Goal: Task Accomplishment & Management: Use online tool/utility

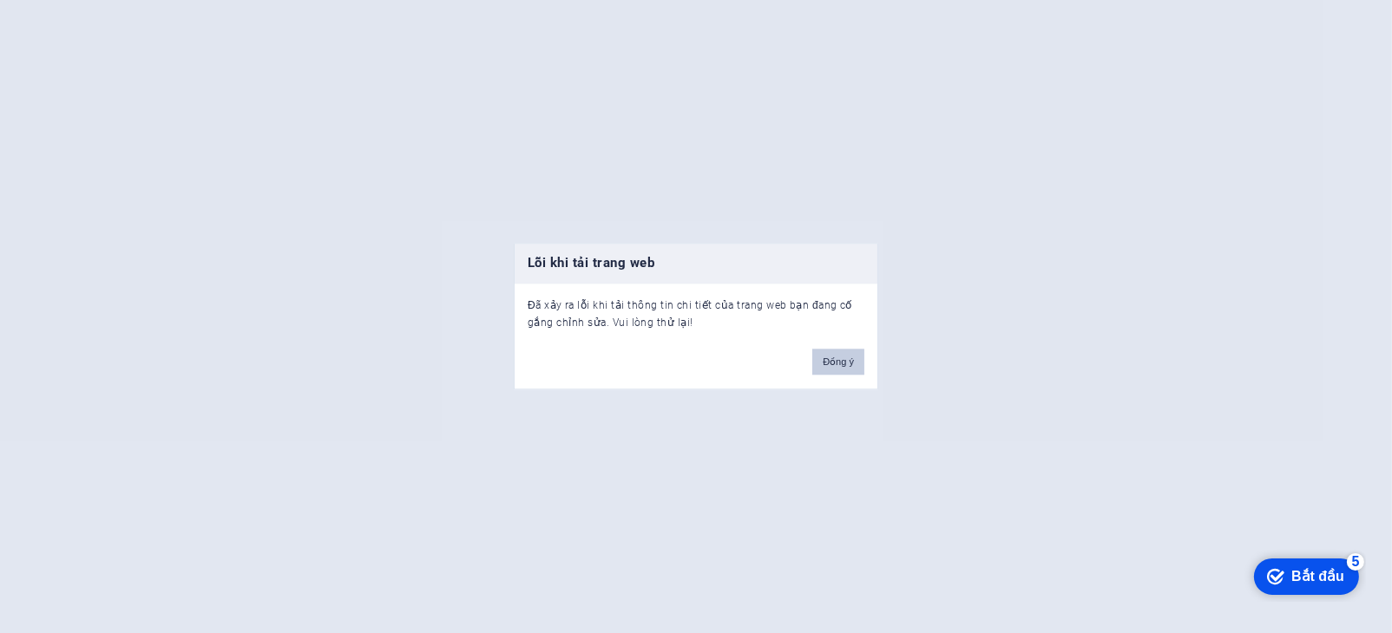
click at [850, 365] on font "Đồng ý" at bounding box center [838, 363] width 31 height 10
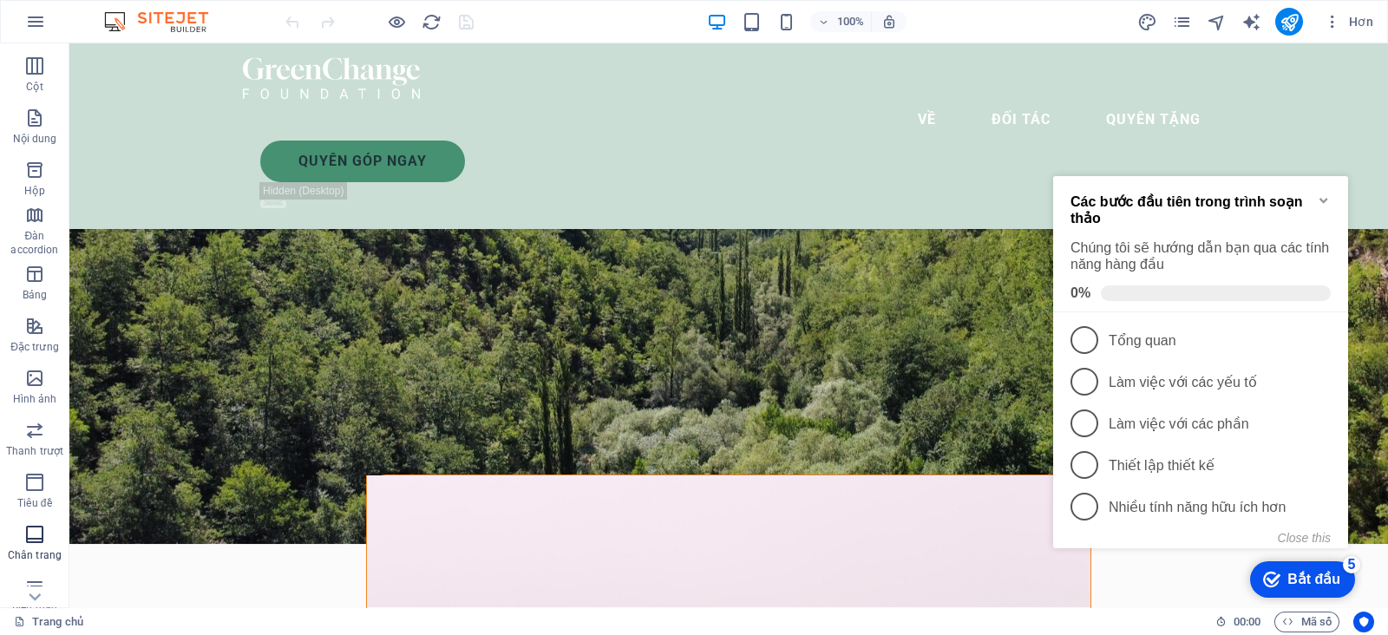
scroll to position [216, 0]
click at [47, 475] on span "Biểu mẫu" at bounding box center [34, 480] width 69 height 42
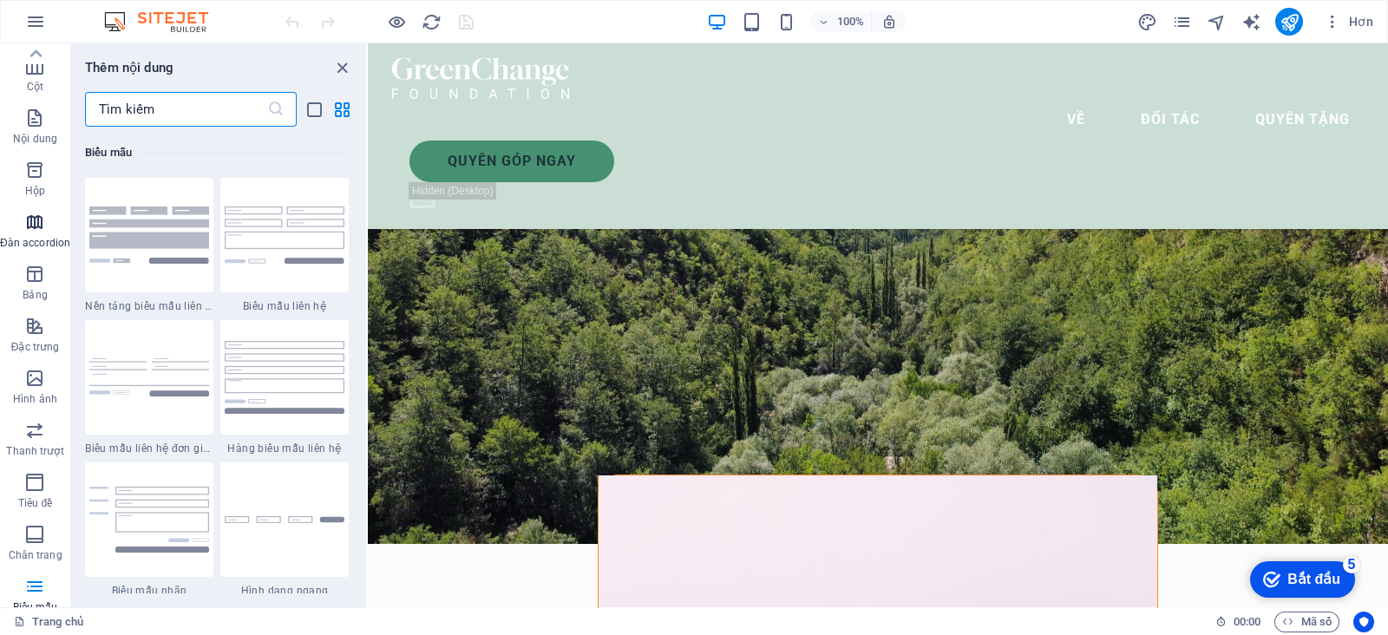
scroll to position [0, 0]
click at [42, 284] on font "Hộp" at bounding box center [35, 290] width 20 height 12
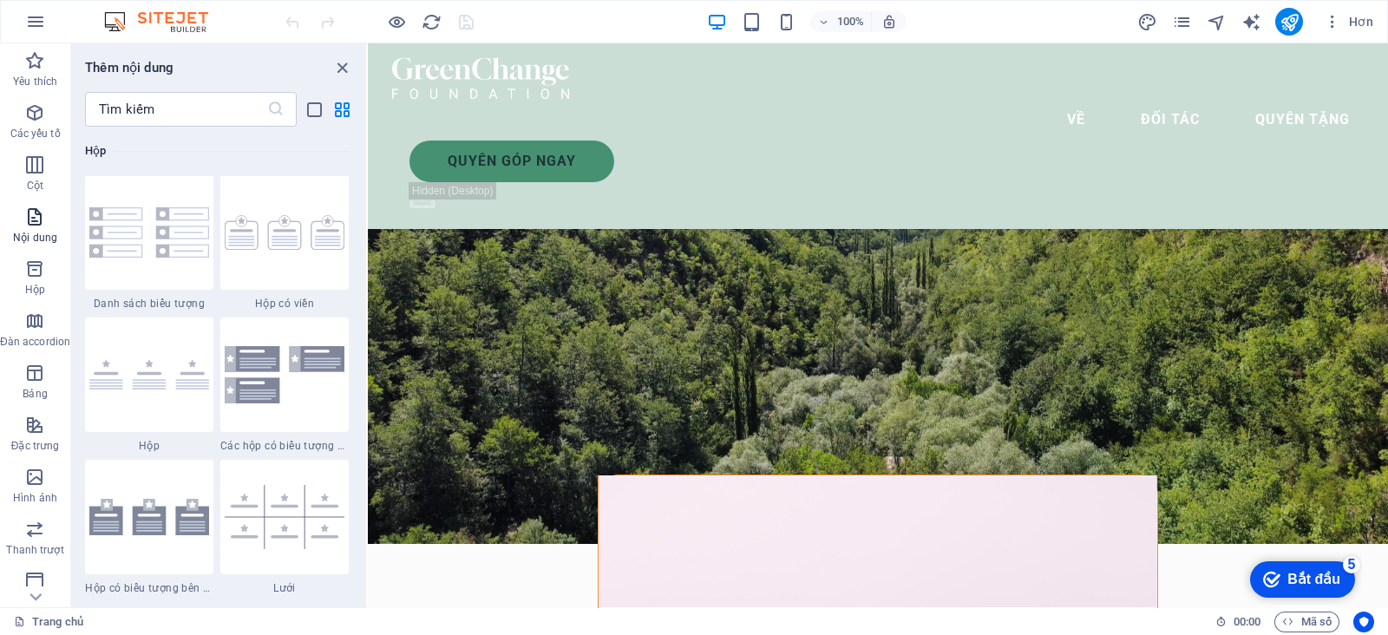
click at [41, 230] on span "Nội dung" at bounding box center [35, 228] width 70 height 42
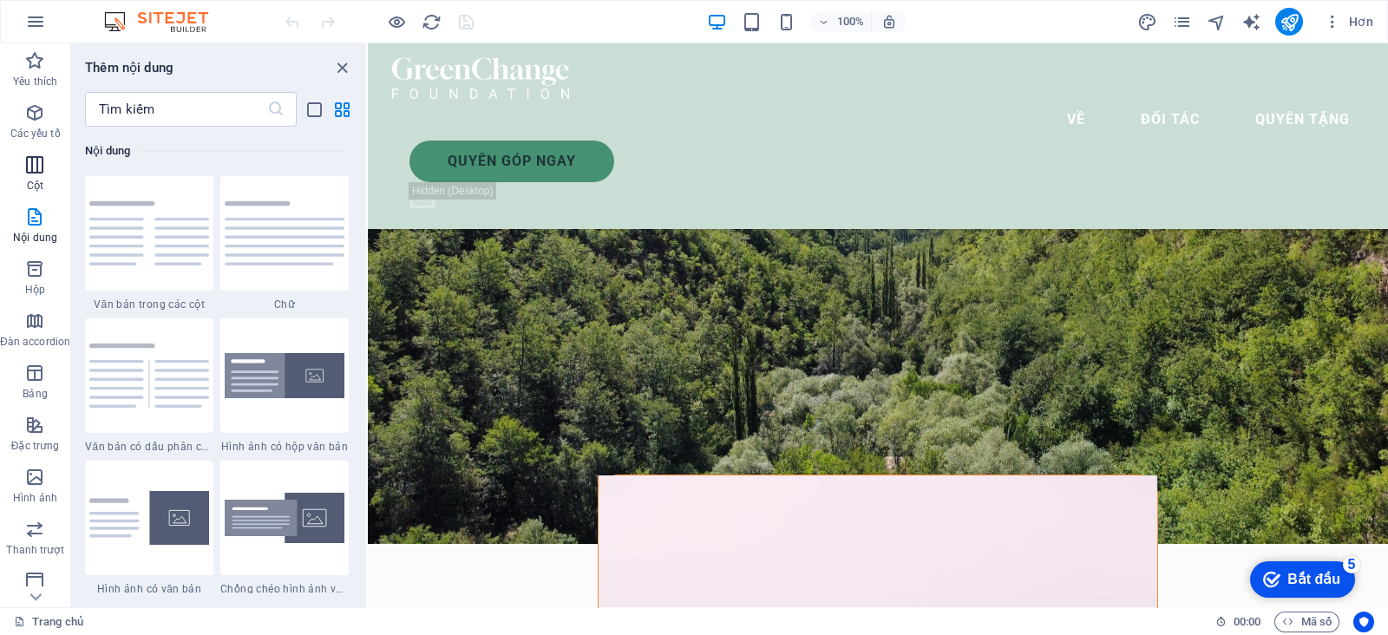
click at [28, 175] on span "Cột" at bounding box center [35, 175] width 70 height 42
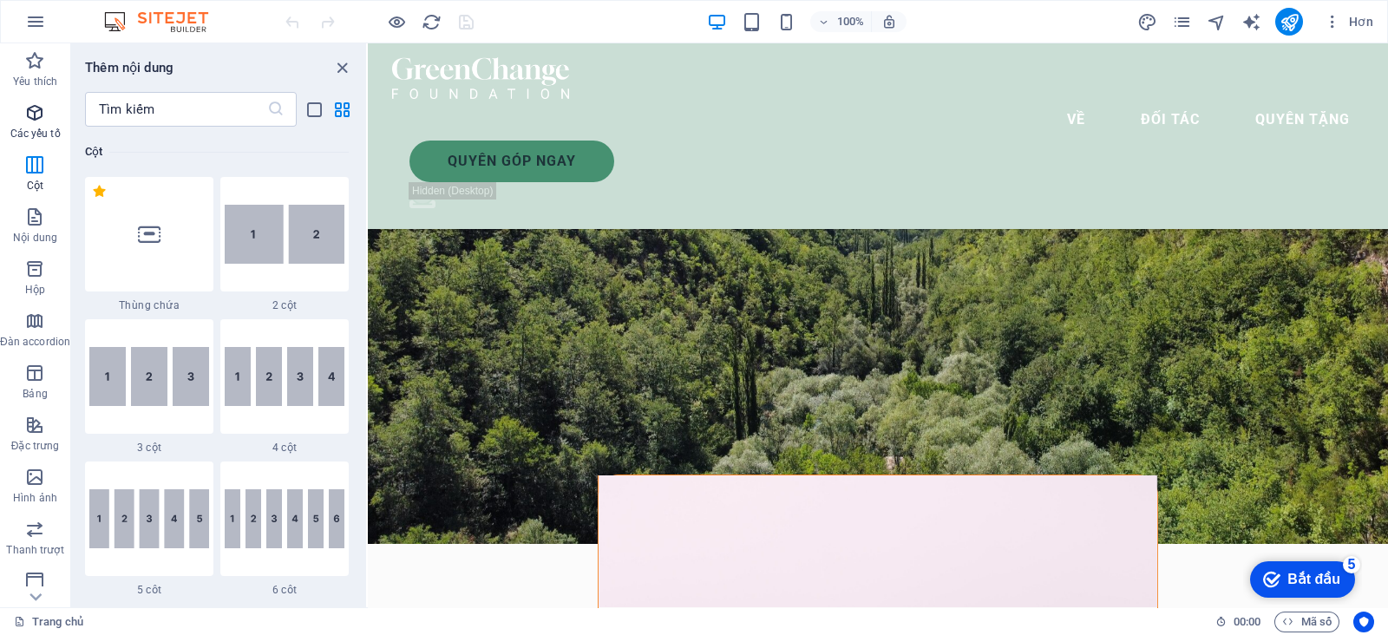
click at [30, 116] on icon "button" at bounding box center [34, 112] width 21 height 21
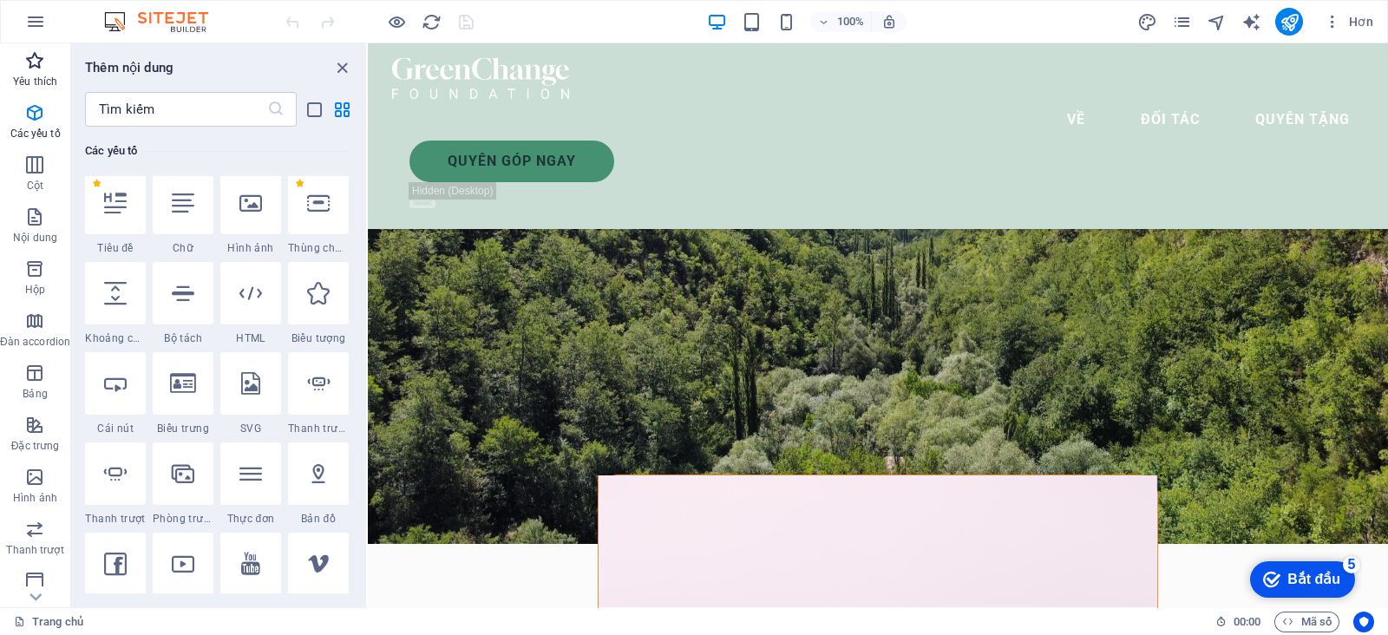
scroll to position [185, 0]
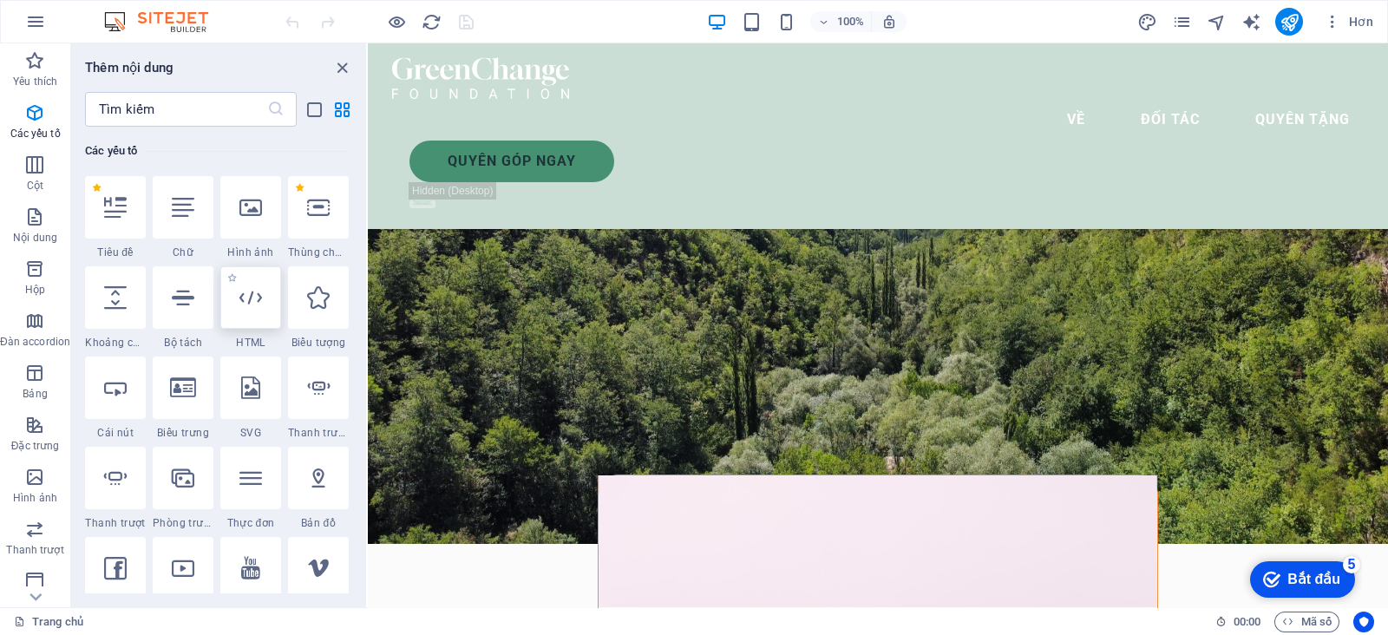
click at [264, 295] on div at bounding box center [250, 297] width 61 height 62
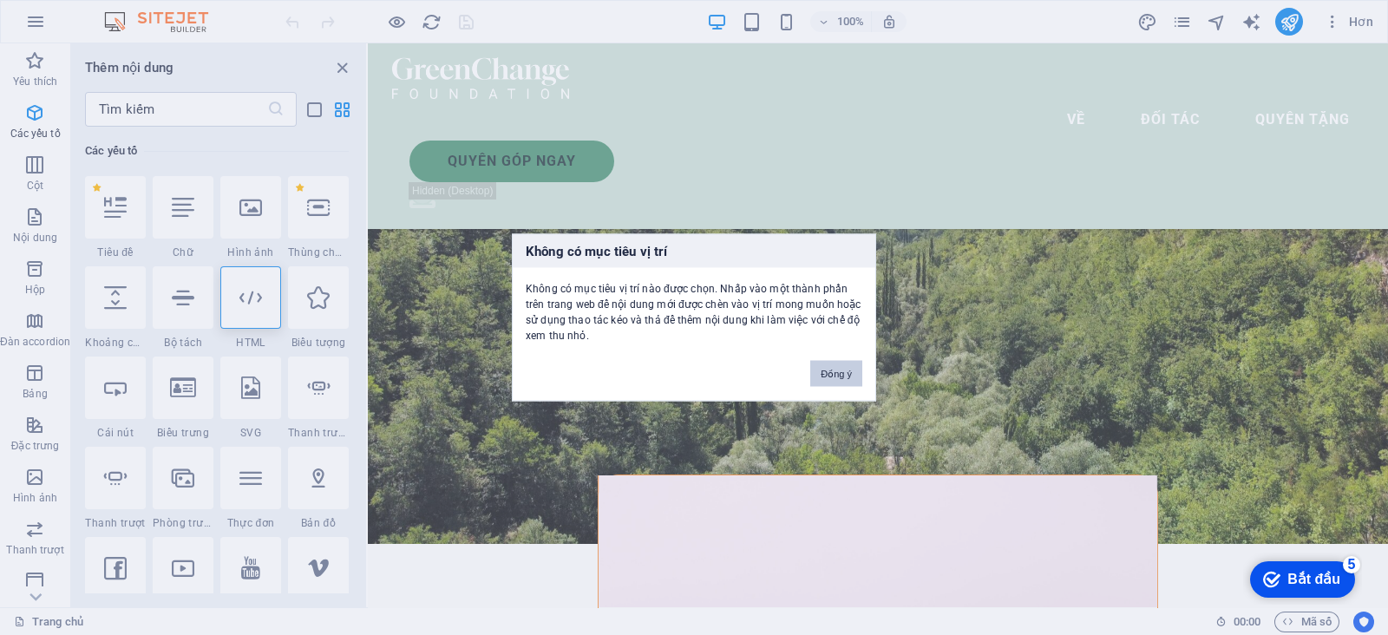
click at [848, 382] on button "Đồng ý" at bounding box center [837, 374] width 52 height 26
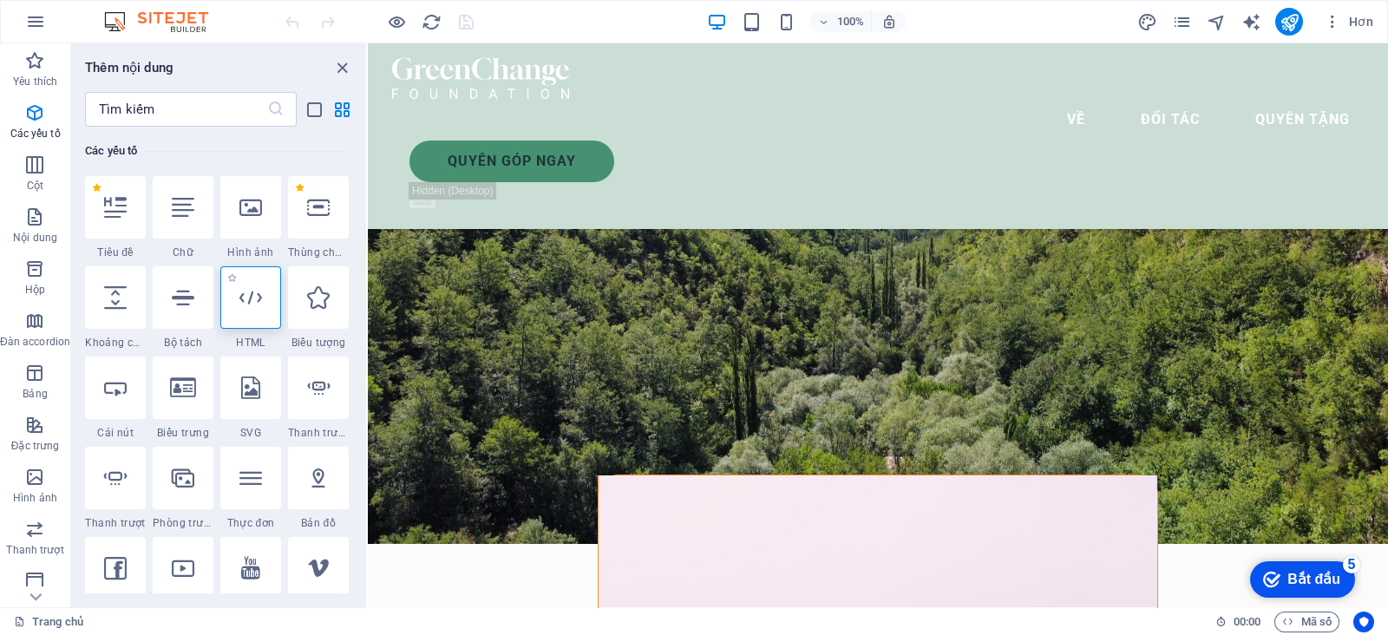
click at [226, 307] on div at bounding box center [250, 297] width 61 height 62
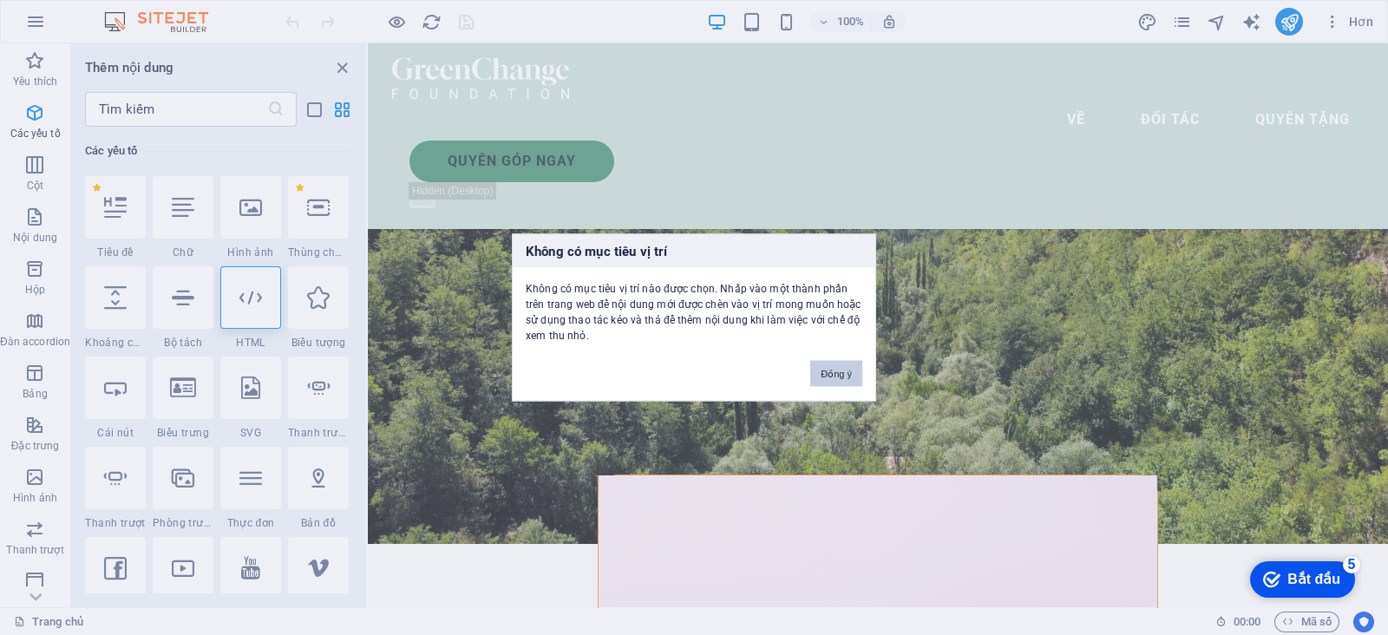
click at [837, 369] on font "Đồng ý" at bounding box center [836, 374] width 31 height 10
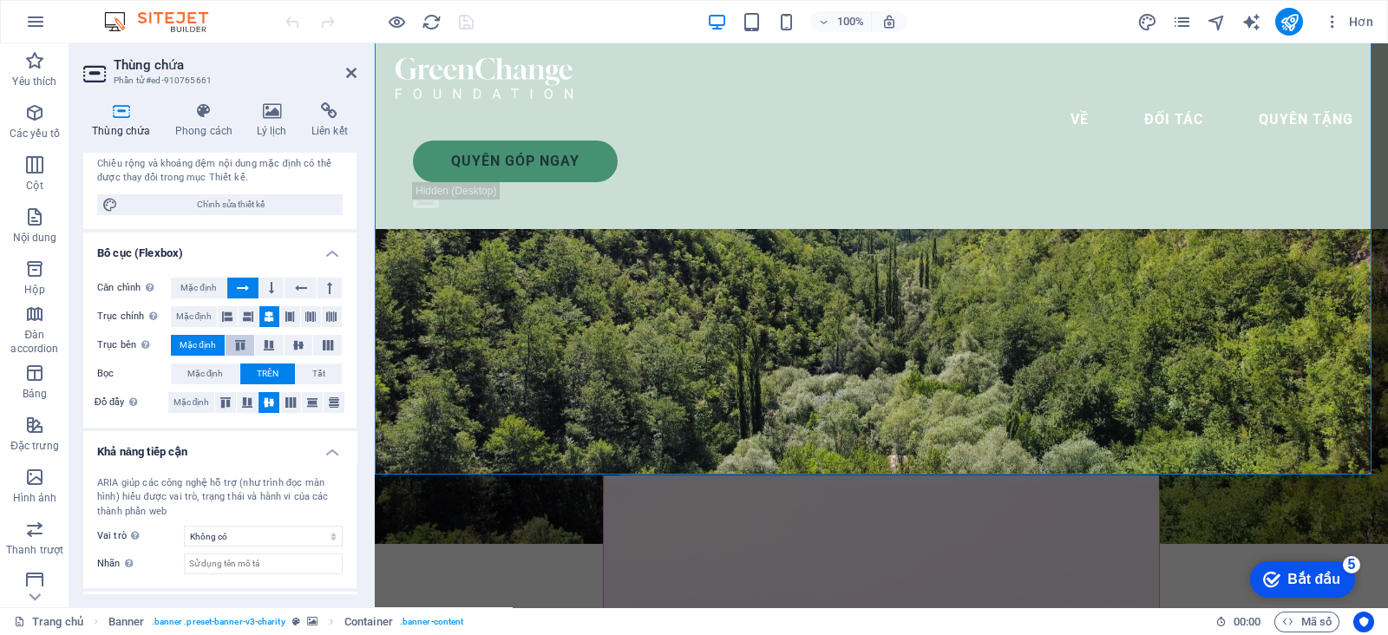
scroll to position [230, 0]
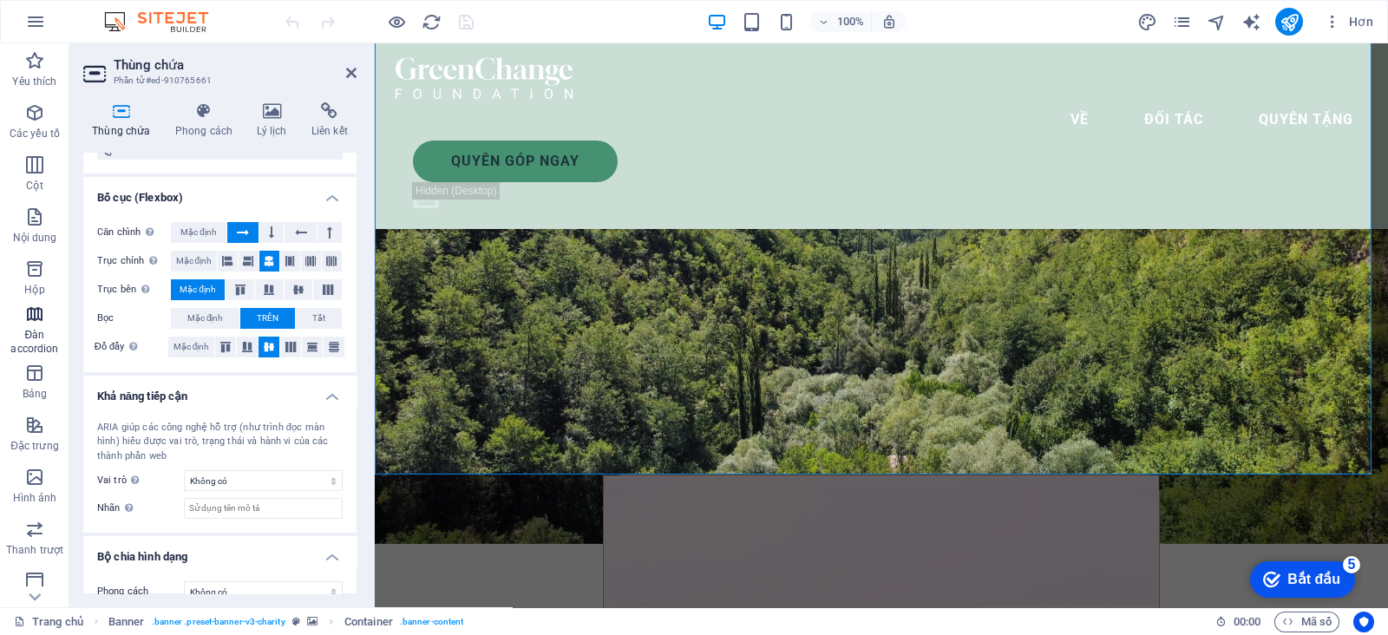
click at [59, 305] on button "Đàn accordion" at bounding box center [34, 330] width 69 height 52
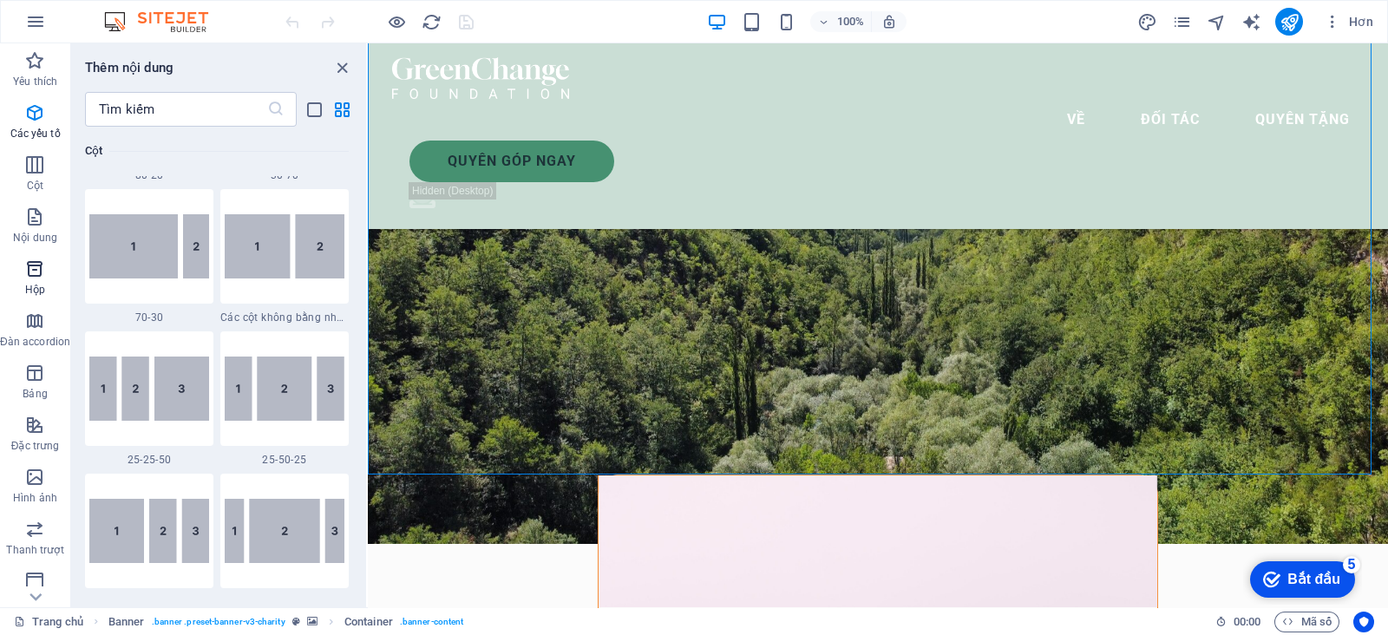
click at [43, 271] on icon "button" at bounding box center [34, 269] width 21 height 21
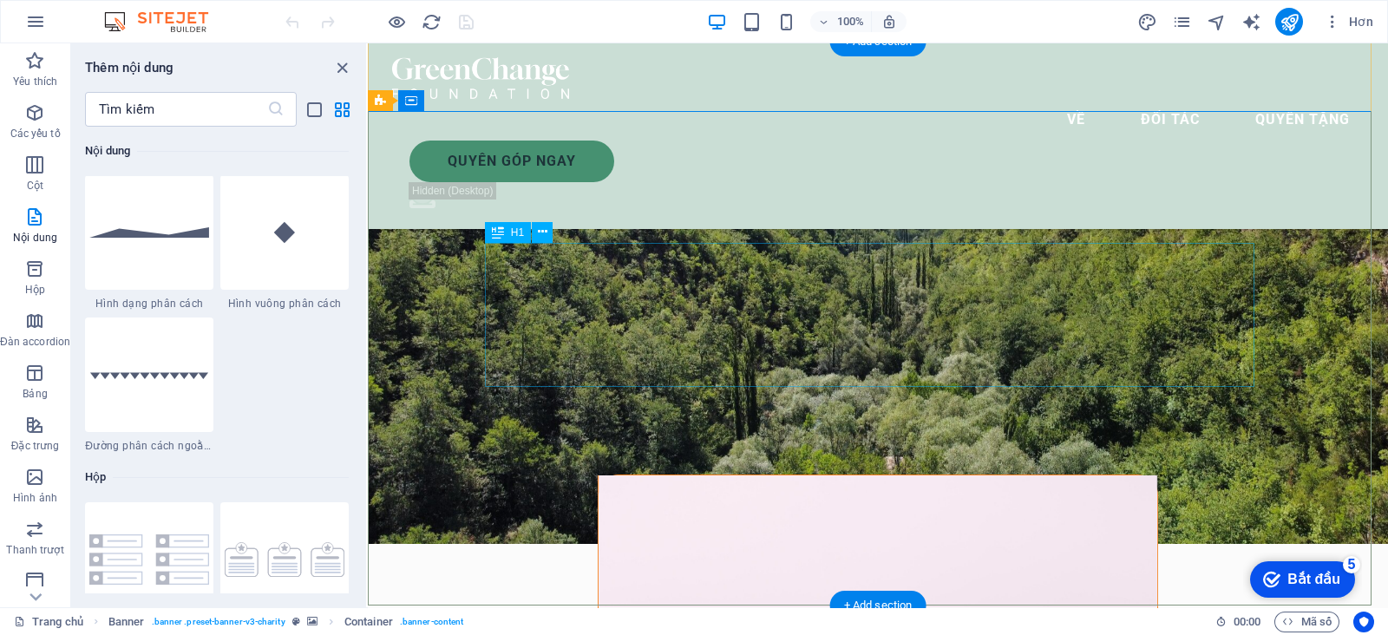
scroll to position [0, 0]
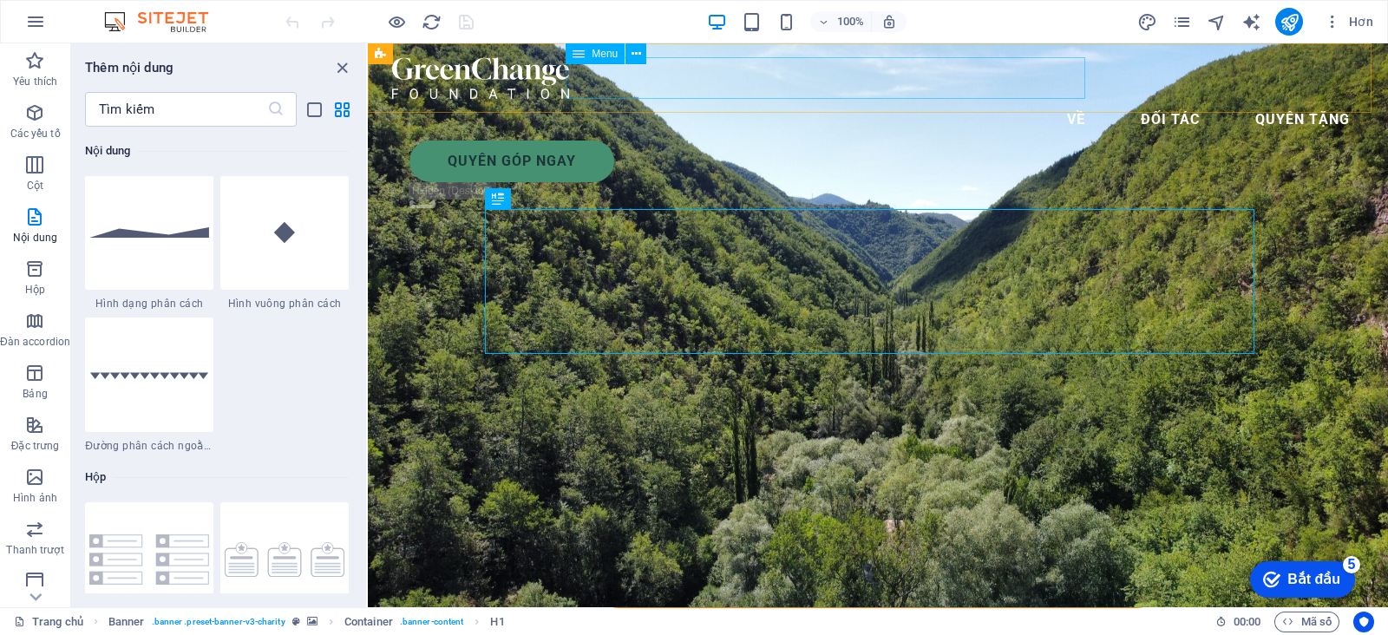
click at [835, 99] on nav "Về Đối tác Quyên tặng" at bounding box center [878, 120] width 972 height 42
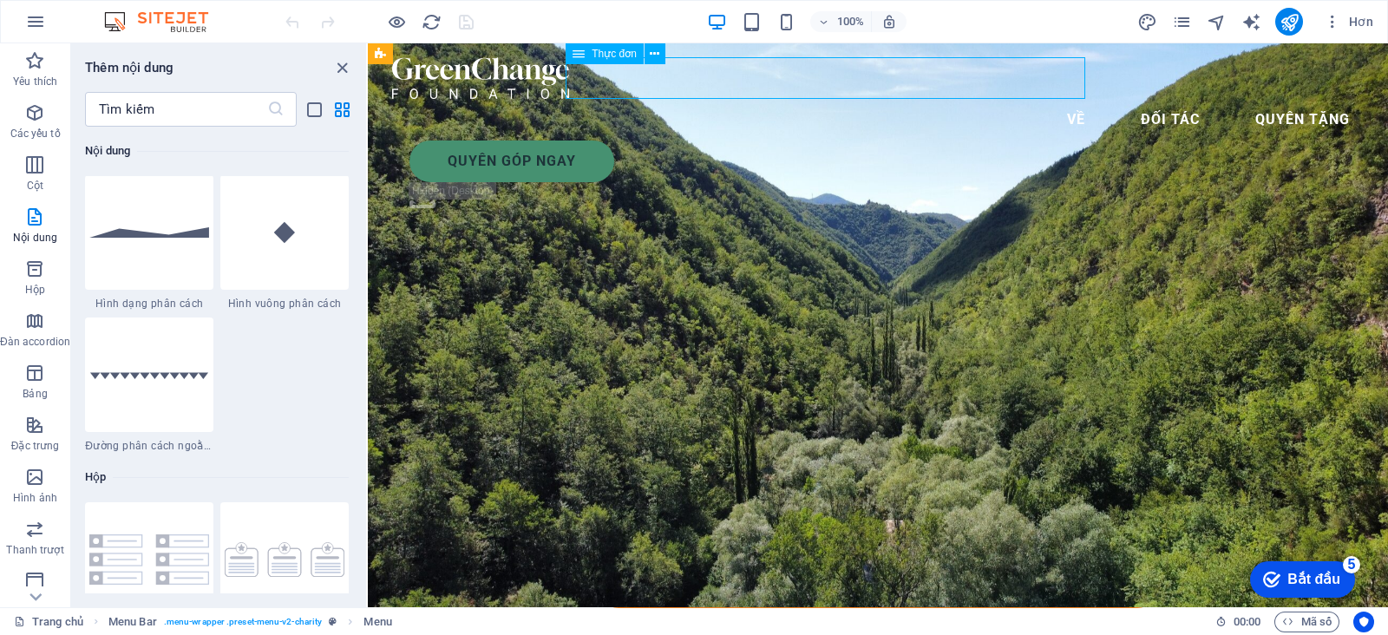
click at [800, 99] on nav "Về Đối tác Quyên tặng" at bounding box center [878, 120] width 972 height 42
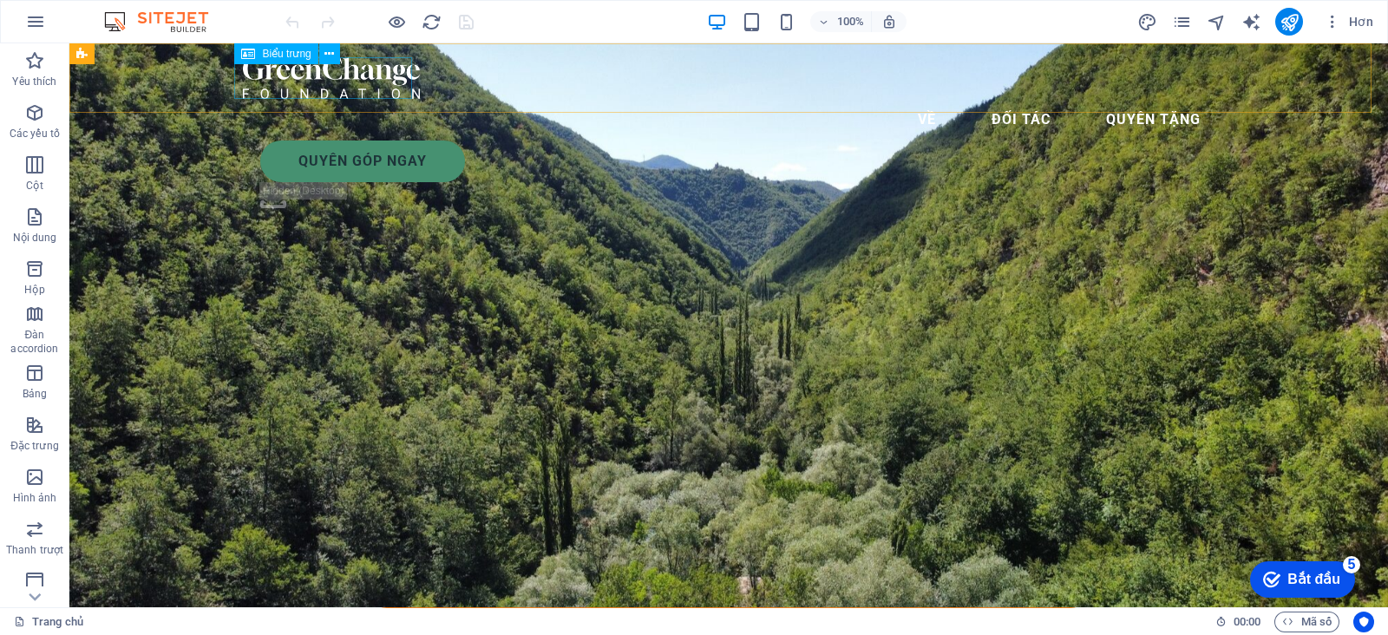
click at [370, 84] on div at bounding box center [729, 78] width 972 height 42
click at [364, 72] on div at bounding box center [729, 78] width 972 height 42
select select "px"
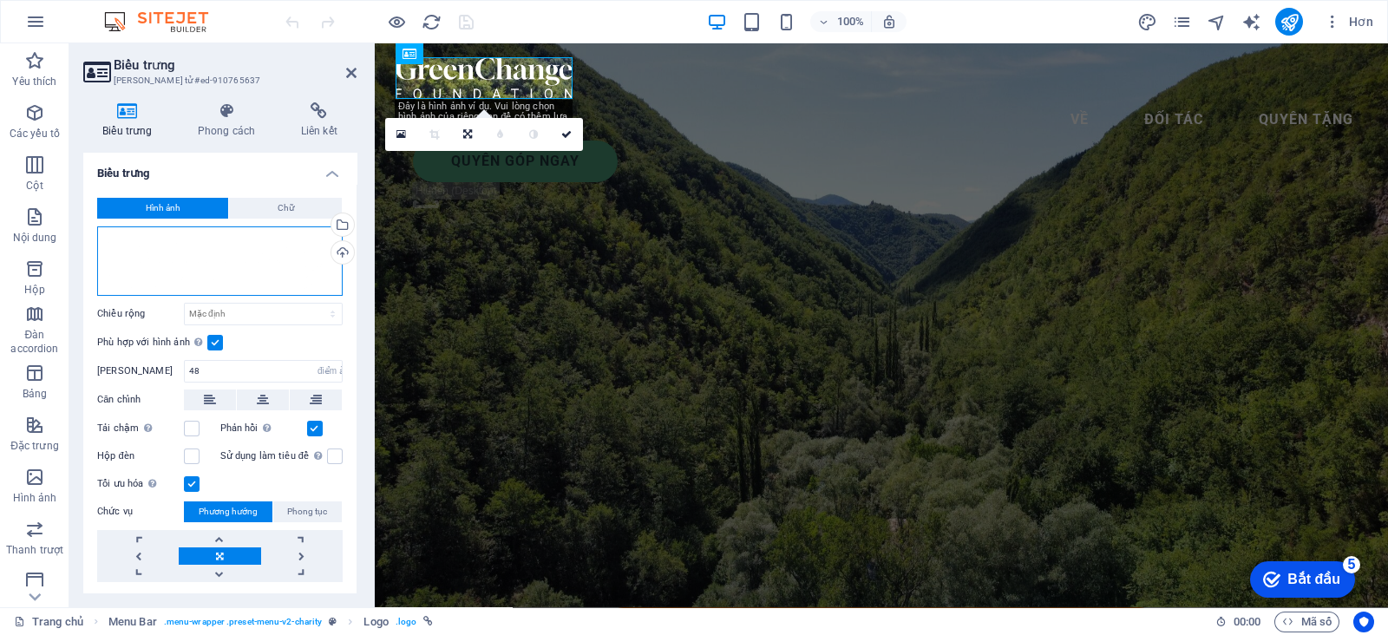
click at [163, 232] on div "Kéo tệp vào đây, nhấp để chọn tệp hoặc chọn tệp từ Tệp hoặc ảnh & video miễn ph…" at bounding box center [220, 260] width 246 height 69
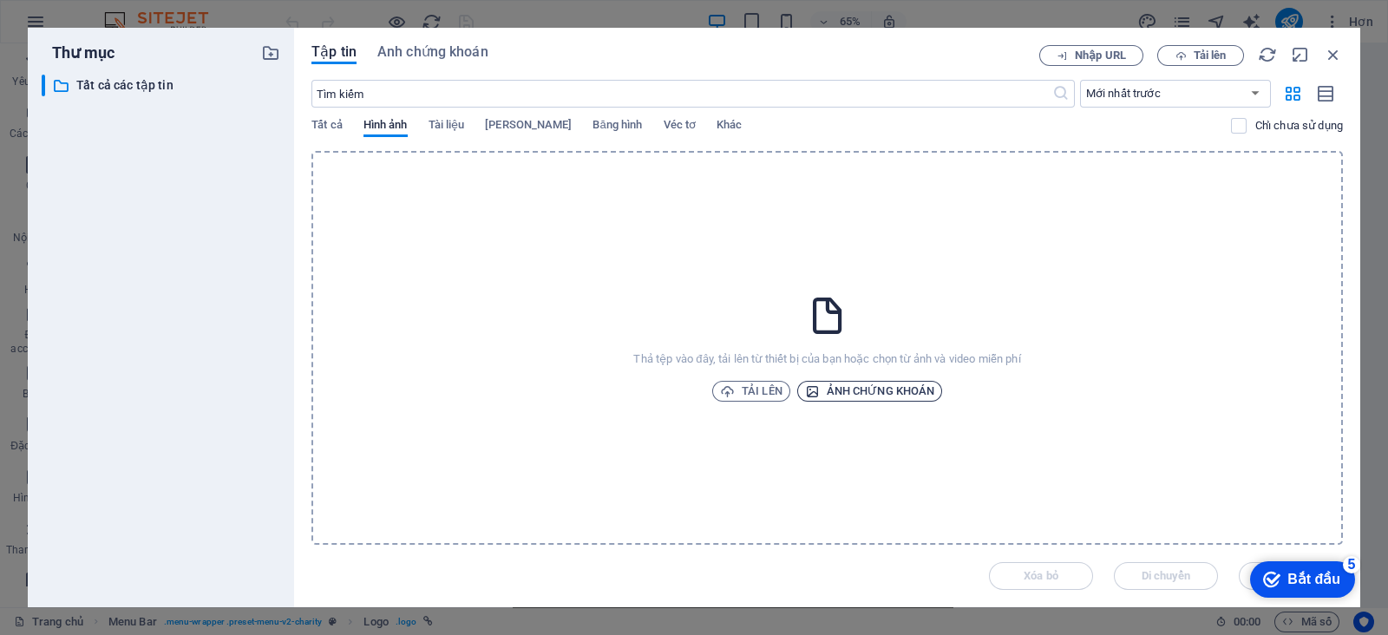
click at [859, 391] on font "Ảnh chứng khoán" at bounding box center [881, 390] width 108 height 13
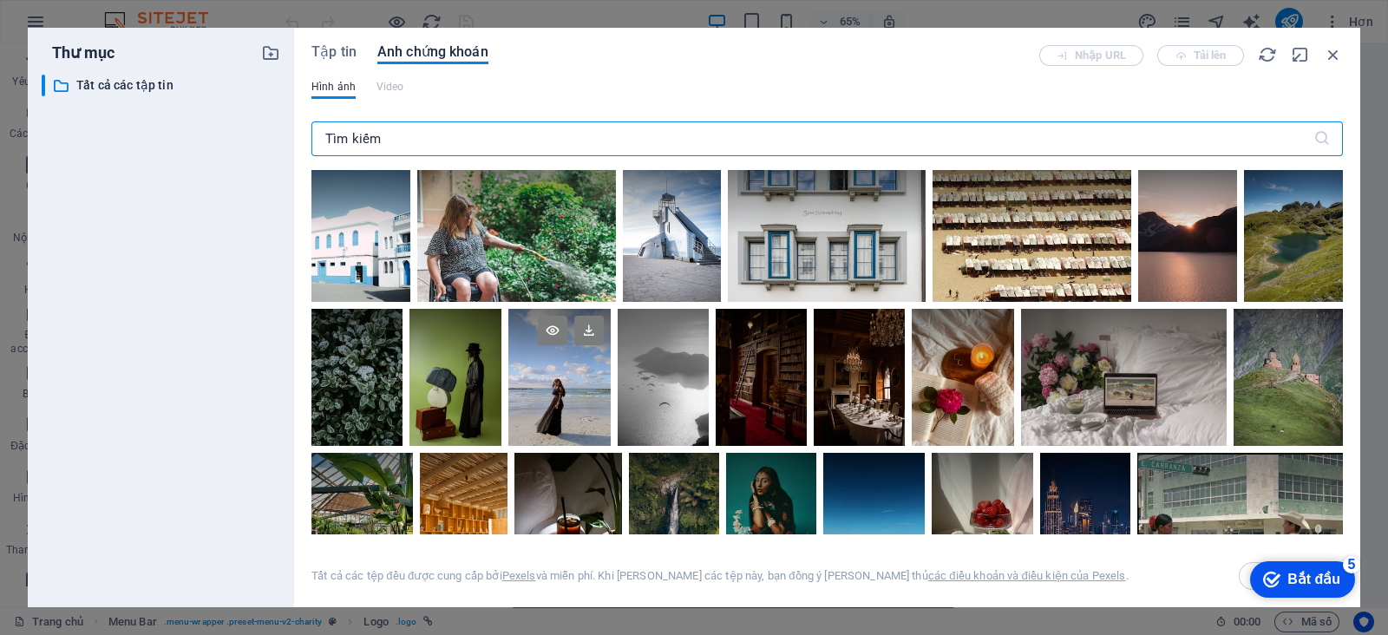
click at [573, 404] on div at bounding box center [560, 377] width 102 height 137
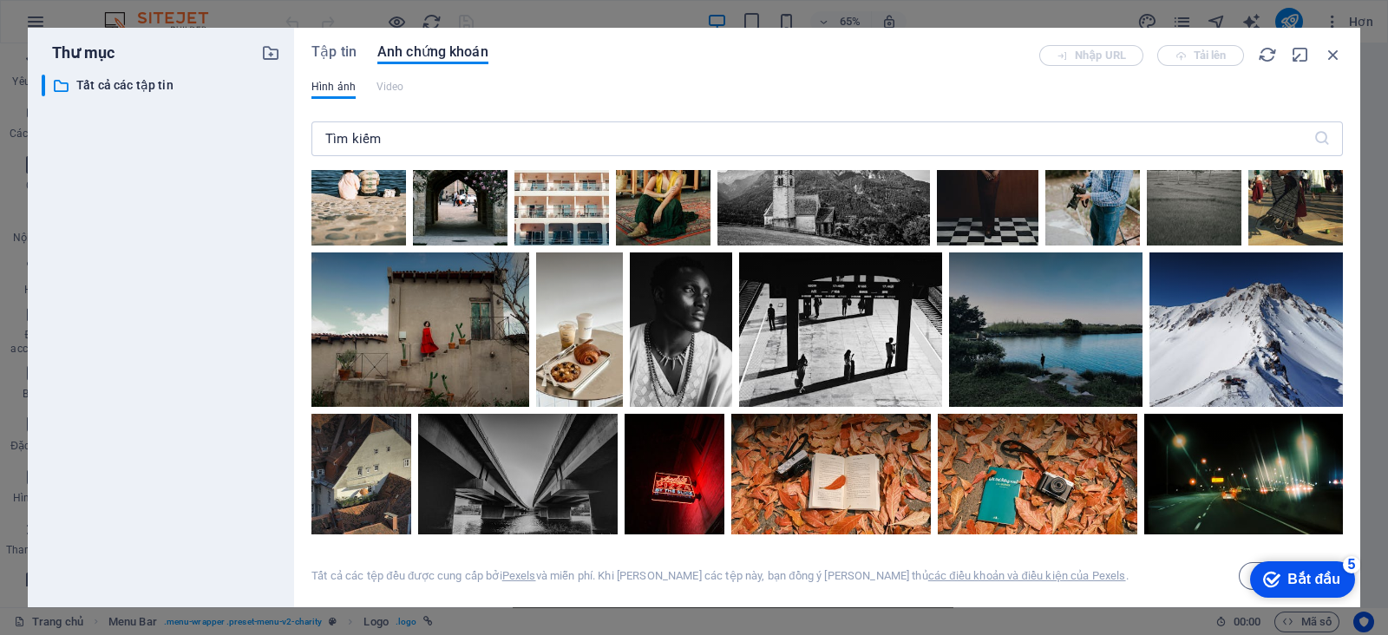
scroll to position [2711, 0]
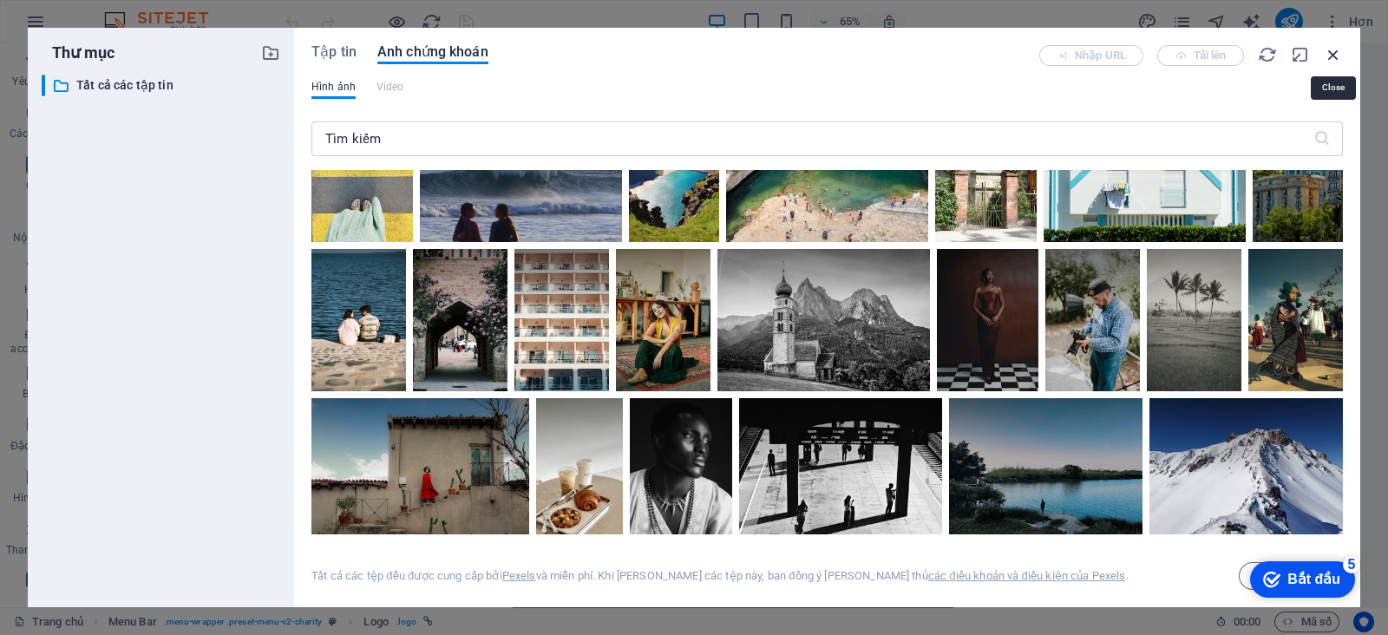
drag, startPoint x: 1325, startPoint y: 55, endPoint x: 949, endPoint y: 11, distance: 379.1
click at [1325, 55] on icon "button" at bounding box center [1333, 54] width 19 height 19
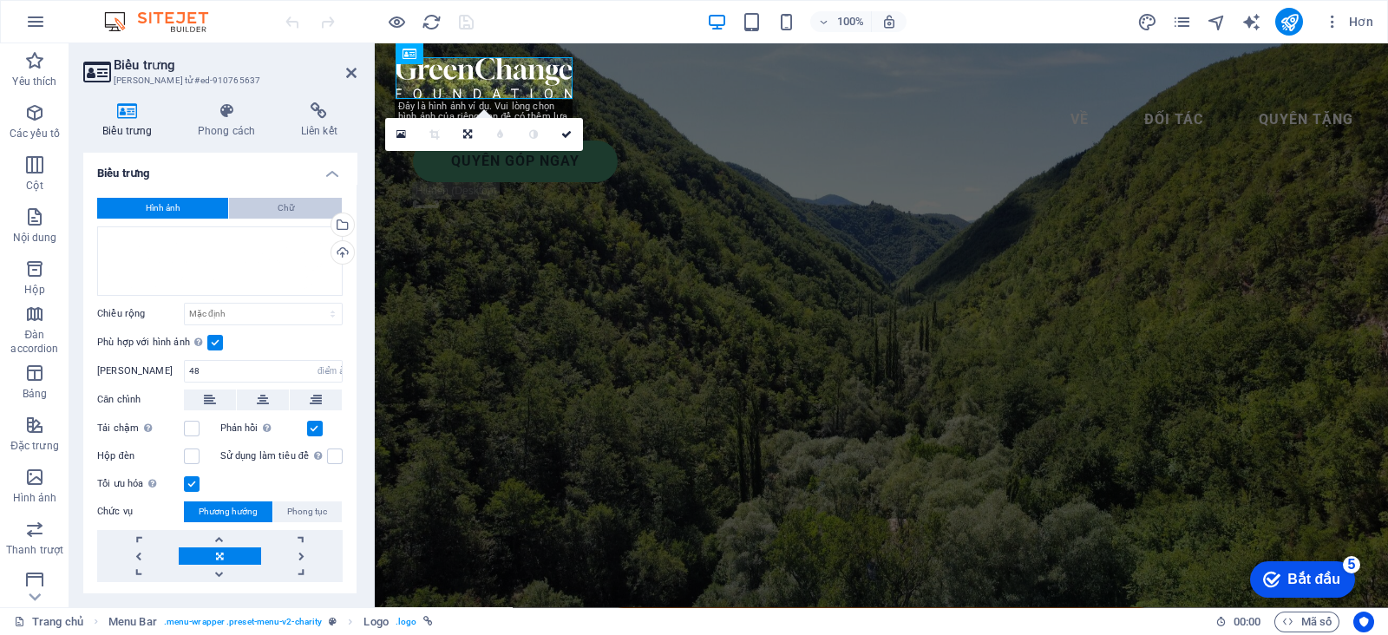
click at [285, 214] on span "Chữ" at bounding box center [286, 208] width 16 height 21
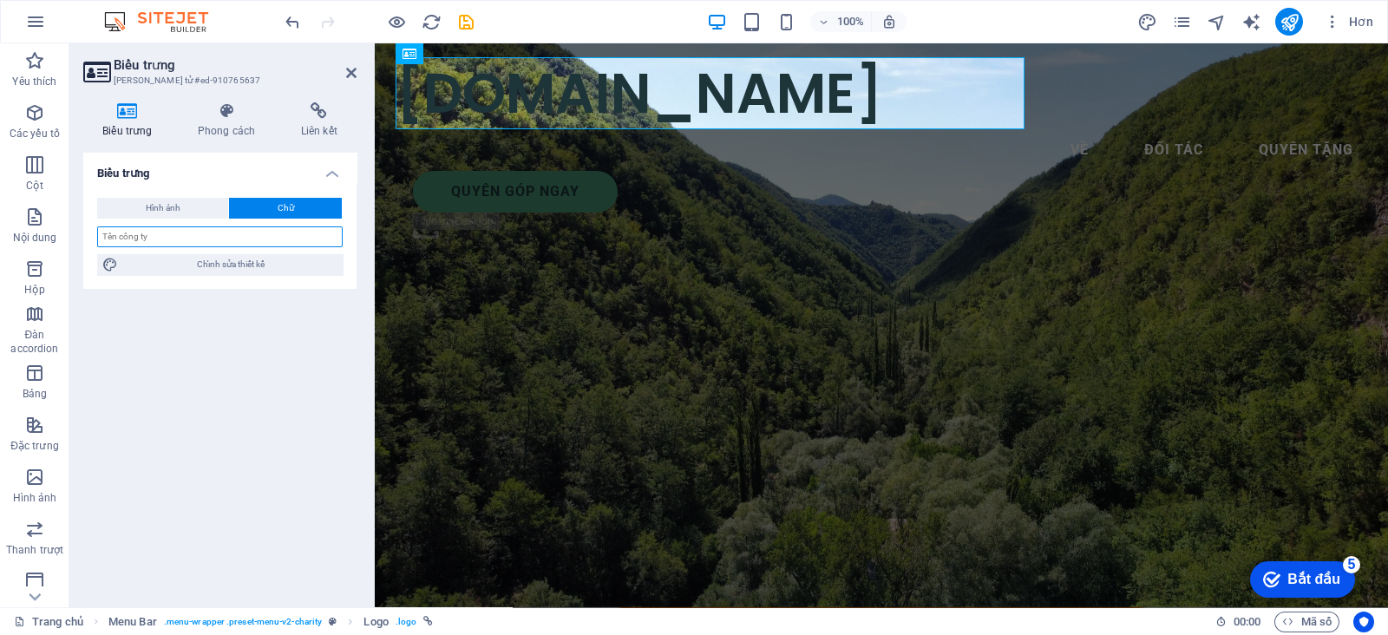
click at [228, 236] on input "text" at bounding box center [220, 236] width 246 height 21
type input "G"
type input "H"
type input "S"
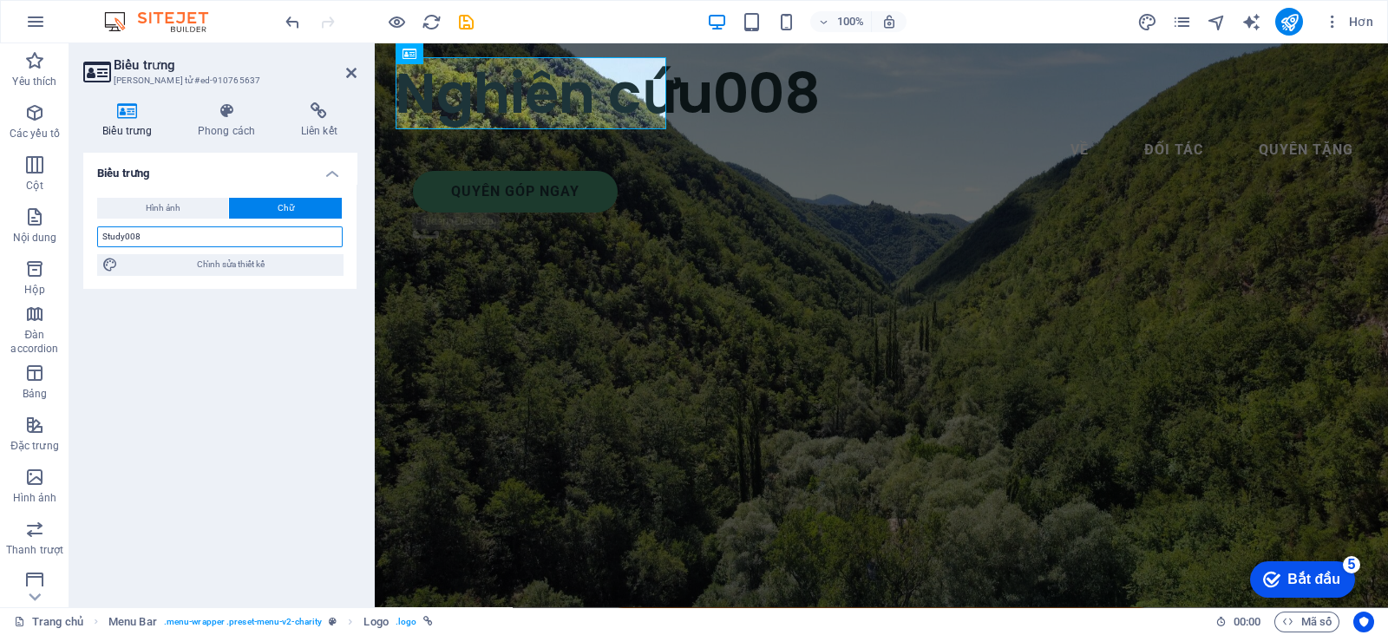
type input "Study008"
drag, startPoint x: 1068, startPoint y: 89, endPoint x: 1455, endPoint y: 43, distance: 389.7
click at [1068, 129] on nav "Về Đối tác Quyên tặng" at bounding box center [882, 150] width 972 height 42
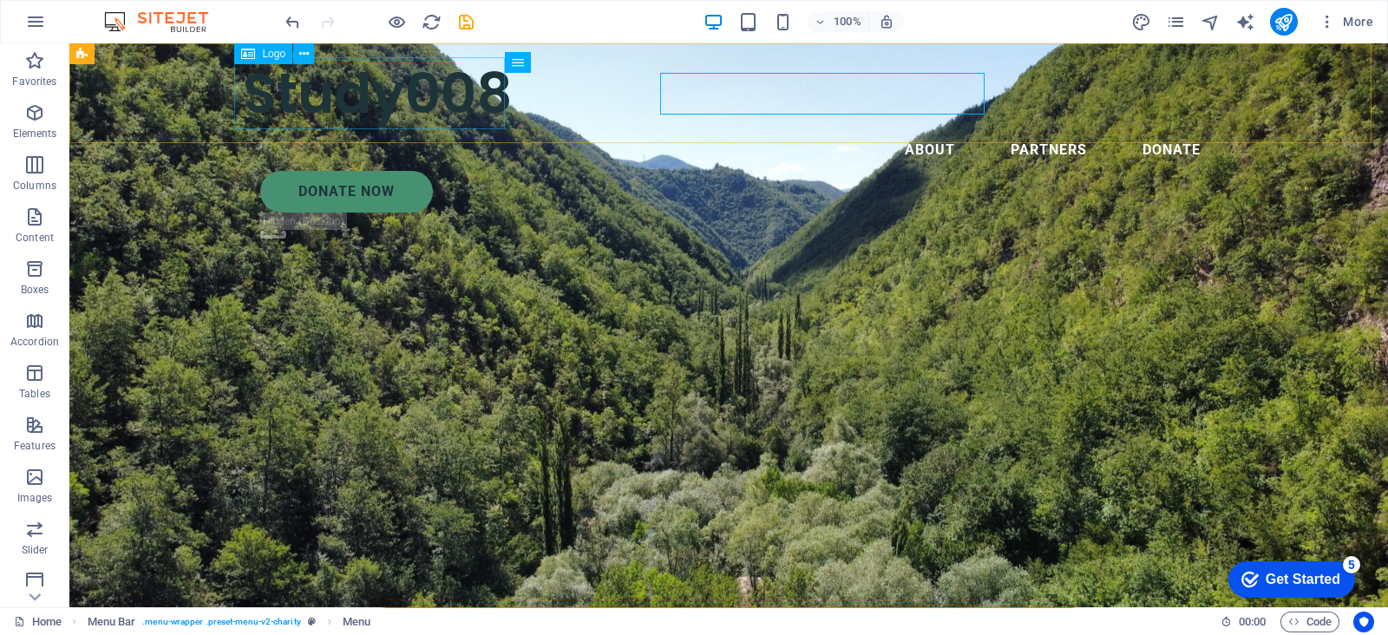
click at [316, 116] on div "Study008" at bounding box center [729, 93] width 972 height 72
click at [312, 108] on div "Study008" at bounding box center [729, 93] width 972 height 72
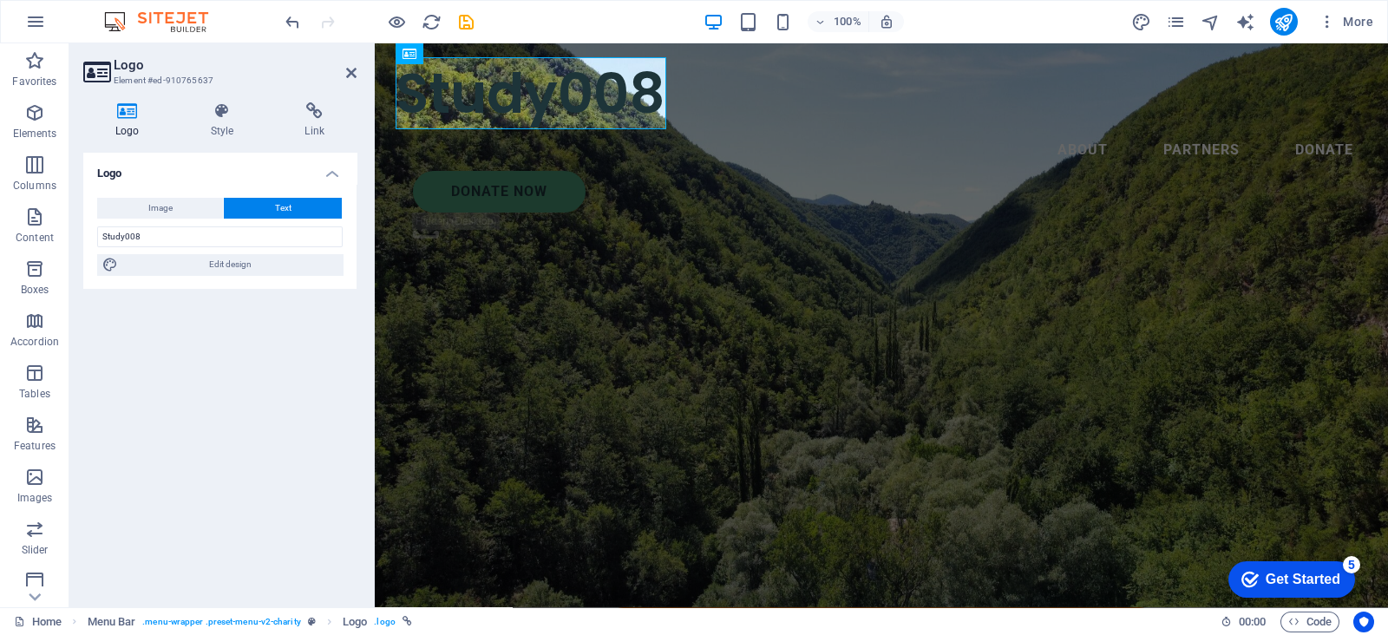
click at [212, 279] on div "Image Text Drag files here, click to choose files or select files from Files or…" at bounding box center [219, 236] width 273 height 105
click at [212, 271] on span "Edit design" at bounding box center [230, 264] width 214 height 21
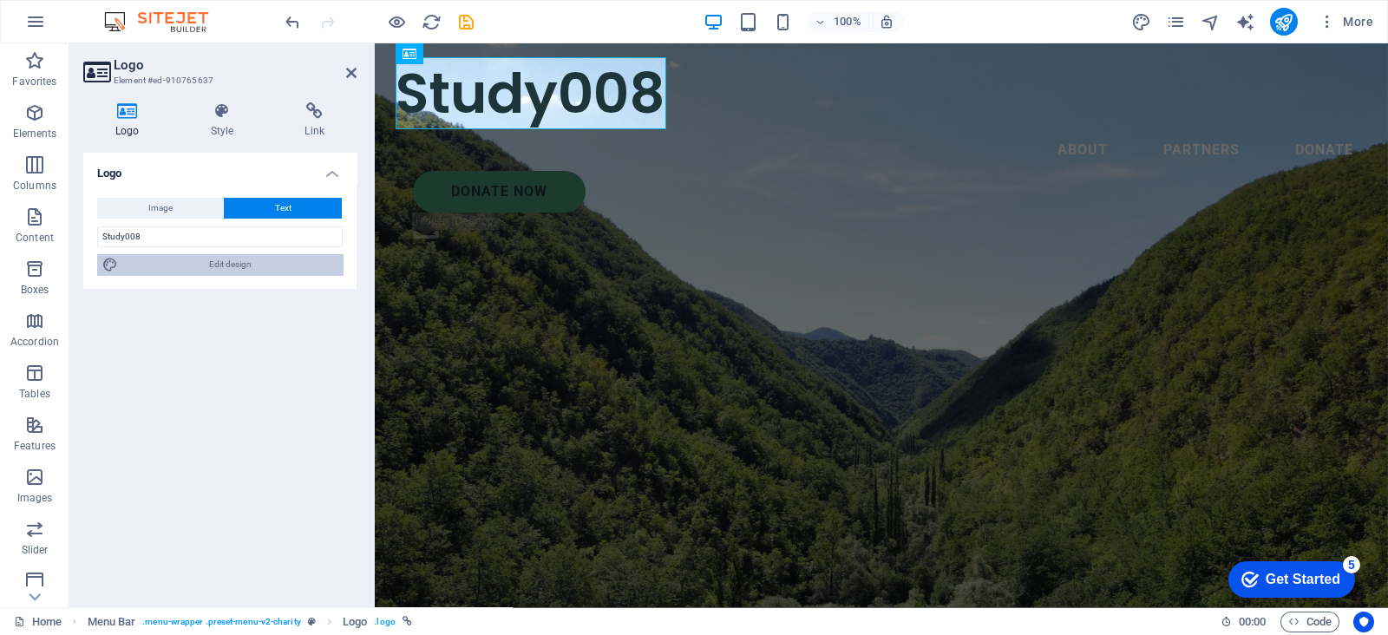
select select "px"
select select "600"
select select "px"
select select "rem"
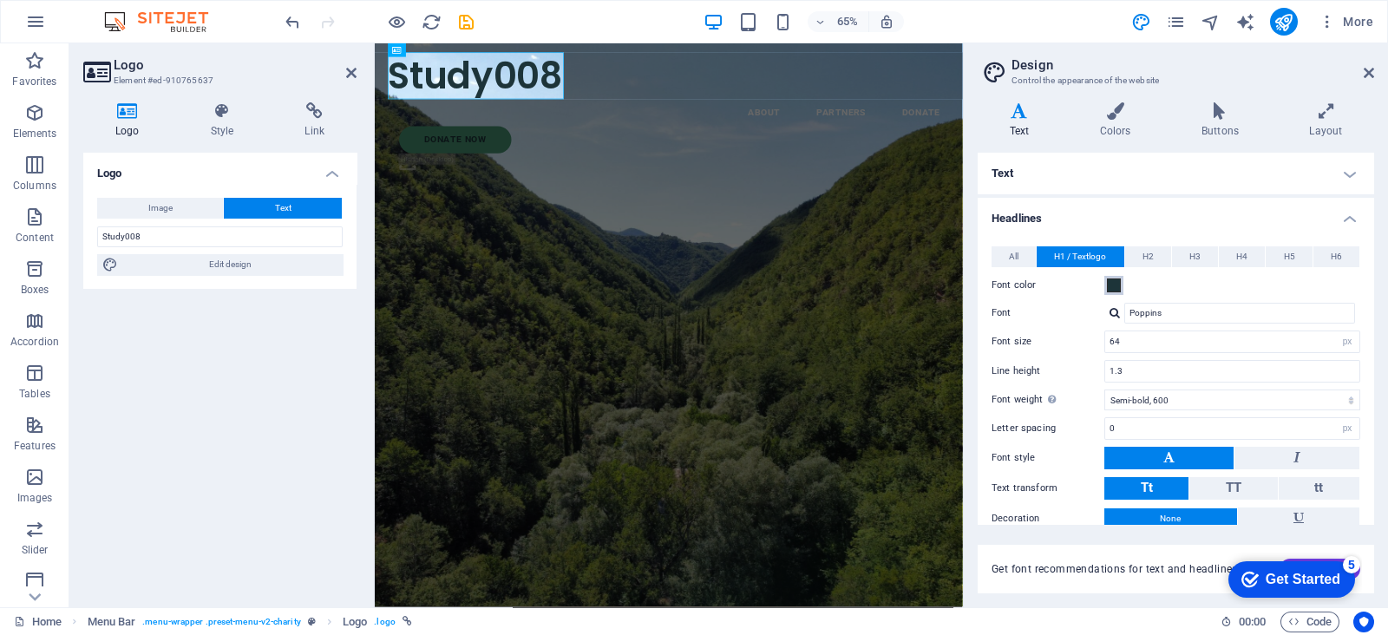
drag, startPoint x: 1136, startPoint y: 279, endPoint x: 1119, endPoint y: 281, distance: 16.6
click at [1132, 279] on div "Font color" at bounding box center [1176, 285] width 369 height 21
click at [1119, 281] on span at bounding box center [1114, 286] width 14 height 14
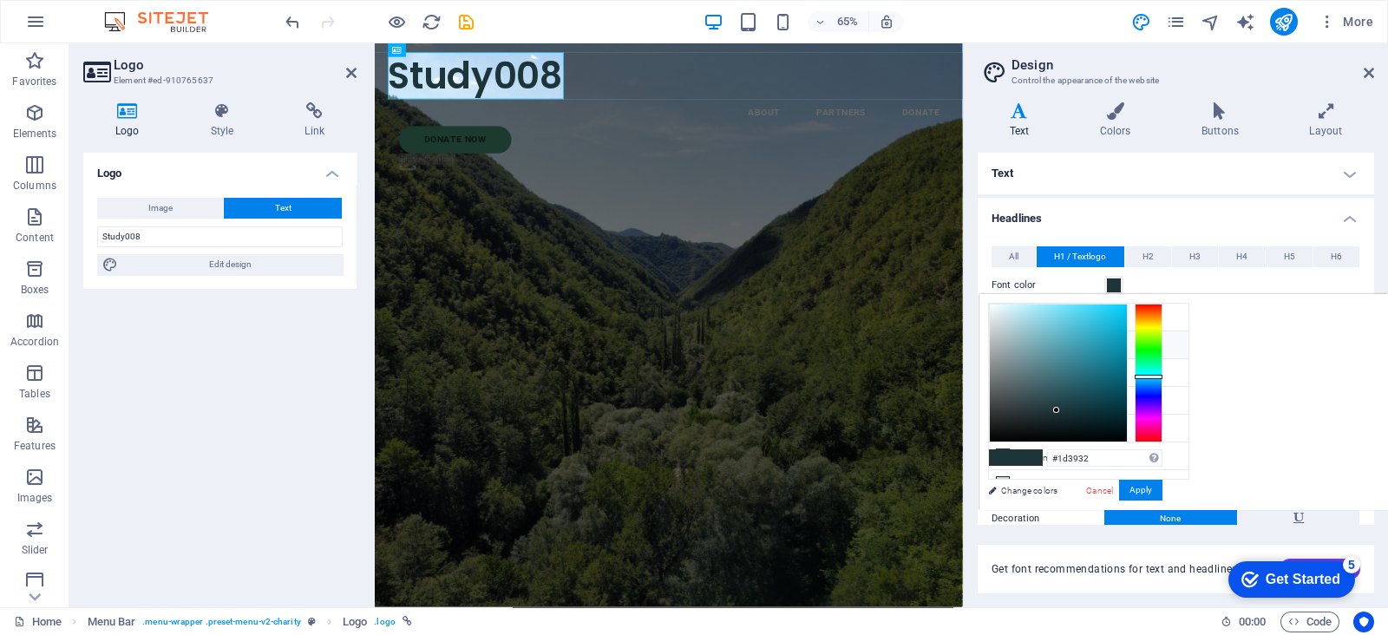
drag, startPoint x: 1363, startPoint y: 371, endPoint x: 1346, endPoint y: 368, distance: 17.6
click at [1163, 366] on div at bounding box center [1149, 373] width 28 height 139
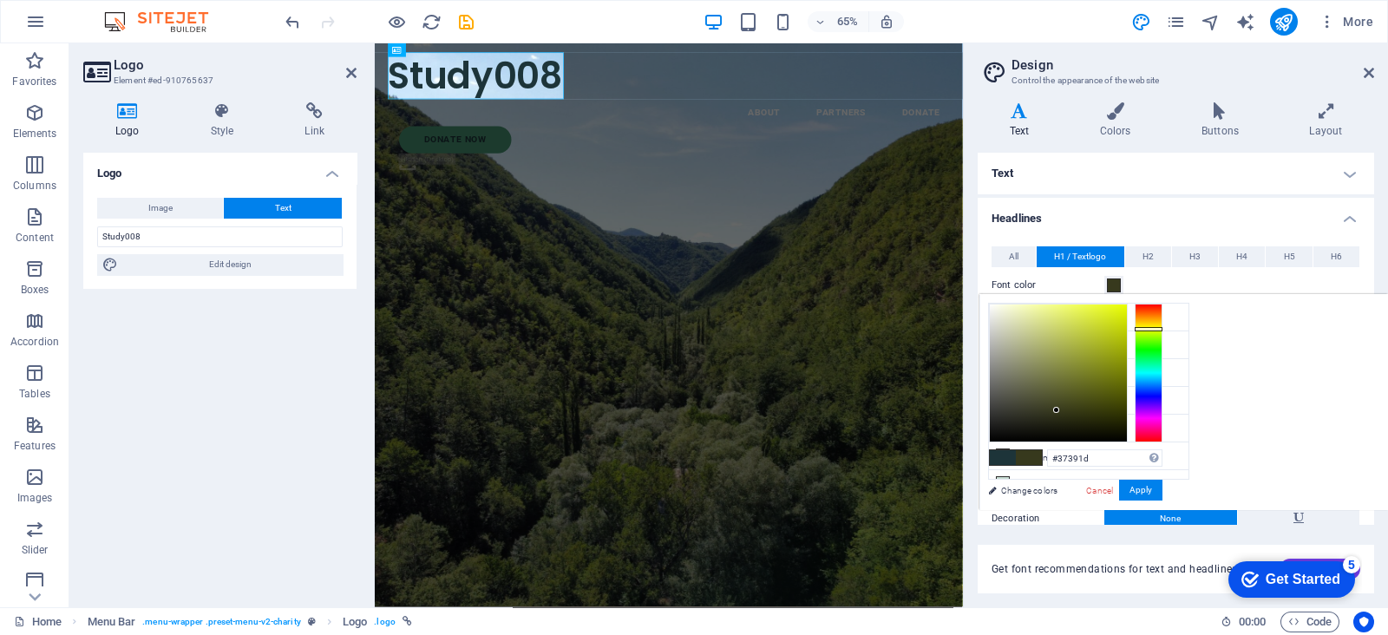
drag, startPoint x: 1351, startPoint y: 371, endPoint x: 1360, endPoint y: 328, distance: 43.4
click at [1163, 328] on div at bounding box center [1149, 373] width 28 height 139
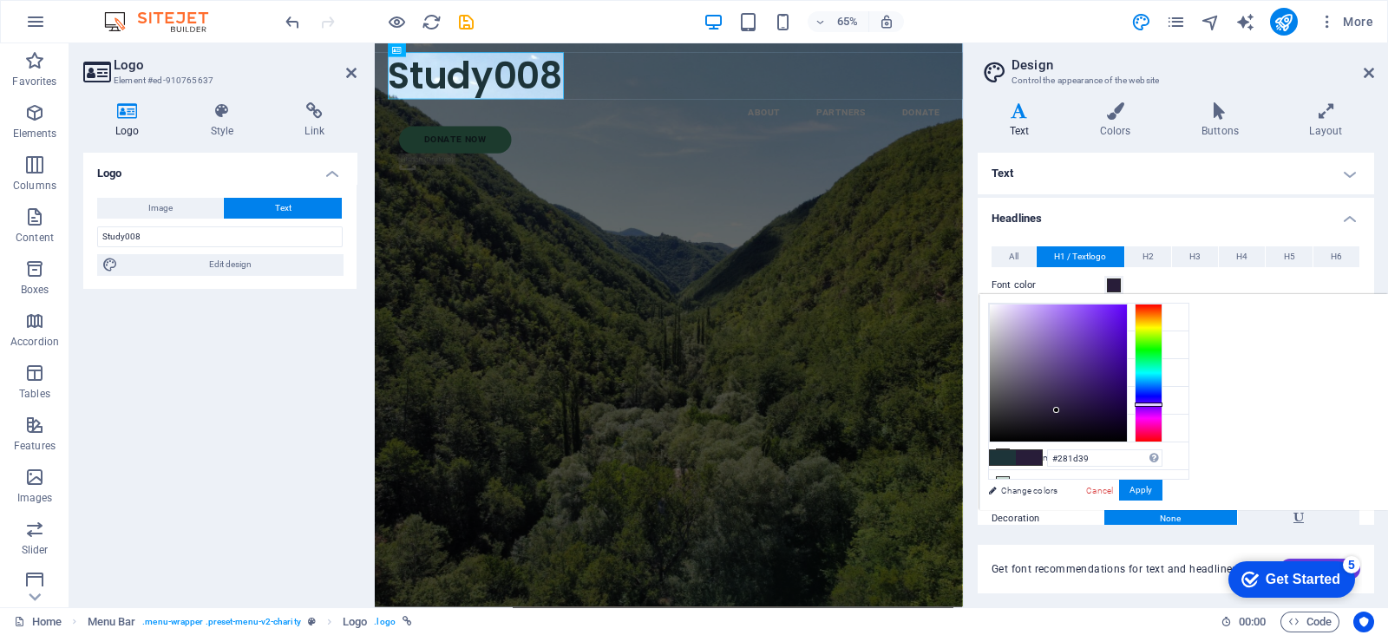
drag, startPoint x: 1369, startPoint y: 371, endPoint x: 1372, endPoint y: 404, distance: 33.1
click at [1163, 404] on div at bounding box center [1149, 373] width 28 height 139
type input "#391d2d"
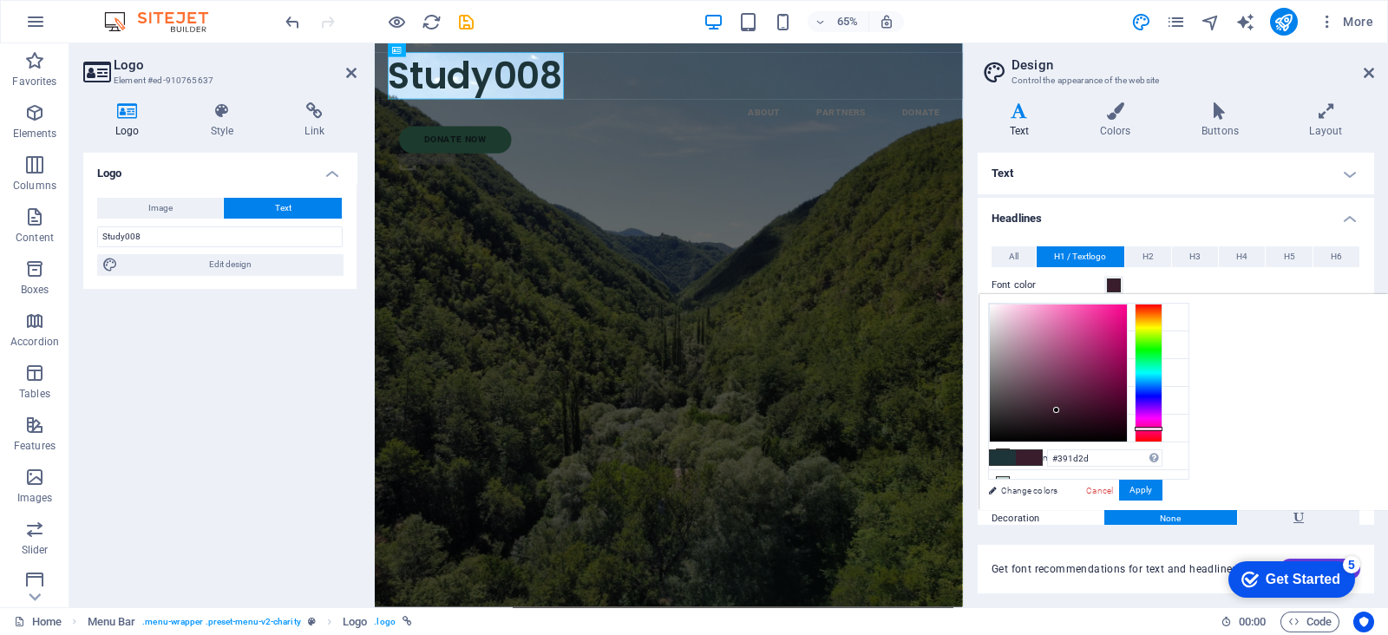
click at [1163, 428] on div at bounding box center [1149, 373] width 28 height 139
click at [1163, 487] on button "Apply" at bounding box center [1140, 490] width 43 height 21
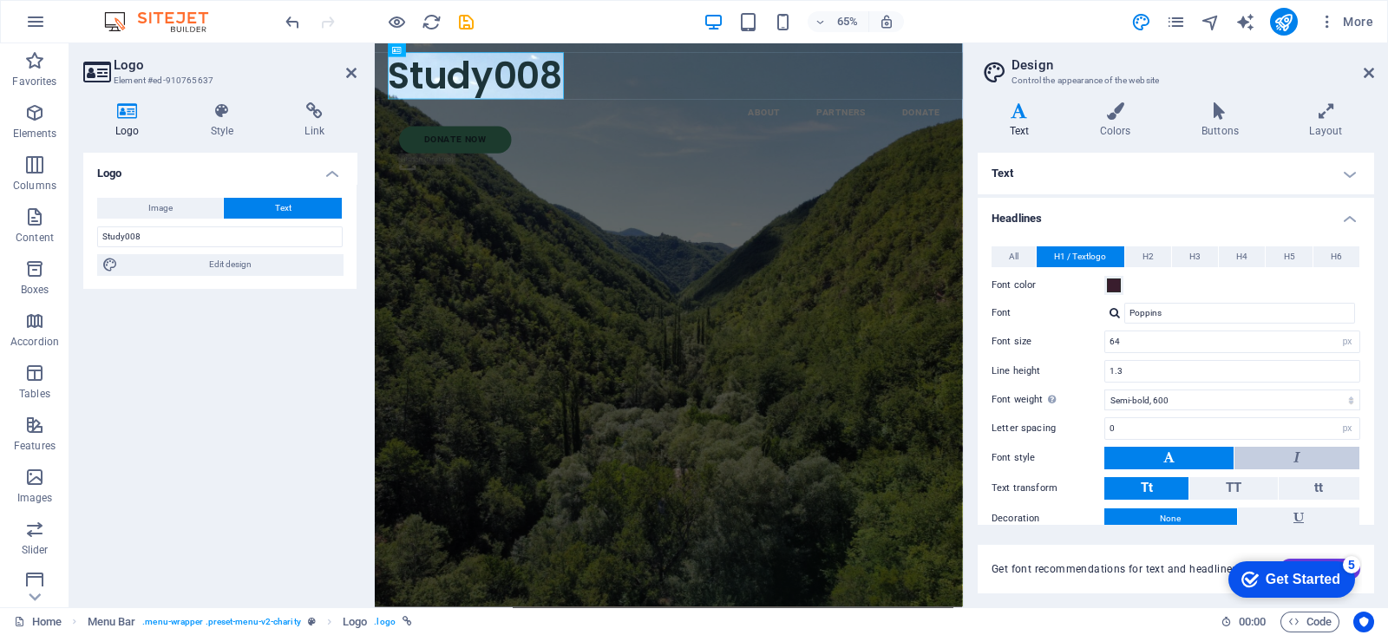
click at [1258, 457] on button at bounding box center [1297, 458] width 125 height 23
click at [1195, 458] on button at bounding box center [1169, 458] width 129 height 23
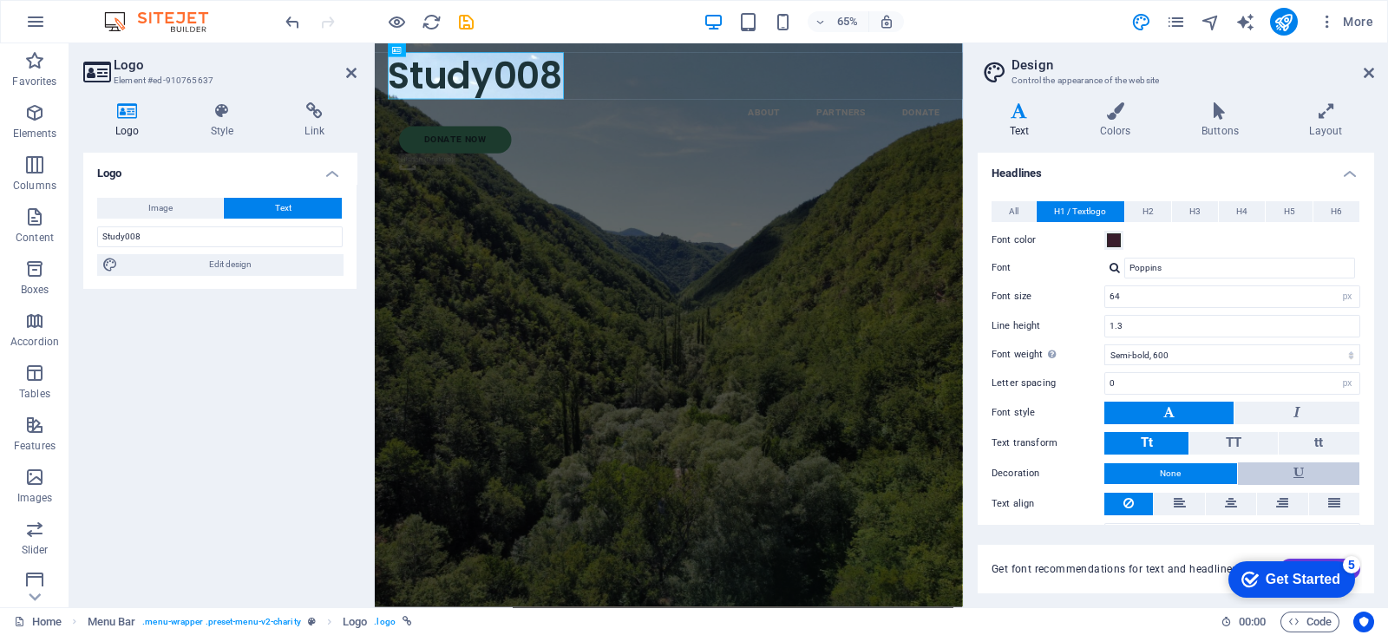
scroll to position [82, 0]
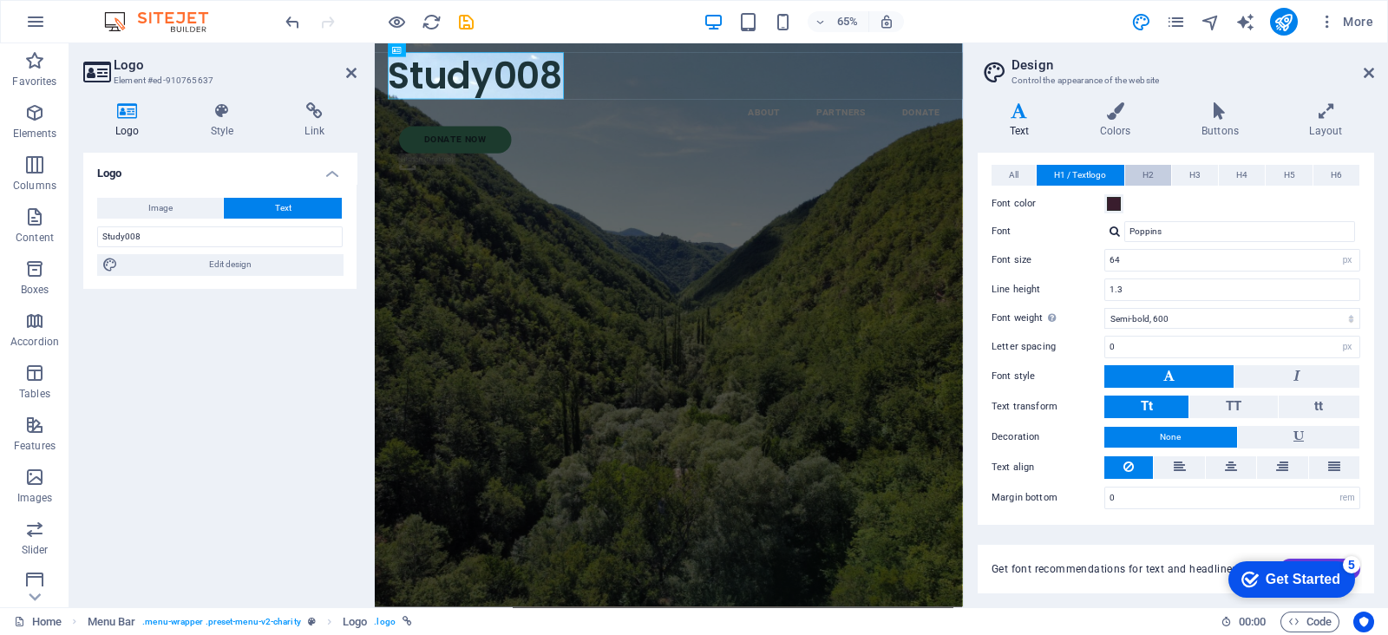
click at [1154, 167] on button "H2" at bounding box center [1149, 175] width 46 height 21
click at [1206, 171] on button "H3" at bounding box center [1195, 175] width 46 height 21
click at [1221, 115] on icon at bounding box center [1220, 110] width 101 height 17
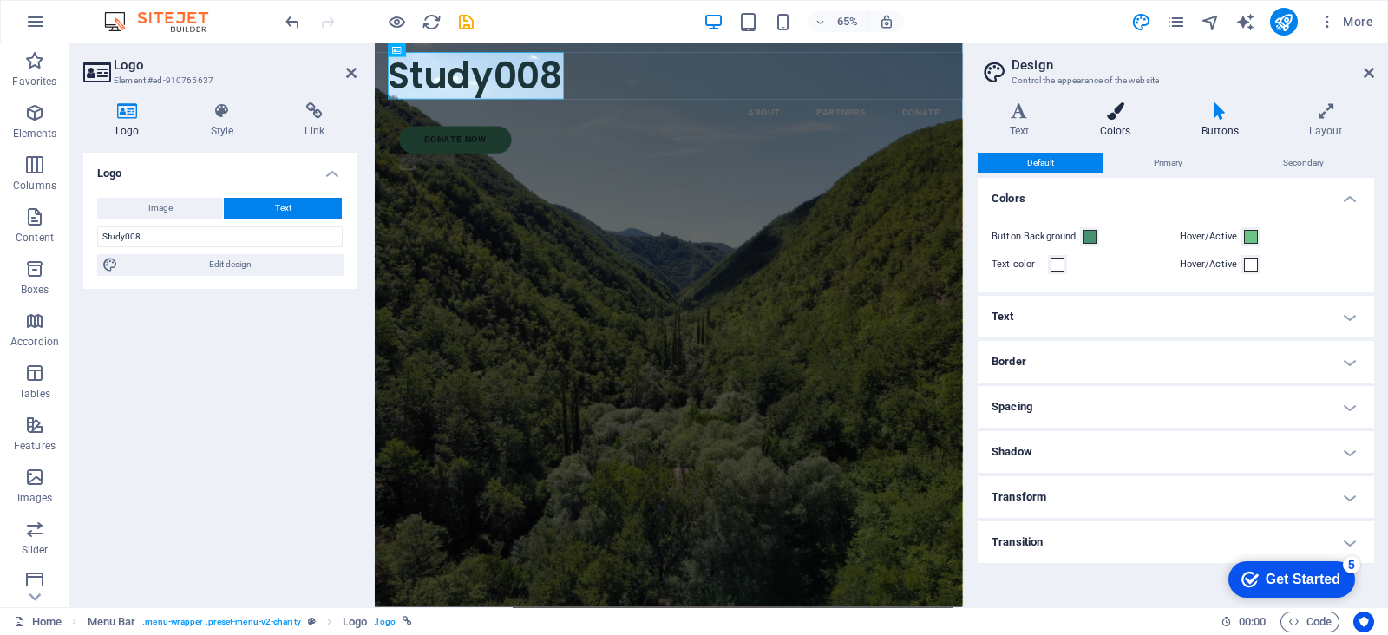
click at [1091, 110] on icon at bounding box center [1115, 110] width 95 height 17
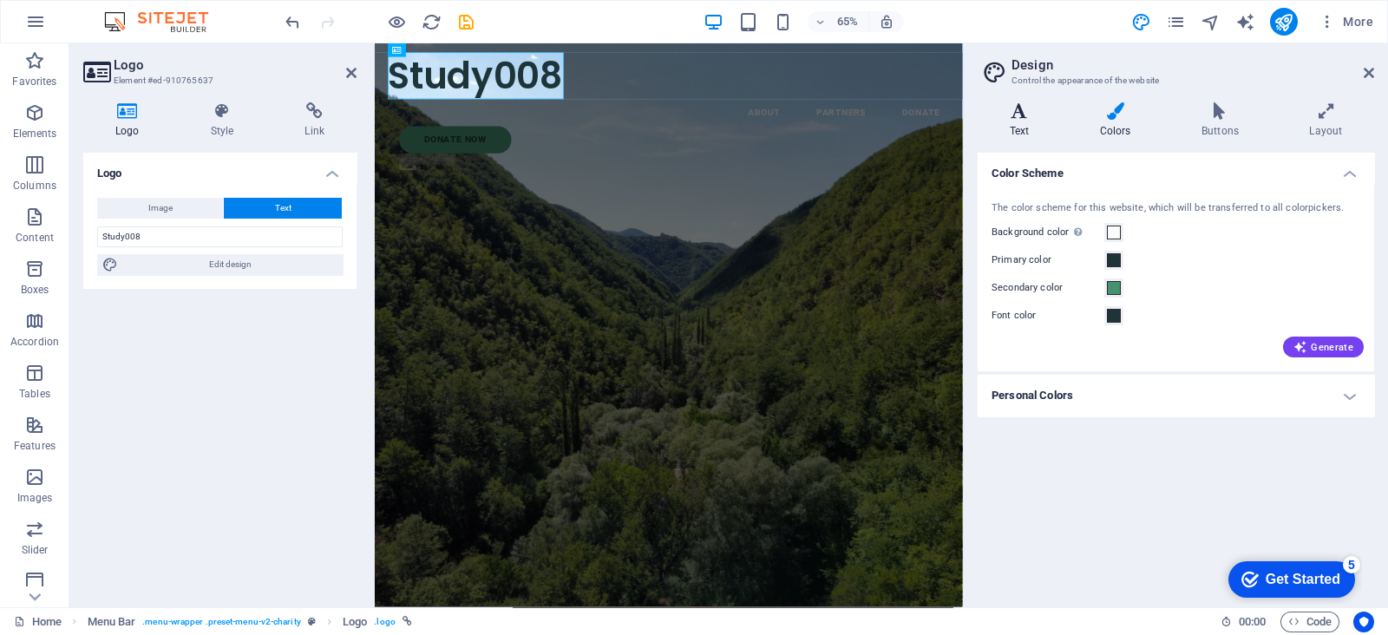
click at [1025, 114] on icon at bounding box center [1019, 110] width 83 height 17
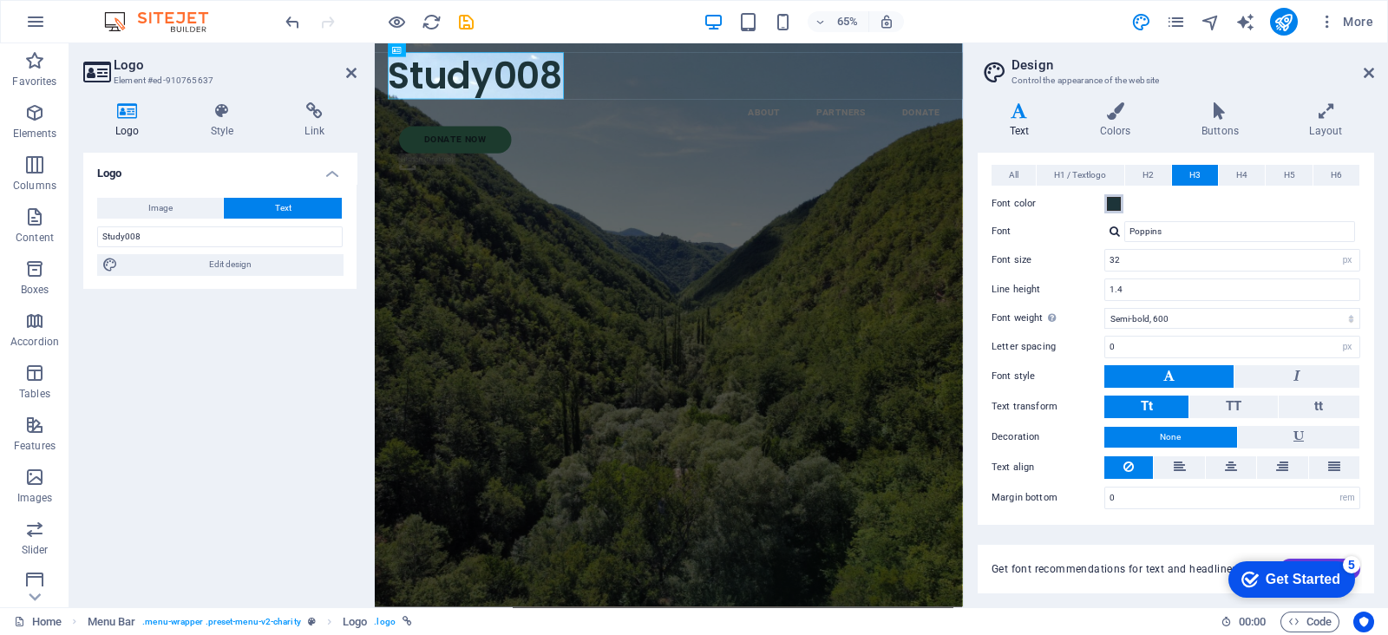
click at [1107, 197] on span at bounding box center [1114, 204] width 14 height 14
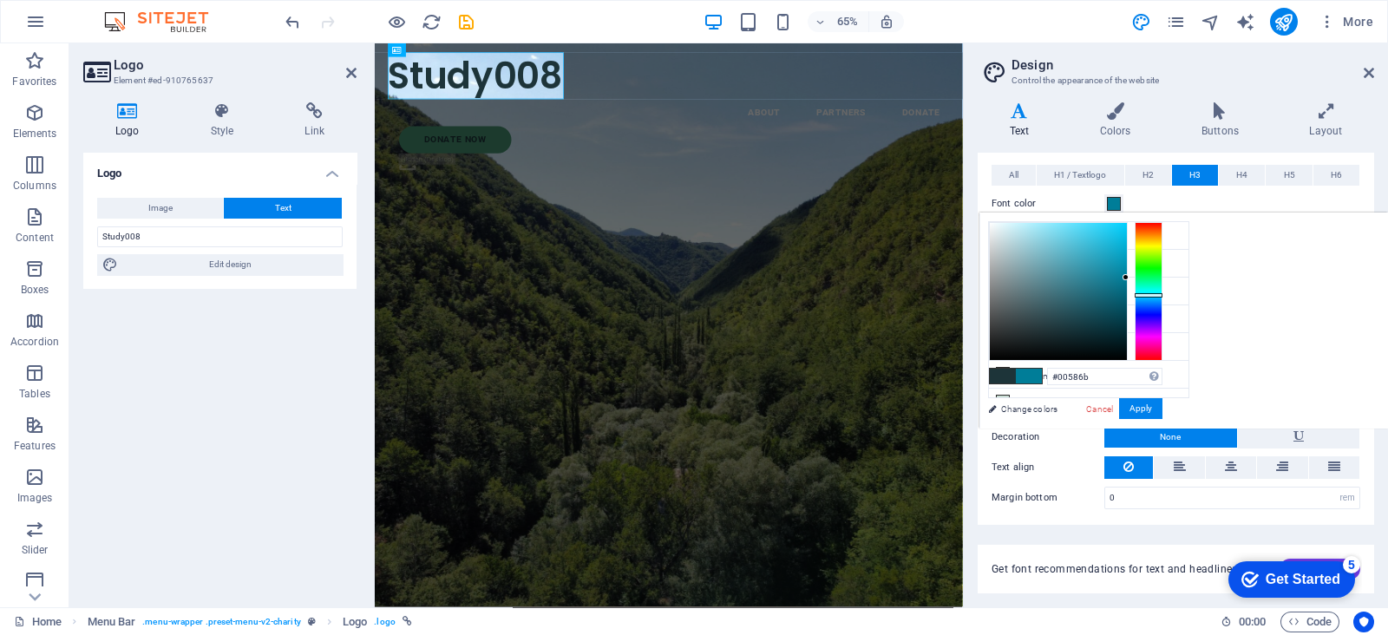
drag, startPoint x: 1329, startPoint y: 261, endPoint x: 1355, endPoint y: 314, distance: 59.0
click at [1163, 307] on div at bounding box center [1076, 291] width 174 height 139
type input "#000760"
click at [1163, 312] on div at bounding box center [1149, 291] width 28 height 139
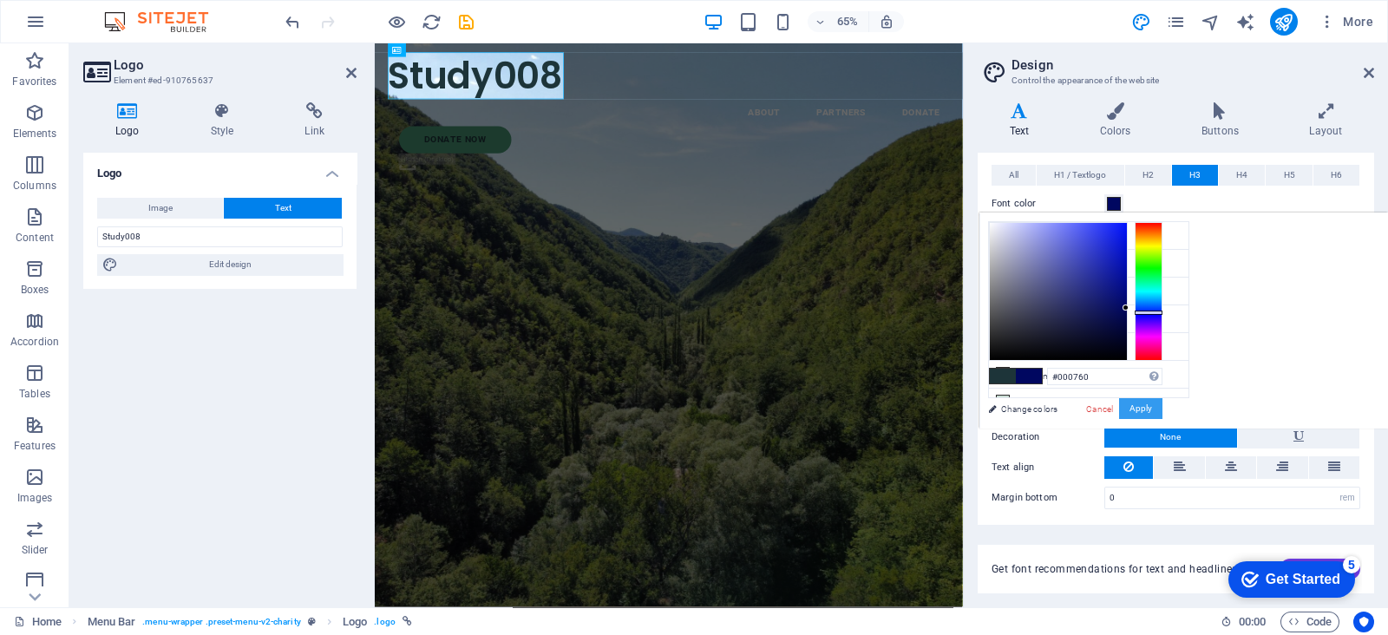
click at [1163, 404] on button "Apply" at bounding box center [1140, 408] width 43 height 21
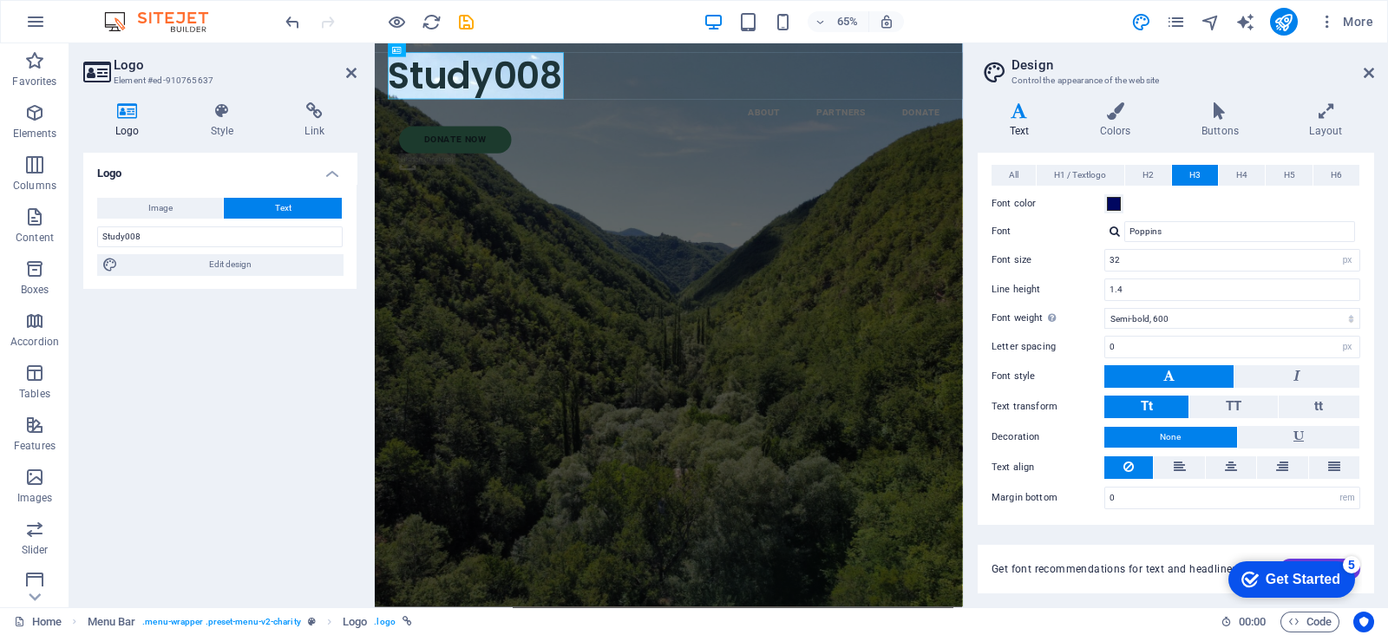
click at [1358, 71] on h2 "Design" at bounding box center [1193, 65] width 363 height 16
click at [1369, 71] on icon at bounding box center [1369, 73] width 10 height 14
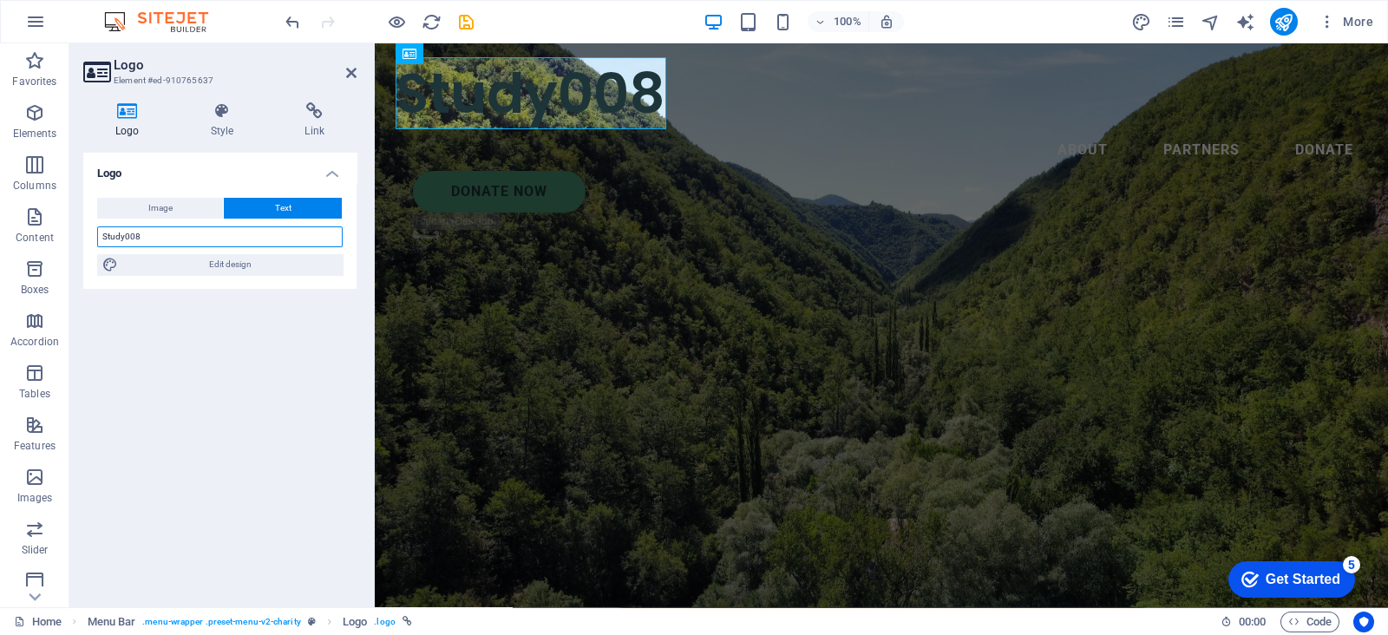
click at [275, 241] on input "Study008" at bounding box center [220, 236] width 246 height 21
click at [433, 95] on div "Study008" at bounding box center [882, 93] width 972 height 72
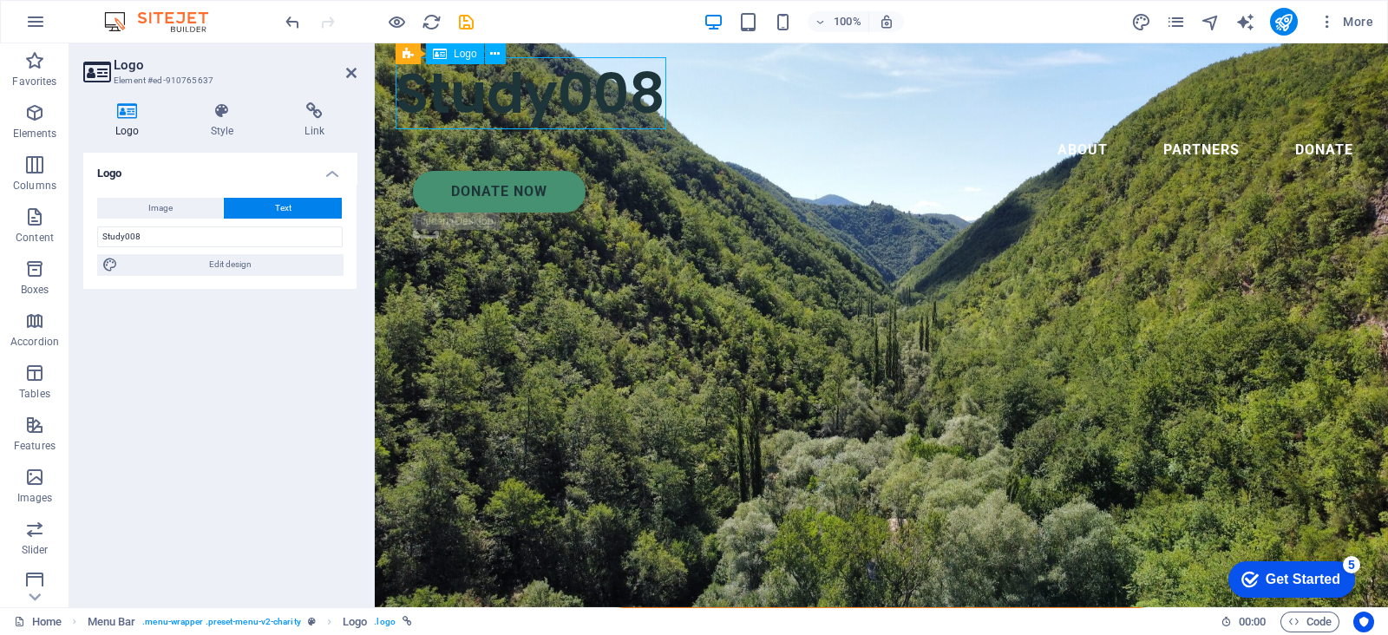
drag, startPoint x: 522, startPoint y: 96, endPoint x: 440, endPoint y: 117, distance: 85.0
click at [440, 117] on div "Study008" at bounding box center [882, 93] width 972 height 72
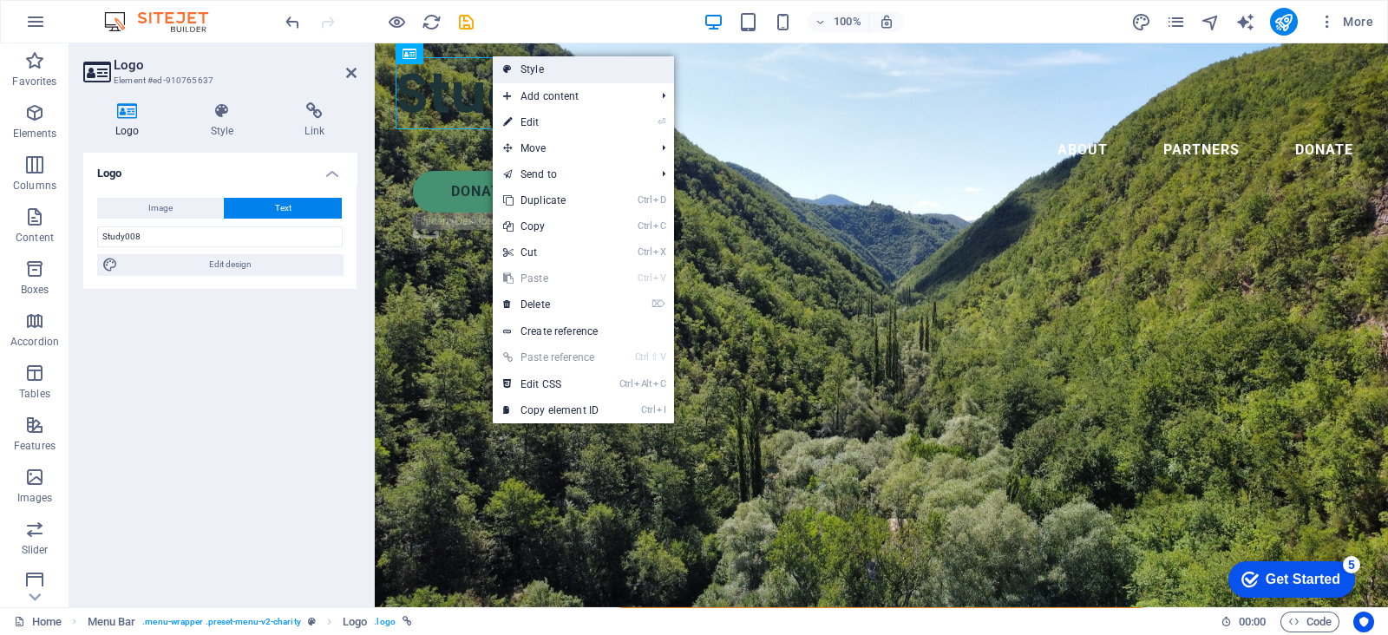
click at [549, 79] on link "Style" at bounding box center [583, 69] width 181 height 26
select select "rem"
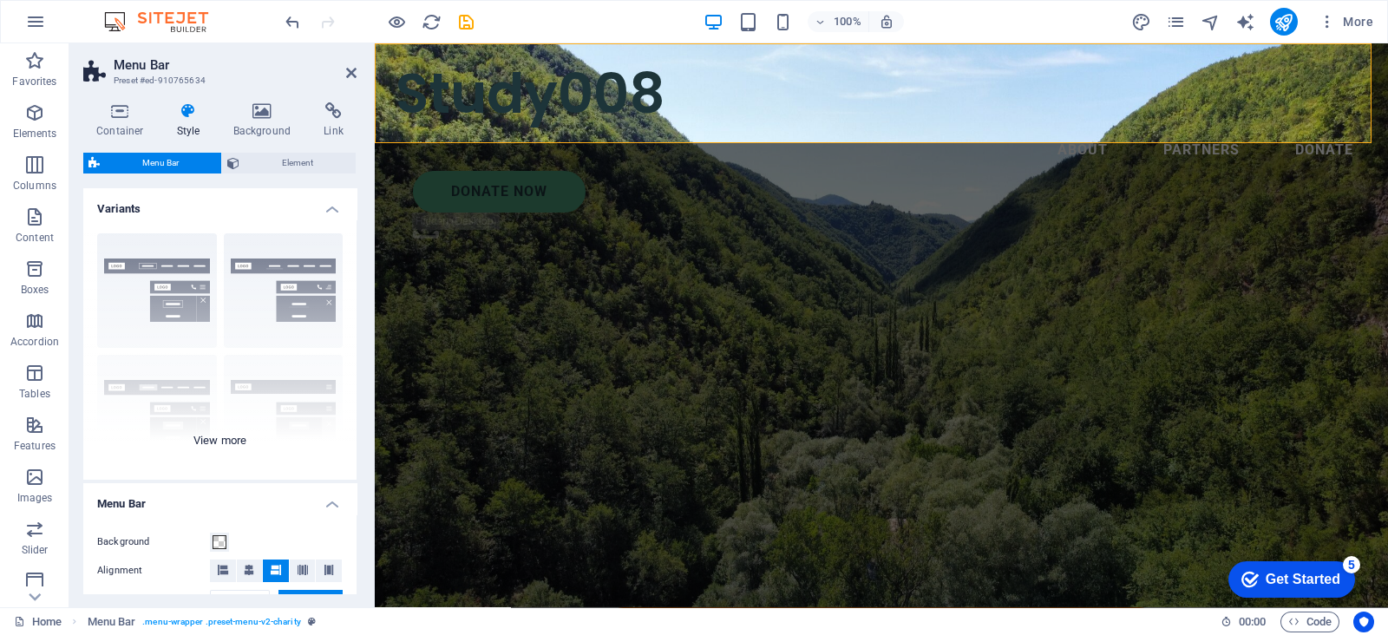
click at [272, 302] on div "Border Centered Default Fixed Loki Trigger Wide XXL" at bounding box center [219, 350] width 273 height 260
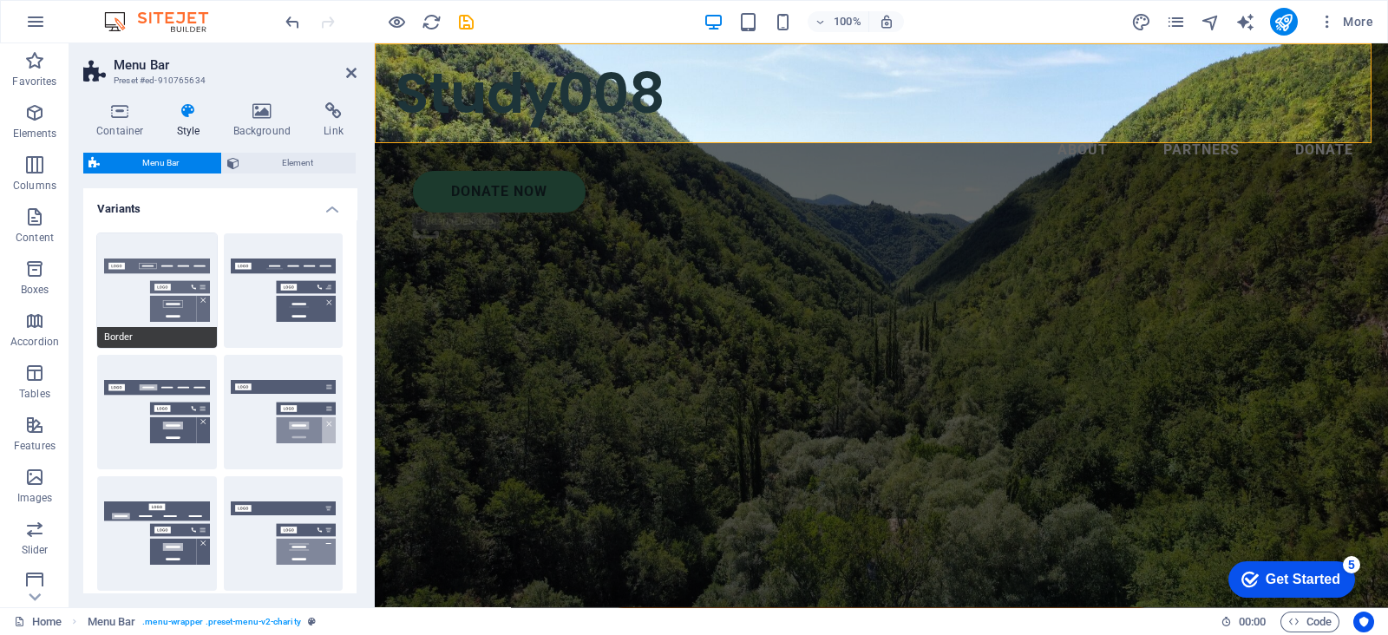
click at [155, 298] on button "Border" at bounding box center [157, 290] width 120 height 115
type input "1"
select select "rem"
type input "1"
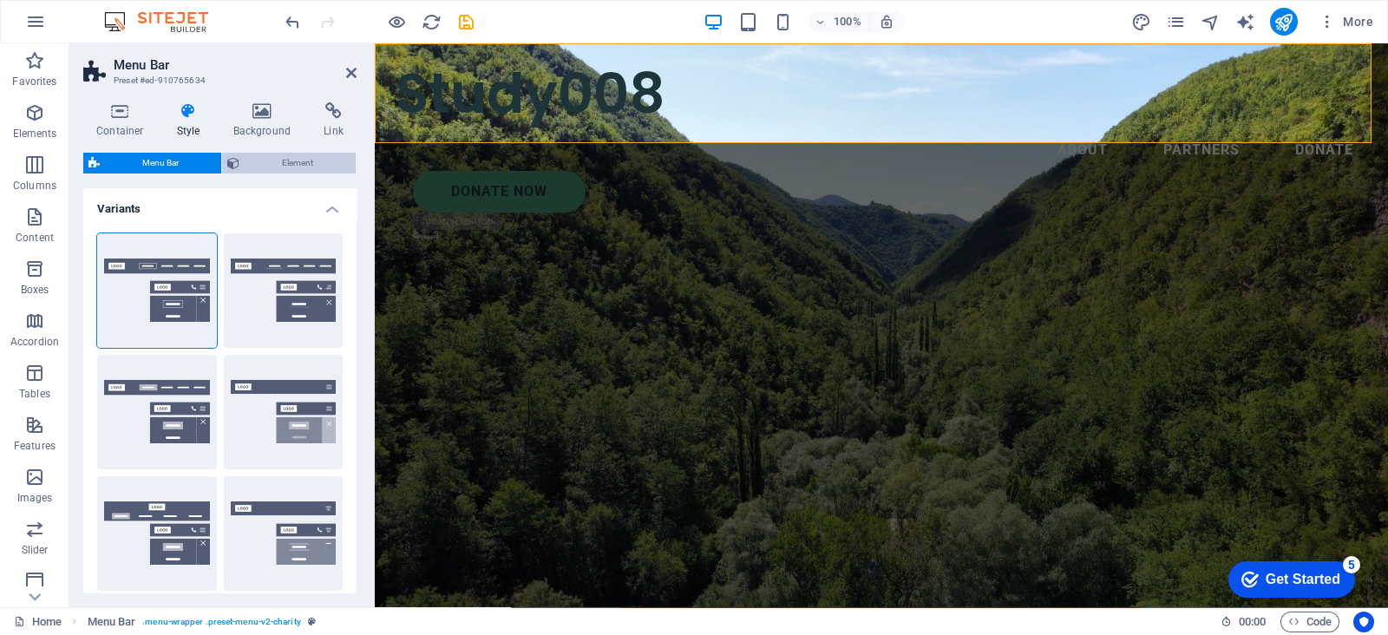
click at [302, 166] on span "Element" at bounding box center [298, 163] width 106 height 21
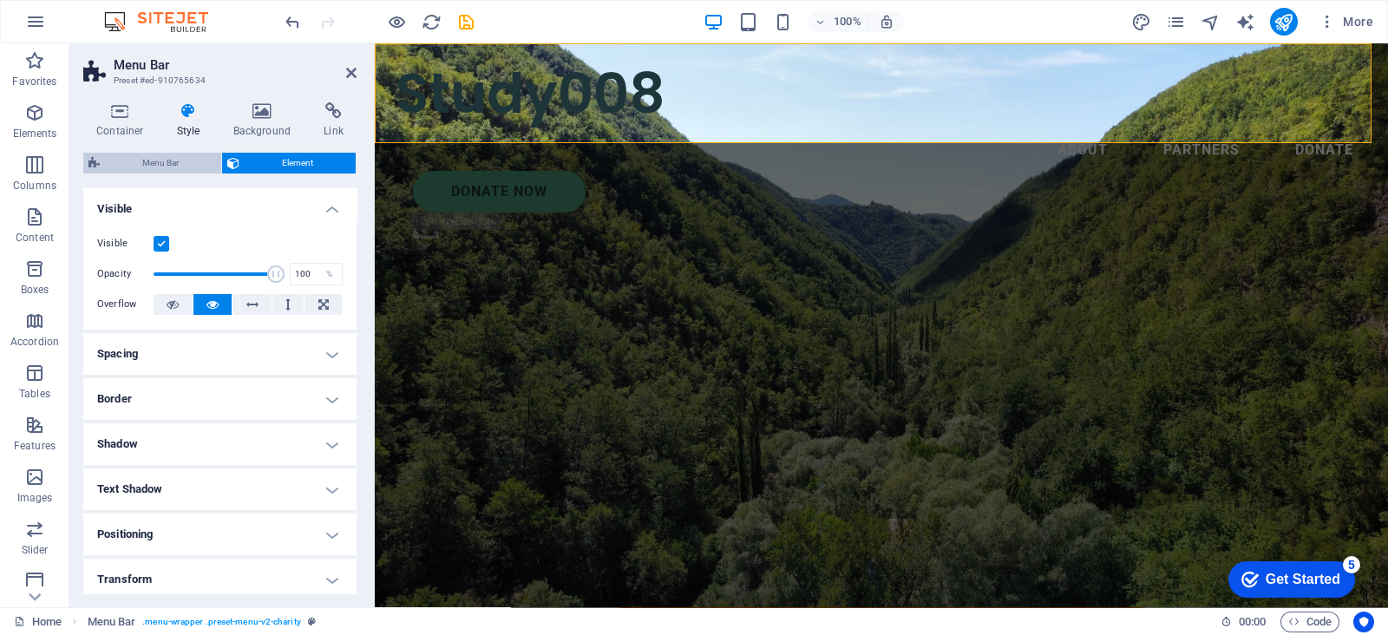
click at [163, 169] on span "Menu Bar" at bounding box center [160, 163] width 111 height 21
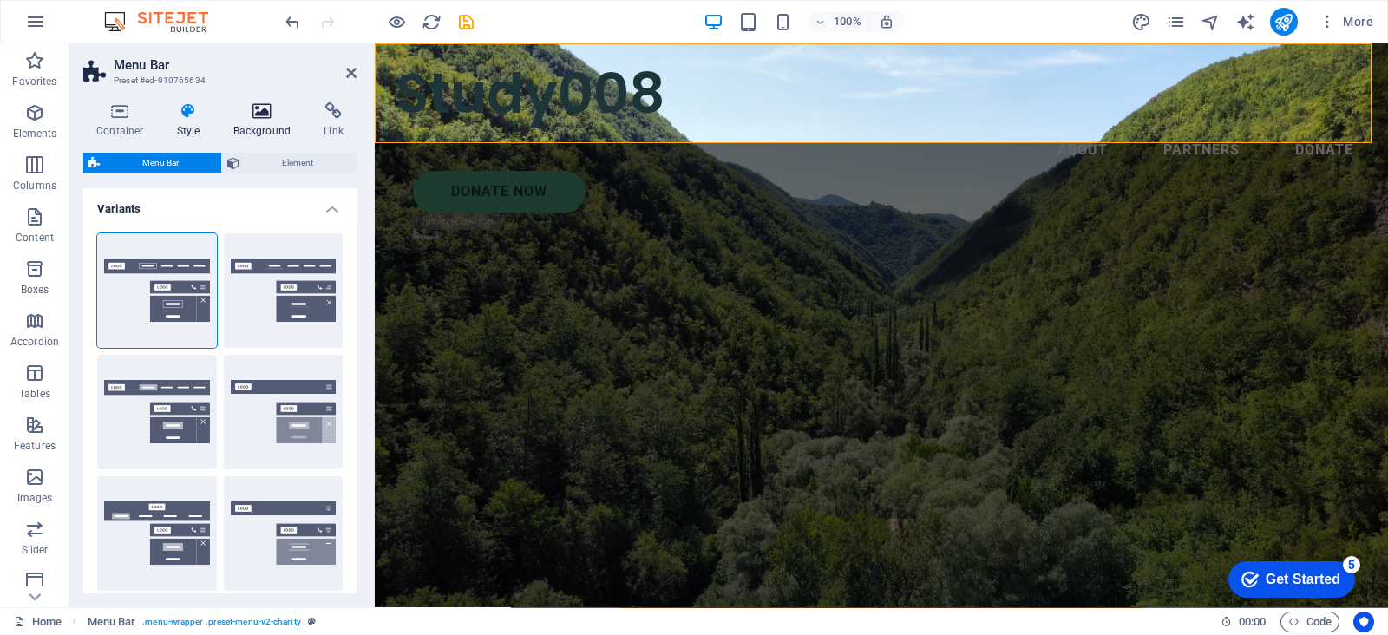
click at [287, 119] on icon at bounding box center [262, 110] width 84 height 17
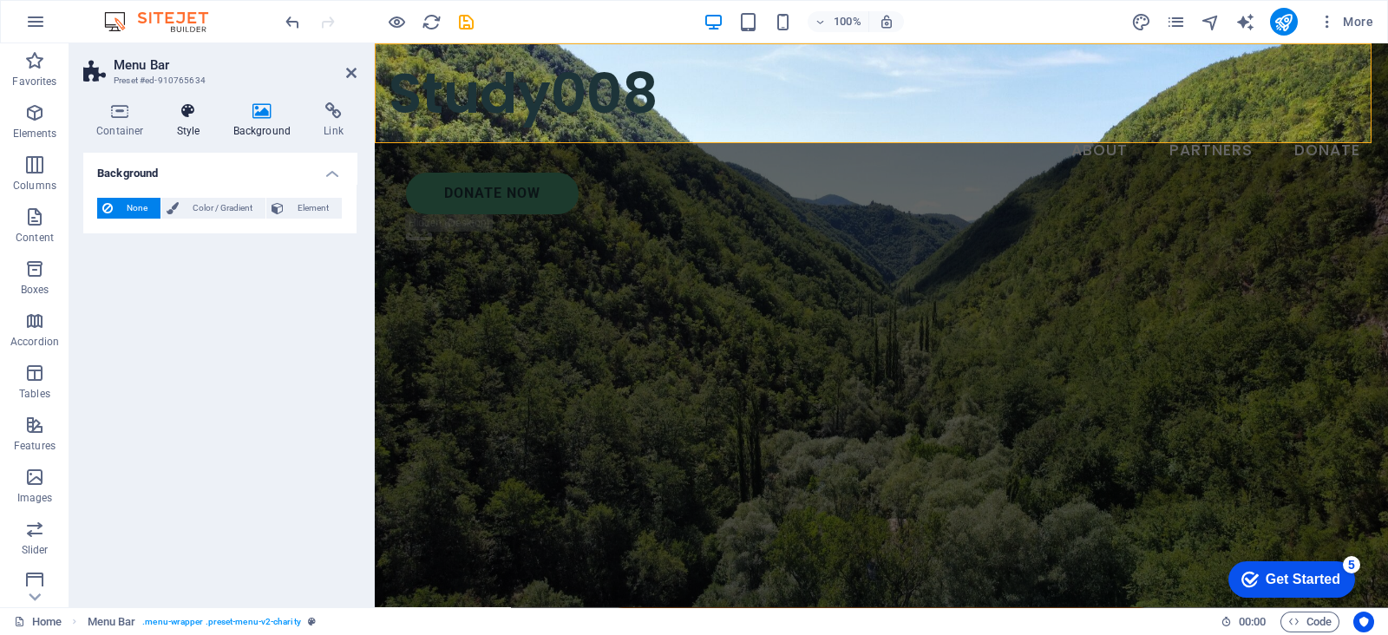
click at [206, 123] on h4 "Style" at bounding box center [192, 120] width 56 height 36
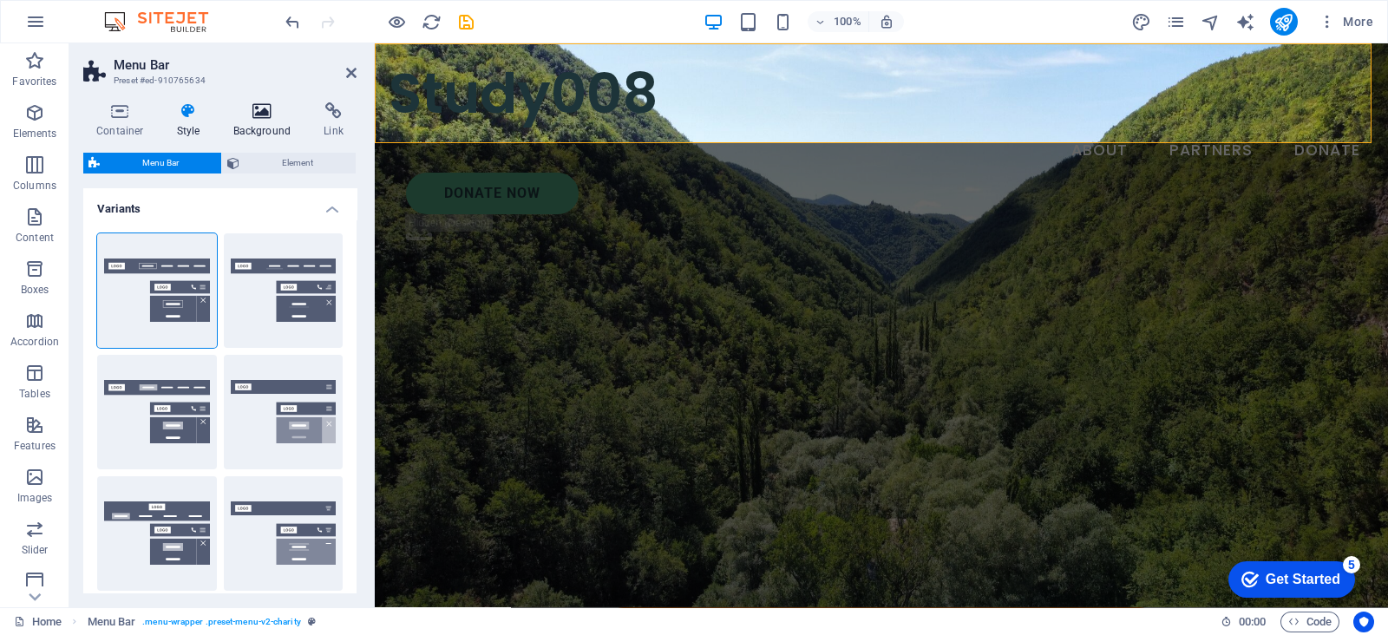
click at [299, 123] on h4 "Background" at bounding box center [265, 120] width 91 height 36
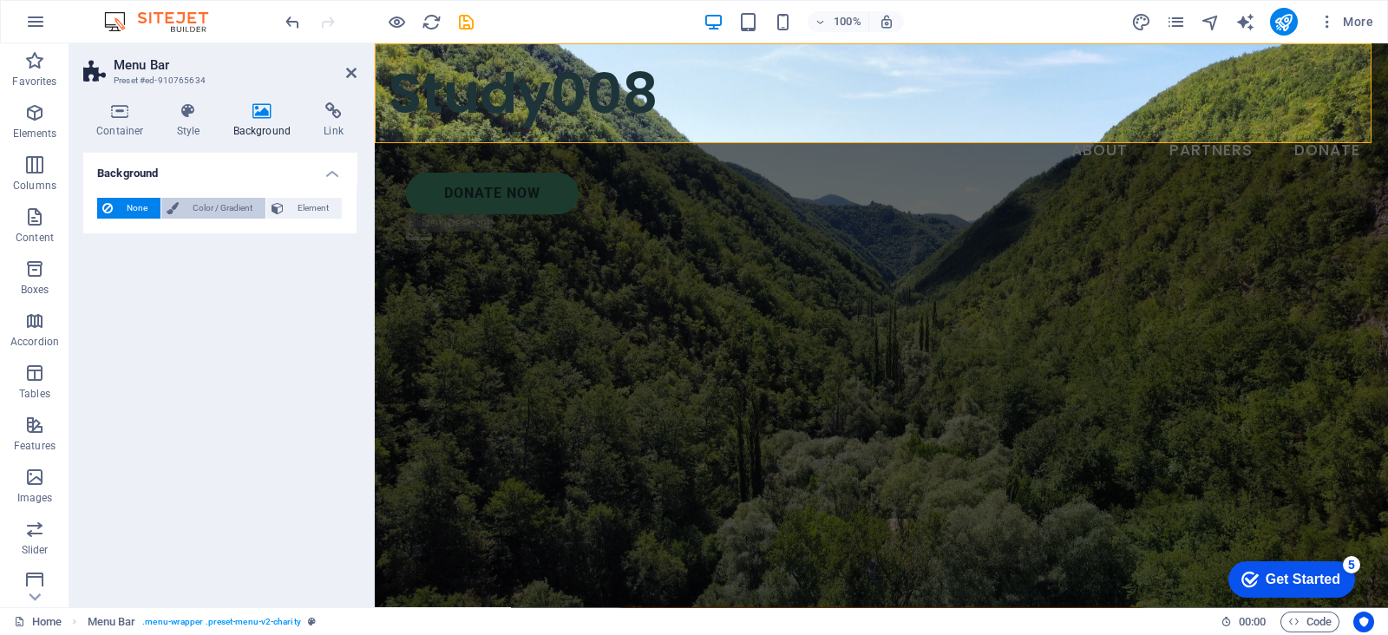
click at [207, 207] on span "Color / Gradient" at bounding box center [222, 208] width 76 height 21
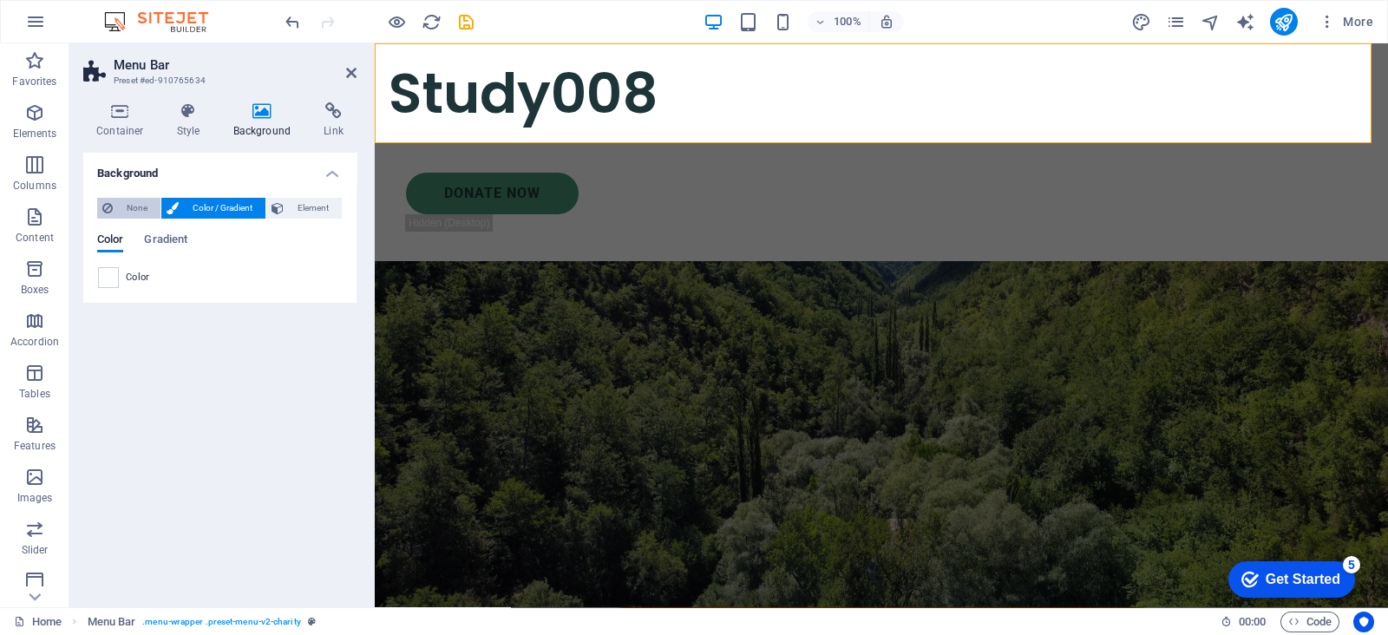
click at [157, 205] on button "None" at bounding box center [128, 208] width 63 height 21
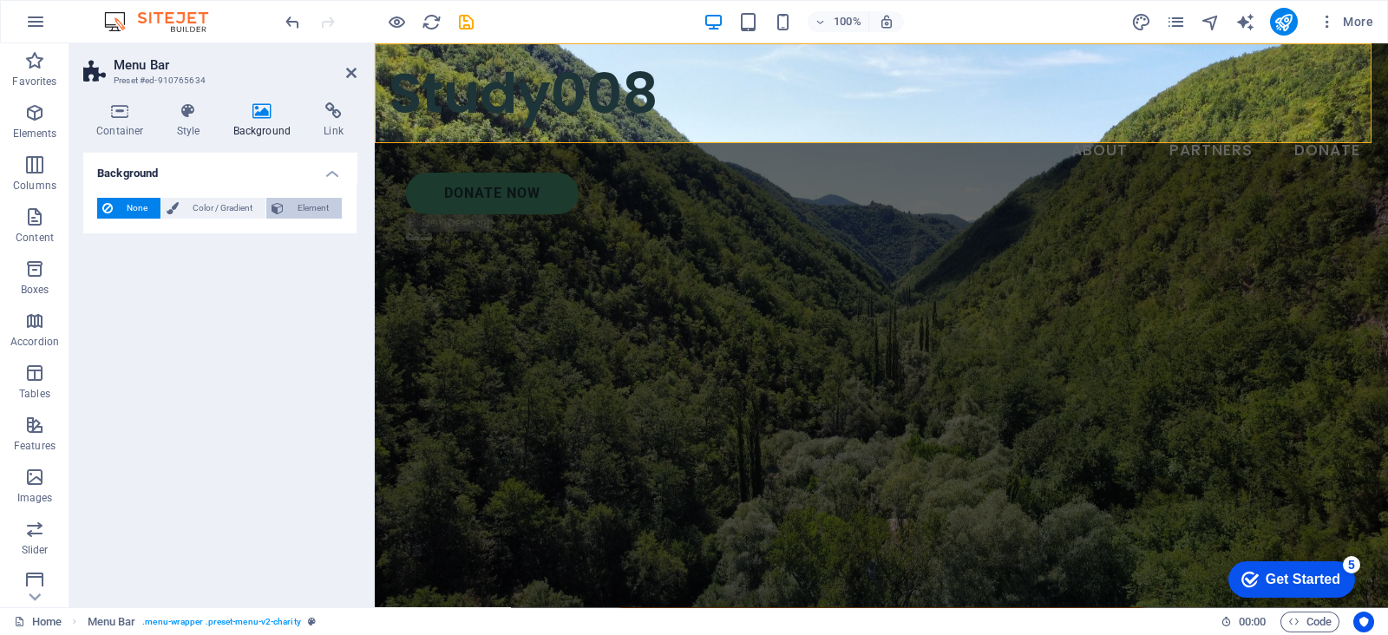
click at [274, 206] on icon at bounding box center [278, 208] width 12 height 21
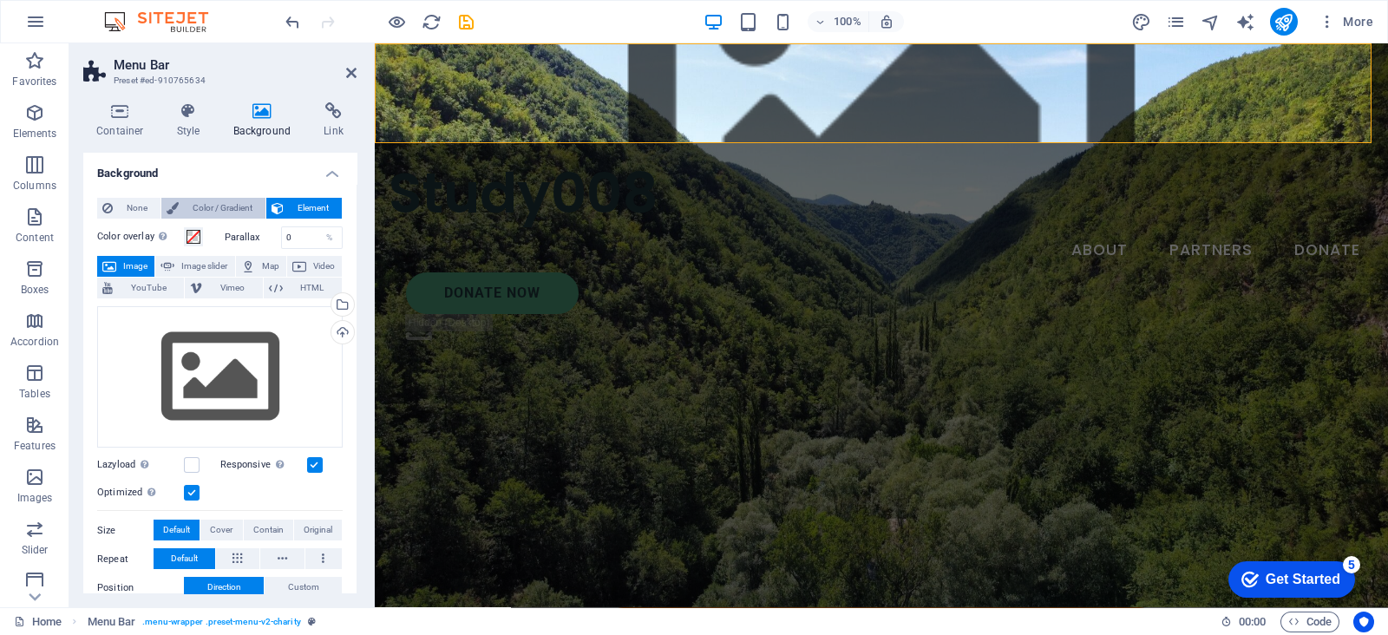
click at [161, 206] on button "Color / Gradient" at bounding box center [213, 208] width 104 height 21
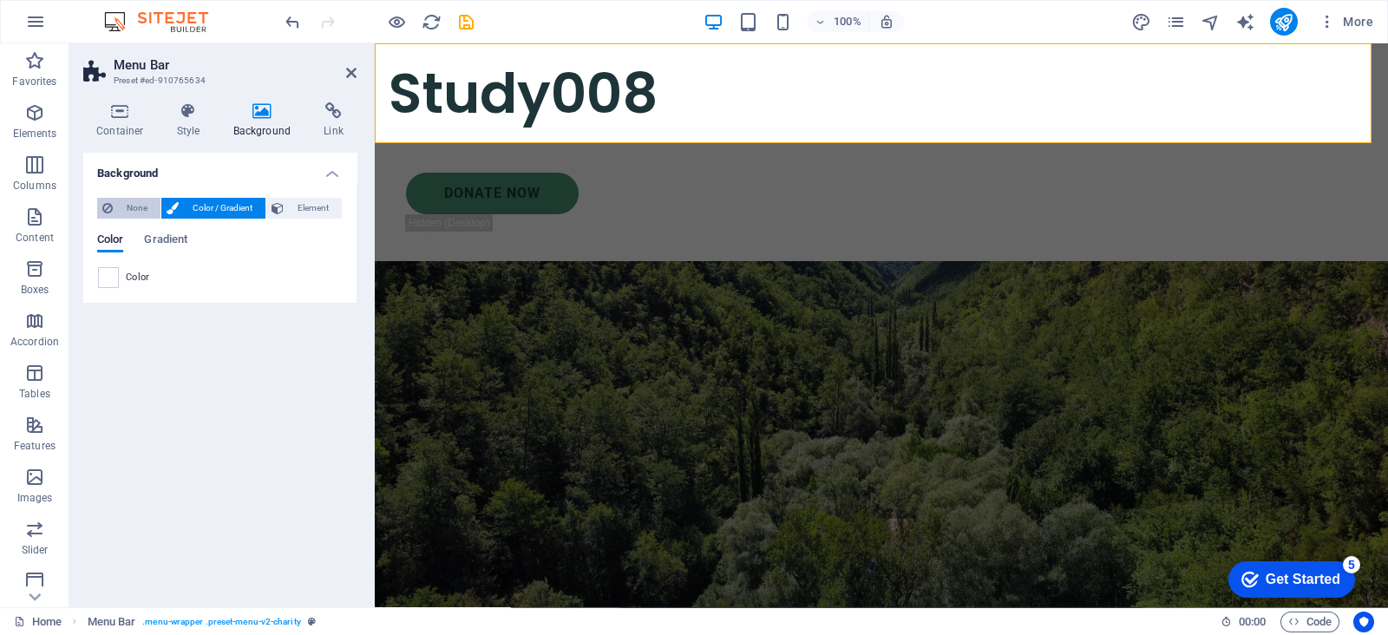
click at [144, 206] on span "None" at bounding box center [136, 208] width 37 height 21
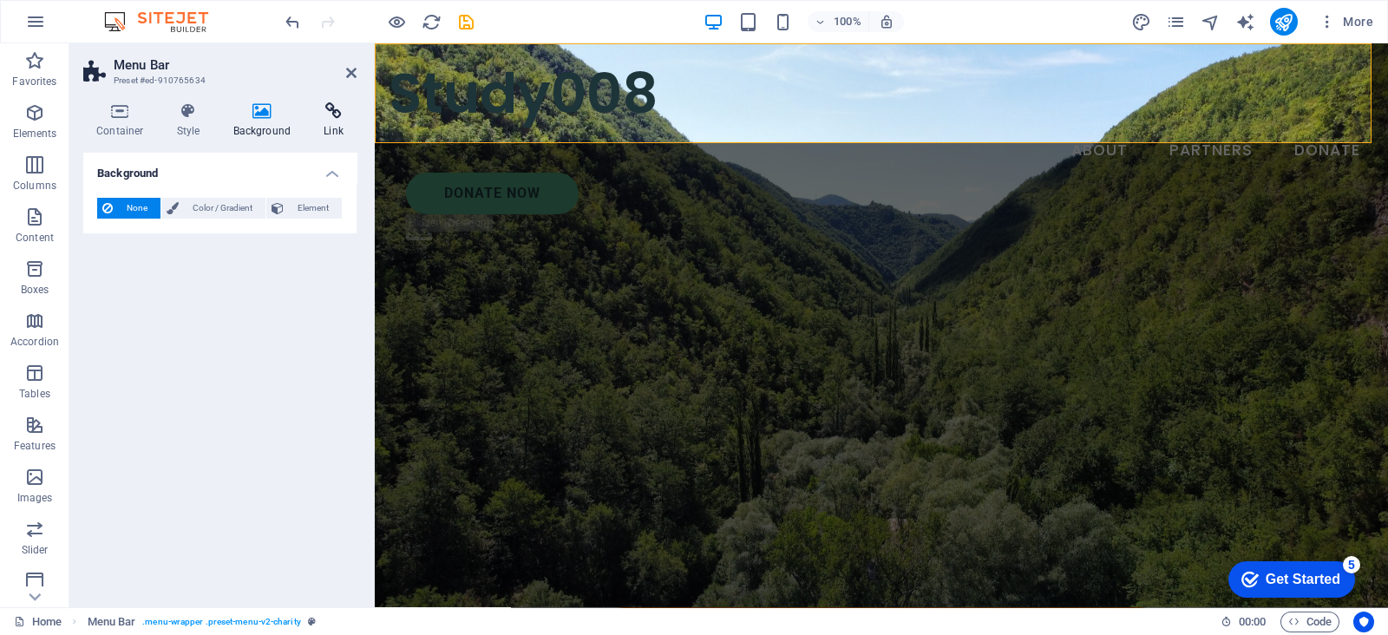
click at [339, 114] on icon at bounding box center [334, 110] width 46 height 17
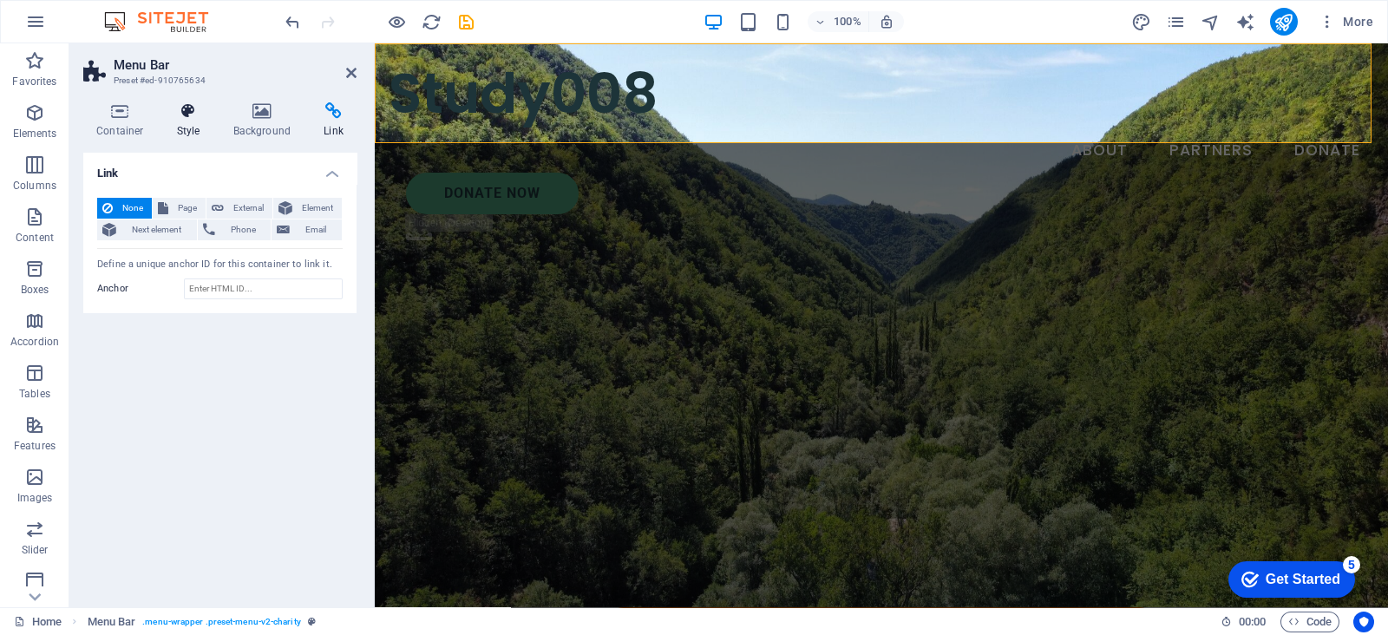
click at [184, 127] on h4 "Style" at bounding box center [192, 120] width 56 height 36
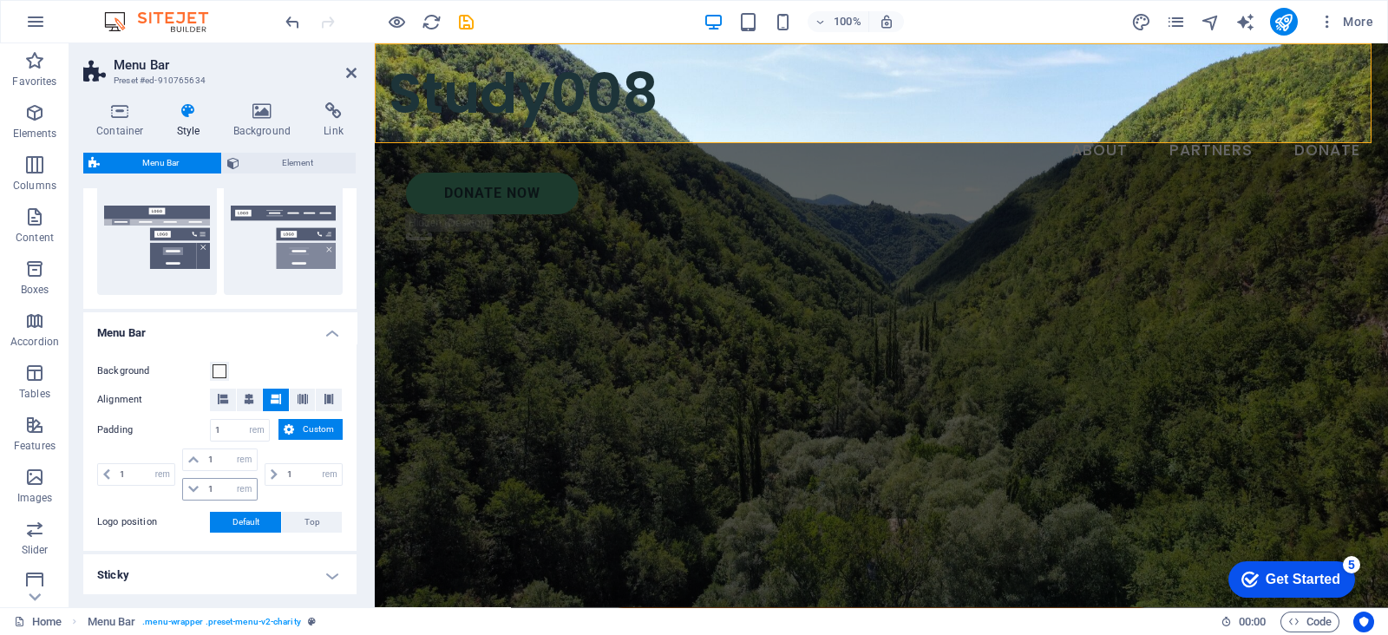
scroll to position [651, 0]
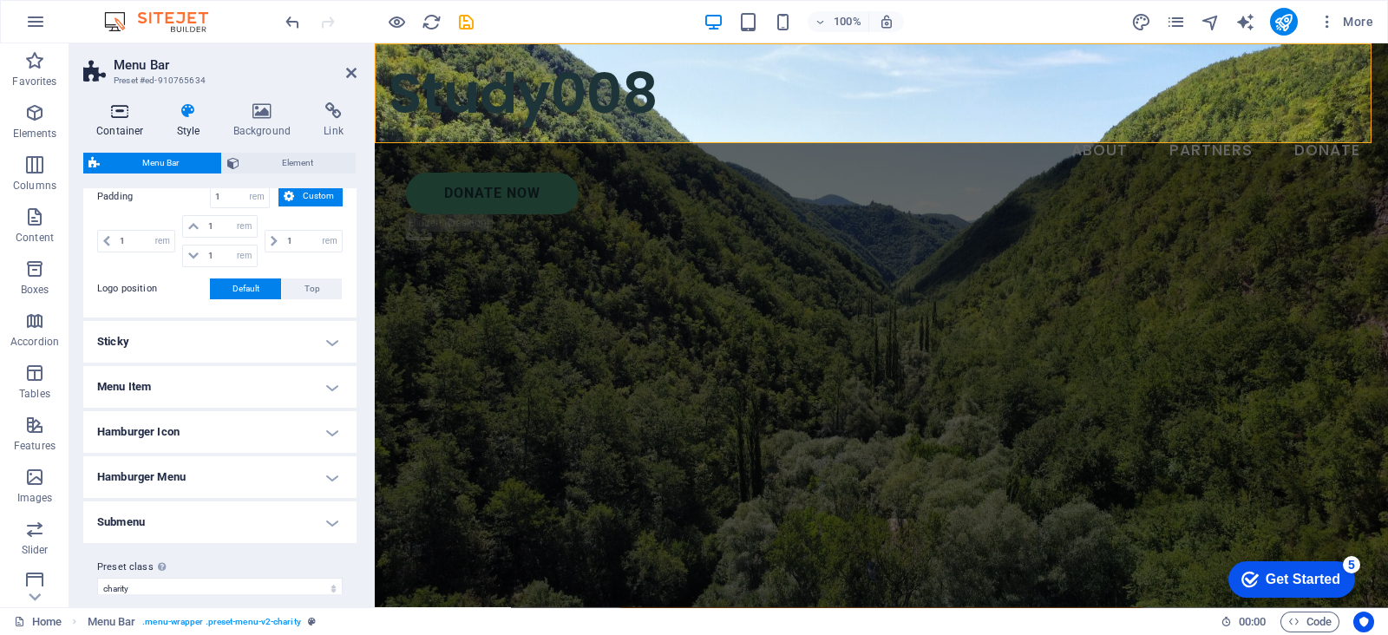
click at [91, 106] on icon at bounding box center [120, 110] width 74 height 17
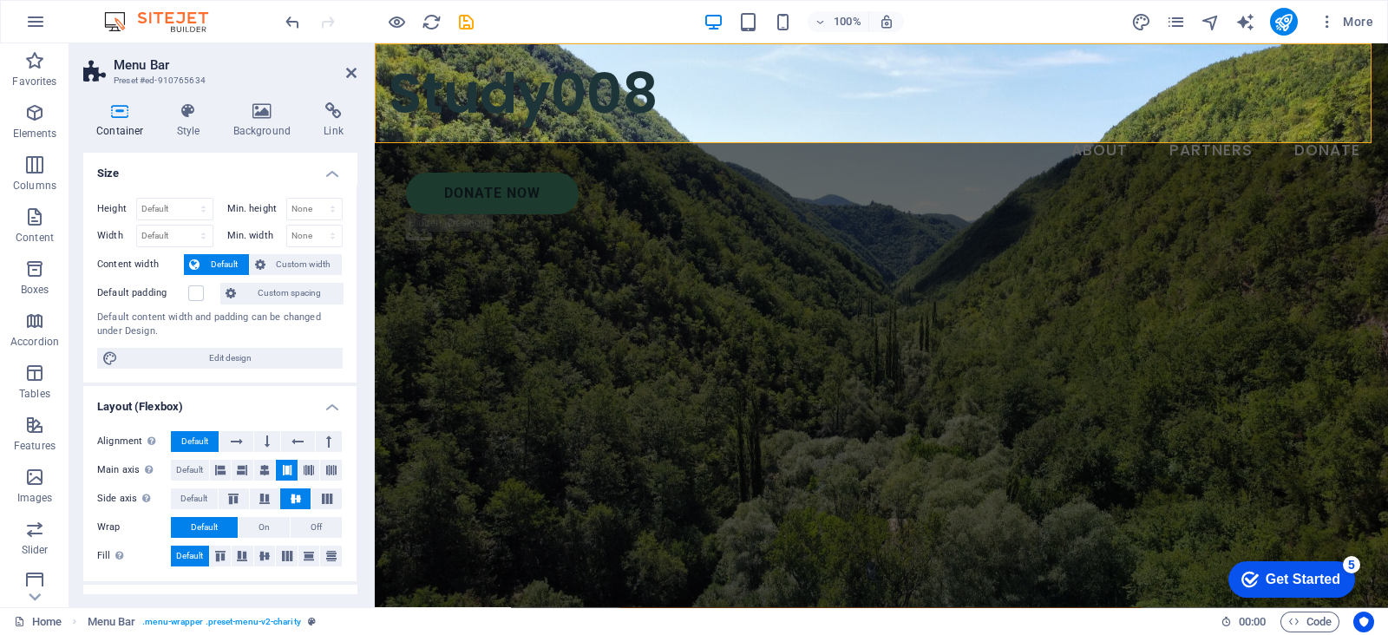
click at [128, 111] on icon at bounding box center [120, 110] width 74 height 17
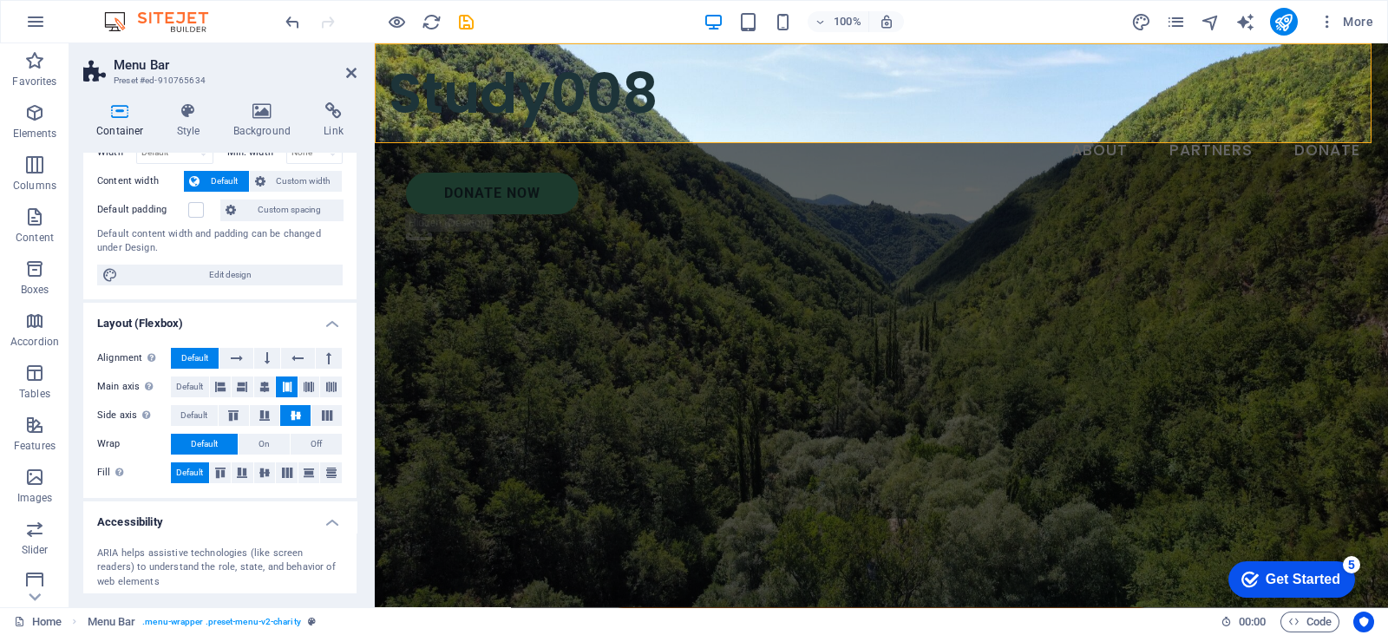
scroll to position [108, 0]
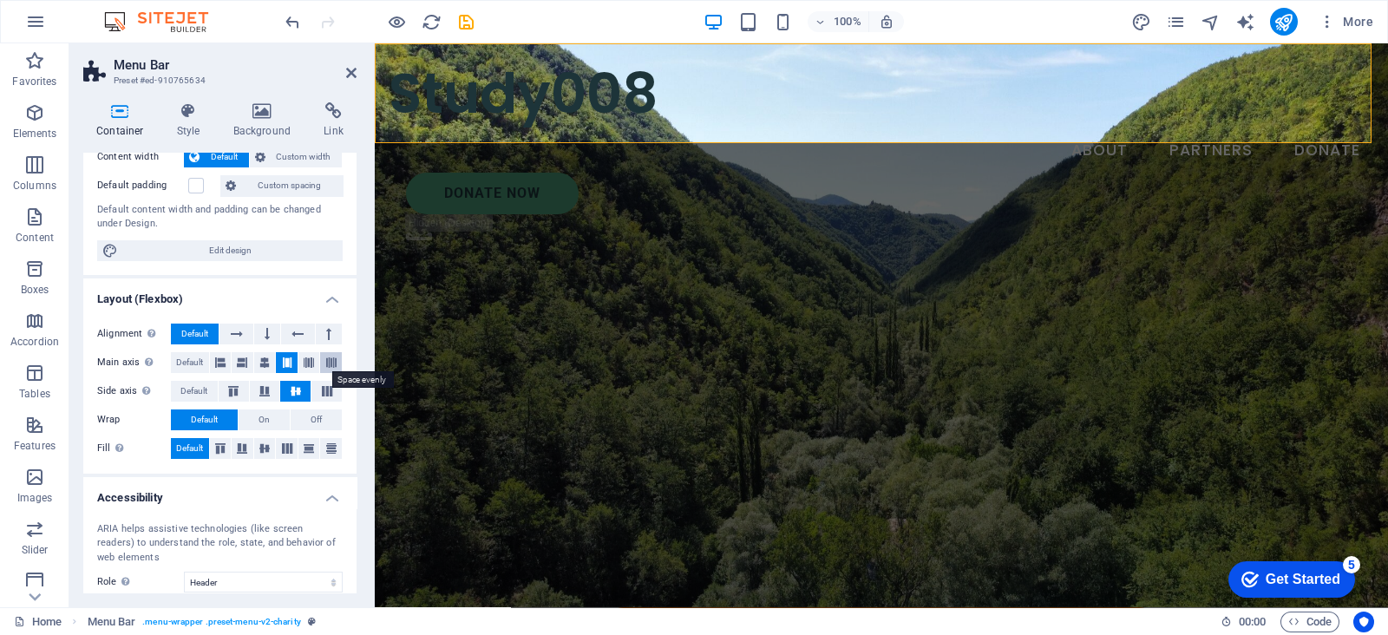
click at [322, 359] on button at bounding box center [331, 362] width 22 height 21
click at [306, 360] on icon at bounding box center [309, 362] width 10 height 21
click at [292, 363] on button at bounding box center [287, 362] width 22 height 21
click at [256, 410] on button "On" at bounding box center [264, 420] width 51 height 21
click at [202, 416] on span "Default" at bounding box center [204, 420] width 27 height 21
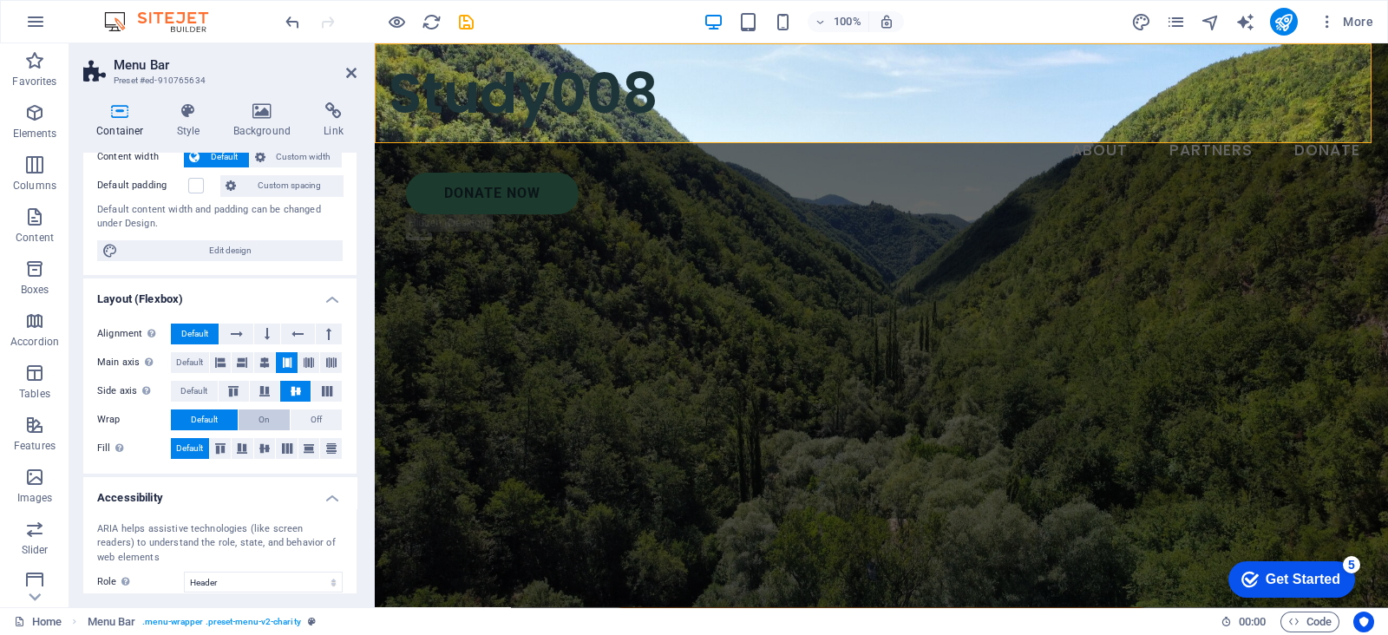
click at [286, 410] on button "On" at bounding box center [264, 420] width 51 height 21
click at [216, 443] on icon at bounding box center [220, 448] width 21 height 10
click at [192, 445] on span "Default" at bounding box center [189, 448] width 27 height 21
click at [862, 129] on nav "About Partners Donate" at bounding box center [882, 150] width 986 height 43
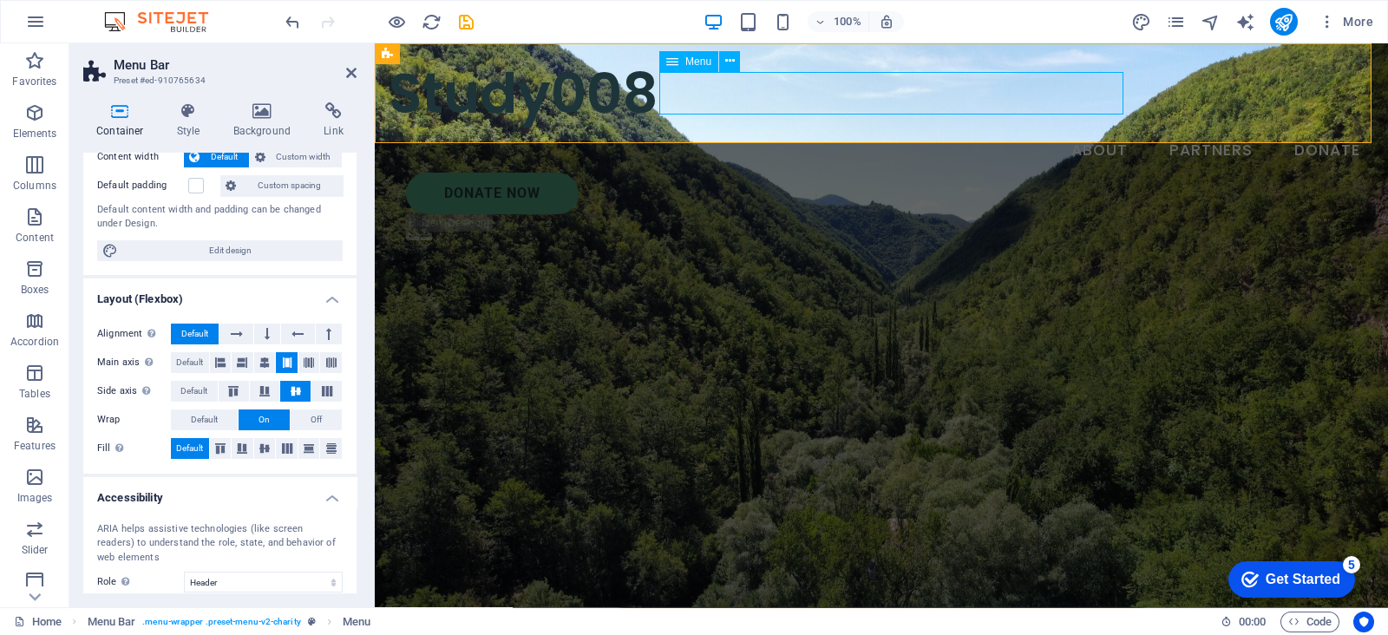
select select
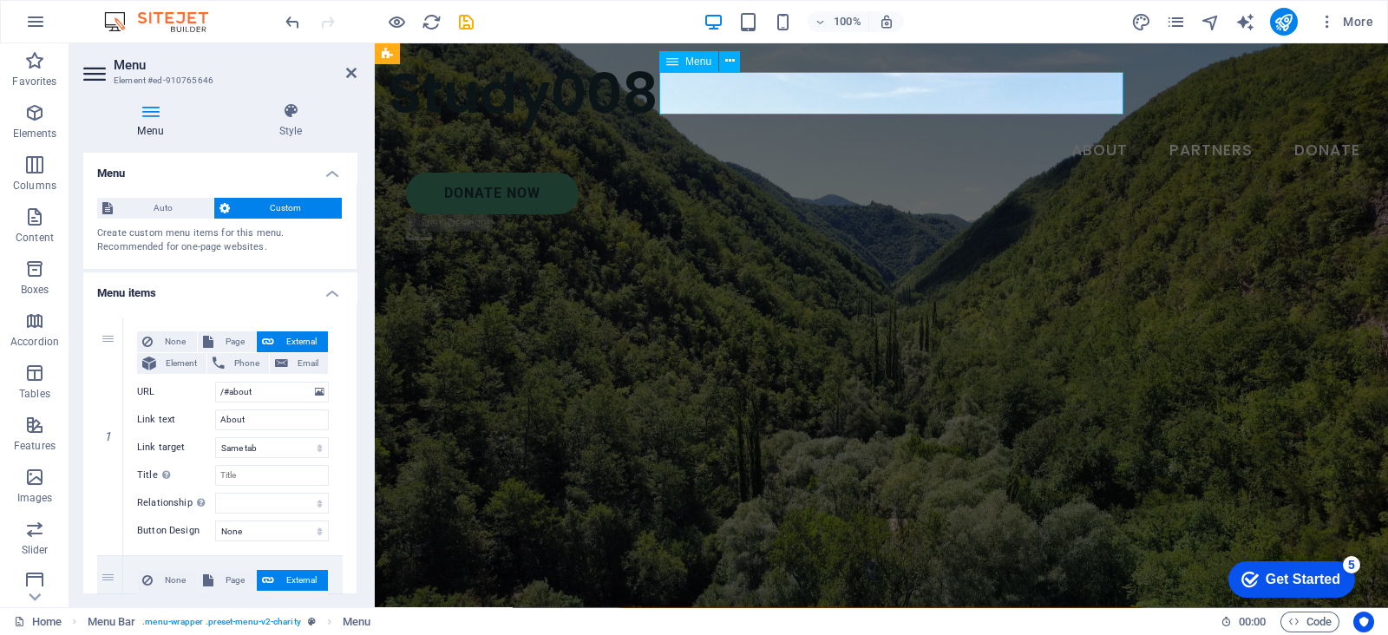
click at [859, 129] on nav "About Partners Donate" at bounding box center [882, 150] width 986 height 43
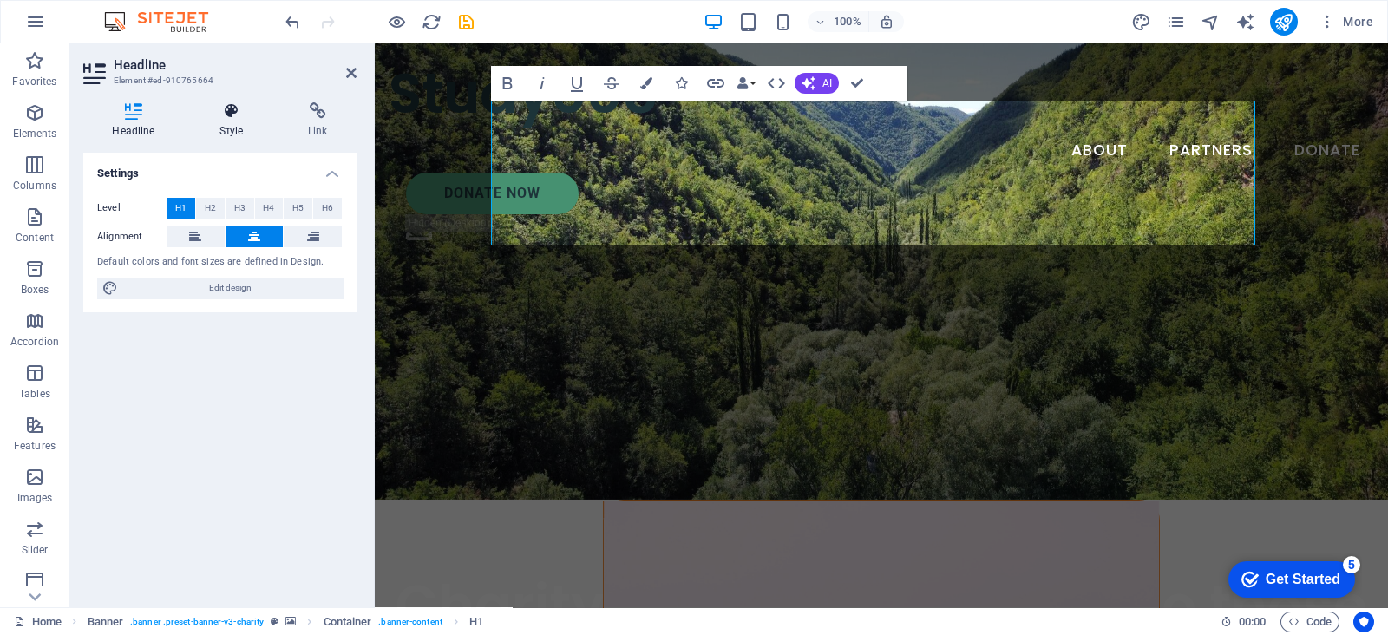
click at [237, 112] on icon at bounding box center [232, 110] width 82 height 17
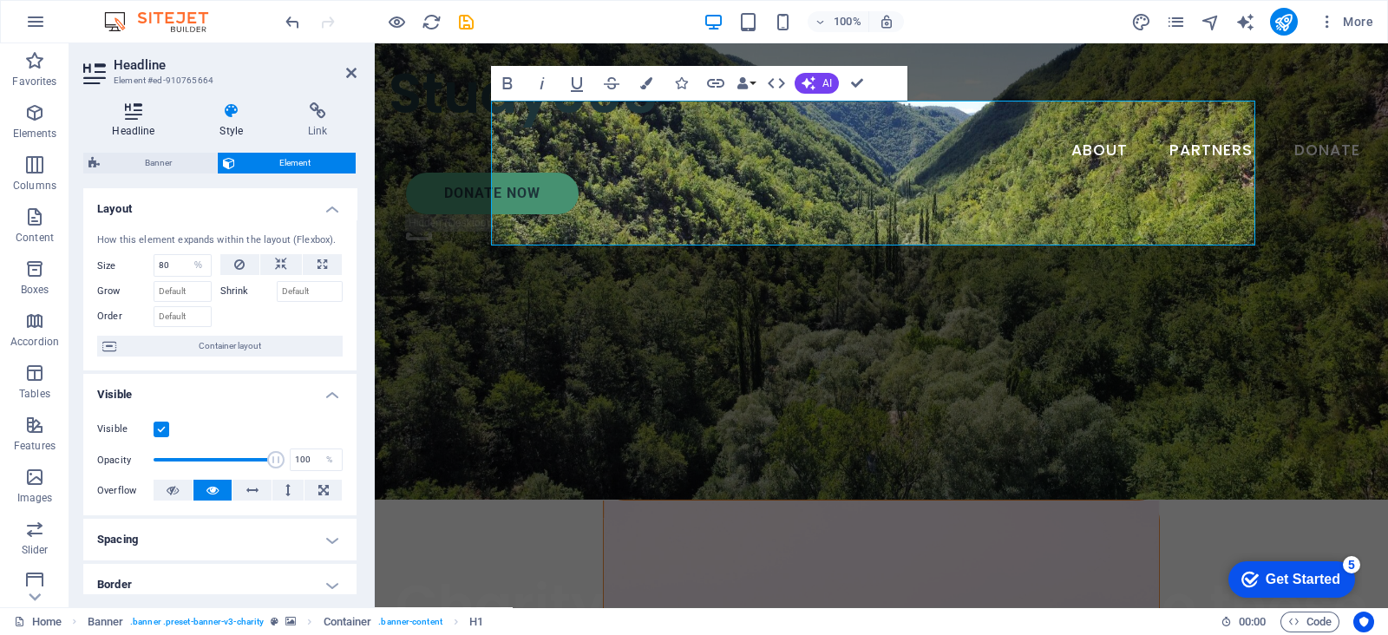
click at [143, 131] on h4 "Headline" at bounding box center [137, 120] width 108 height 36
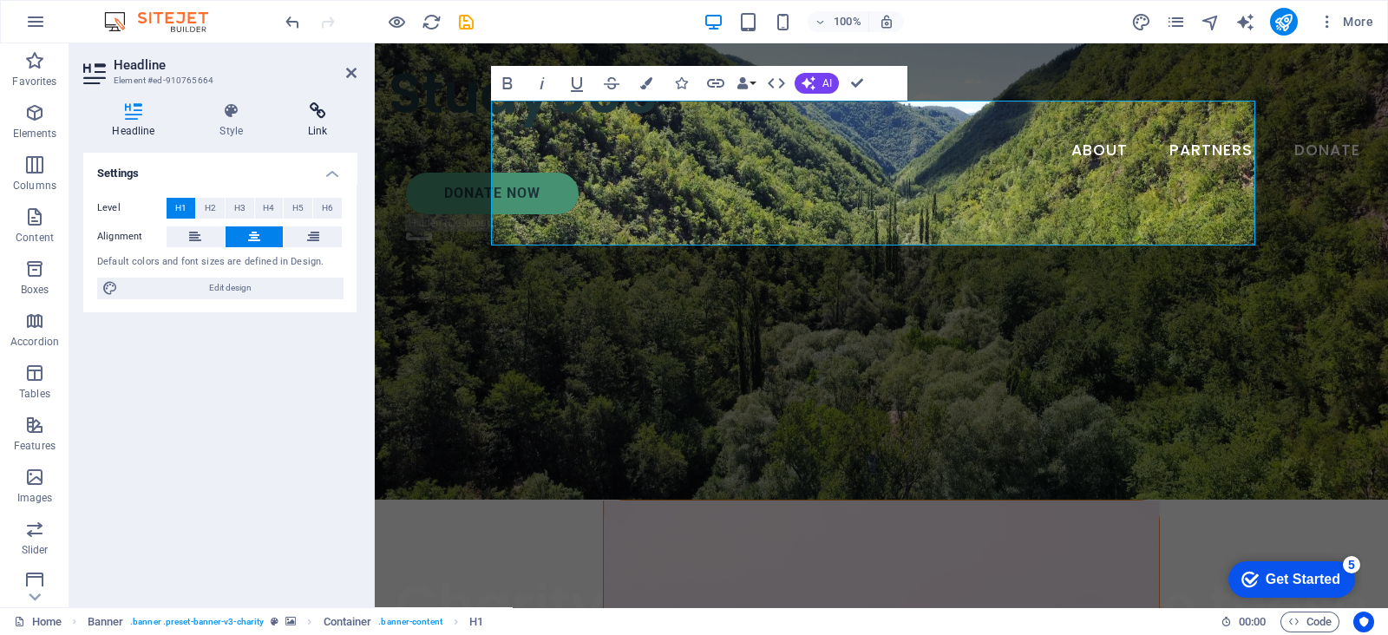
click at [284, 128] on h4 "Link" at bounding box center [317, 120] width 77 height 36
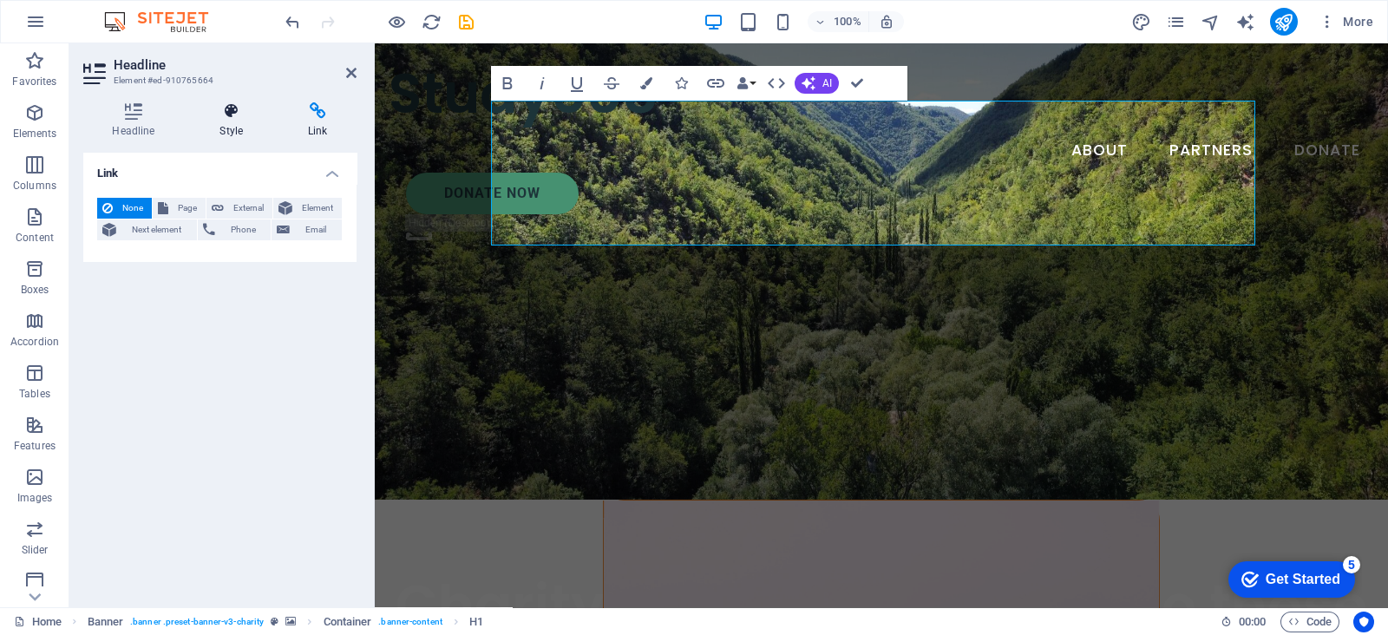
click at [213, 132] on h4 "Style" at bounding box center [235, 120] width 89 height 36
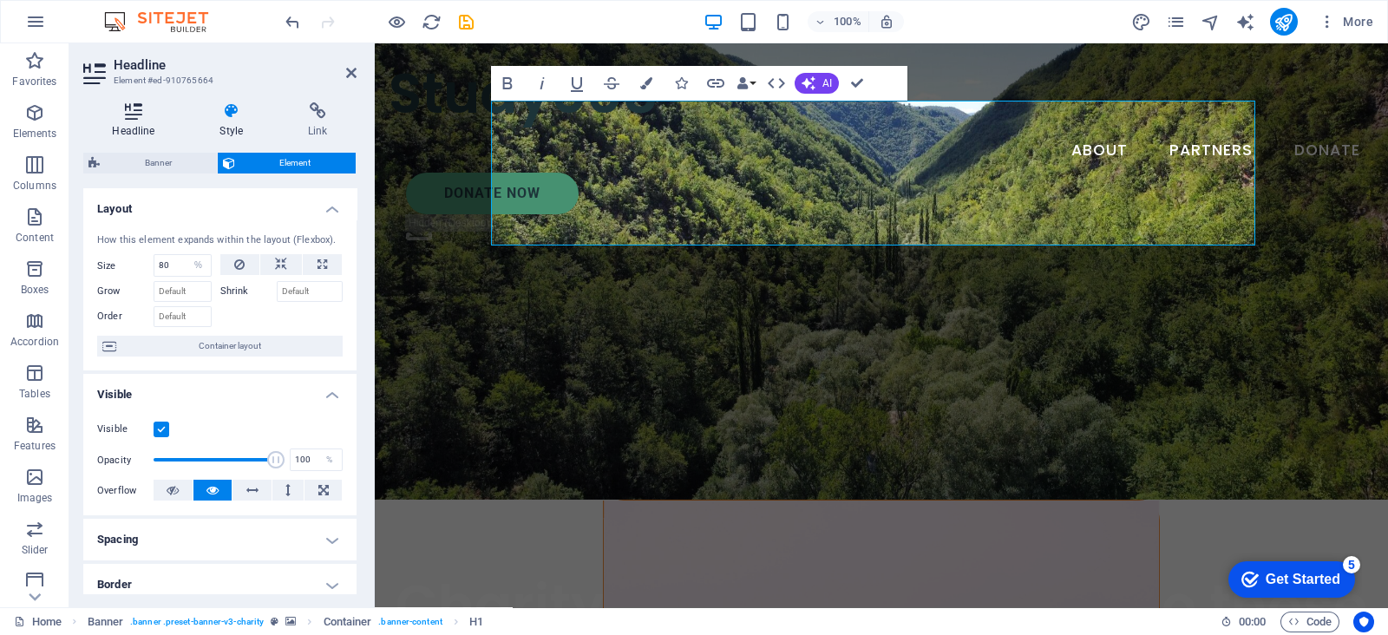
click at [145, 135] on h4 "Headline" at bounding box center [137, 120] width 108 height 36
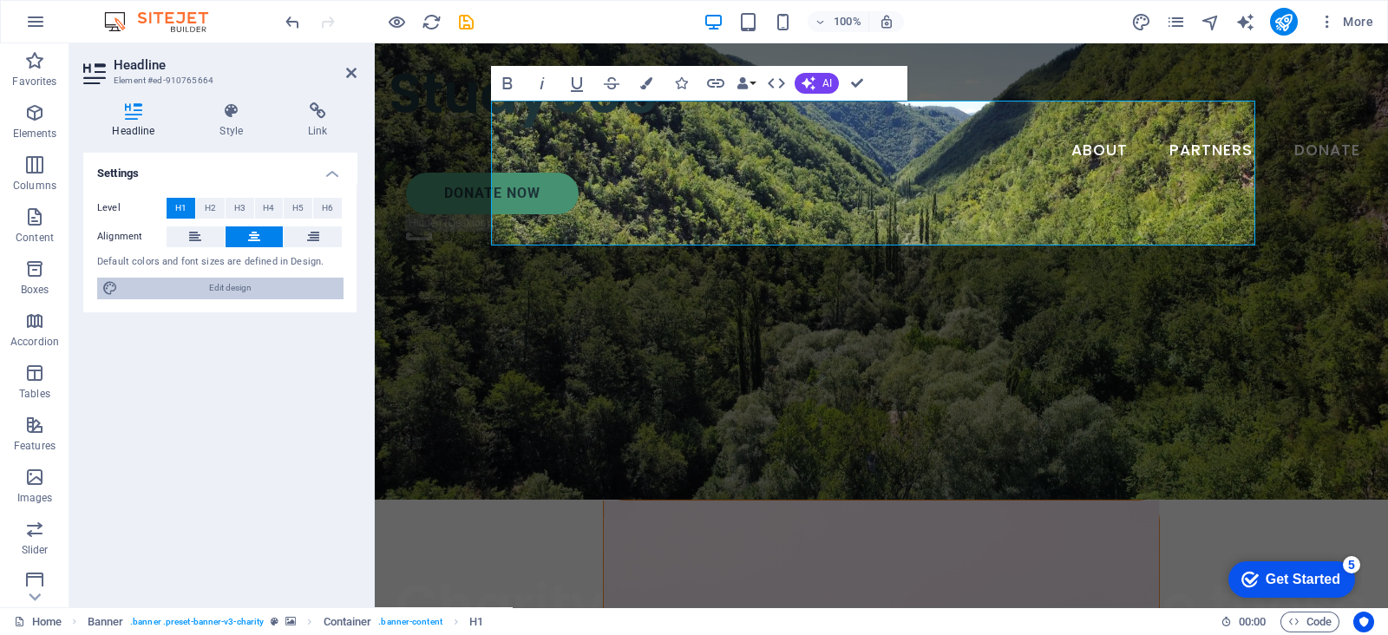
click at [213, 291] on span "Edit design" at bounding box center [230, 288] width 214 height 21
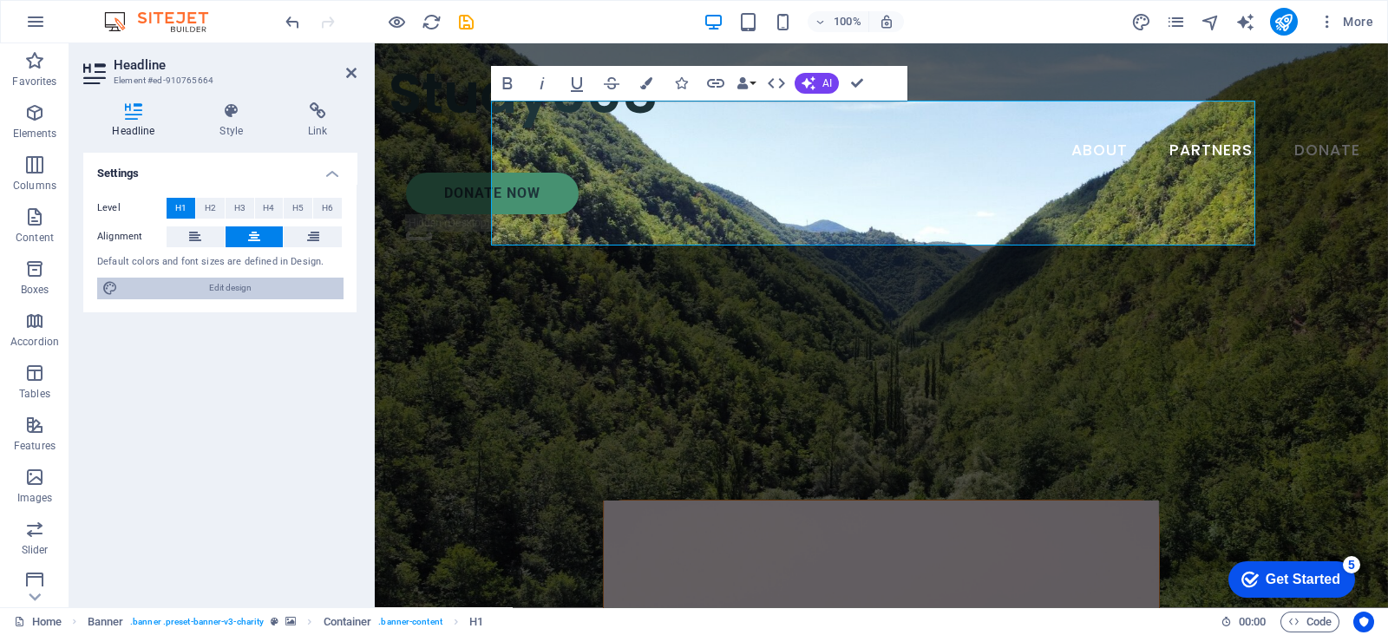
select select "px"
select select "600"
select select "px"
select select "rem"
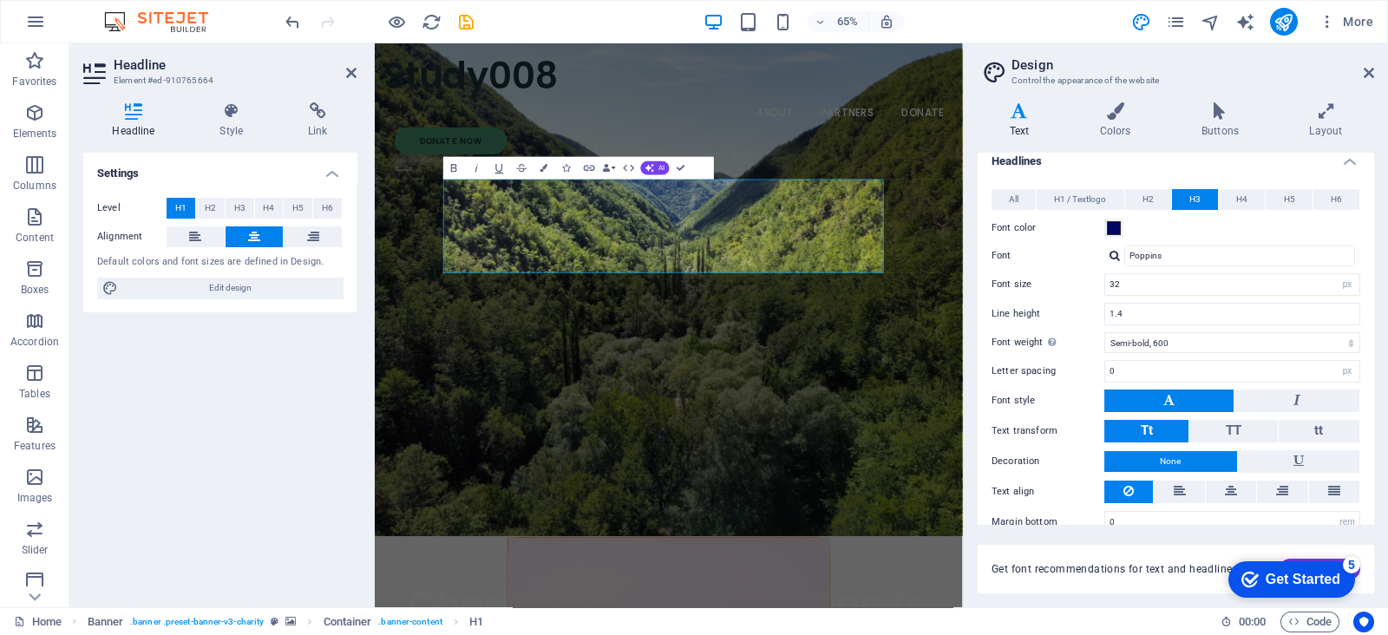
scroll to position [82, 0]
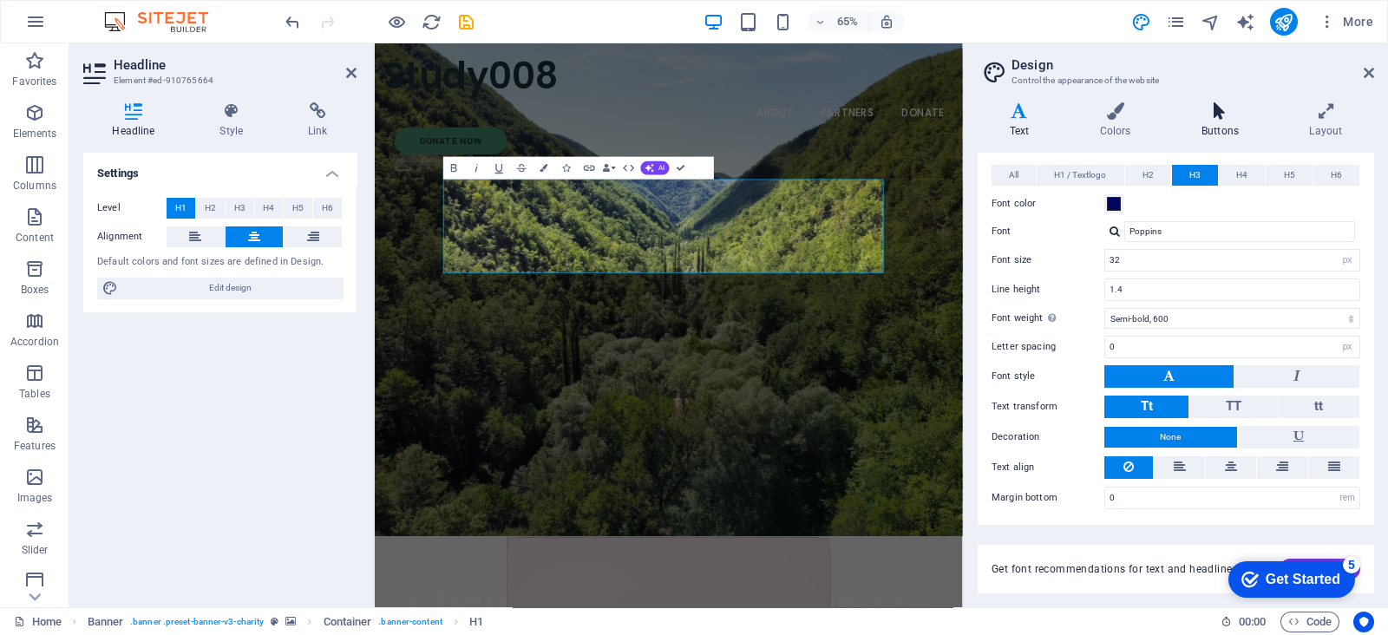
click at [1206, 115] on icon at bounding box center [1220, 110] width 101 height 17
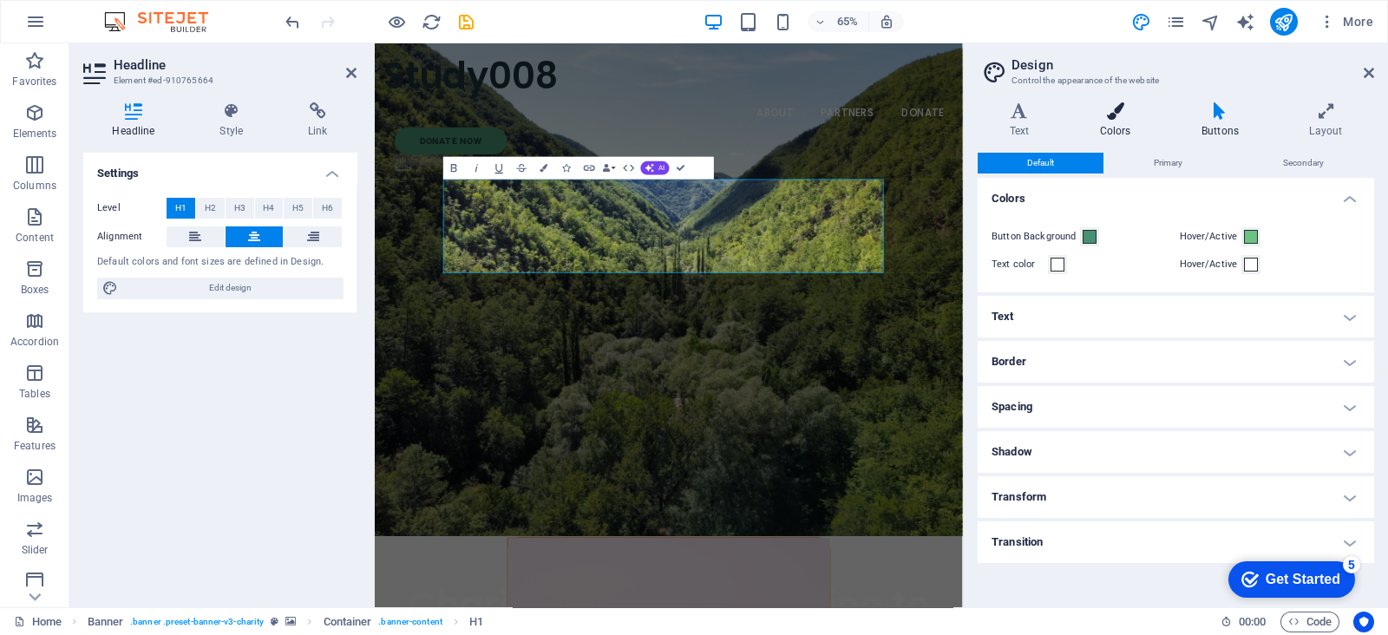
click at [1087, 128] on h4 "Colors" at bounding box center [1119, 120] width 102 height 36
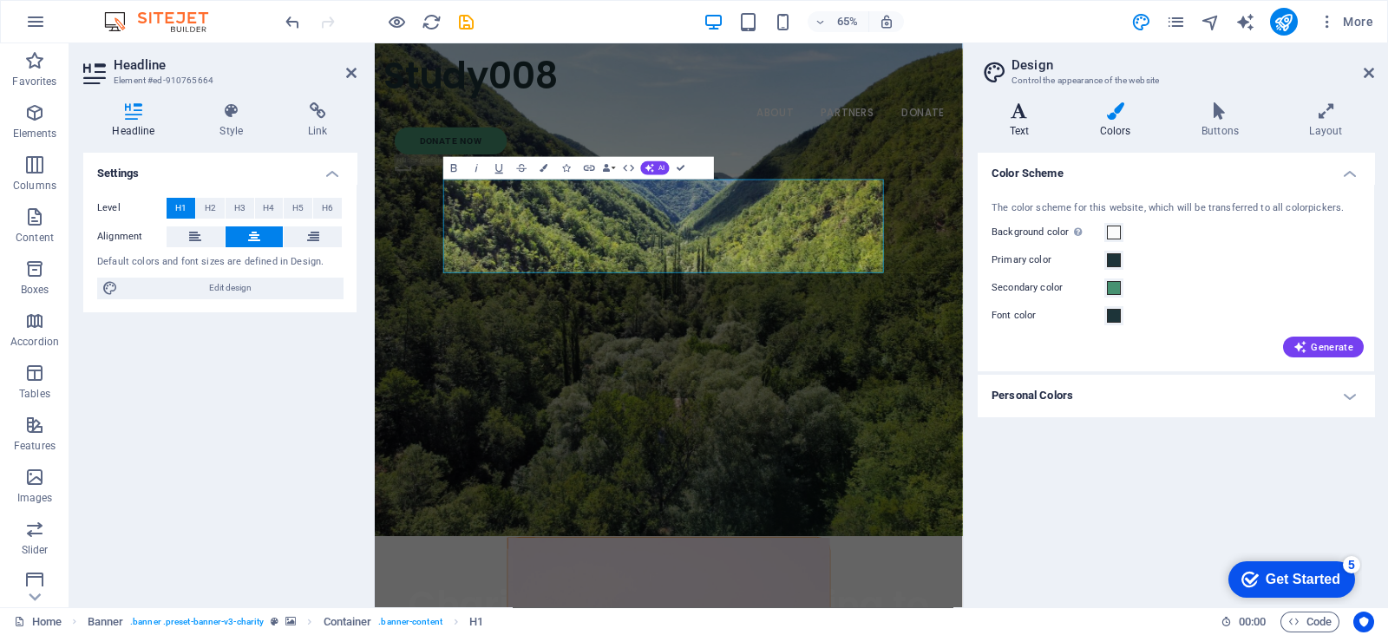
click at [1021, 129] on h4 "Text" at bounding box center [1023, 120] width 90 height 36
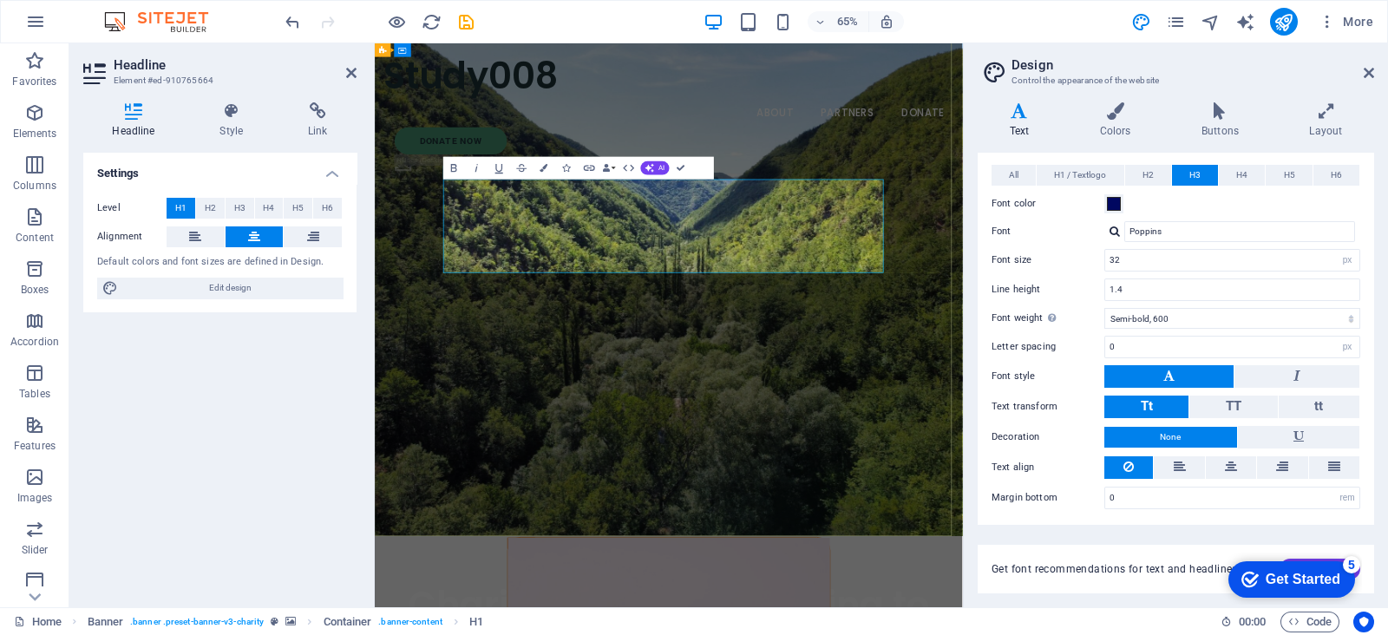
drag, startPoint x: 897, startPoint y: 394, endPoint x: 894, endPoint y: 381, distance: 13.5
drag, startPoint x: 894, startPoint y: 381, endPoint x: 791, endPoint y: 368, distance: 103.2
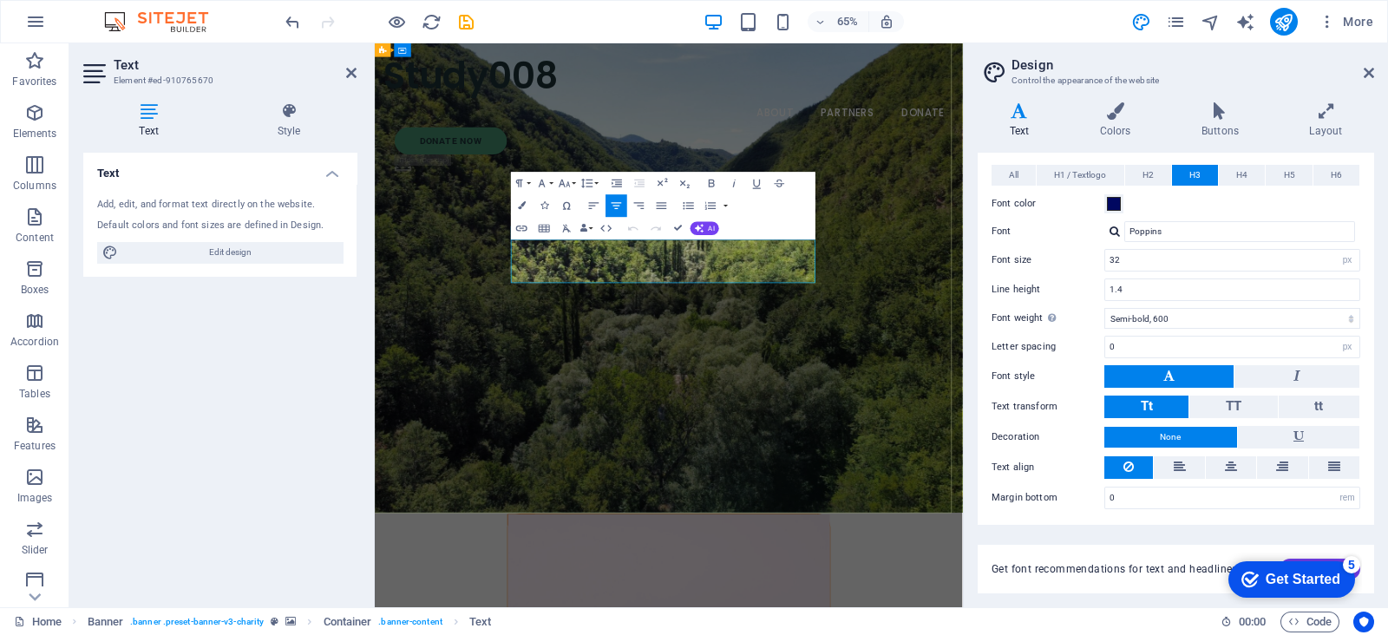
click at [711, 229] on span "AI" at bounding box center [712, 228] width 6 height 7
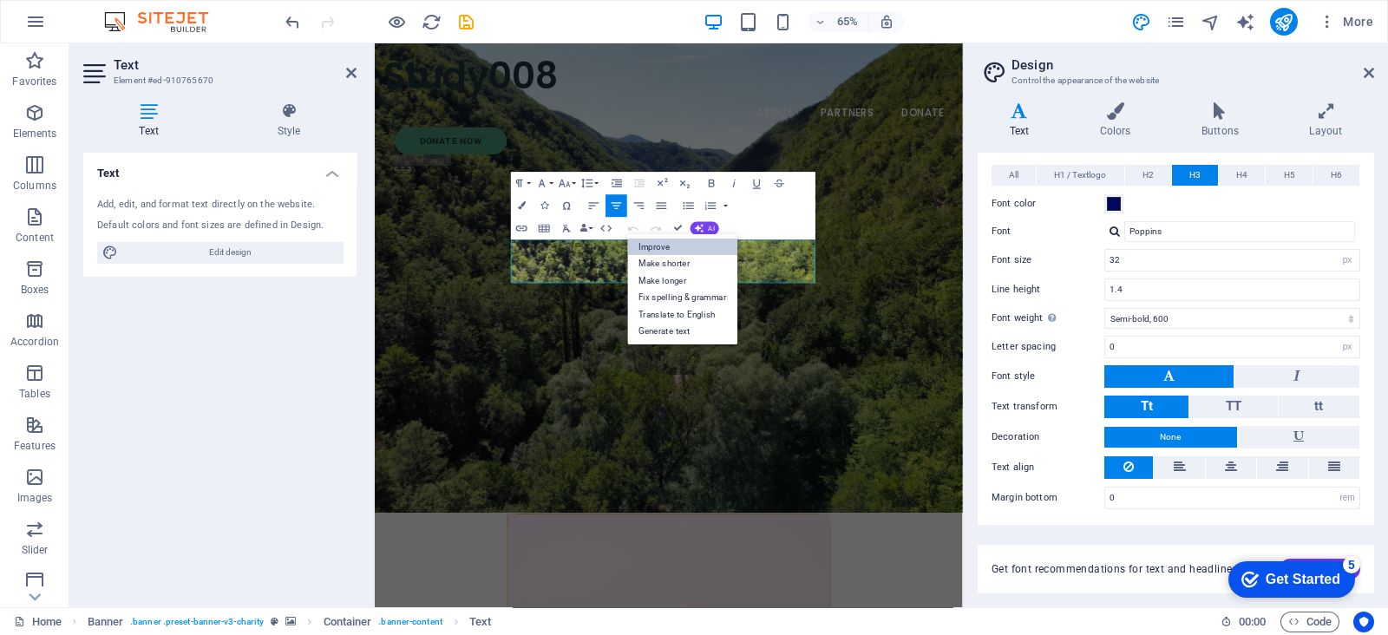
click at [704, 244] on link "Improve" at bounding box center [683, 247] width 110 height 17
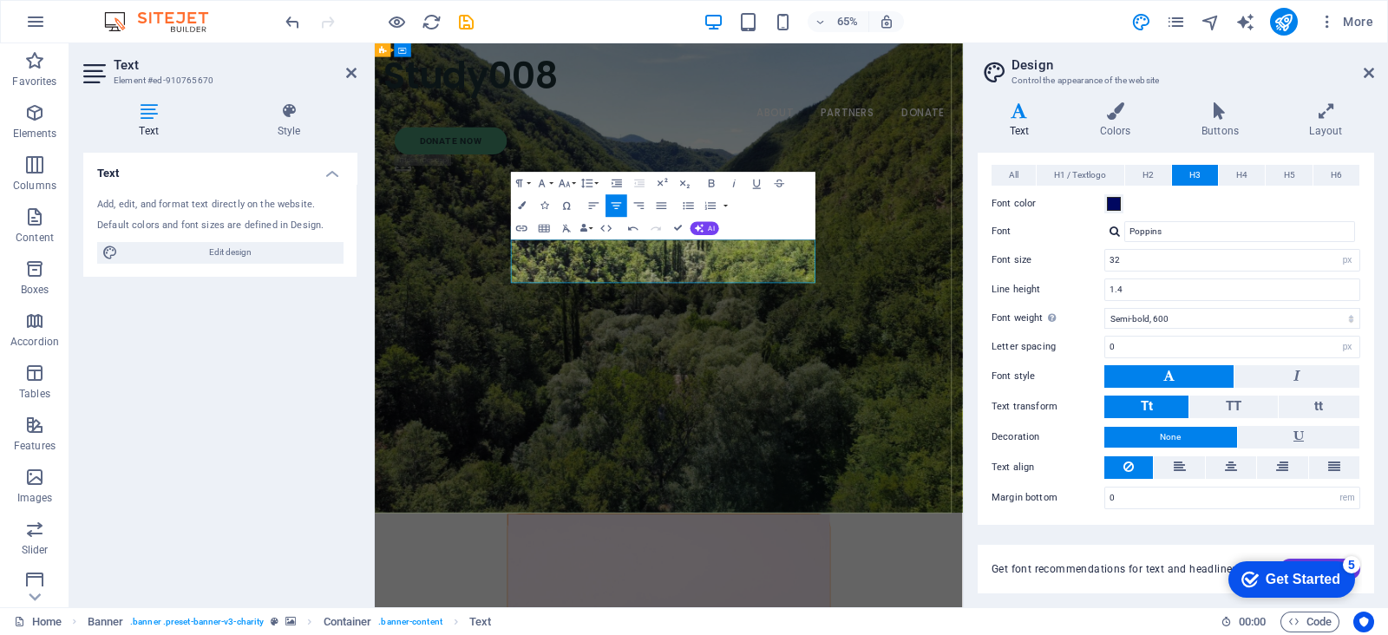
drag, startPoint x: 1035, startPoint y: 397, endPoint x: 586, endPoint y: 355, distance: 451.4
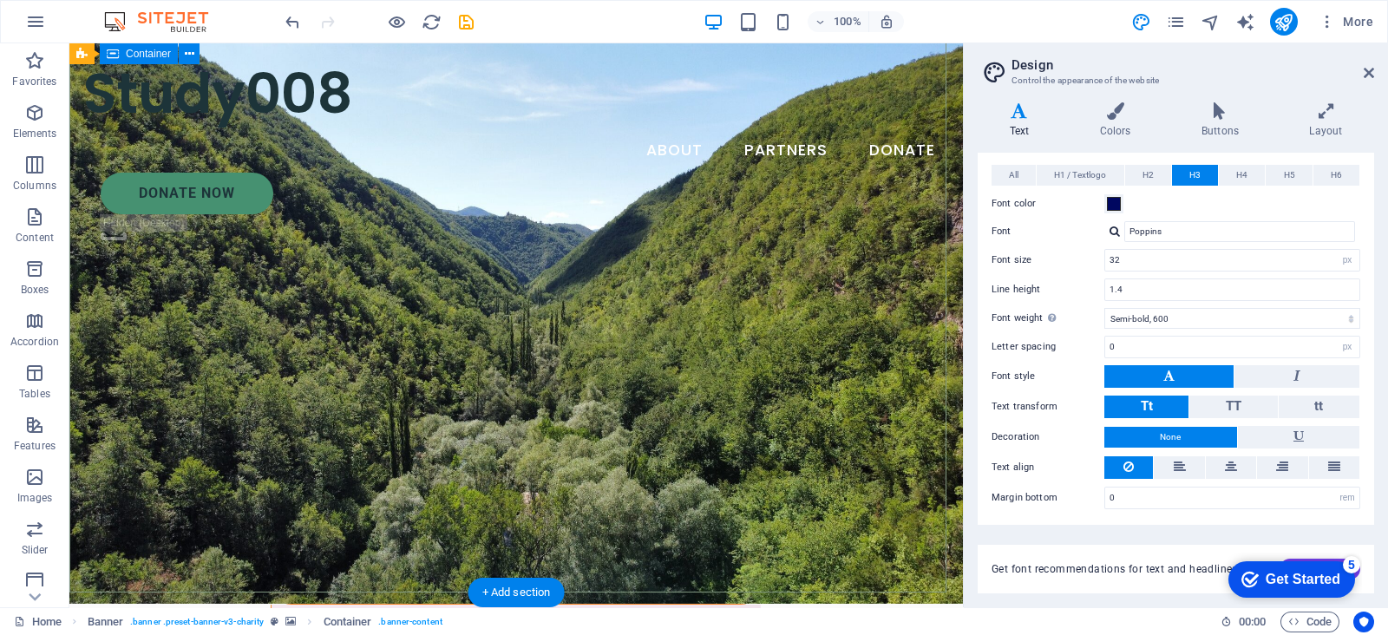
scroll to position [0, 0]
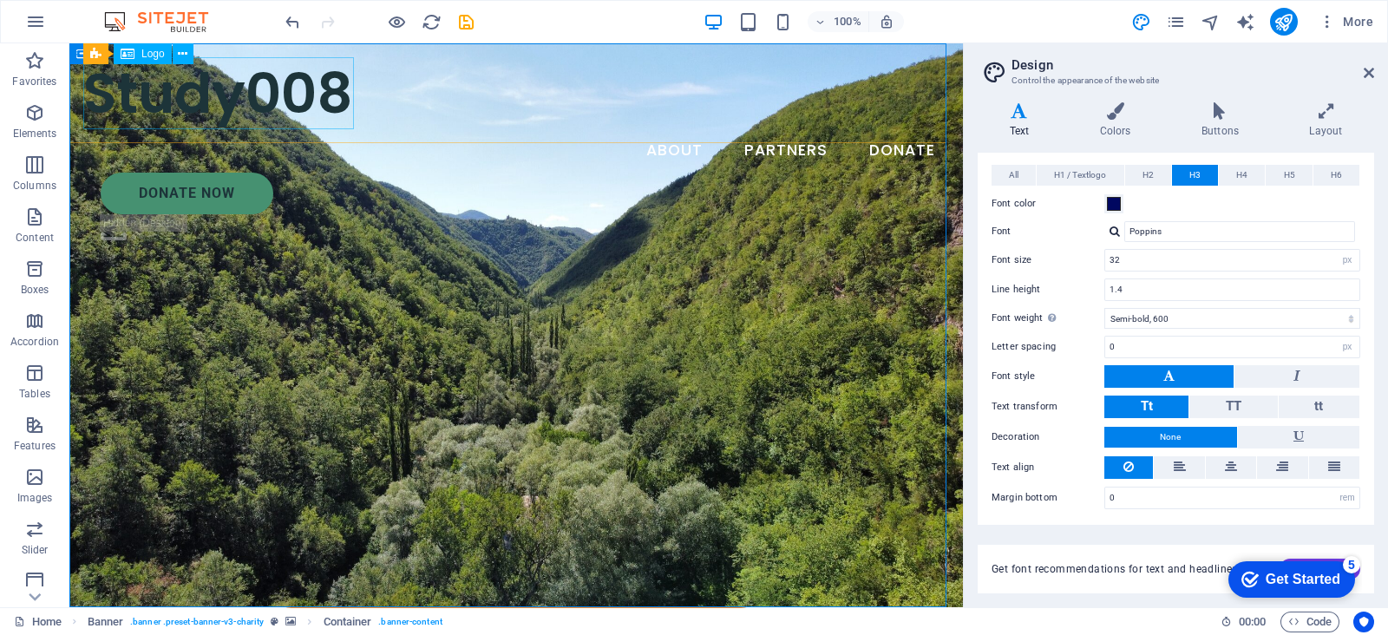
click at [278, 85] on div "Study008" at bounding box center [516, 93] width 866 height 72
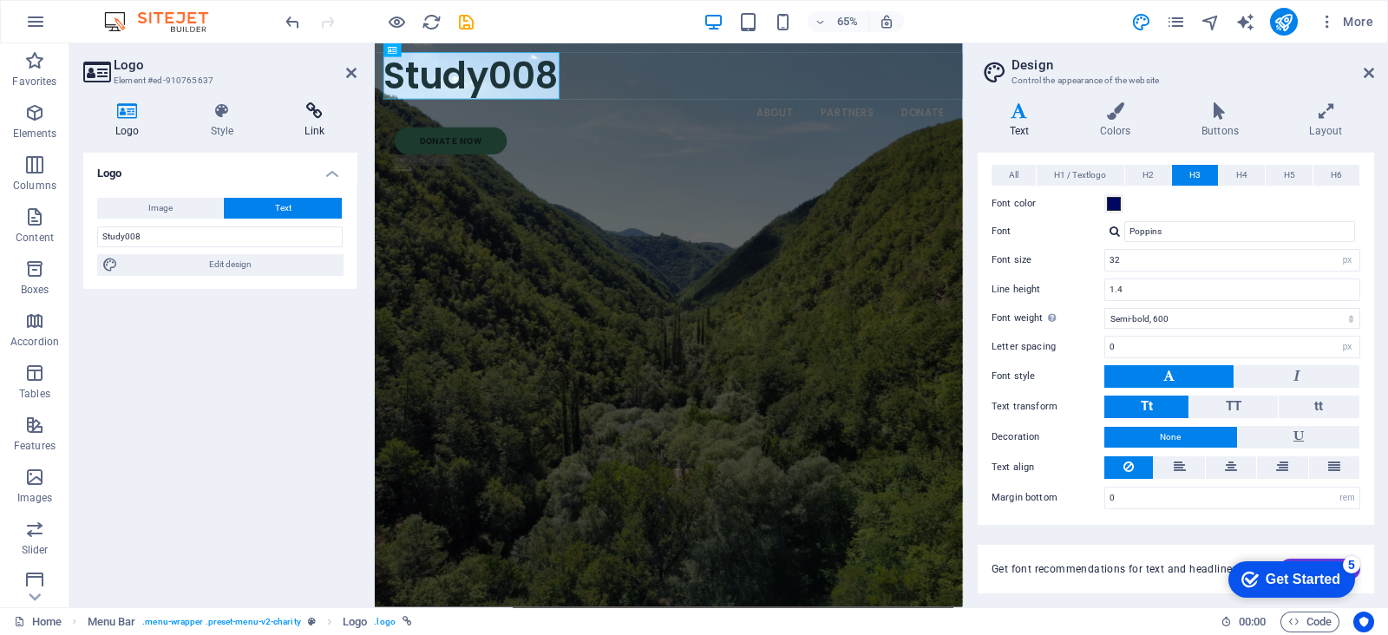
drag, startPoint x: 274, startPoint y: 116, endPoint x: 281, endPoint y: 128, distance: 13.2
click at [273, 116] on icon at bounding box center [314, 110] width 84 height 17
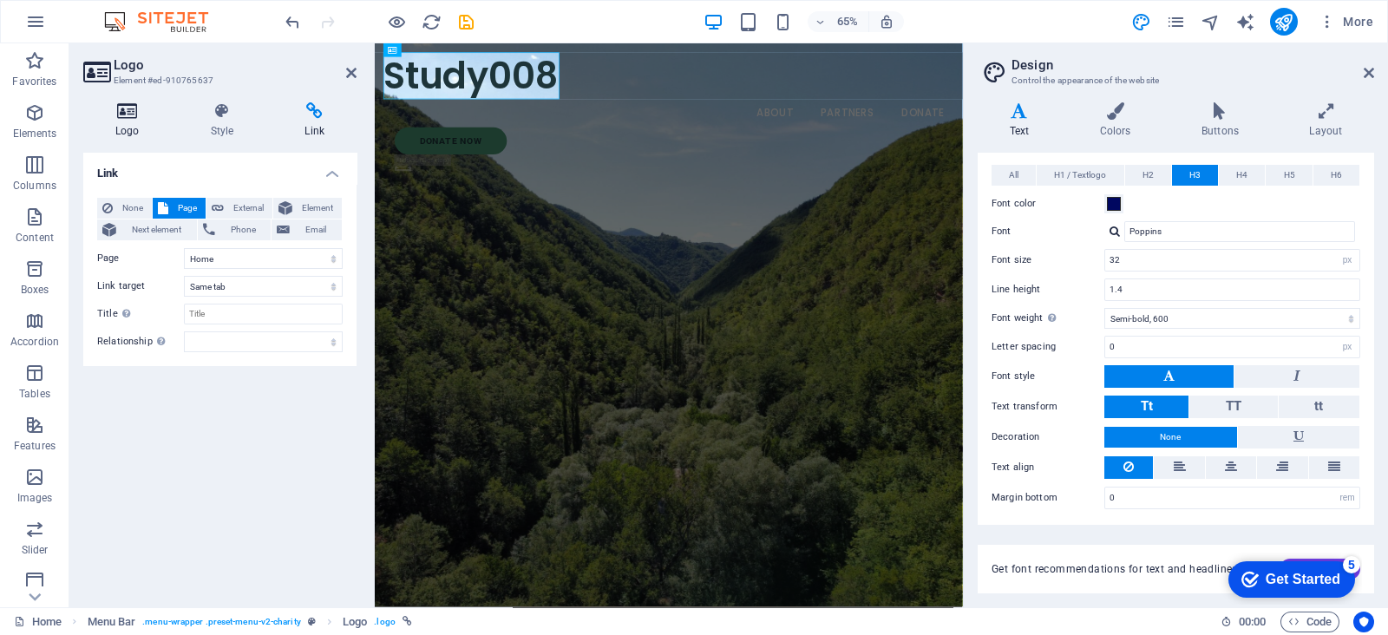
click at [174, 134] on h4 "Logo" at bounding box center [130, 120] width 95 height 36
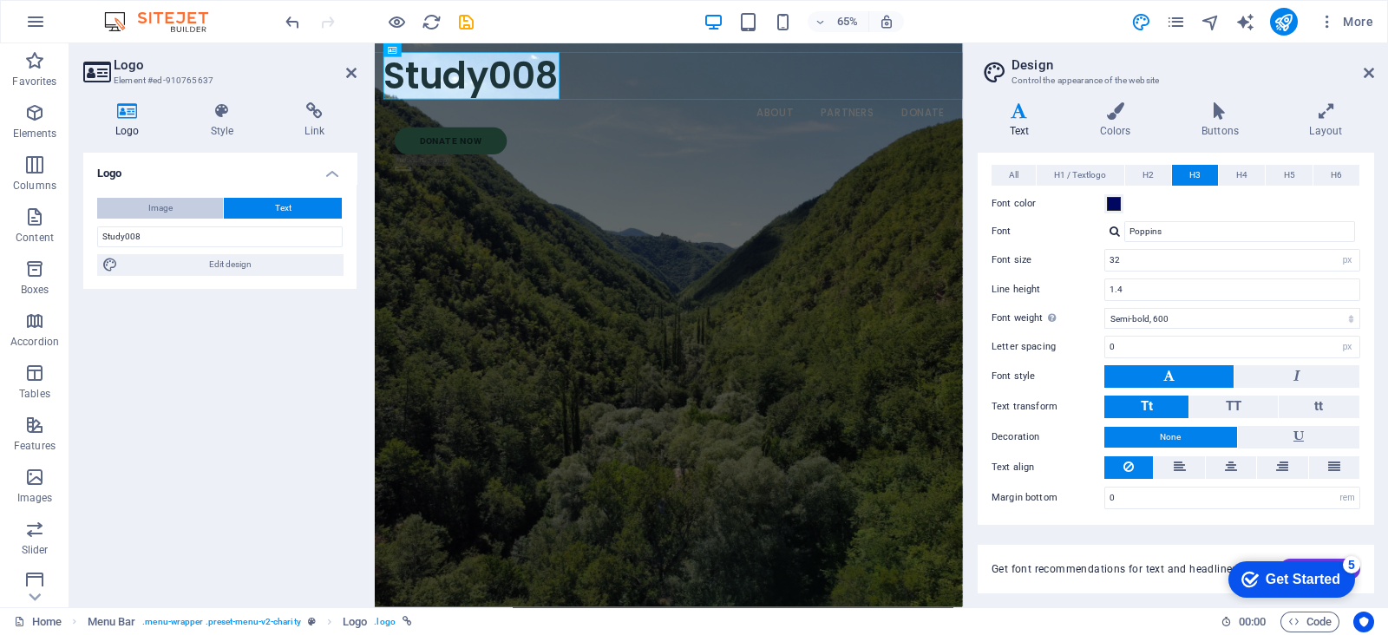
click at [187, 199] on button "Image" at bounding box center [160, 208] width 126 height 21
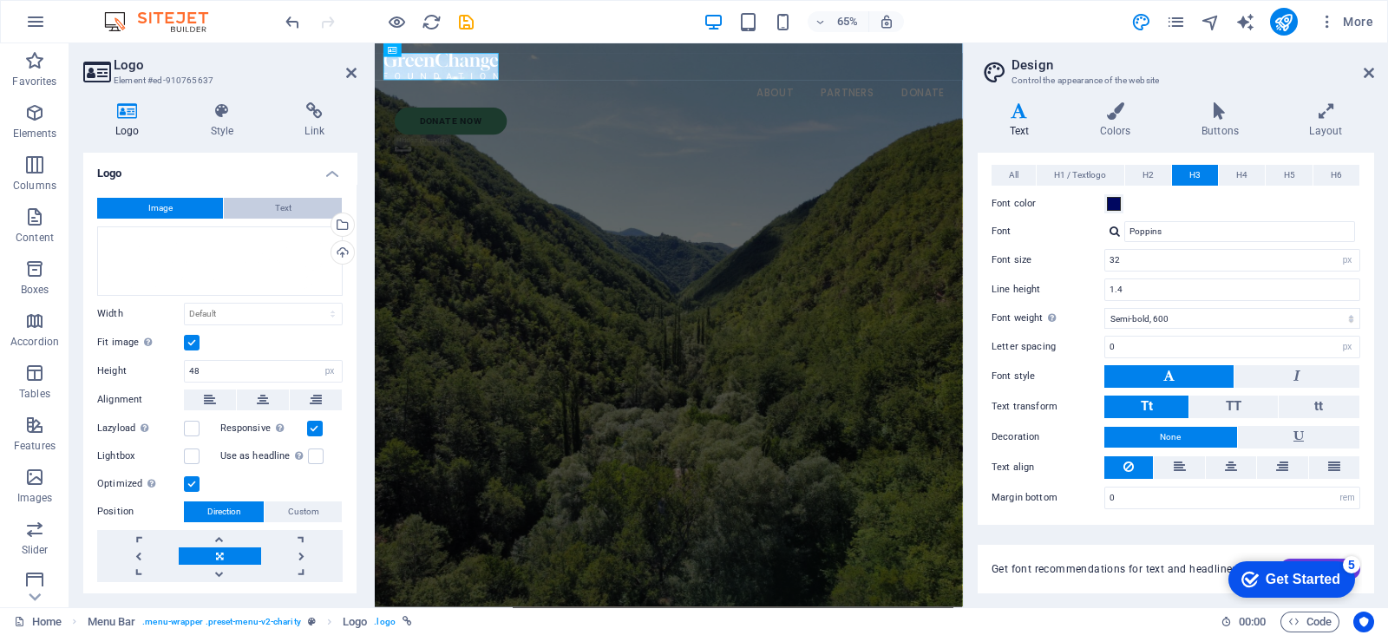
click at [247, 200] on button "Text" at bounding box center [283, 208] width 118 height 21
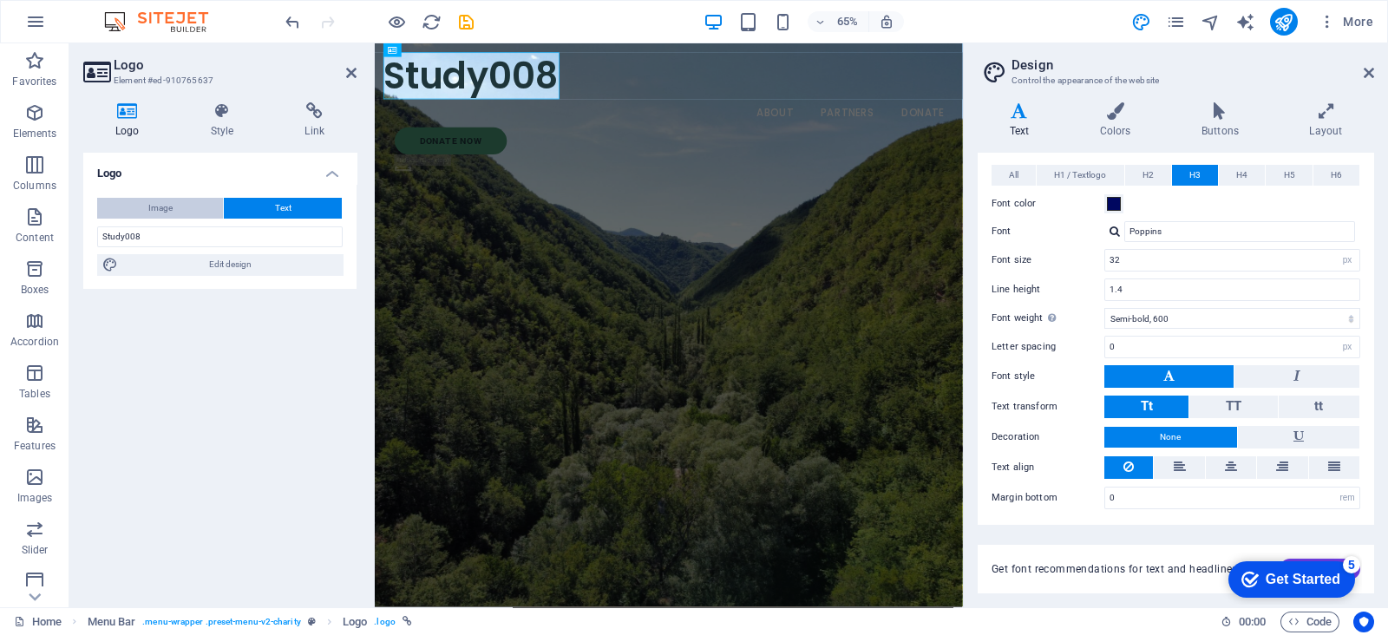
click at [182, 203] on button "Image" at bounding box center [160, 208] width 126 height 21
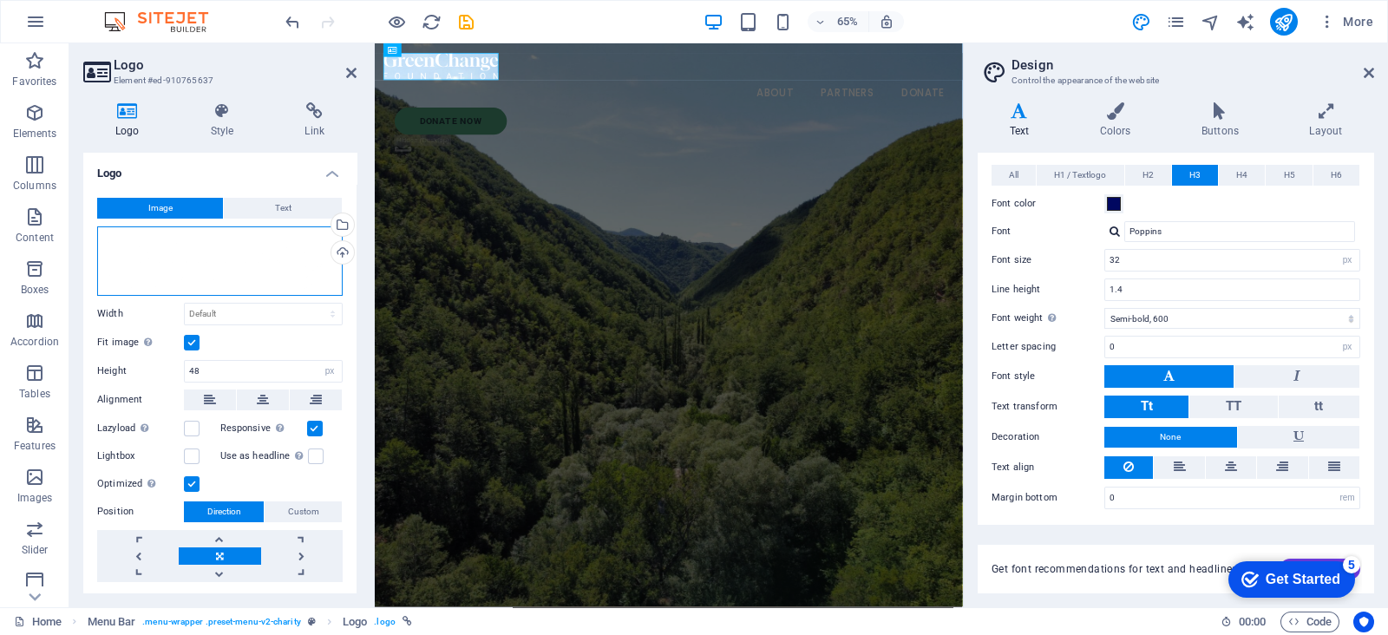
click at [219, 251] on div "Drag files here, click to choose files or select files from Files or our free s…" at bounding box center [220, 260] width 246 height 69
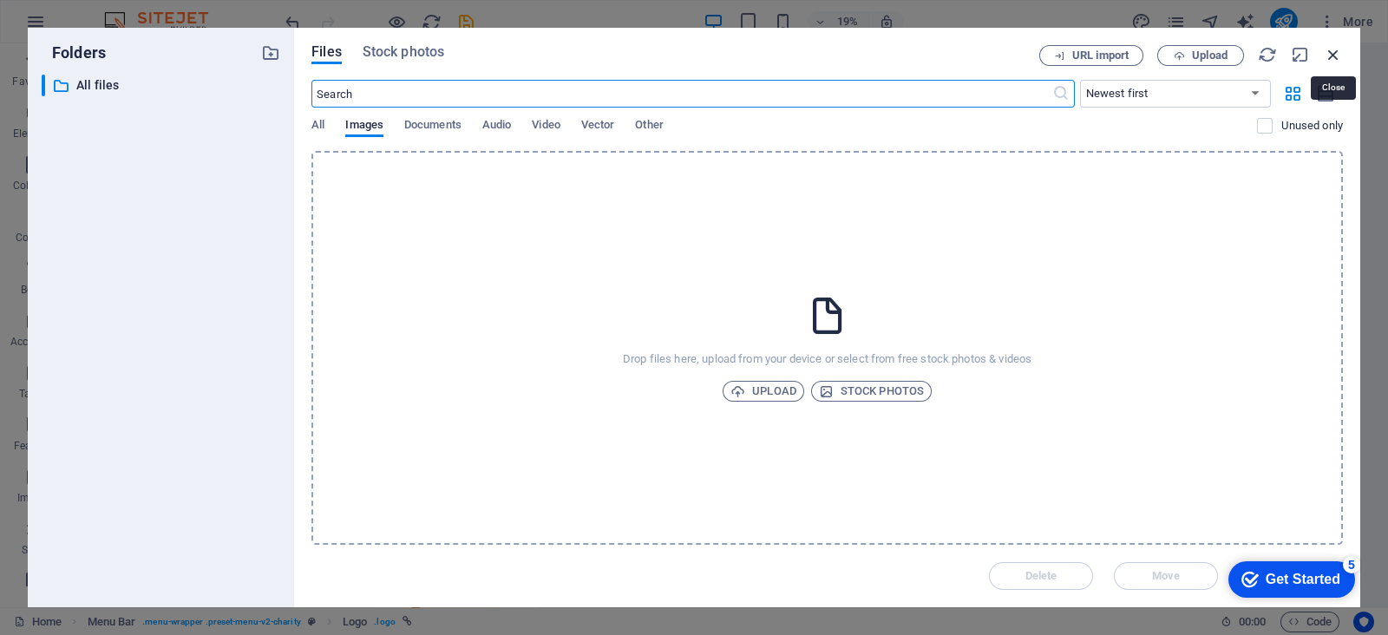
click at [1338, 54] on icon "button" at bounding box center [1333, 54] width 19 height 19
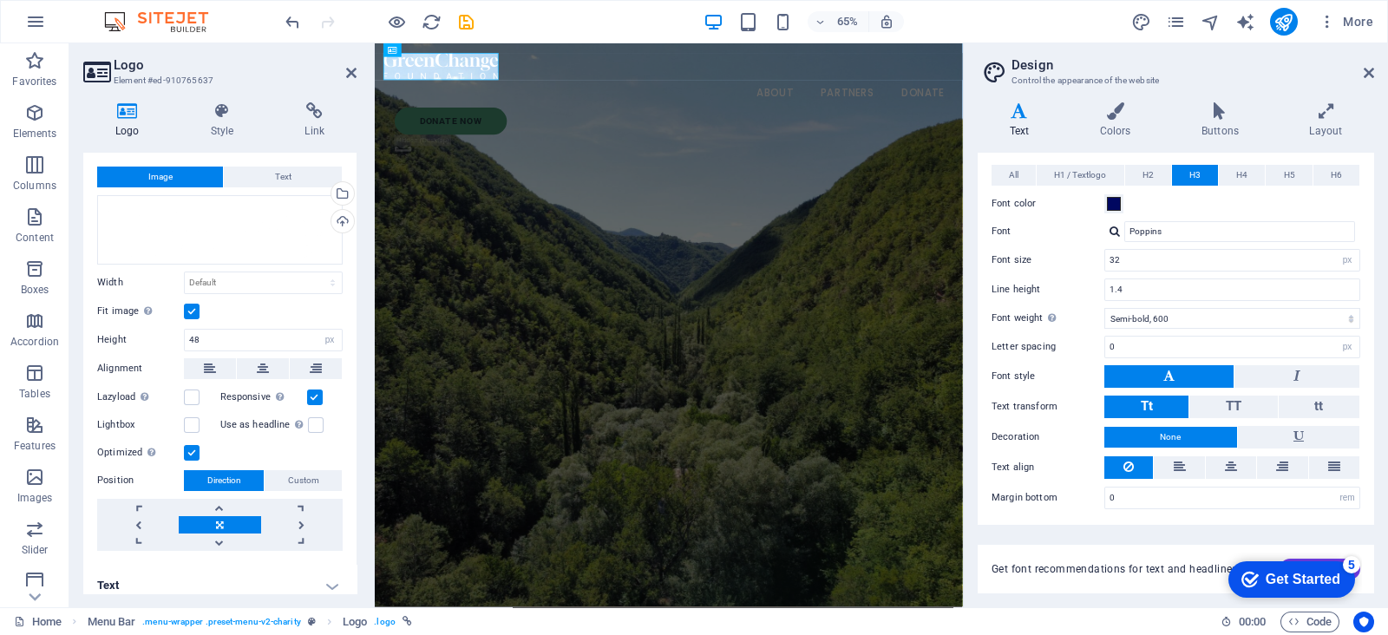
scroll to position [43, 0]
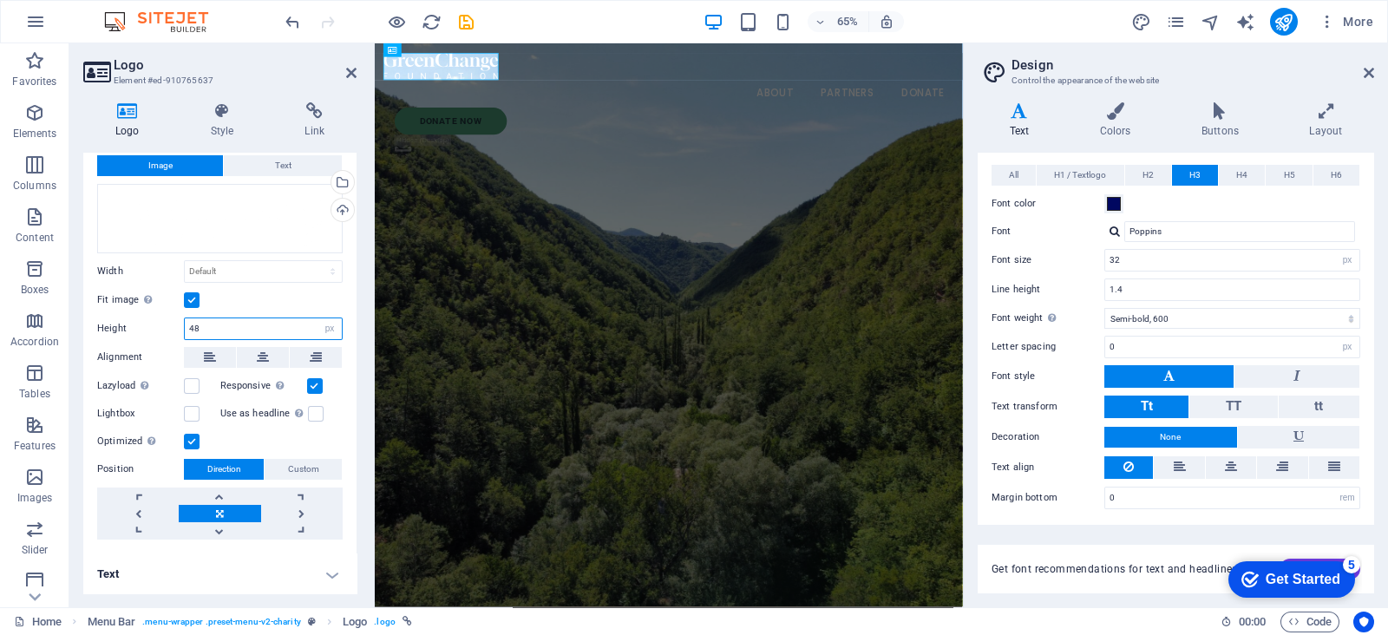
click at [234, 332] on input "48" at bounding box center [263, 328] width 157 height 21
type input "46"
click at [313, 475] on span "Custom" at bounding box center [303, 469] width 31 height 21
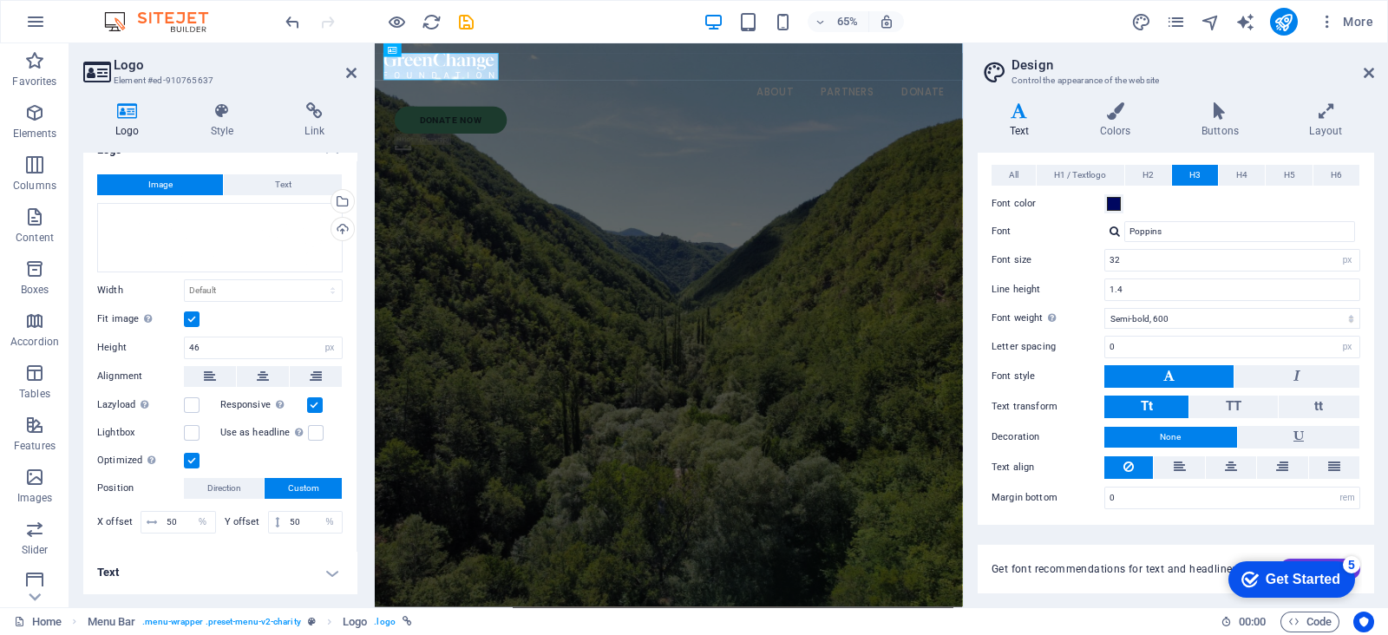
scroll to position [22, 0]
click at [250, 488] on button "Direction" at bounding box center [224, 490] width 80 height 21
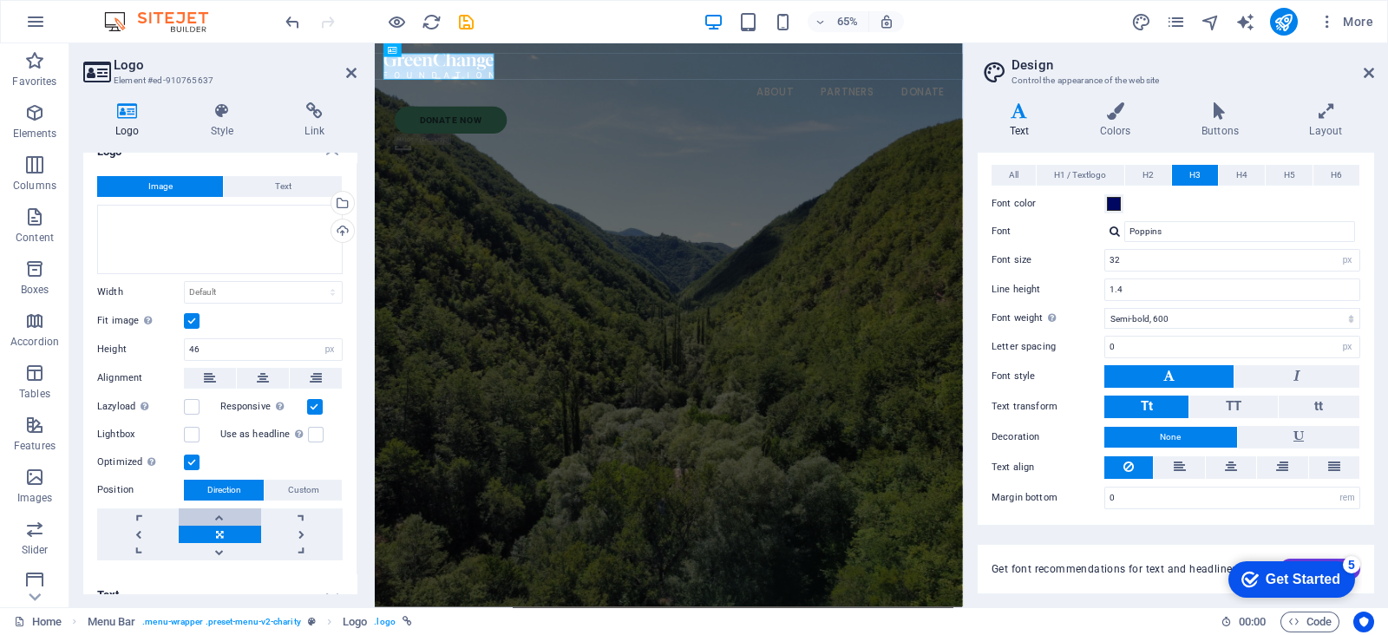
click at [258, 522] on link at bounding box center [220, 517] width 82 height 17
click at [306, 510] on link at bounding box center [302, 517] width 82 height 17
click at [318, 526] on link at bounding box center [302, 534] width 82 height 17
click at [238, 177] on button "Text" at bounding box center [283, 186] width 118 height 21
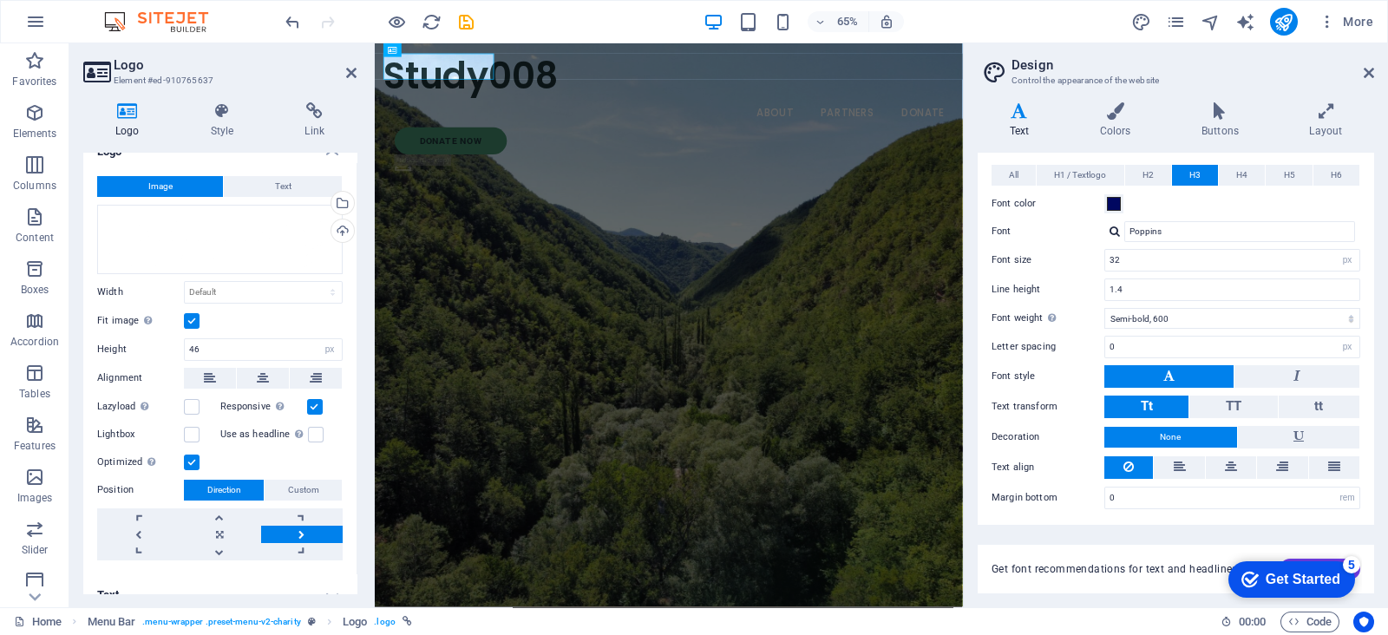
scroll to position [0, 0]
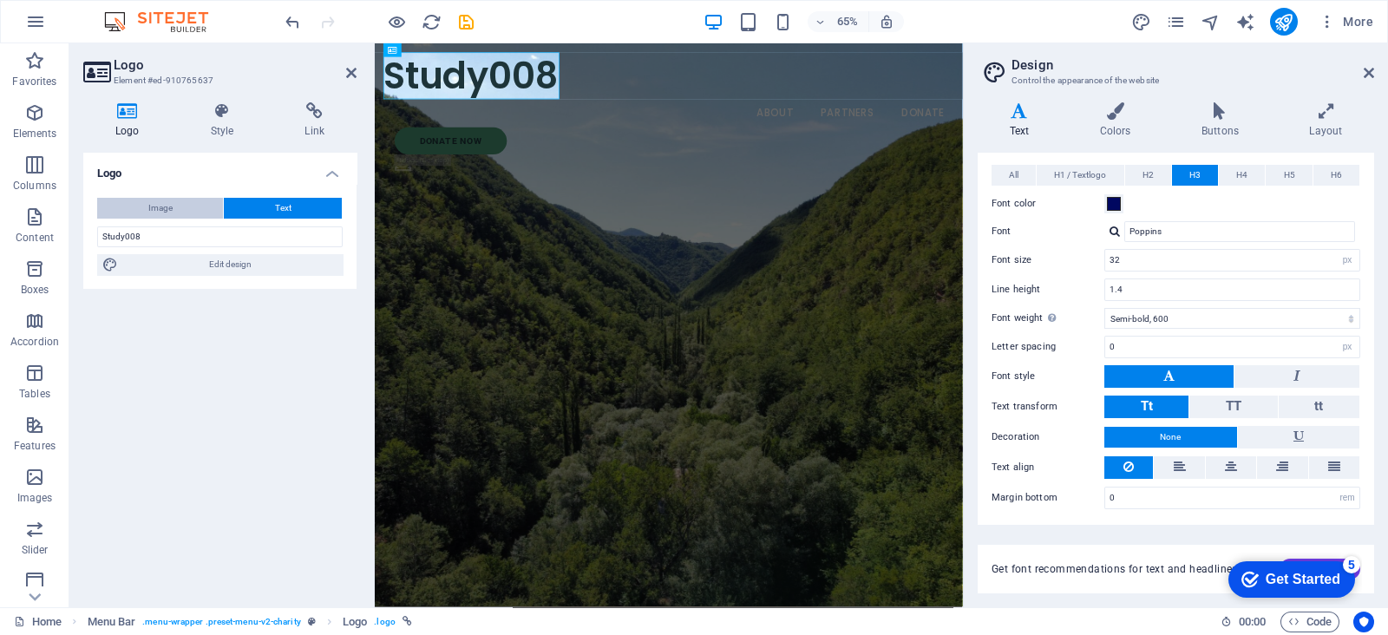
click at [173, 212] on button "Image" at bounding box center [160, 208] width 126 height 21
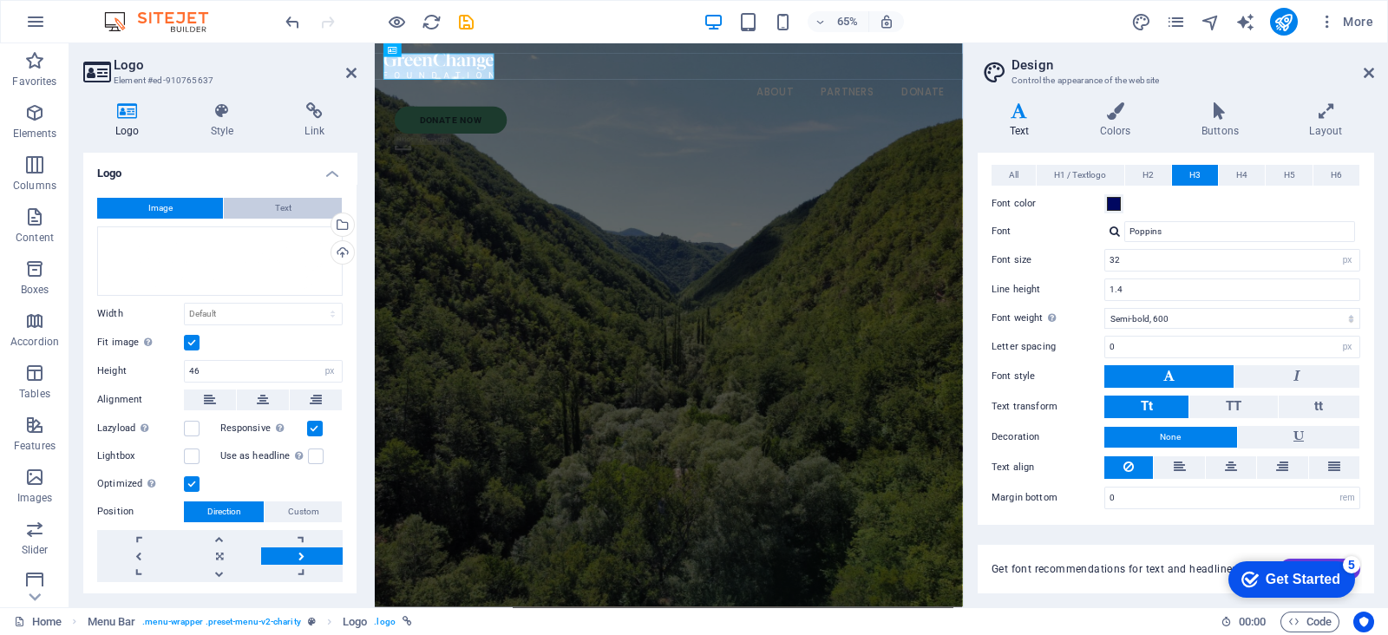
click at [237, 218] on button "Text" at bounding box center [283, 208] width 118 height 21
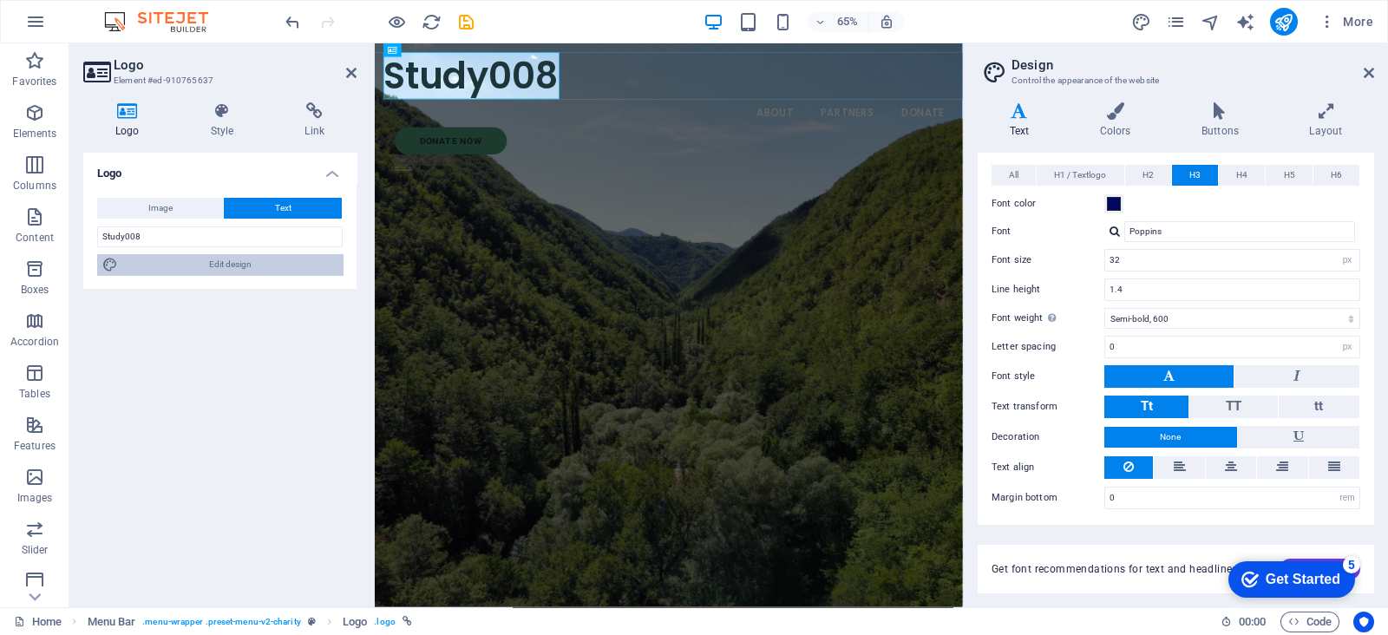
click at [243, 268] on span "Edit design" at bounding box center [230, 264] width 214 height 21
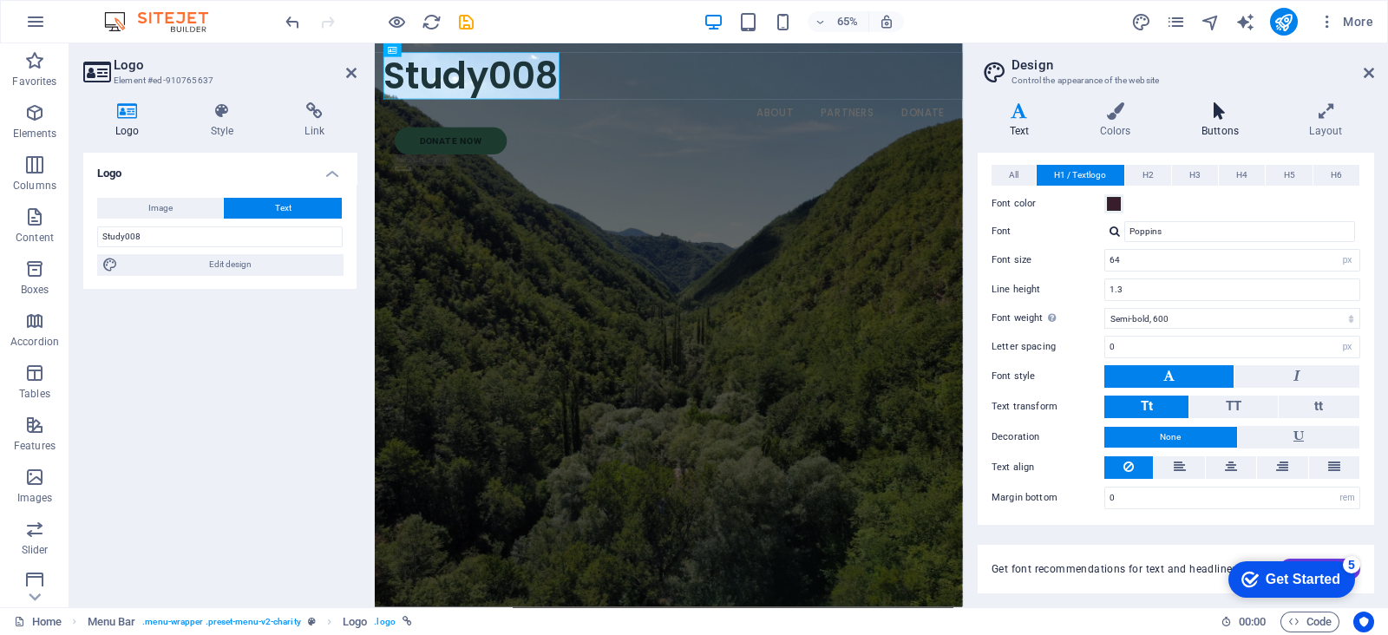
click at [1206, 123] on h4 "Buttons" at bounding box center [1224, 120] width 108 height 36
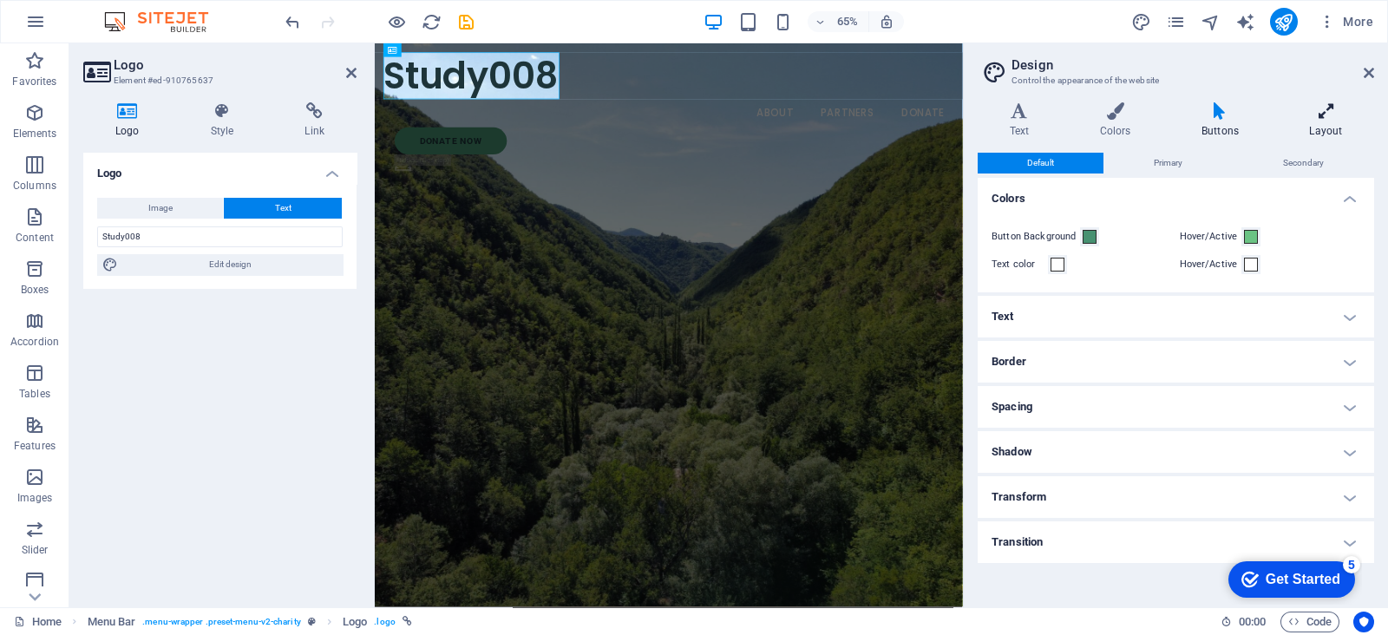
click at [1303, 135] on h4 "Layout" at bounding box center [1326, 120] width 96 height 36
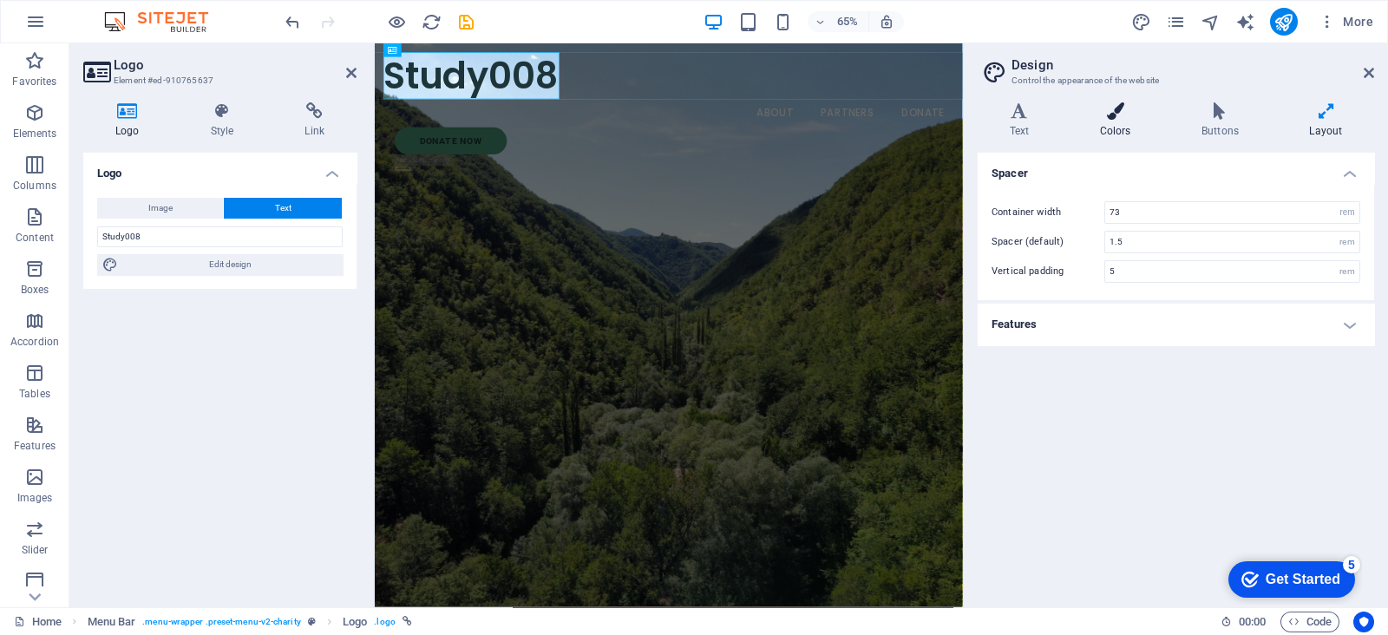
click at [1092, 123] on h4 "Colors" at bounding box center [1119, 120] width 102 height 36
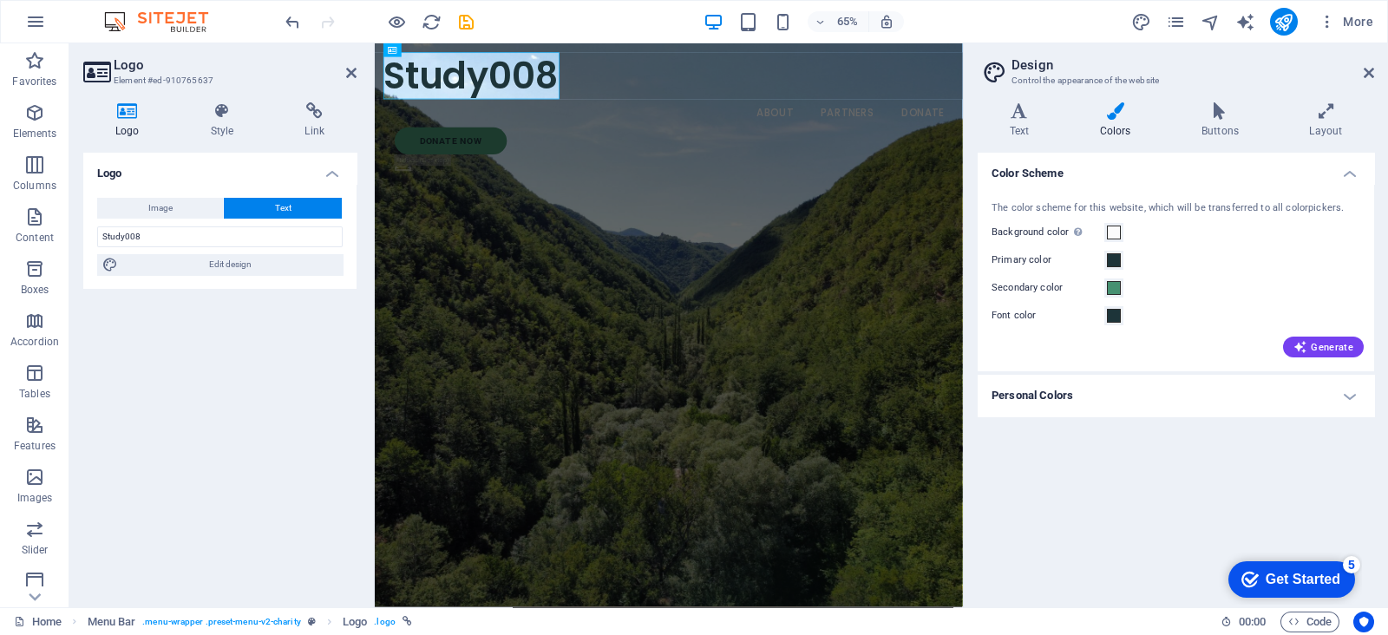
click at [1093, 290] on label "Secondary color" at bounding box center [1048, 288] width 113 height 21
click at [1105, 290] on button "Secondary color" at bounding box center [1114, 288] width 19 height 19
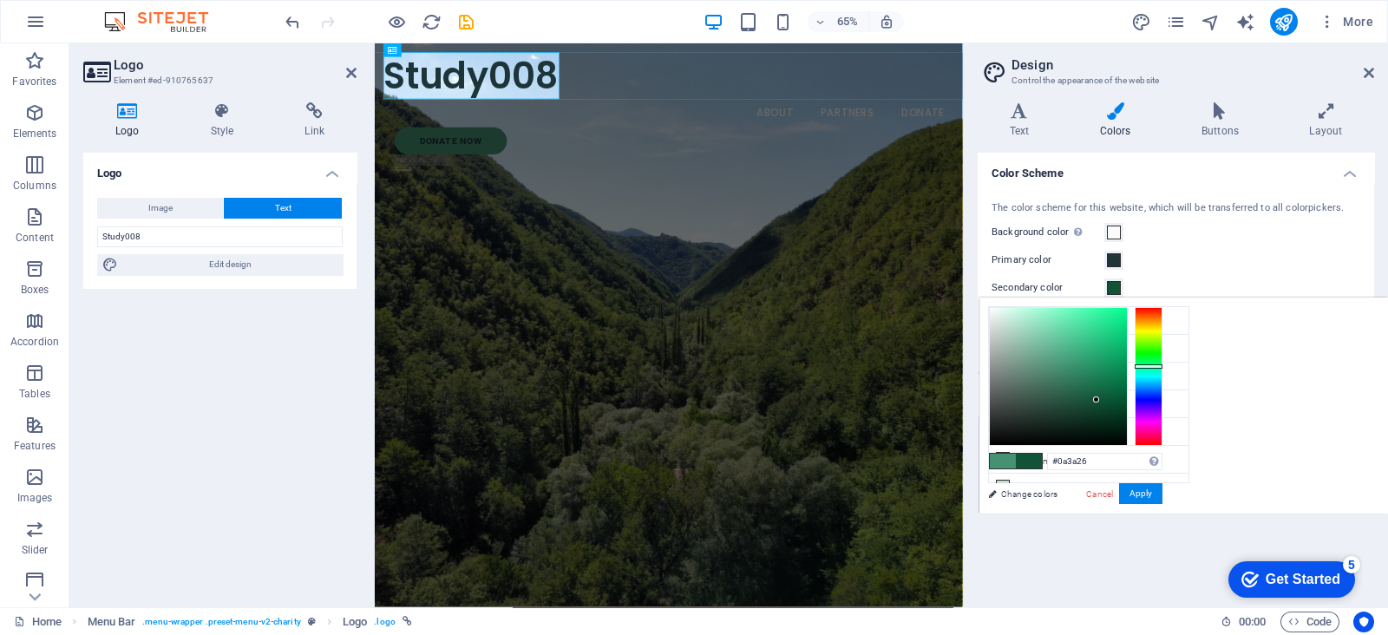
drag, startPoint x: 1298, startPoint y: 373, endPoint x: 1357, endPoint y: 441, distance: 89.8
click at [1127, 414] on div at bounding box center [1058, 376] width 137 height 137
type input "#073723"
click at [1163, 492] on button "Apply" at bounding box center [1140, 493] width 43 height 21
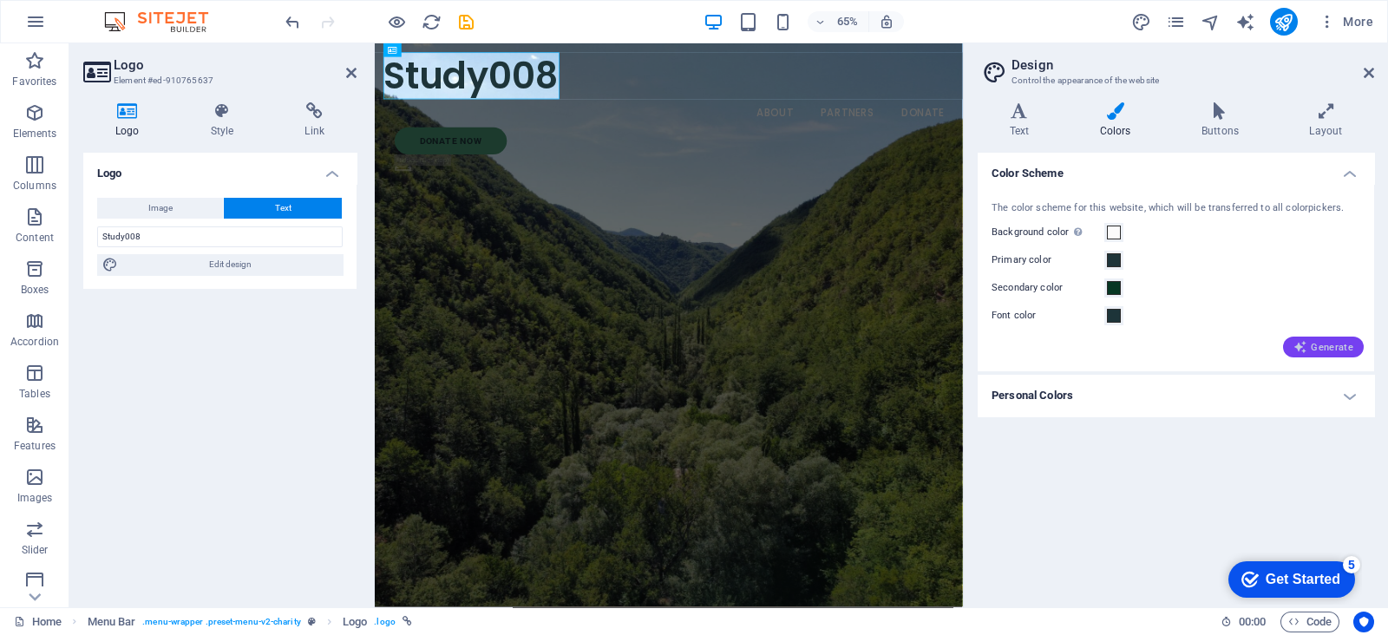
click at [1308, 351] on icon "button" at bounding box center [1301, 347] width 14 height 14
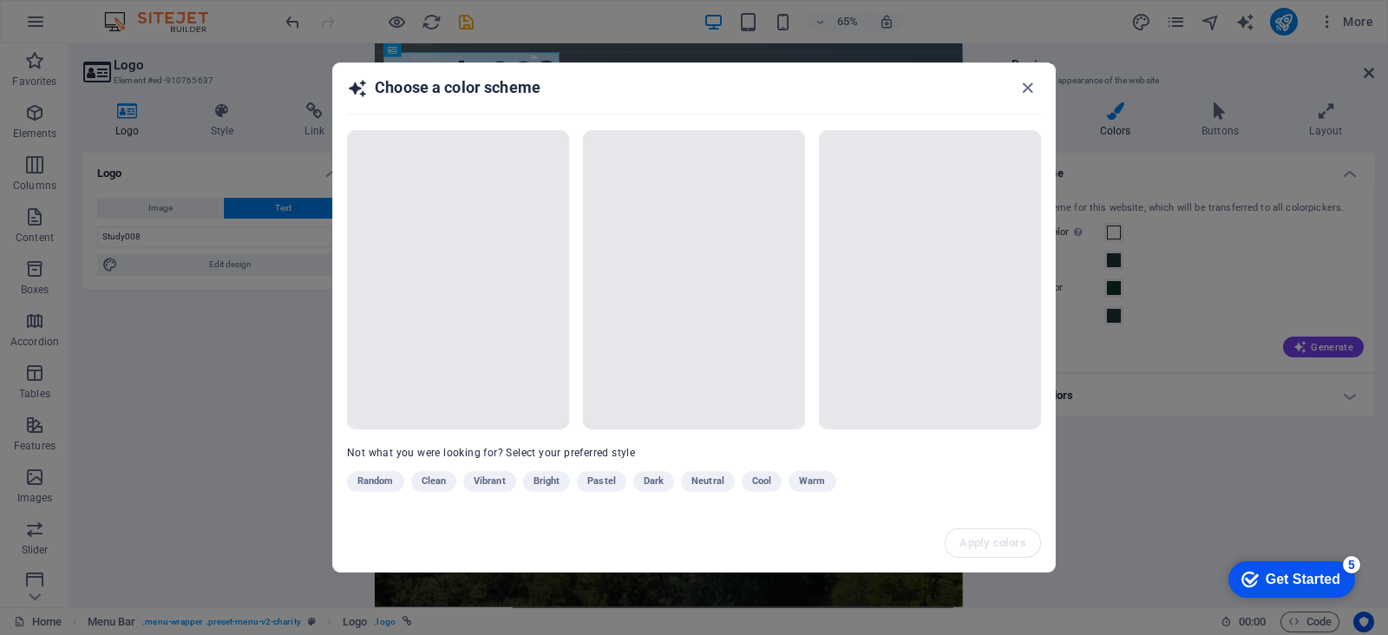
click at [810, 482] on div "Random Clean Vibrant Bright Pastel Dark Neutral Cool Warm" at bounding box center [650, 485] width 607 height 28
click at [620, 487] on div "Random Clean Vibrant Bright Pastel Dark Neutral Cool Warm" at bounding box center [650, 485] width 607 height 28
click at [558, 488] on div "Random Clean Vibrant Bright Pastel Dark Neutral Cool Warm" at bounding box center [650, 485] width 607 height 28
click at [551, 488] on div "Random Clean Vibrant Bright Pastel Dark Neutral Cool Warm" at bounding box center [650, 485] width 607 height 28
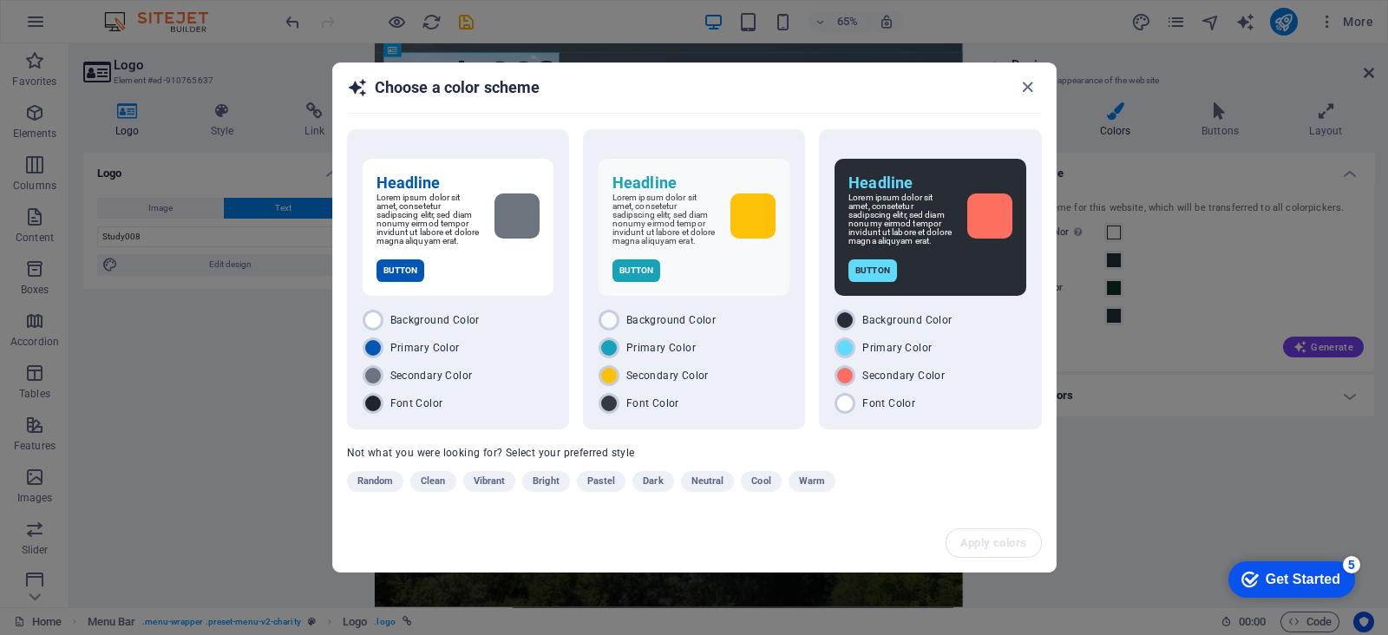
click at [600, 494] on div "Random Clean Vibrant Bright Pastel Dark Neutral Cool Warm" at bounding box center [650, 485] width 607 height 28
click at [601, 481] on span "Pastel" at bounding box center [601, 481] width 29 height 21
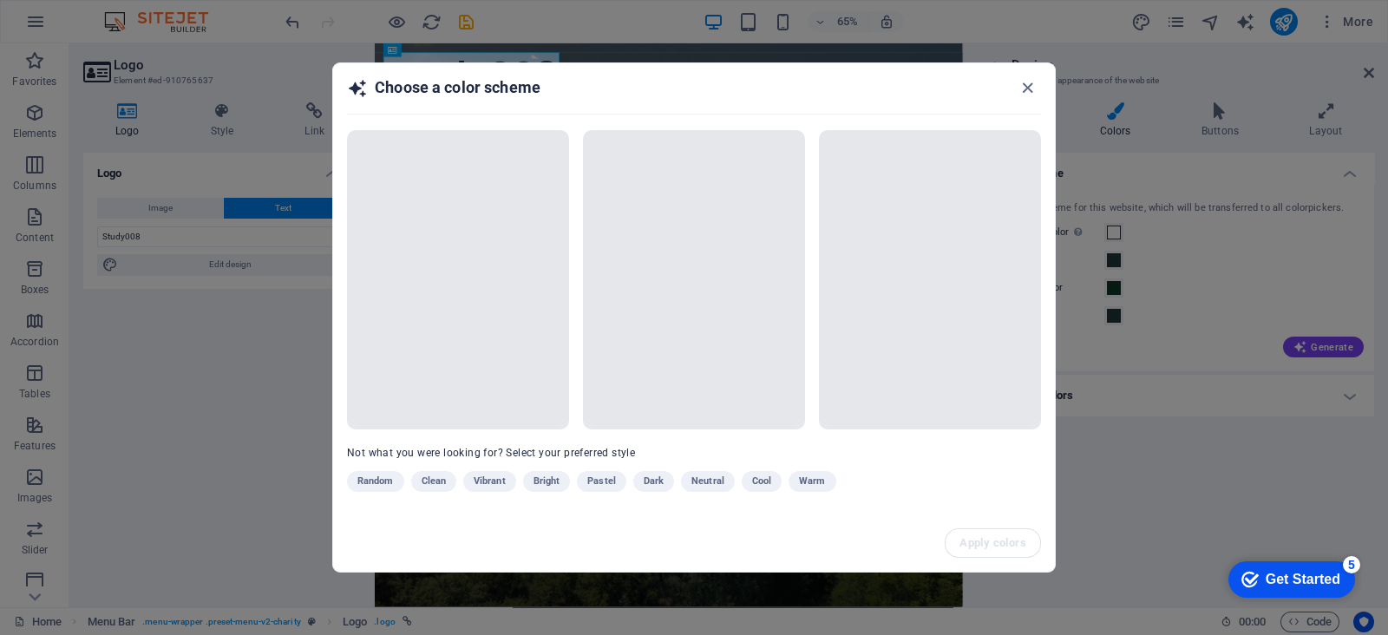
click at [684, 310] on span at bounding box center [694, 279] width 222 height 299
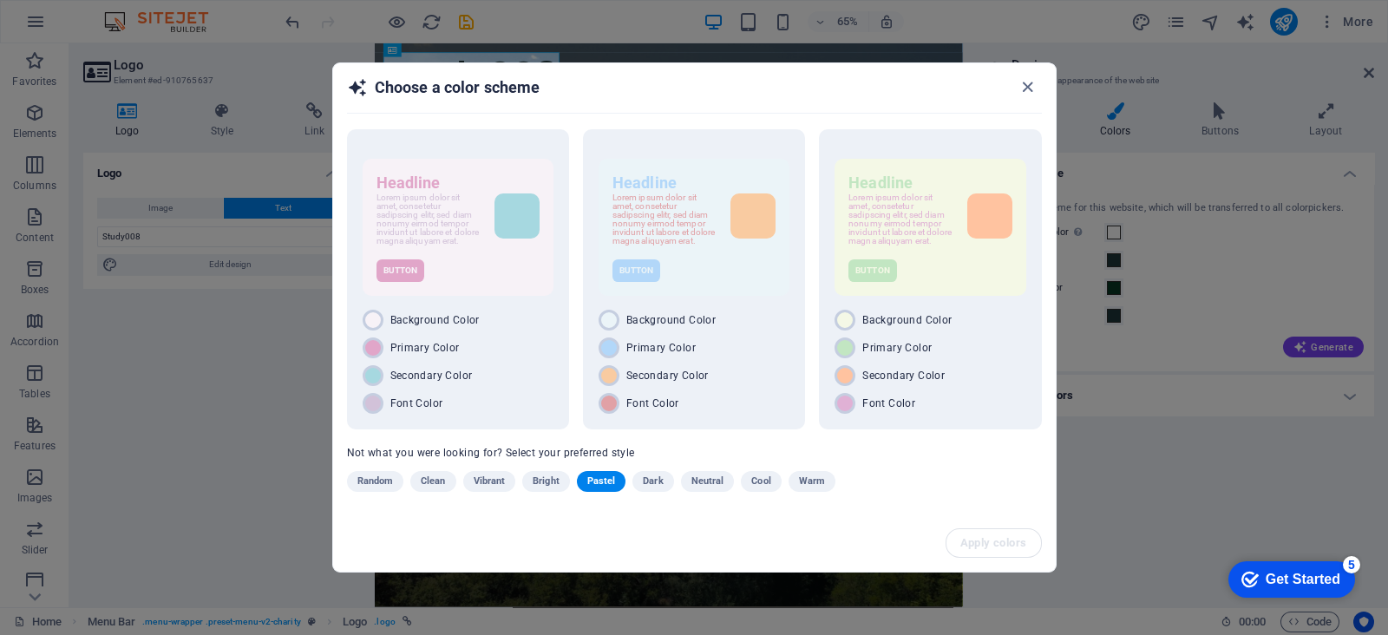
click at [538, 310] on div "Background Color" at bounding box center [458, 320] width 191 height 21
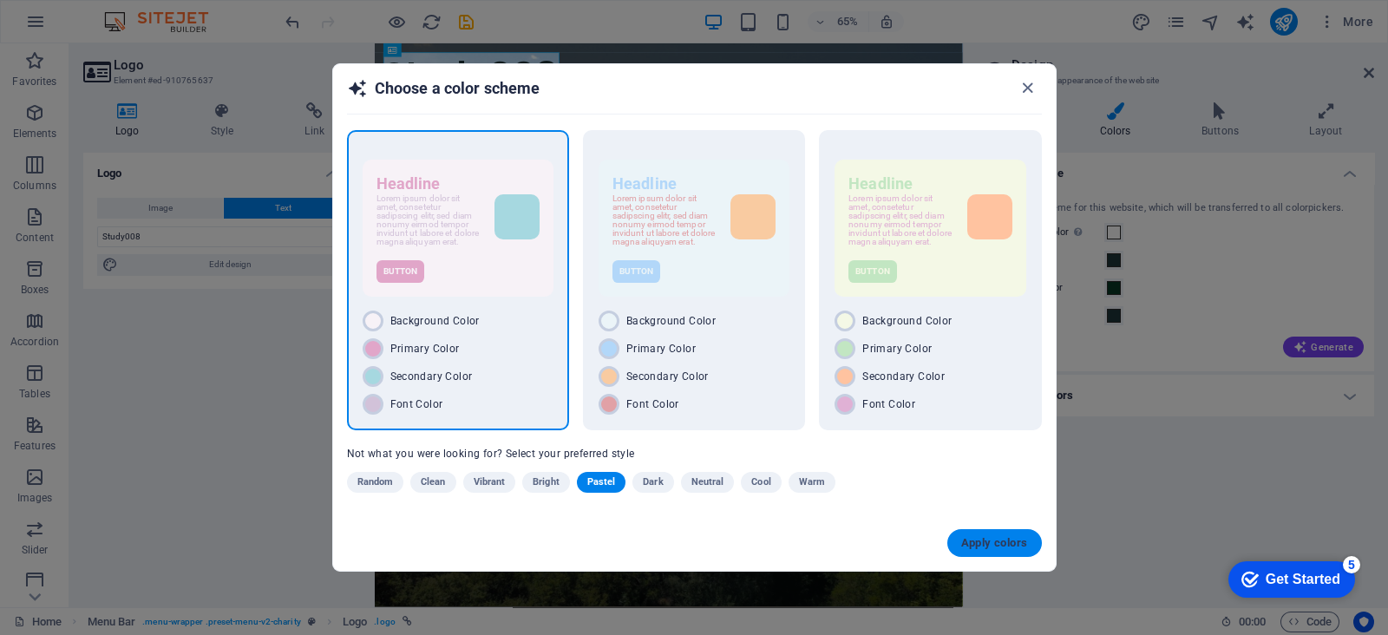
click at [982, 544] on span "Apply colors" at bounding box center [995, 543] width 67 height 14
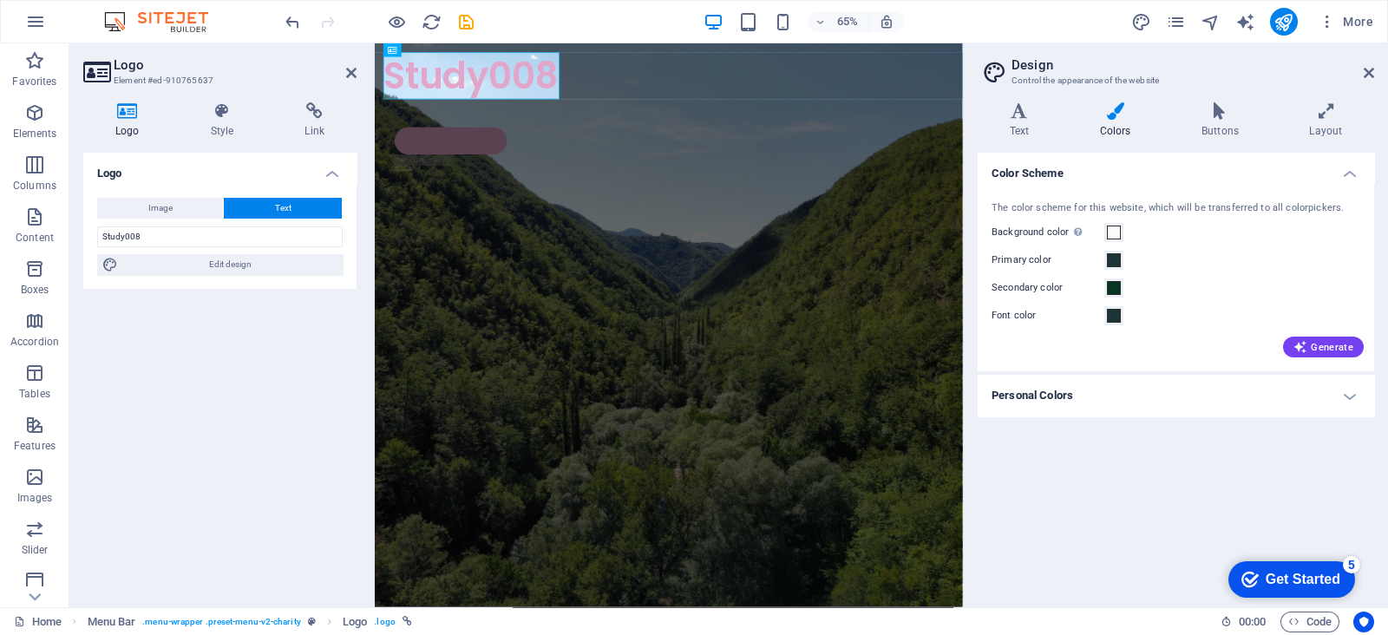
click at [1140, 431] on div "Color Scheme The color scheme for this website, which will be transferred to al…" at bounding box center [1176, 373] width 397 height 441
click at [1375, 67] on aside "Design Control the appearance of the website Variants Text Colors Buttons Layou…" at bounding box center [1175, 325] width 425 height 564
click at [1362, 71] on h2 "Design" at bounding box center [1193, 65] width 363 height 16
click at [1369, 71] on icon at bounding box center [1369, 73] width 10 height 14
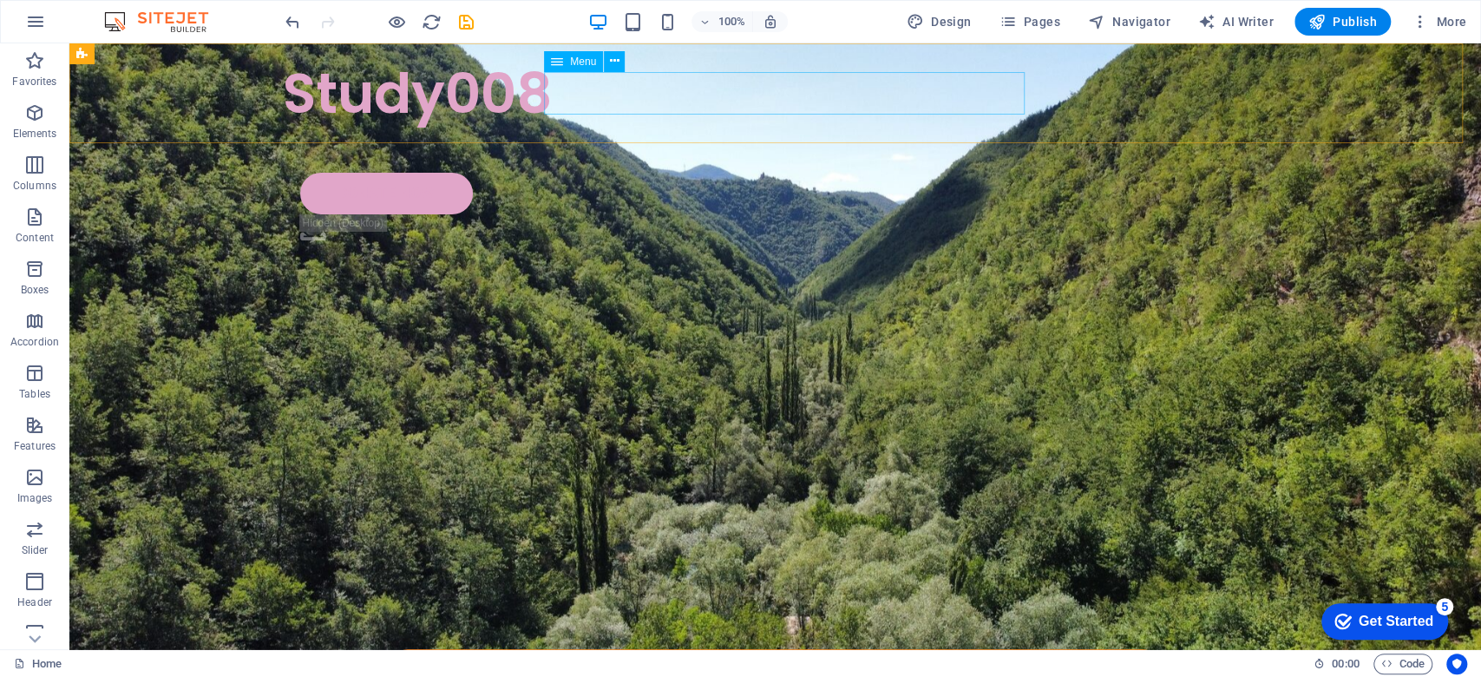
click at [706, 129] on nav "About Partners Donate" at bounding box center [776, 150] width 986 height 43
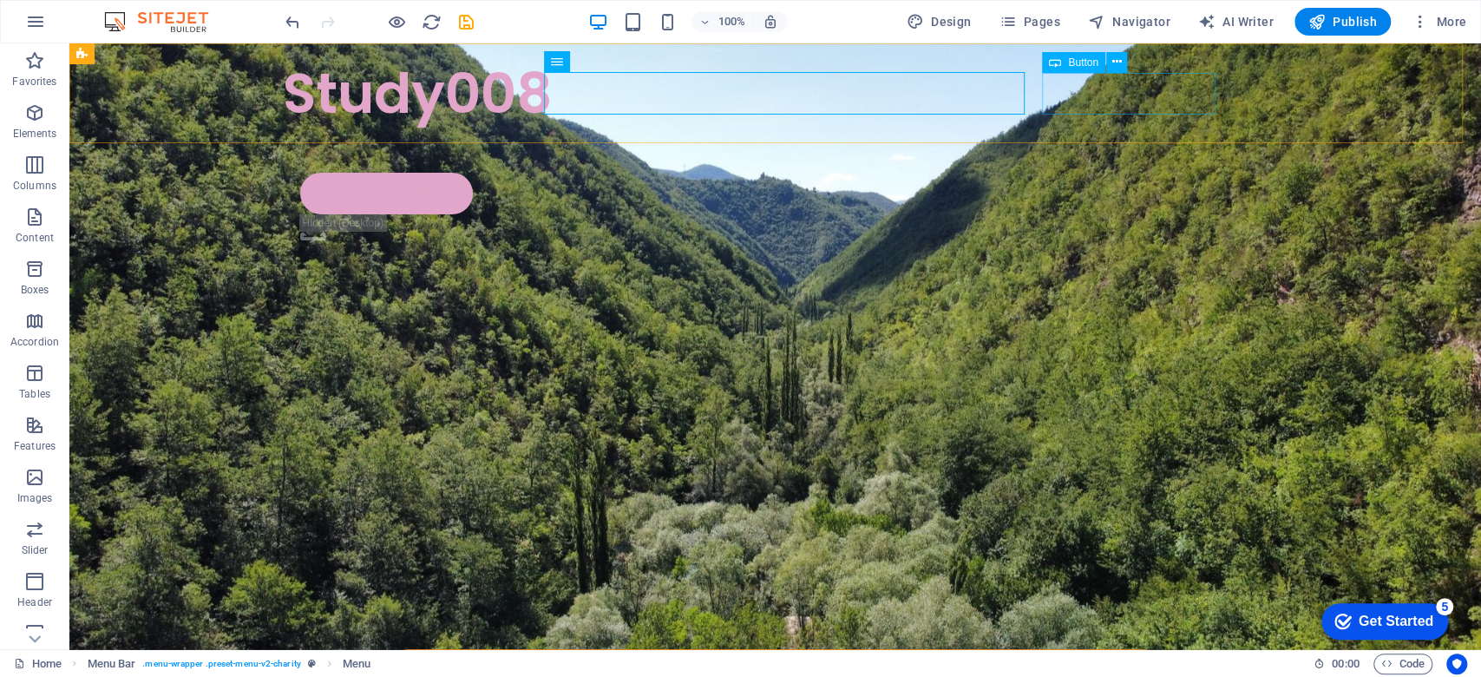
click at [1128, 173] on div "Donate Now" at bounding box center [784, 194] width 968 height 42
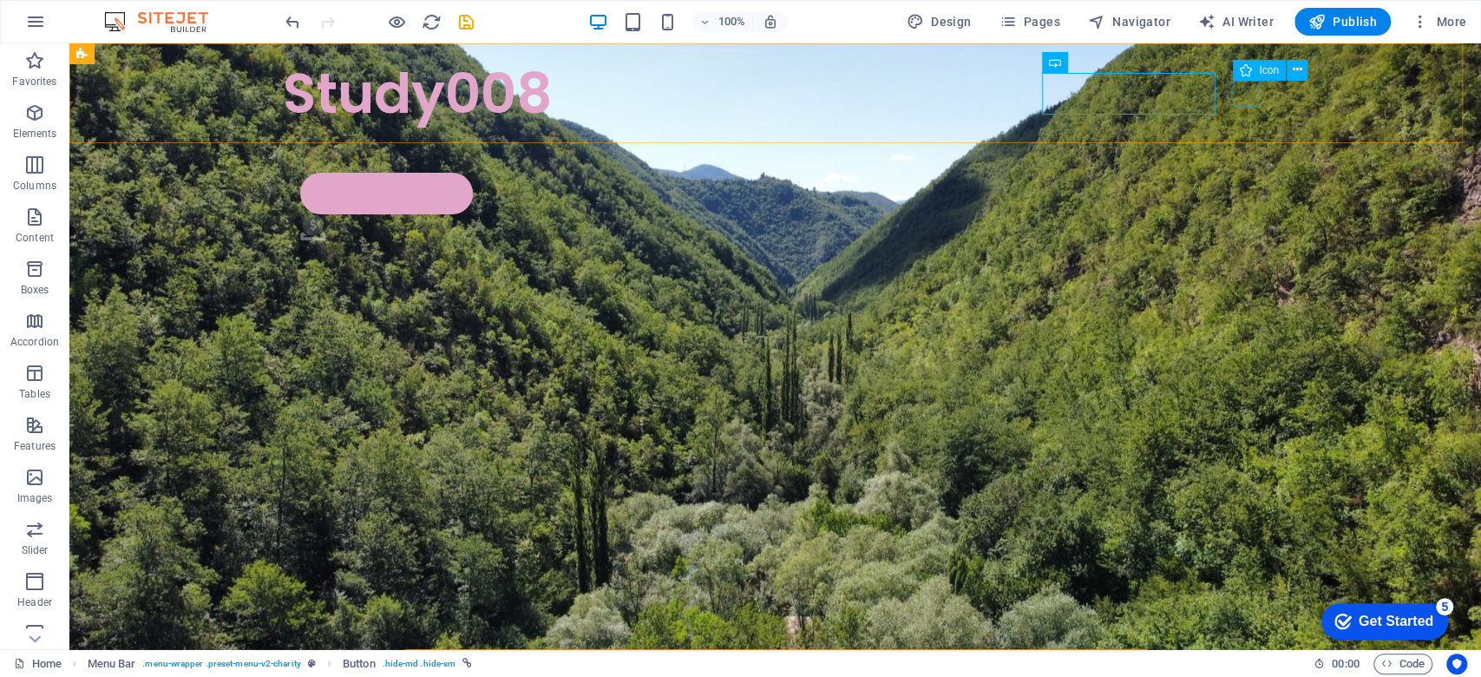
click at [1248, 214] on figure ".fa-secondary{opacity:.4}" at bounding box center [784, 230] width 968 height 33
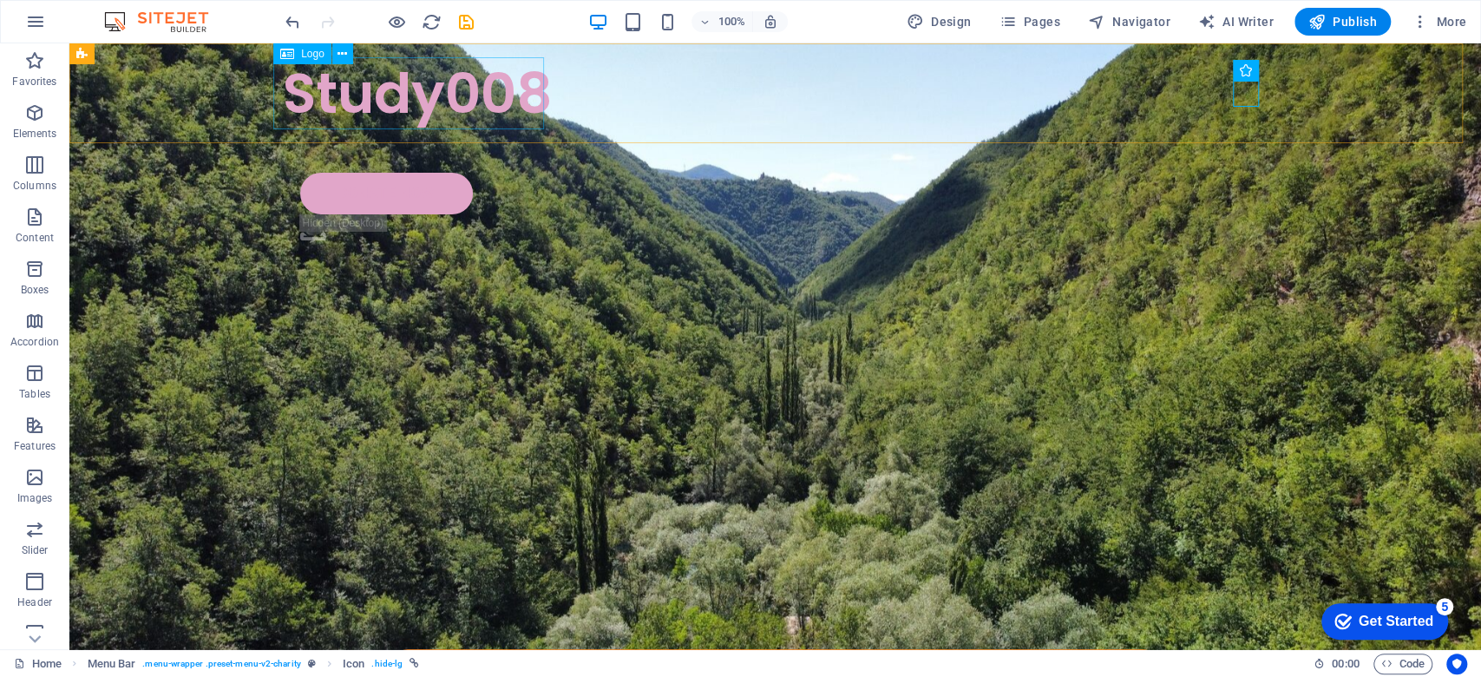
click at [525, 116] on div "Study008" at bounding box center [776, 93] width 986 height 72
drag, startPoint x: 522, startPoint y: 108, endPoint x: 267, endPoint y: 105, distance: 254.3
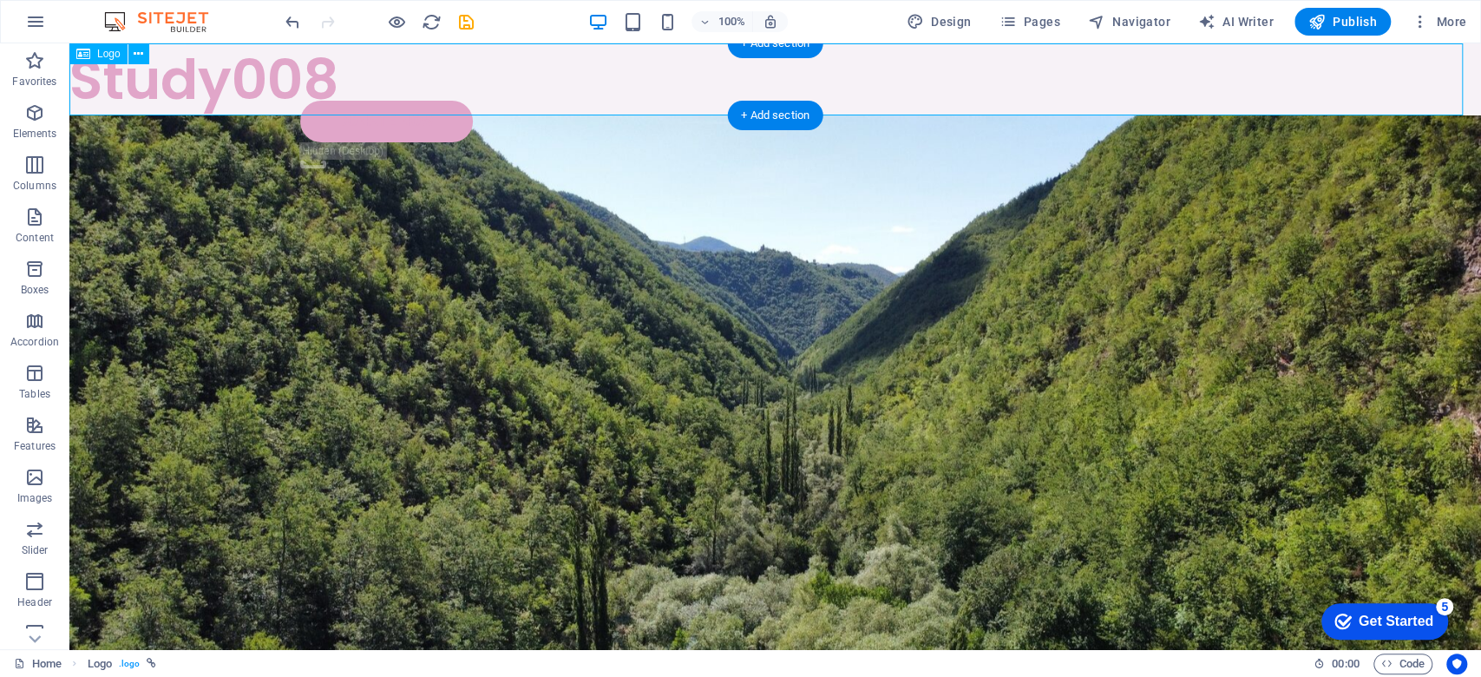
click at [267, 105] on div "Study008" at bounding box center [775, 79] width 1412 height 72
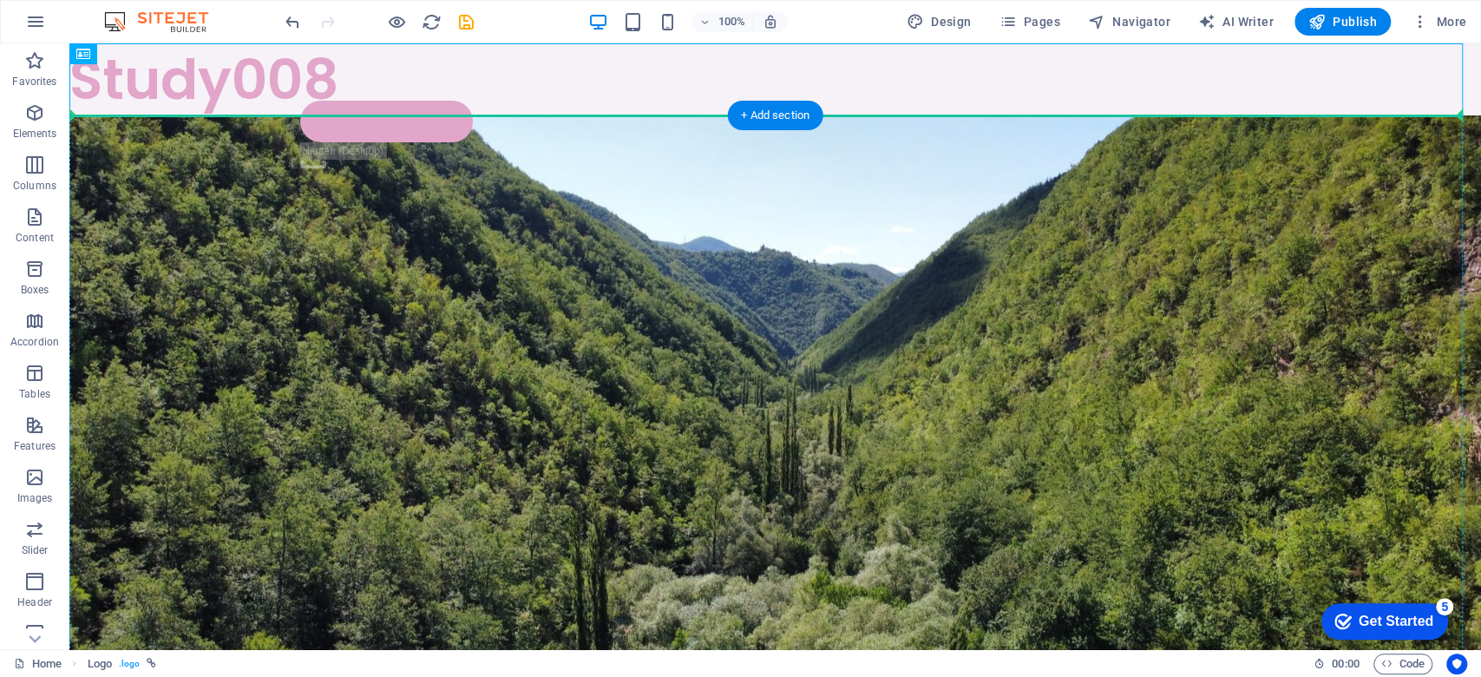
drag, startPoint x: 270, startPoint y: 84, endPoint x: 310, endPoint y: 161, distance: 86.9
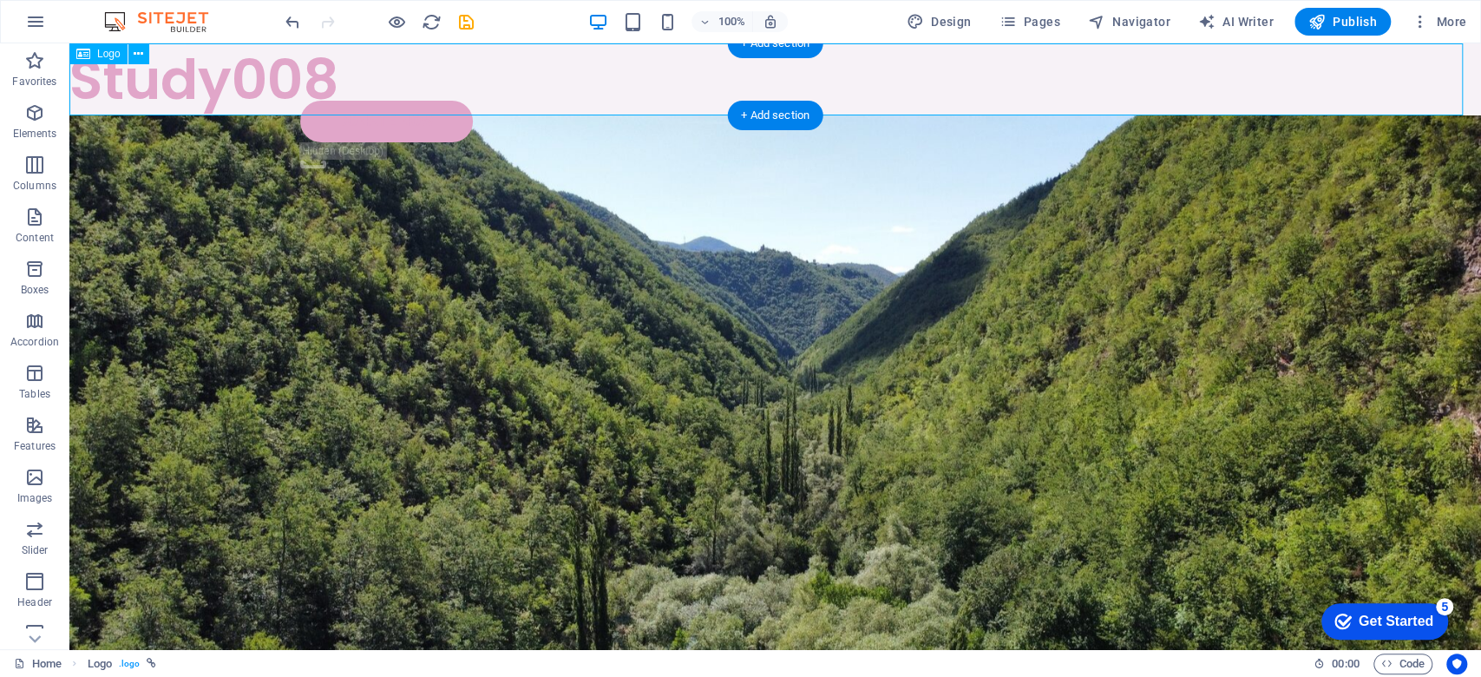
click at [292, 94] on div "Study008" at bounding box center [775, 79] width 1412 height 72
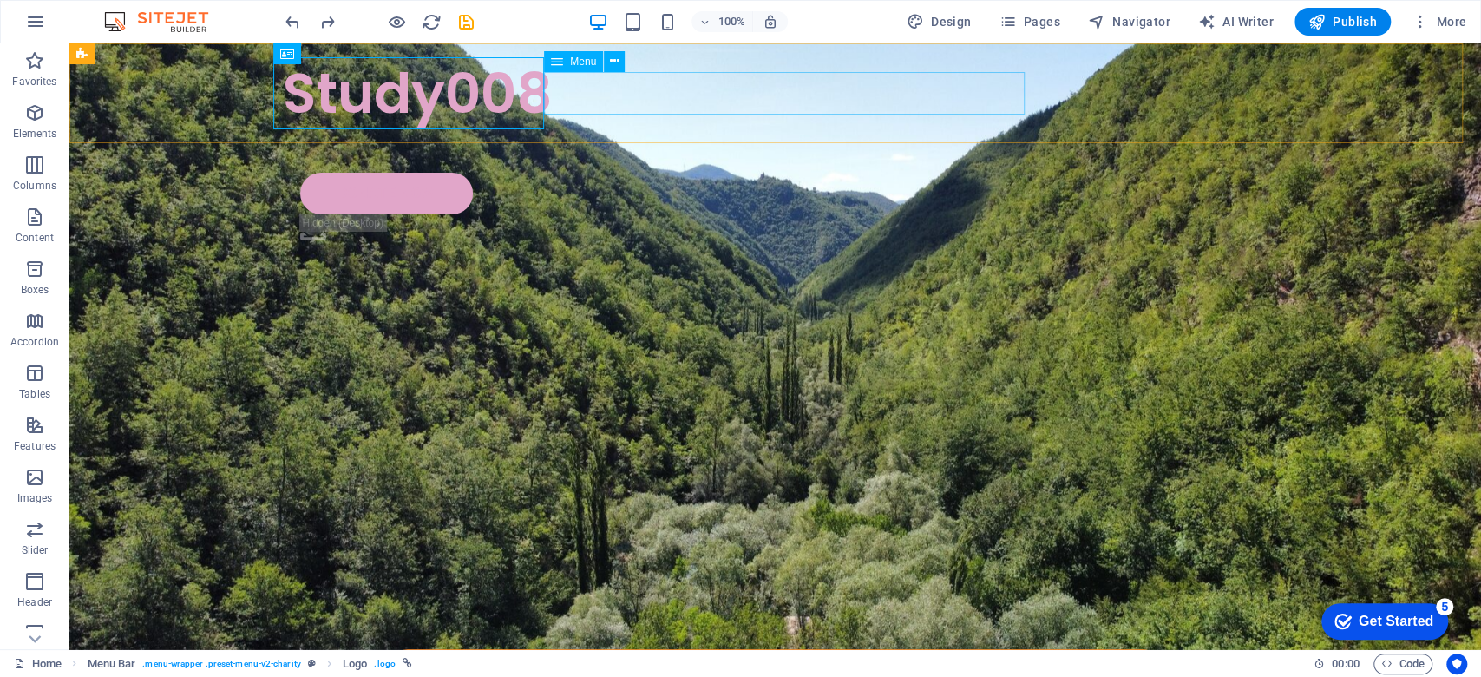
click at [594, 129] on nav "About Partners Donate" at bounding box center [776, 150] width 986 height 43
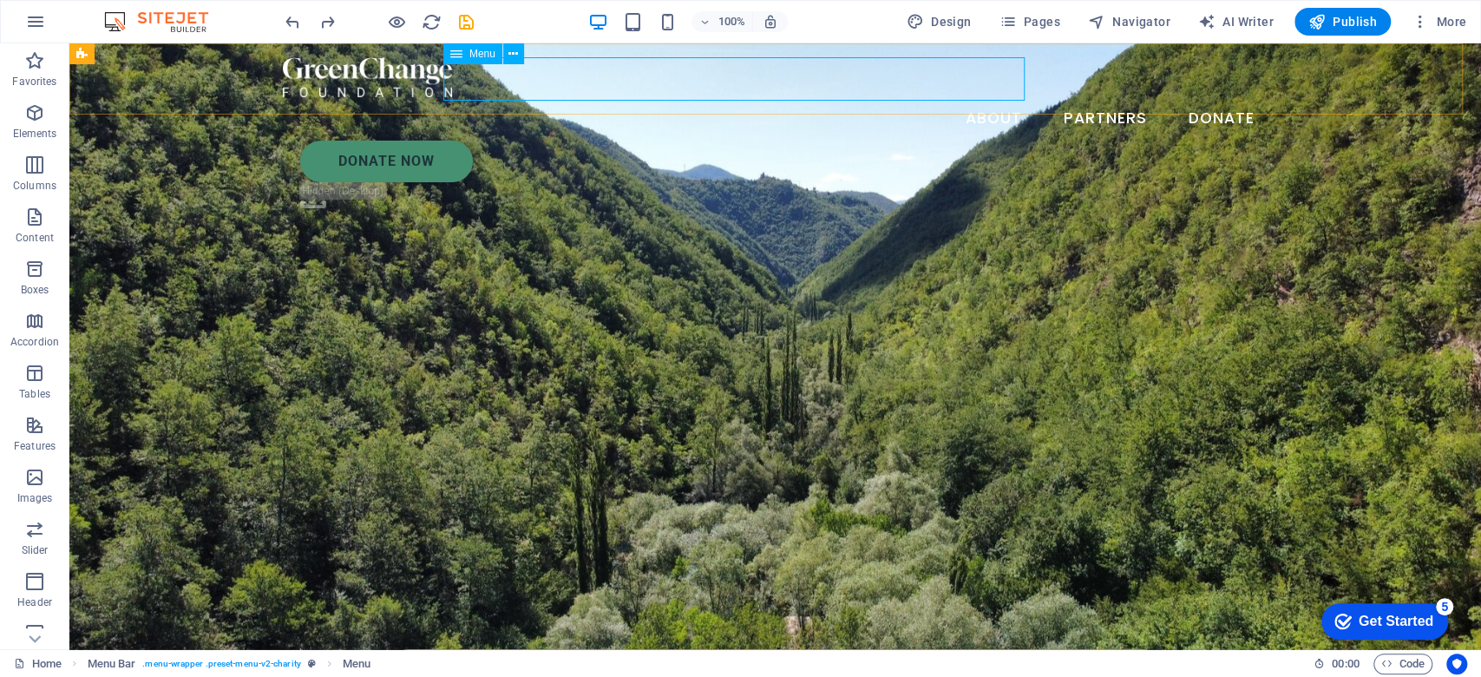
click at [709, 97] on nav "About Partners Donate" at bounding box center [776, 118] width 986 height 43
click at [413, 93] on div at bounding box center [776, 77] width 986 height 40
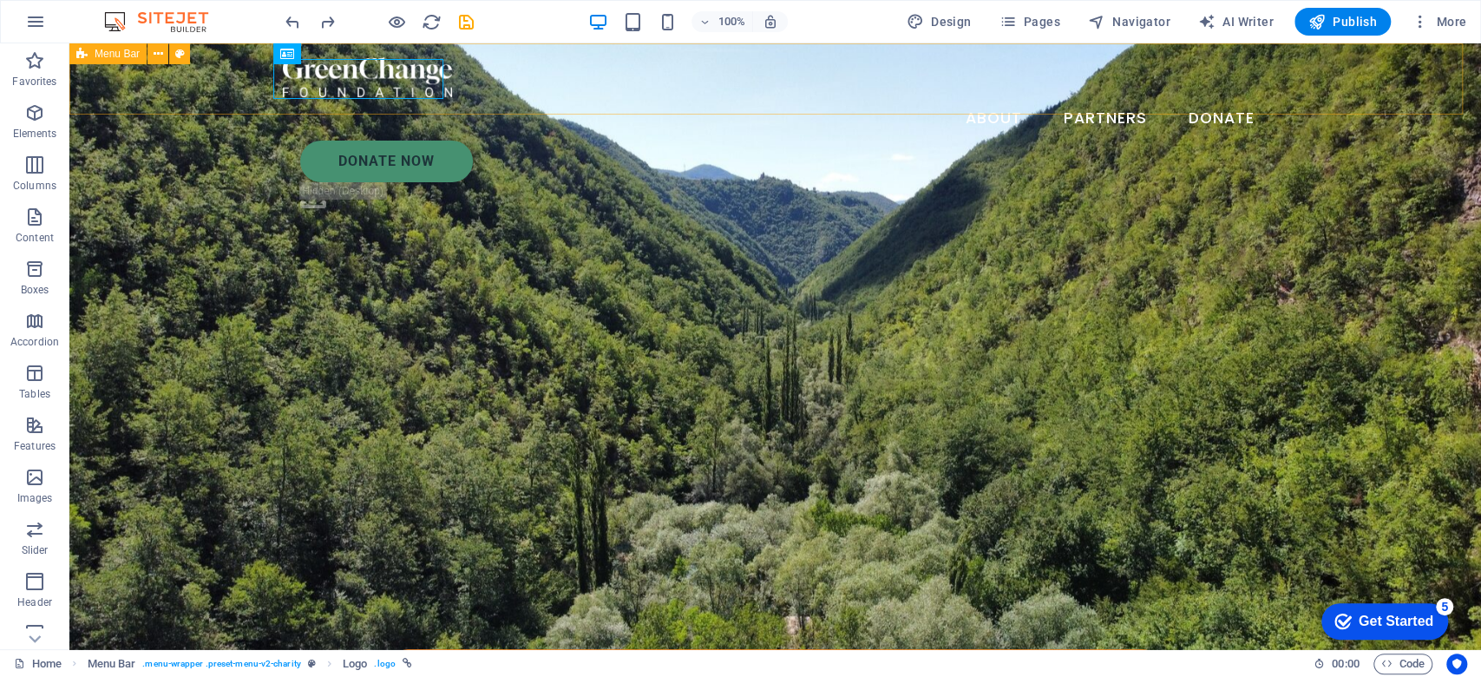
click at [723, 100] on div "About Partners Donate Donate Now .fa-secondary{opacity:.4}" at bounding box center [775, 135] width 1412 height 185
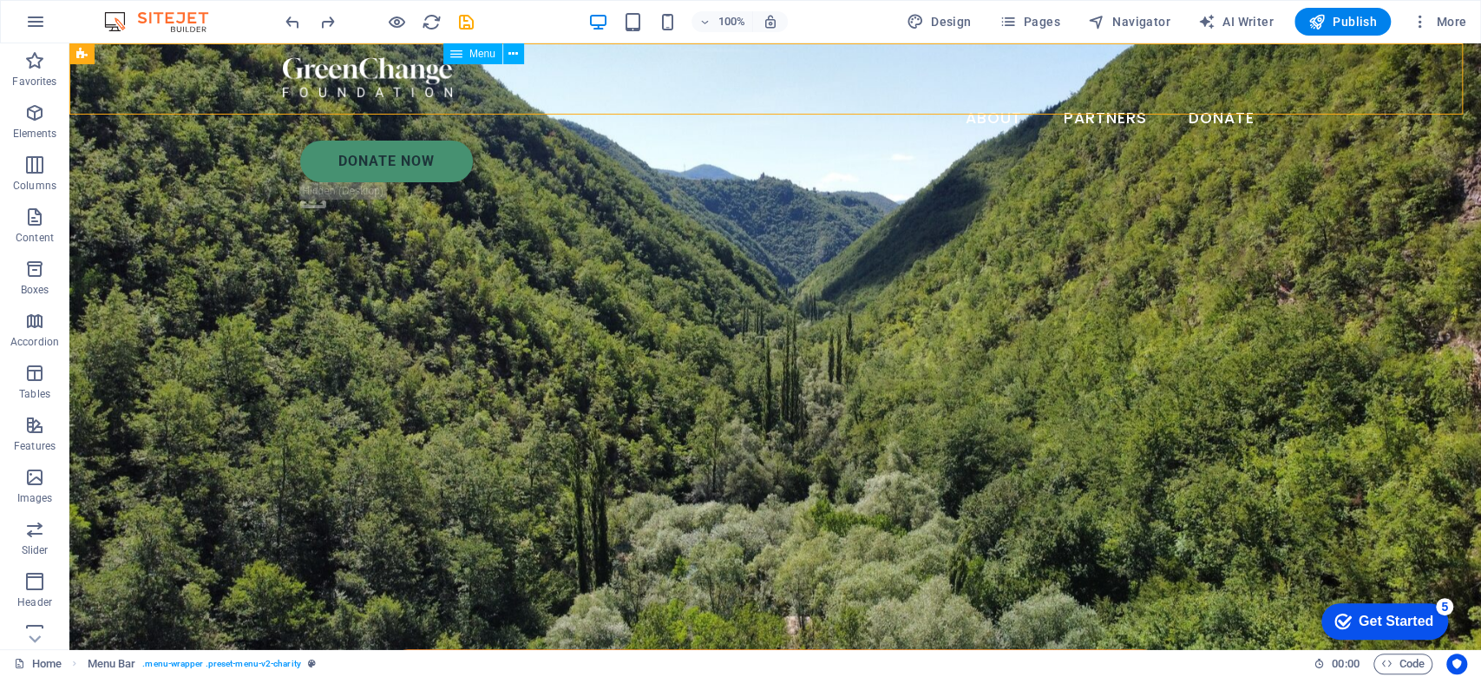
click at [749, 97] on nav "About Partners Donate" at bounding box center [776, 118] width 986 height 43
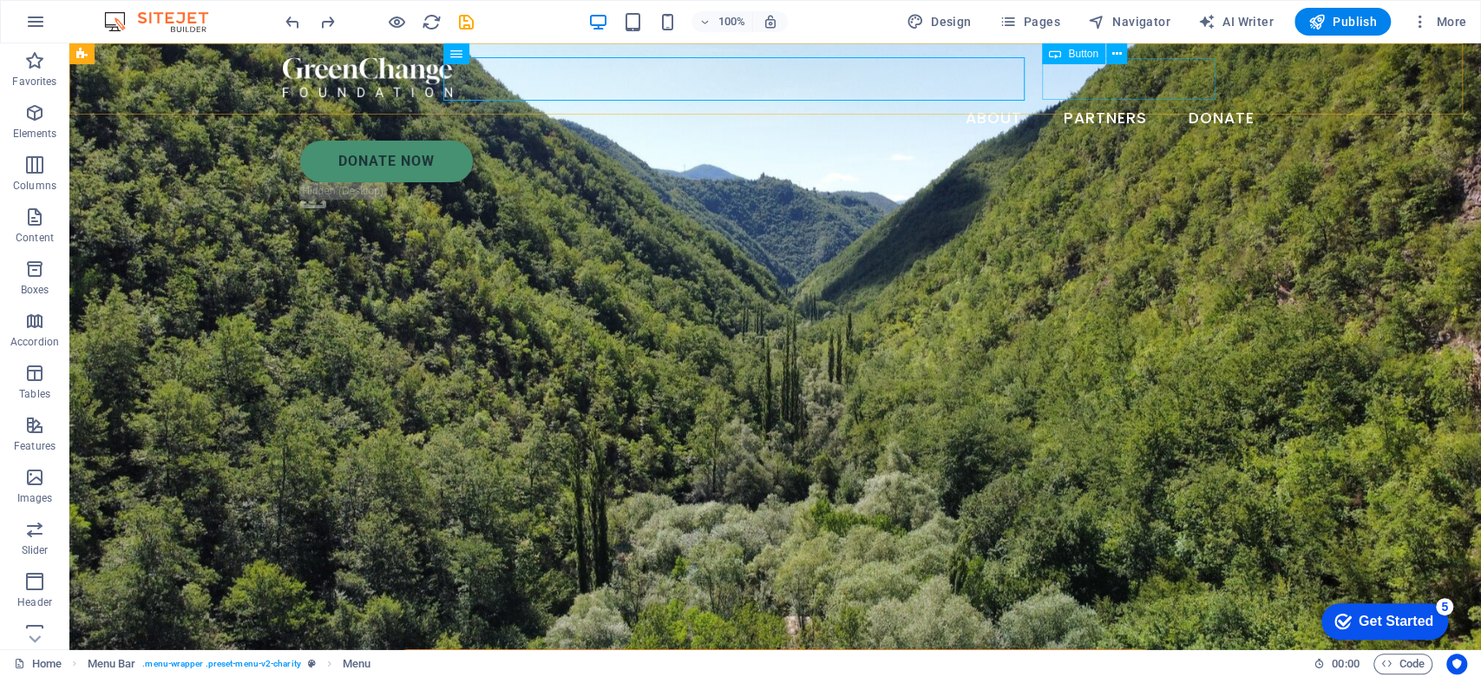
click at [1136, 141] on div "Donate Now" at bounding box center [784, 162] width 968 height 42
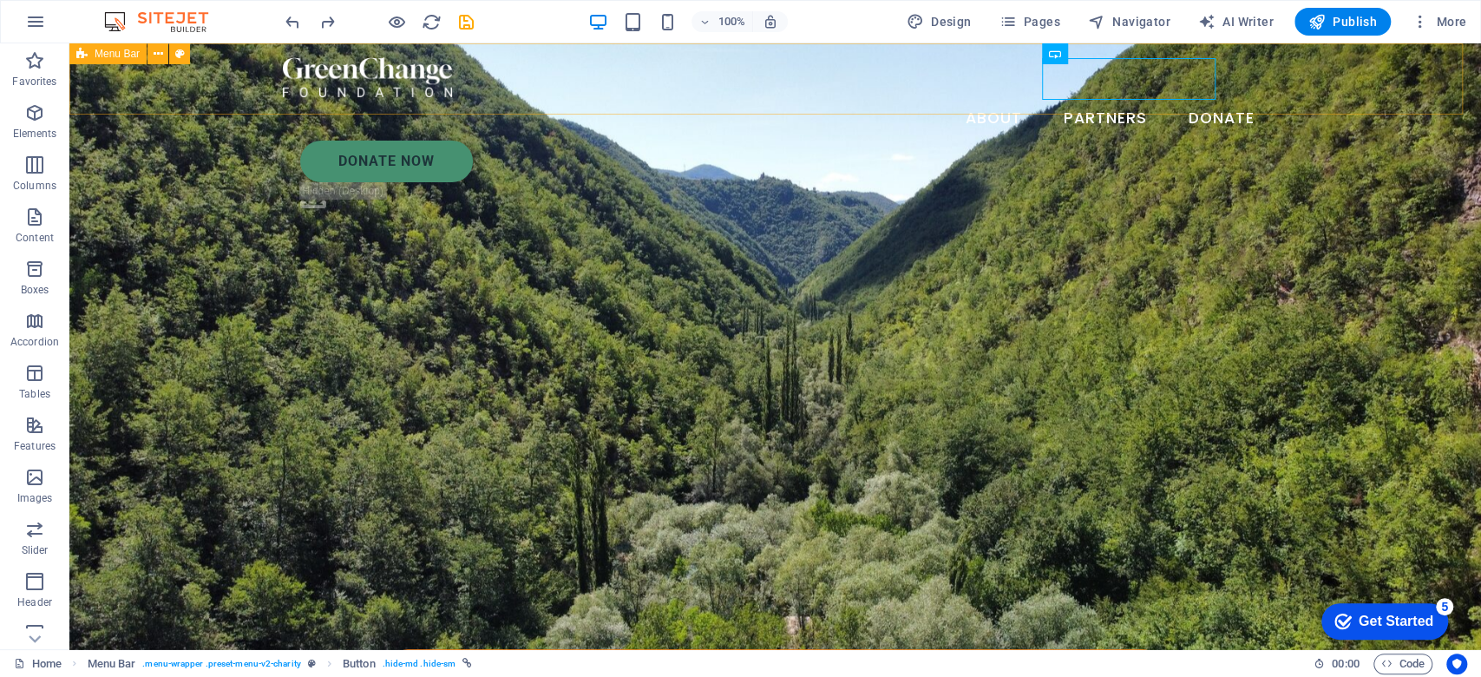
click at [1231, 90] on div "About Partners Donate Donate Now .fa-secondary{opacity:.4}" at bounding box center [775, 135] width 1412 height 185
click at [1273, 82] on div "About Partners Donate Donate Now .fa-secondary{opacity:.4}" at bounding box center [775, 135] width 1412 height 185
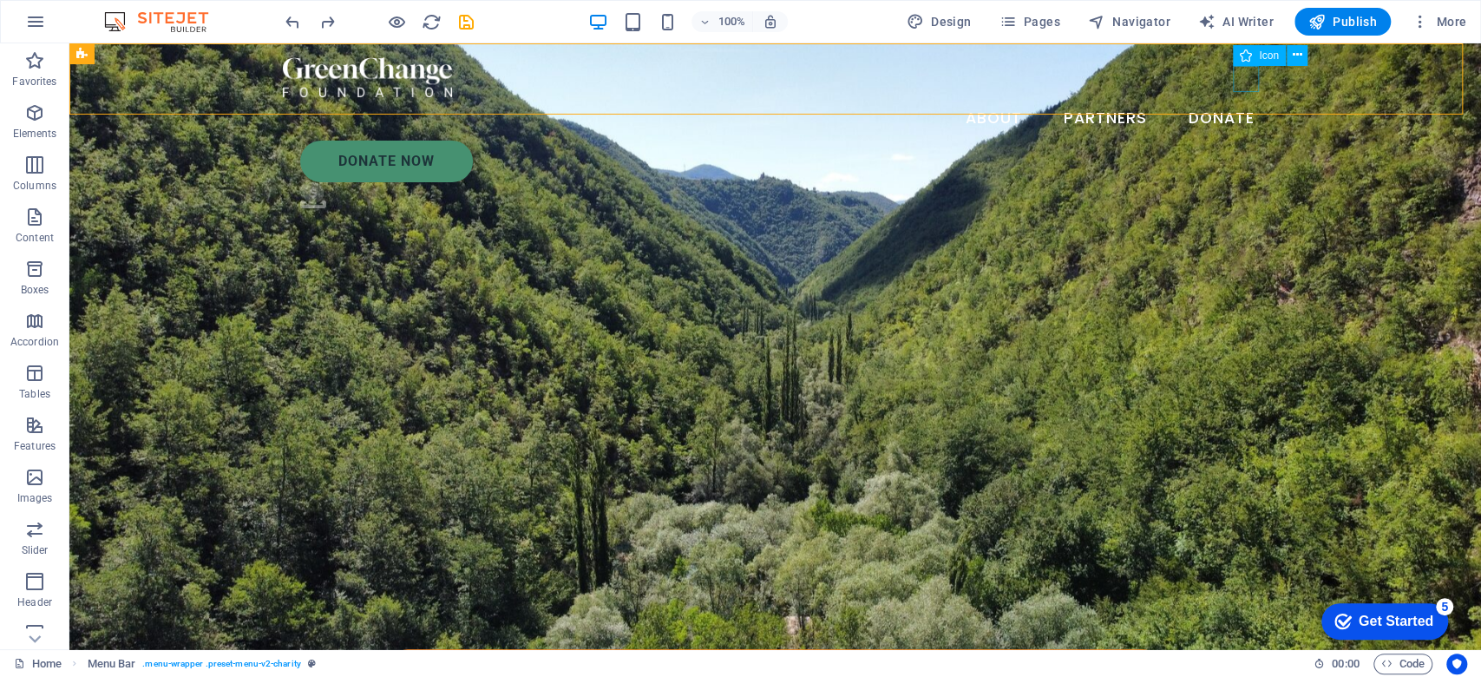
click at [1244, 182] on figure ".fa-secondary{opacity:.4}" at bounding box center [784, 198] width 968 height 33
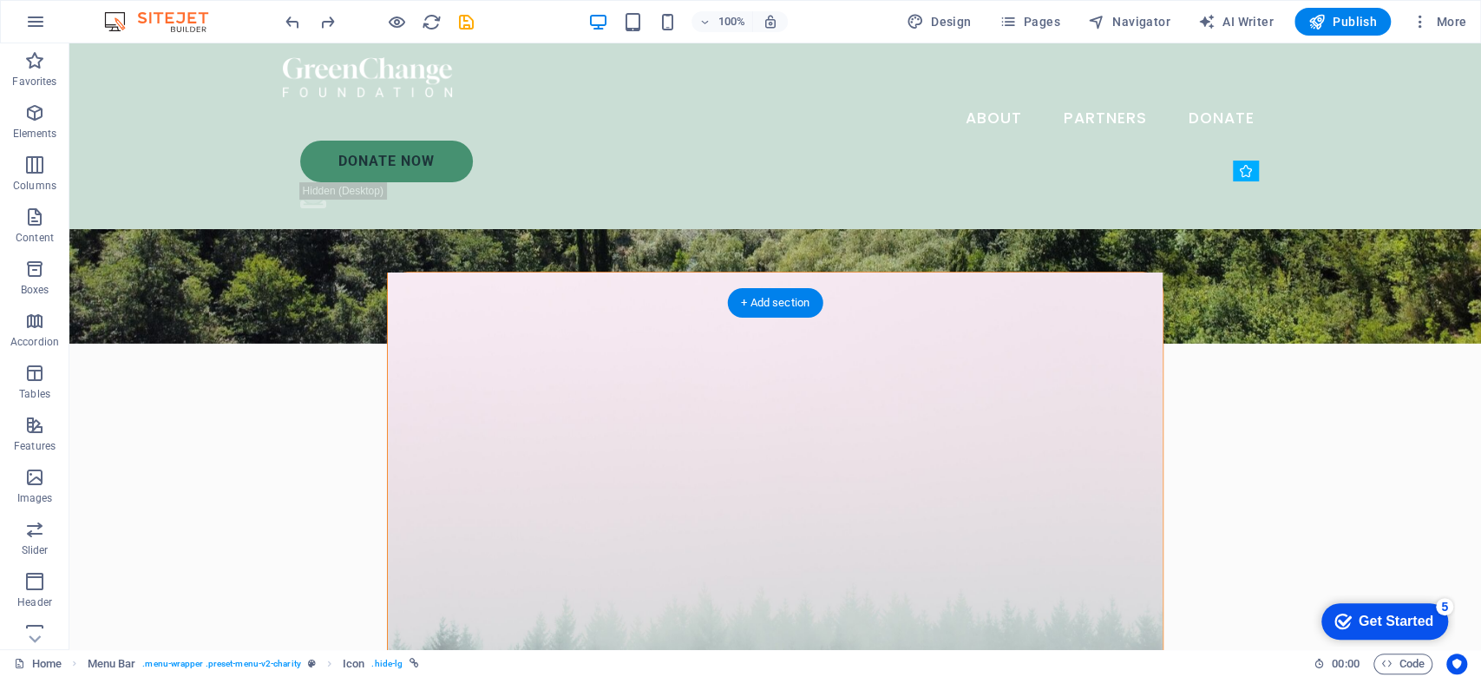
scroll to position [347, 0]
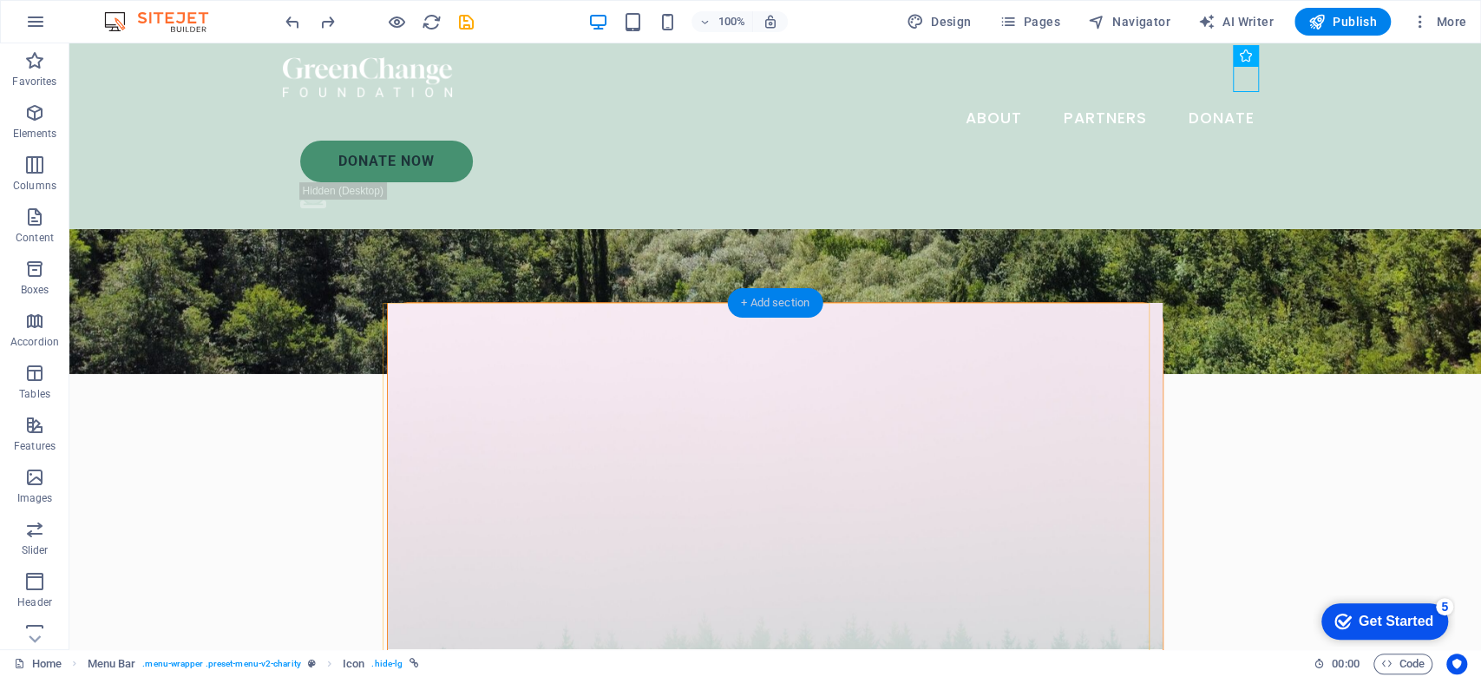
click at [764, 311] on div "+ Add section" at bounding box center [775, 303] width 96 height 30
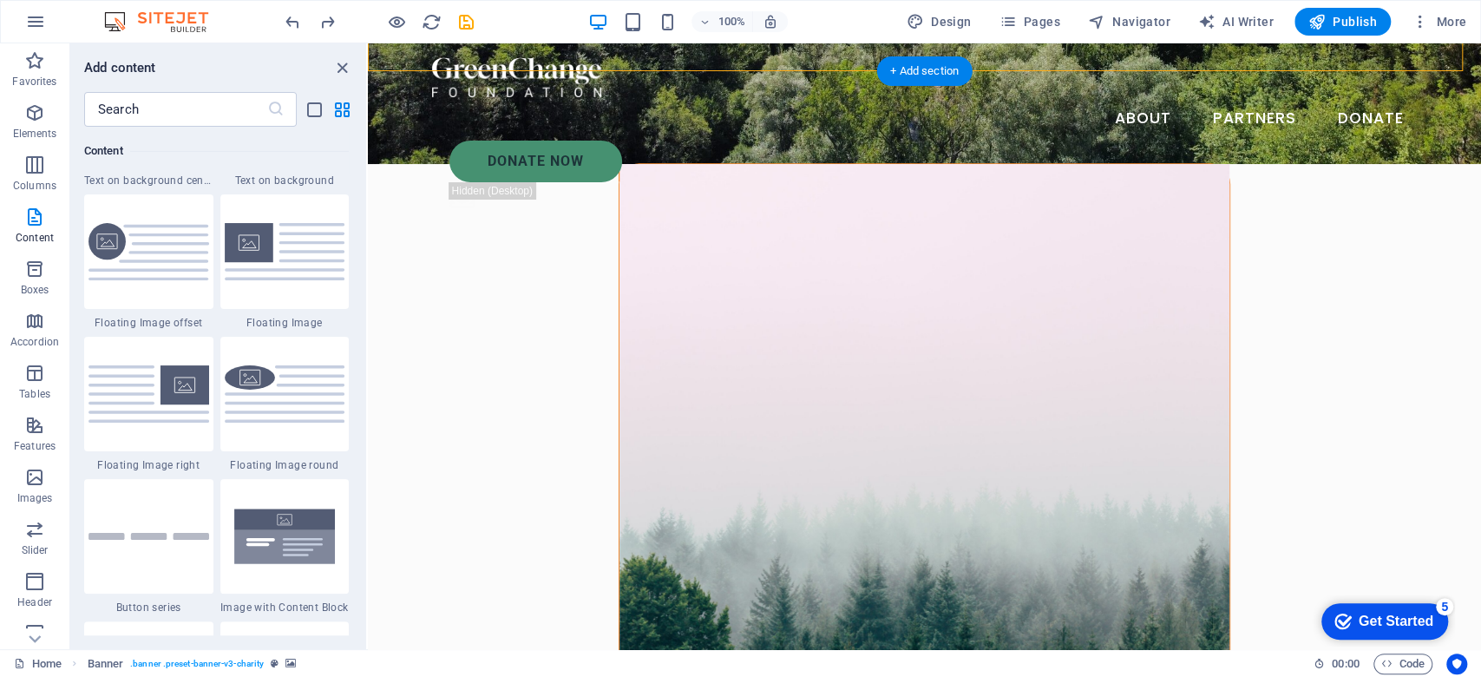
scroll to position [578, 0]
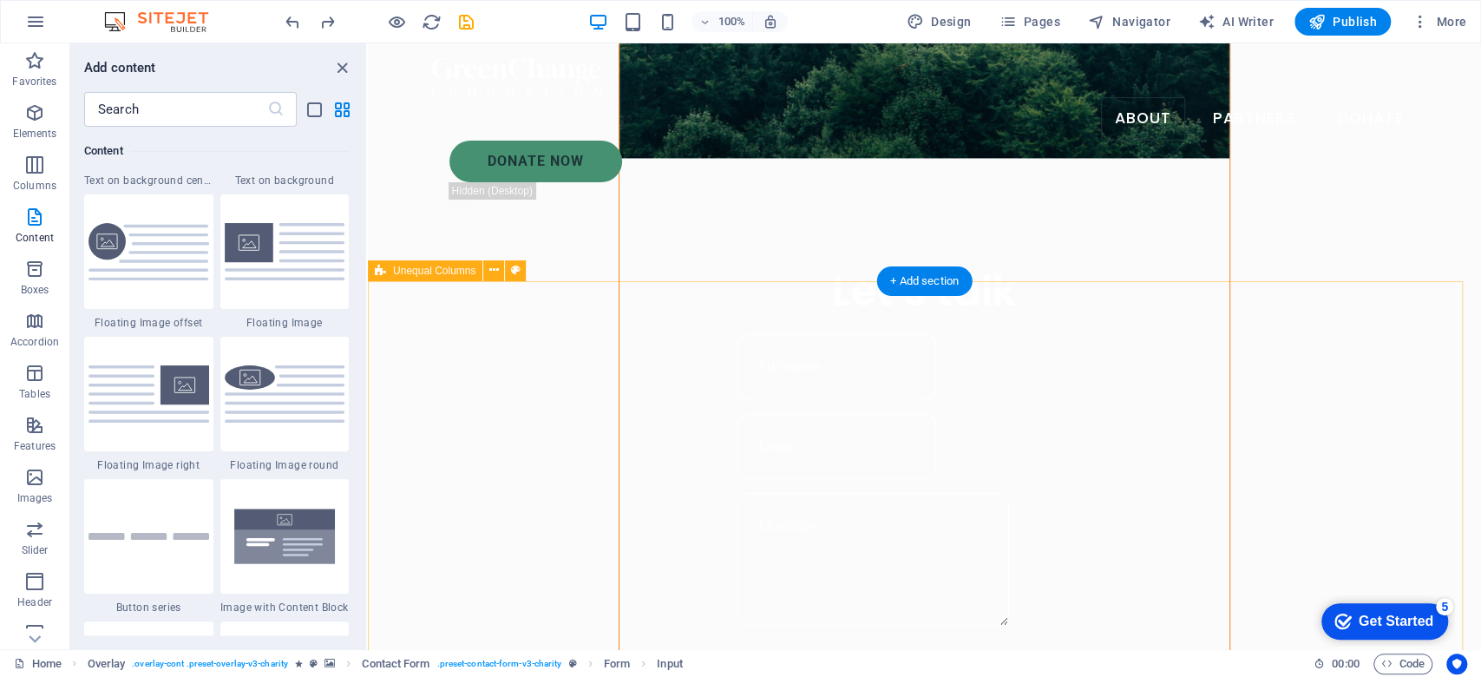
scroll to position [1388, 0]
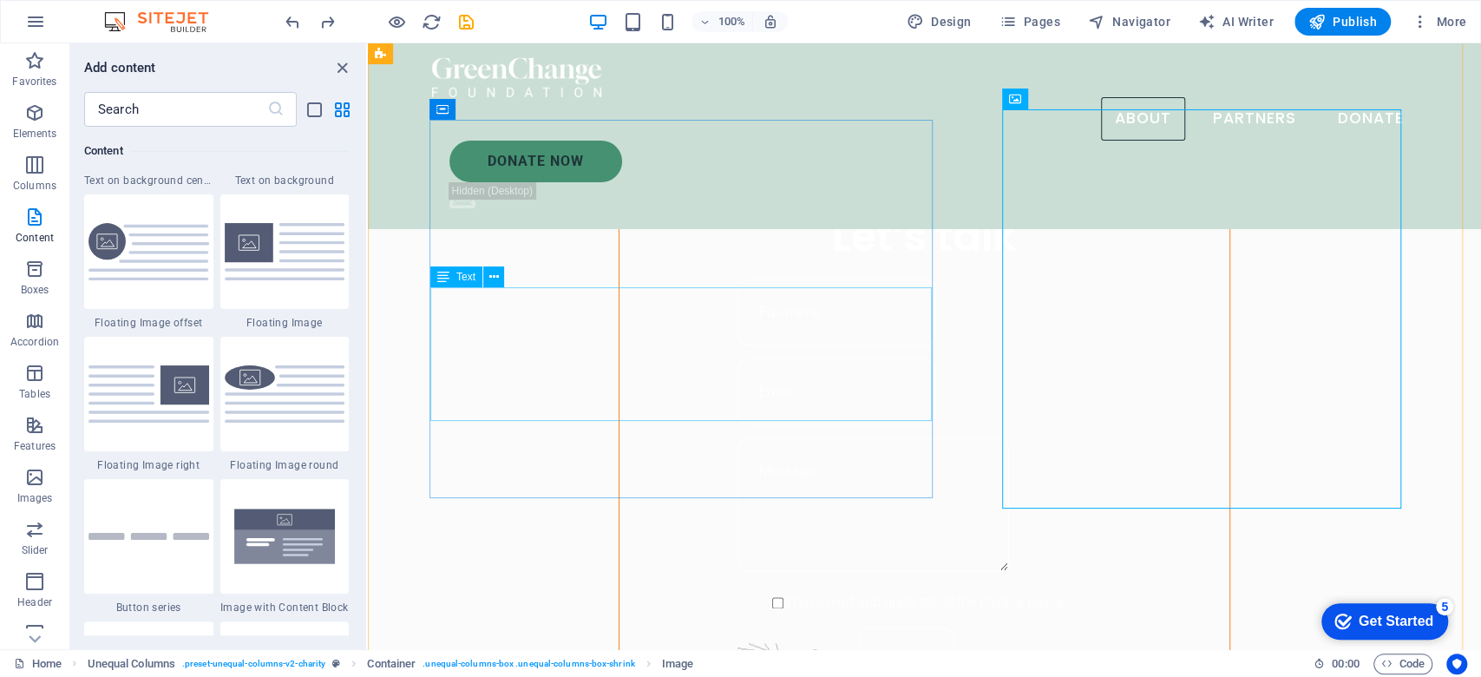
scroll to position [1157, 0]
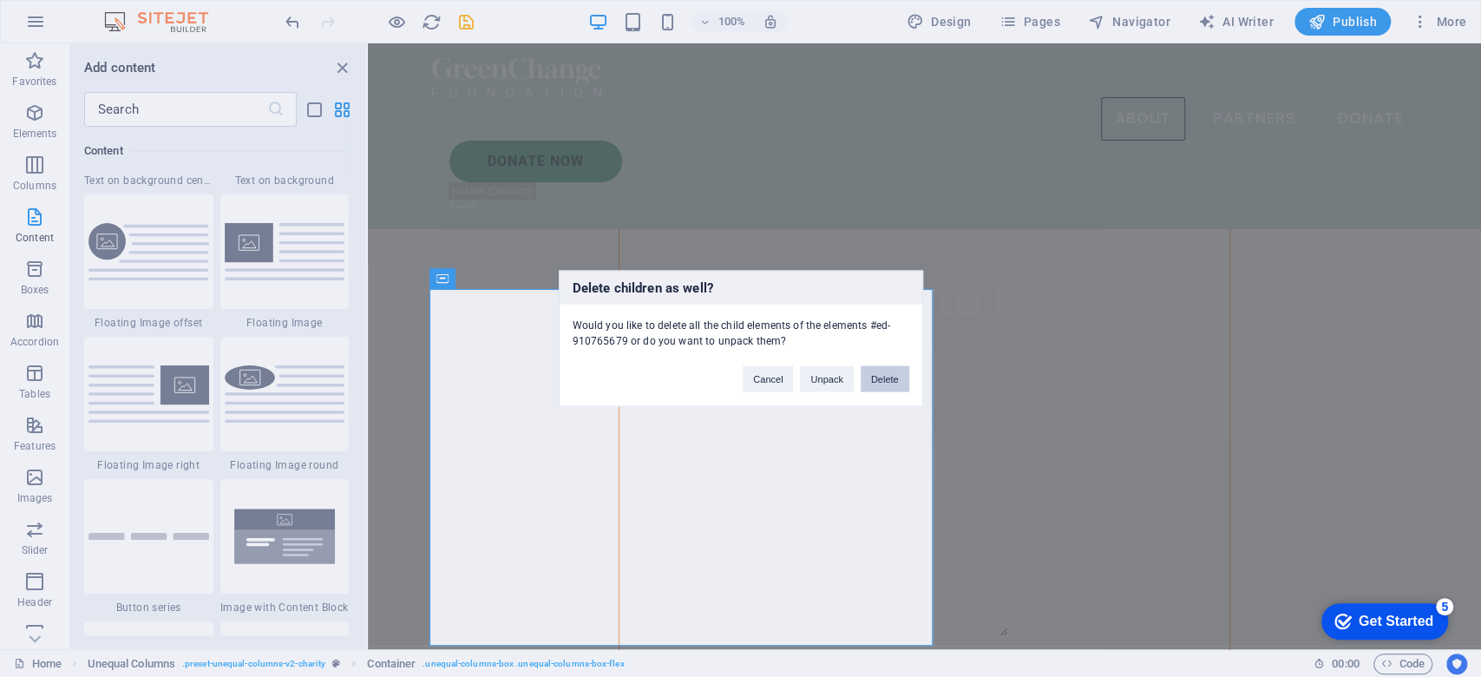
click at [905, 382] on button "Delete" at bounding box center [885, 379] width 49 height 26
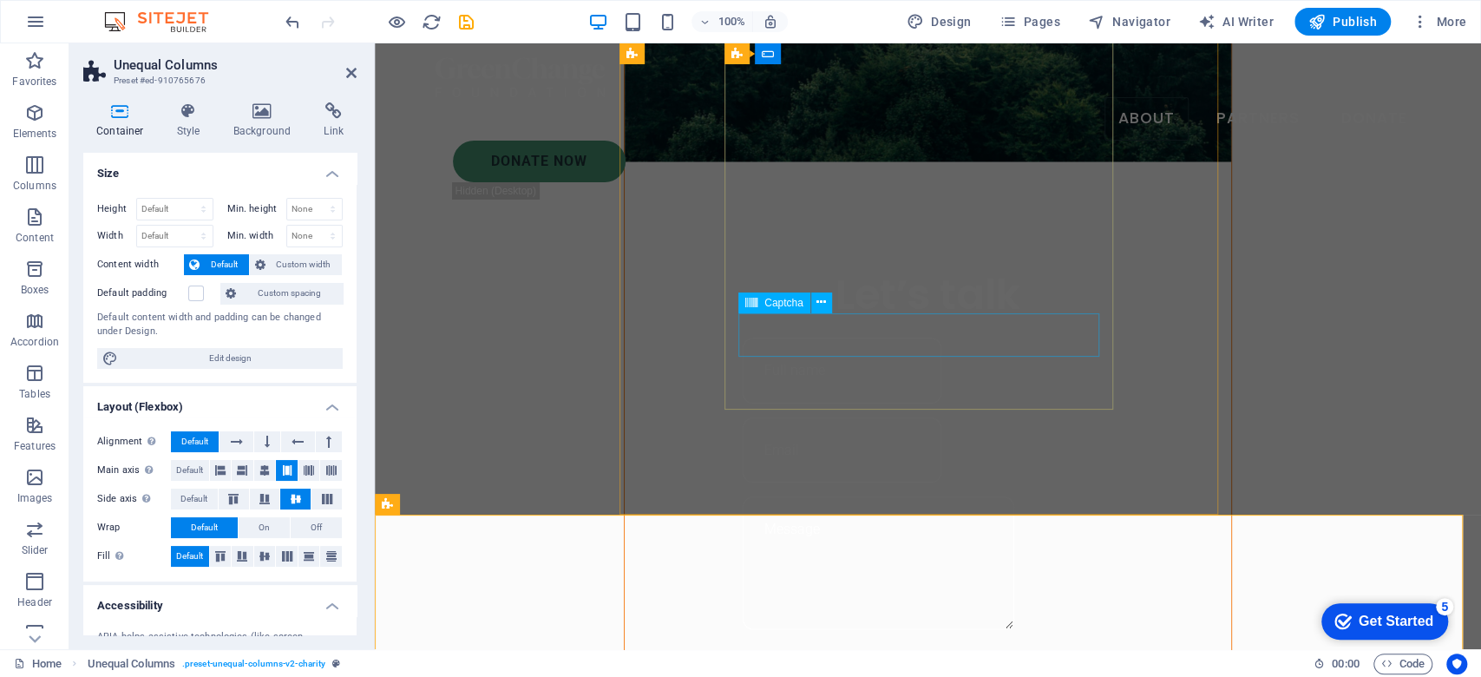
scroll to position [1272, 0]
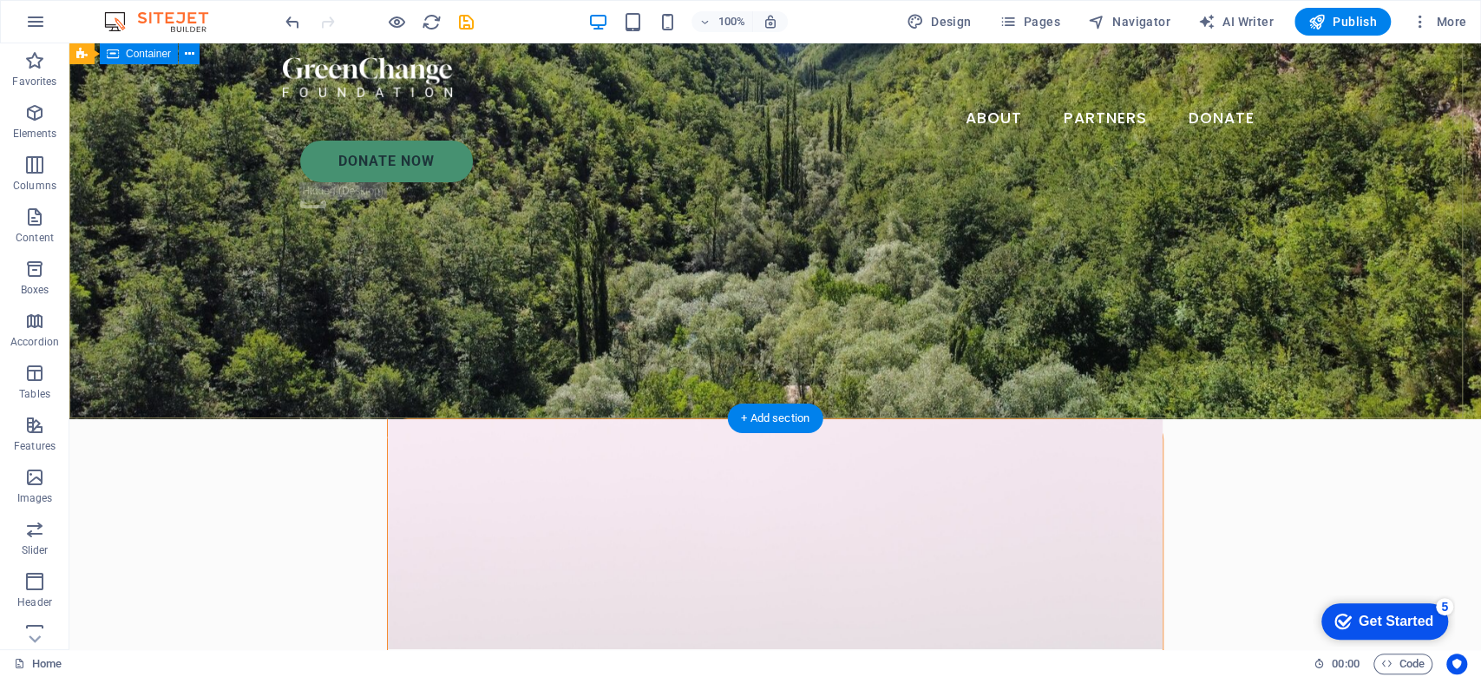
scroll to position [0, 0]
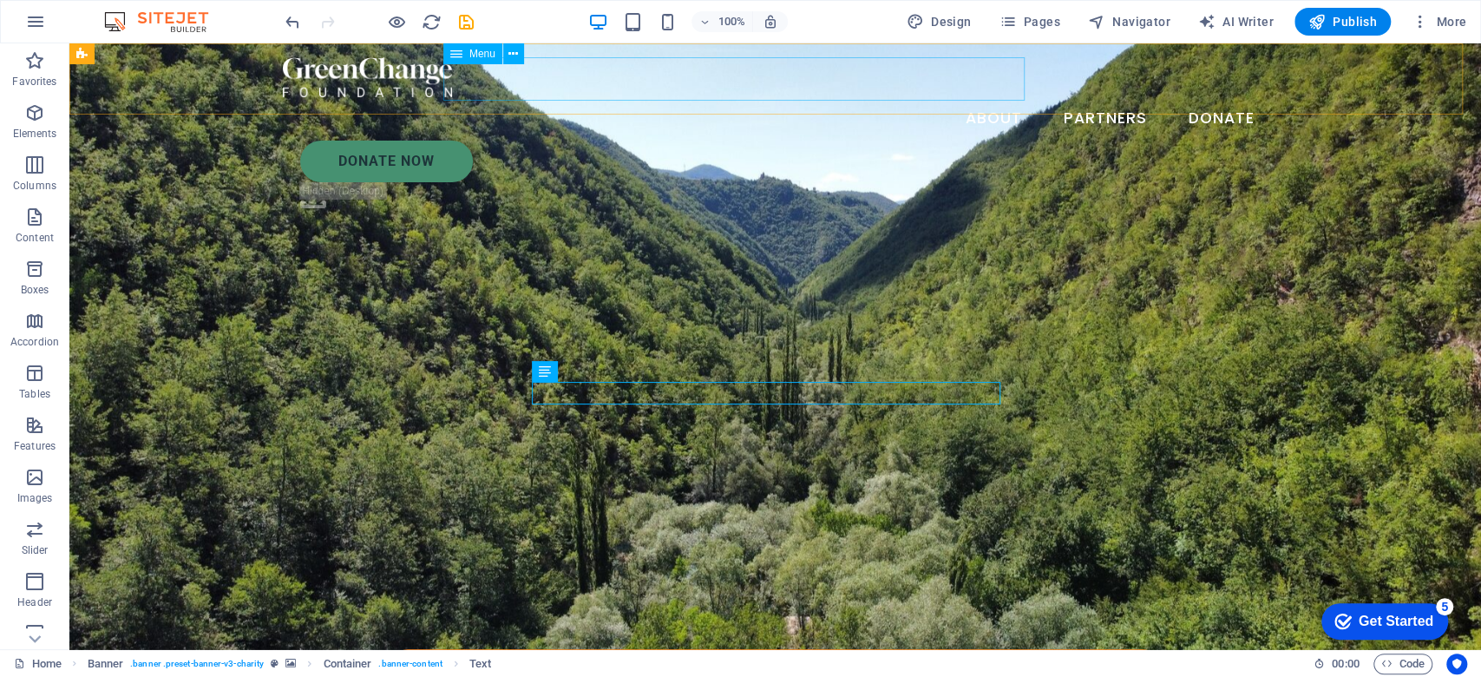
click at [984, 97] on nav "About Partners Donate" at bounding box center [776, 118] width 986 height 43
select select
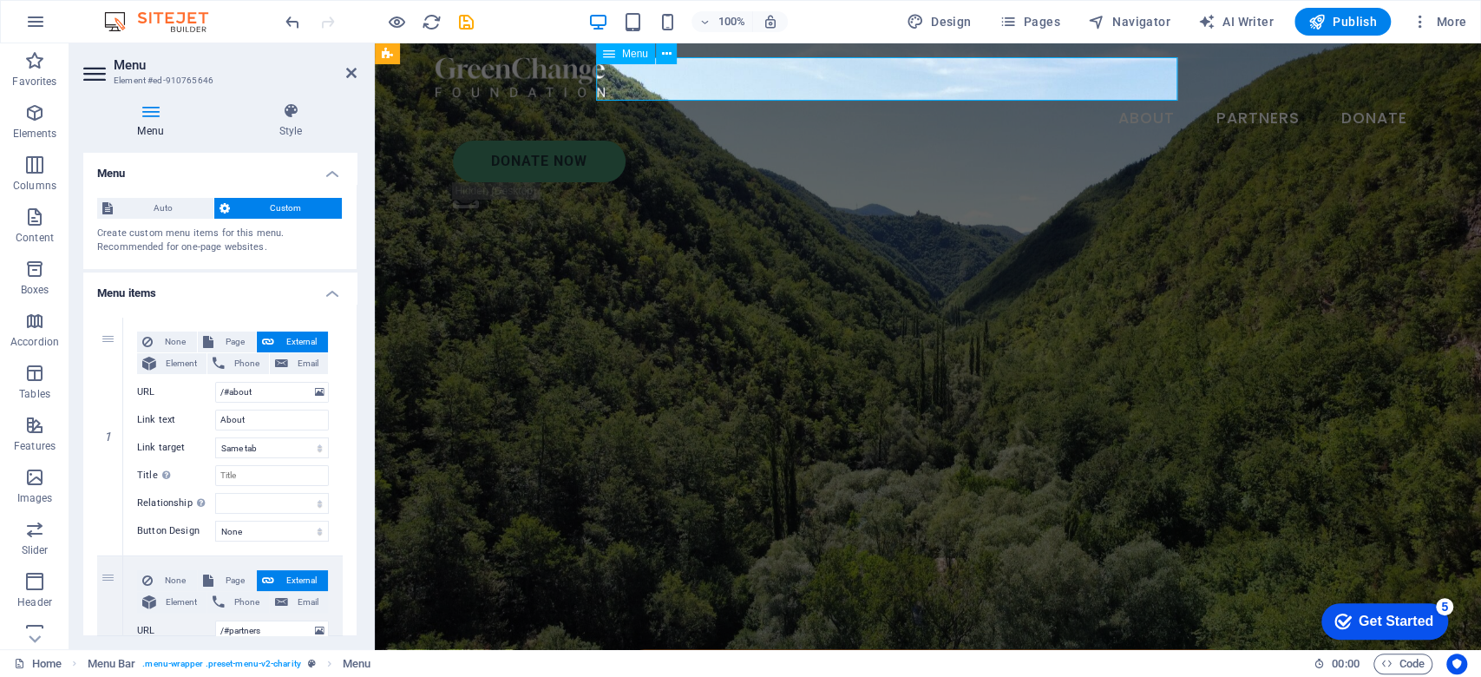
click at [1138, 97] on nav "About Partners Donate" at bounding box center [929, 118] width 986 height 43
click at [181, 204] on span "Auto" at bounding box center [163, 208] width 90 height 21
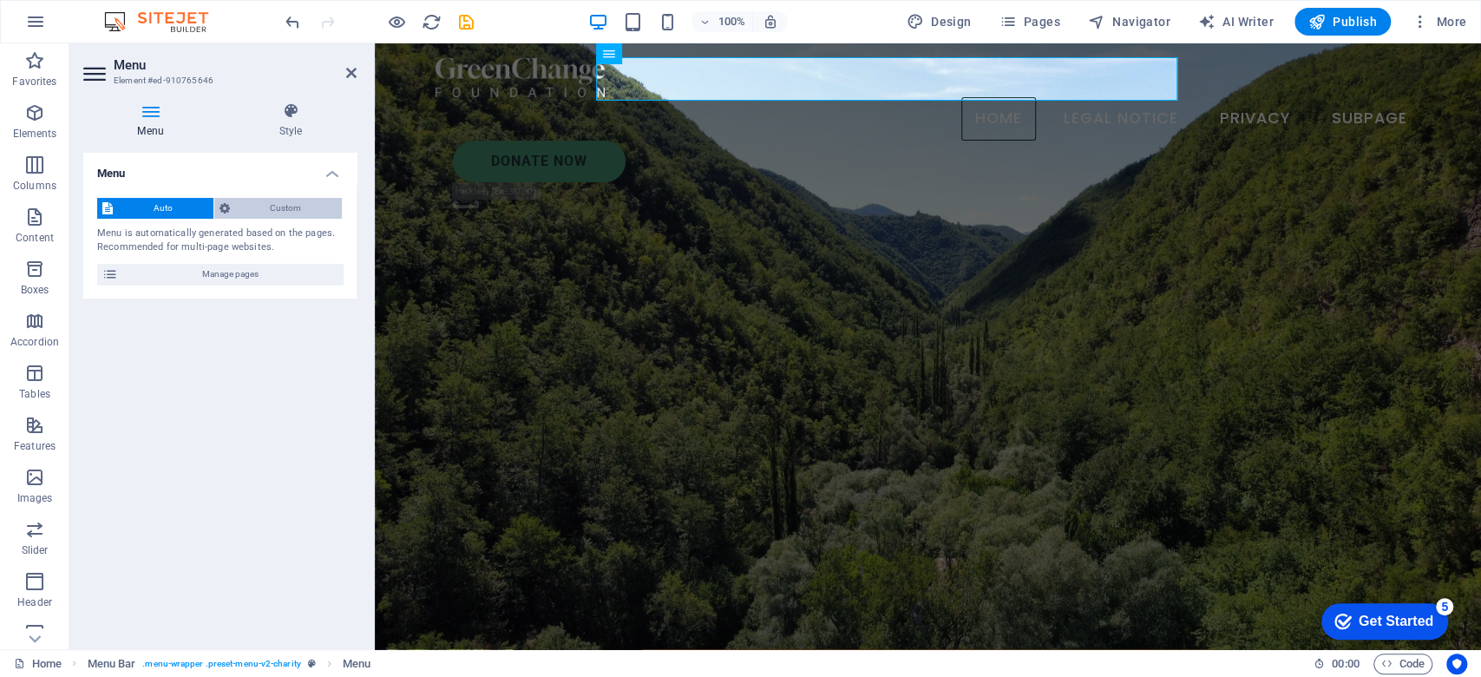
click at [278, 204] on span "Custom" at bounding box center [286, 208] width 102 height 21
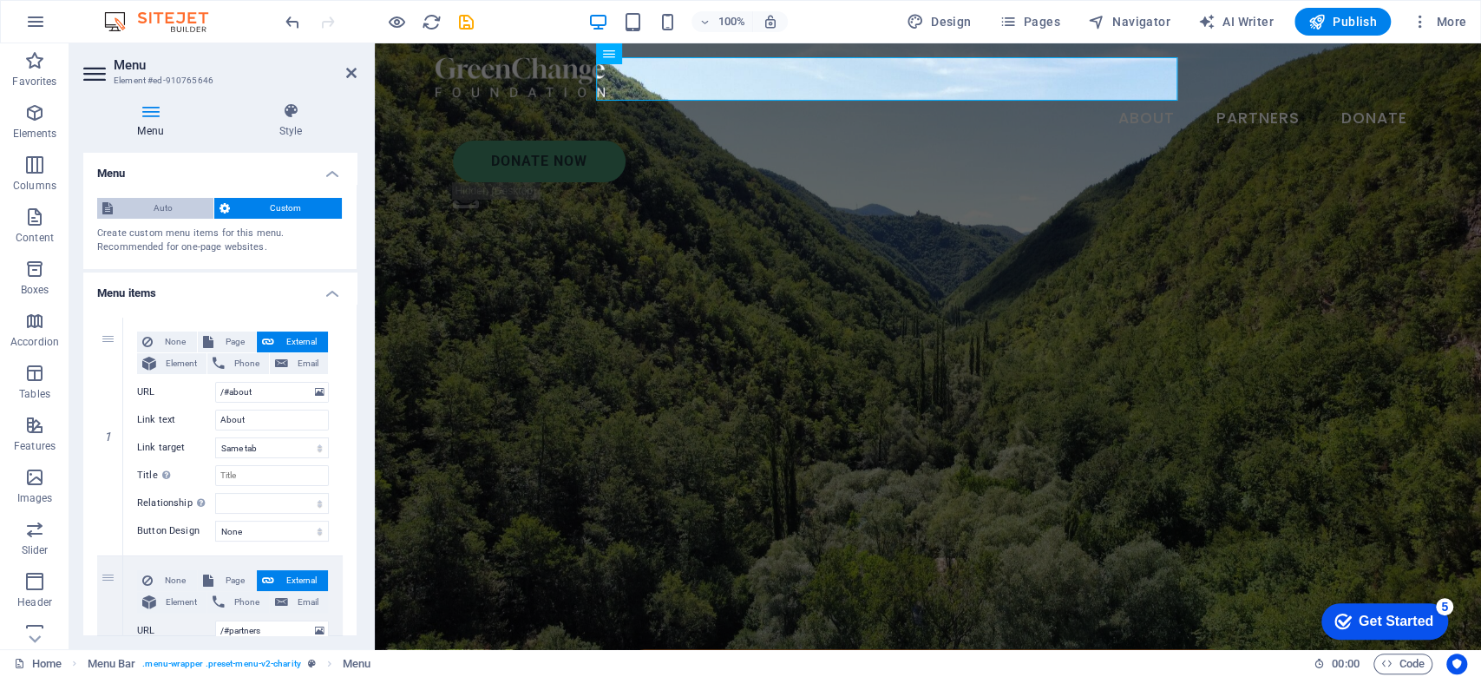
click at [170, 199] on span "Auto" at bounding box center [163, 208] width 90 height 21
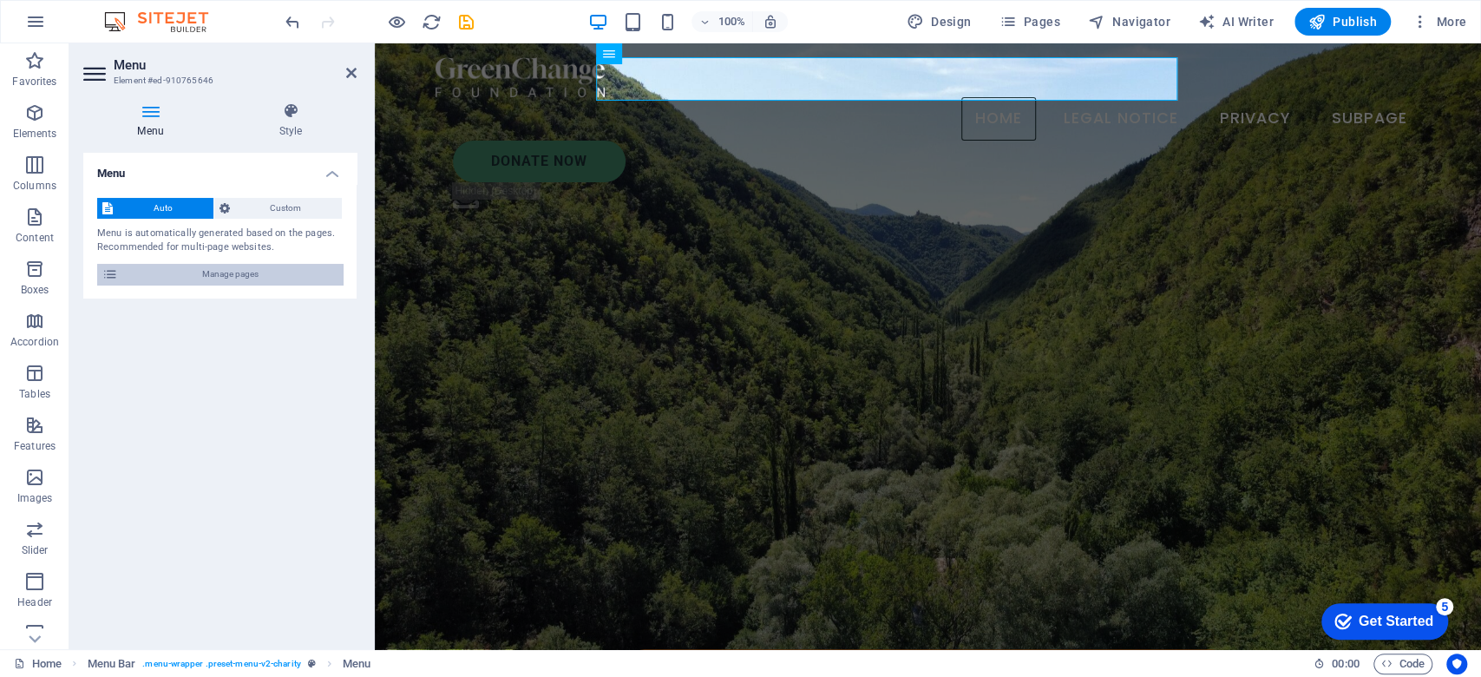
click at [236, 276] on span "Manage pages" at bounding box center [230, 274] width 214 height 21
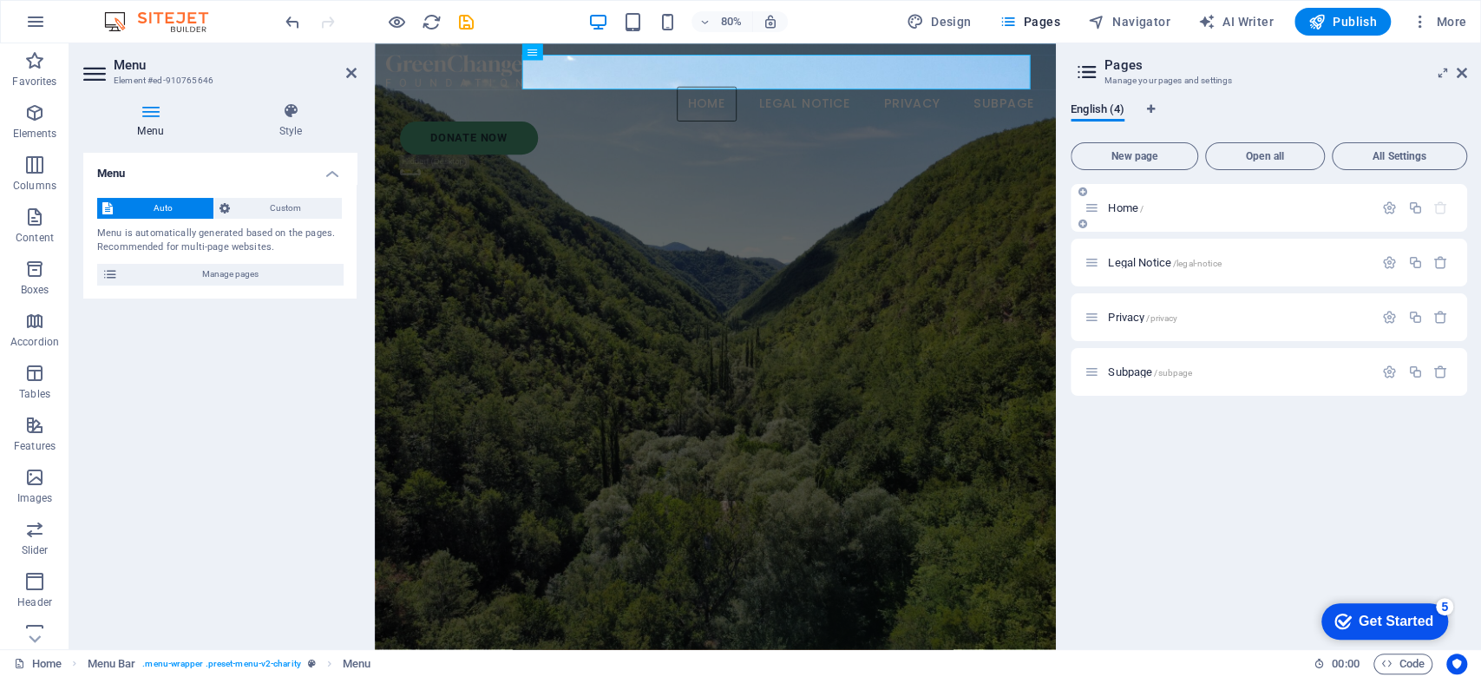
click at [1361, 215] on div "Home /" at bounding box center [1229, 208] width 289 height 20
click at [1292, 144] on button "Open all" at bounding box center [1265, 156] width 120 height 28
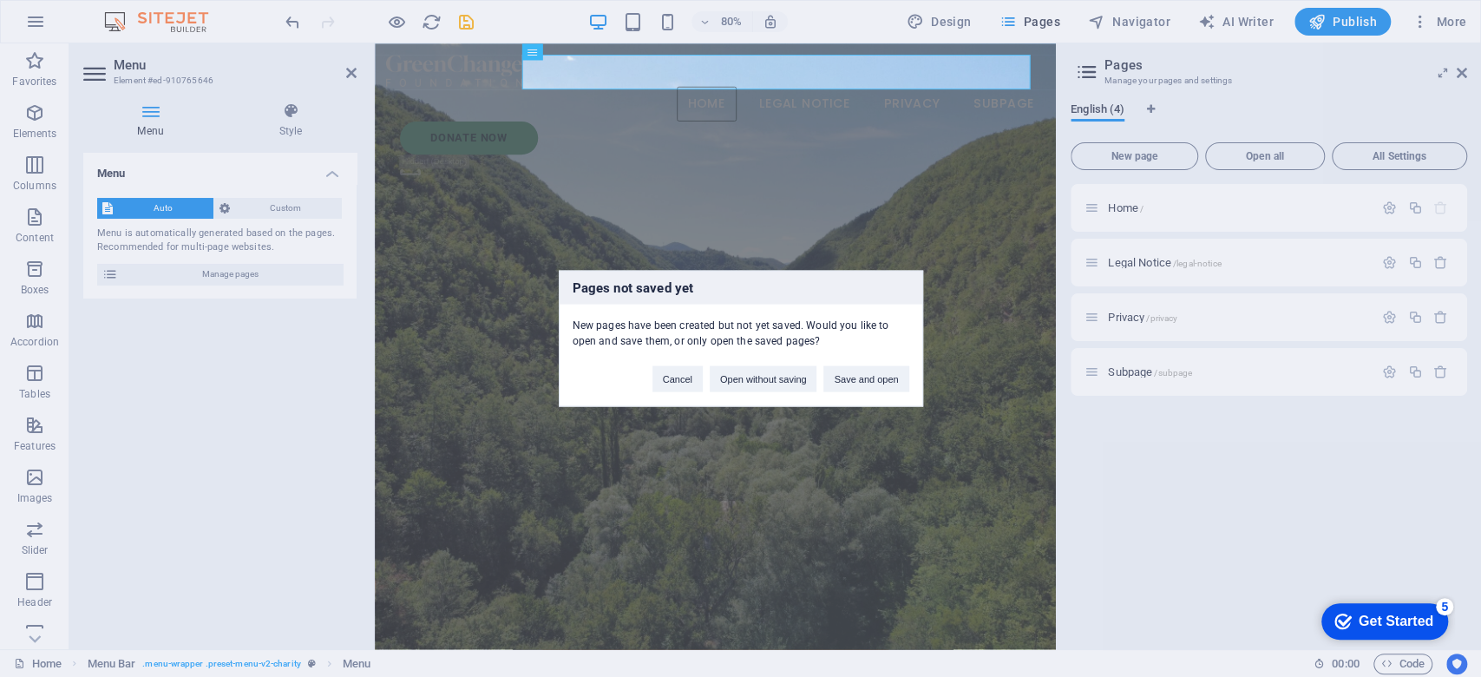
drag, startPoint x: 1185, startPoint y: 365, endPoint x: 1185, endPoint y: 240, distance: 125.0
click at [1186, 364] on div "Pages not saved yet New pages have been created but not yet saved. Would you li…" at bounding box center [740, 338] width 1481 height 677
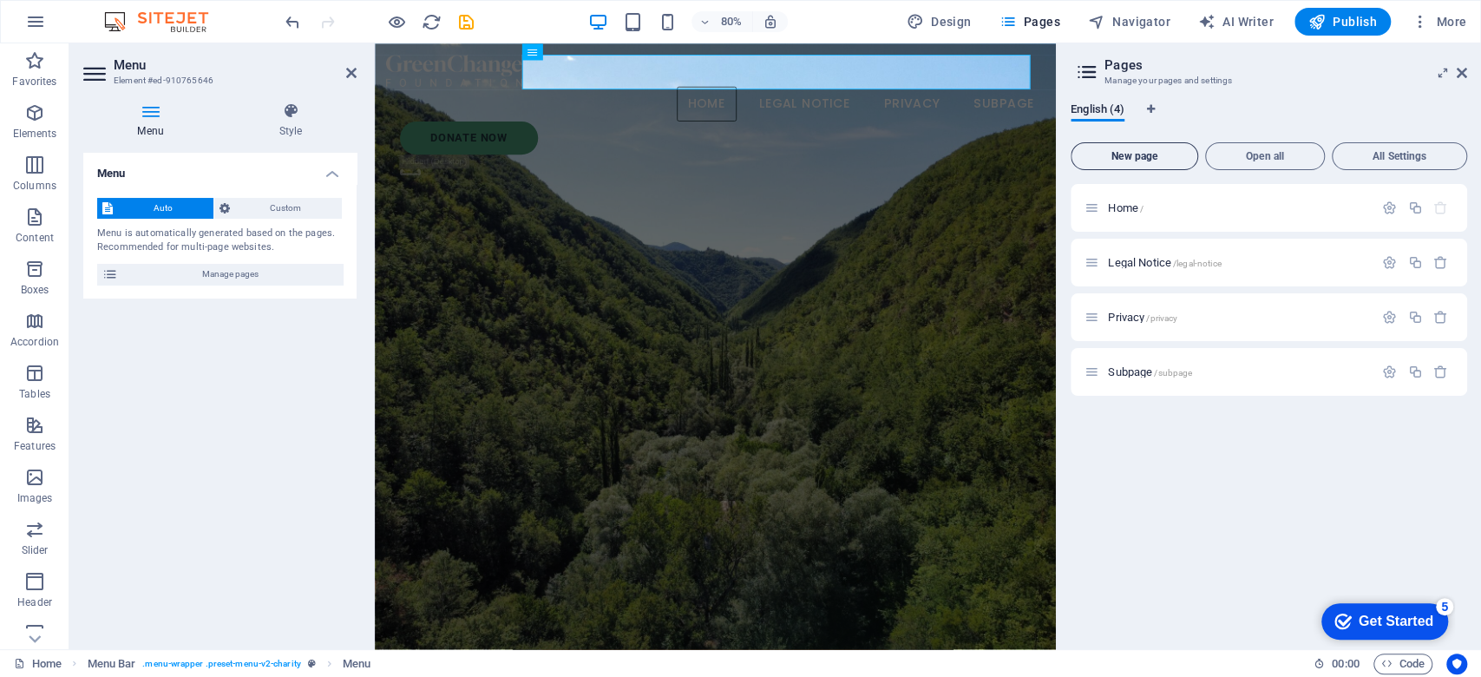
click at [1162, 157] on span "New page" at bounding box center [1135, 156] width 112 height 10
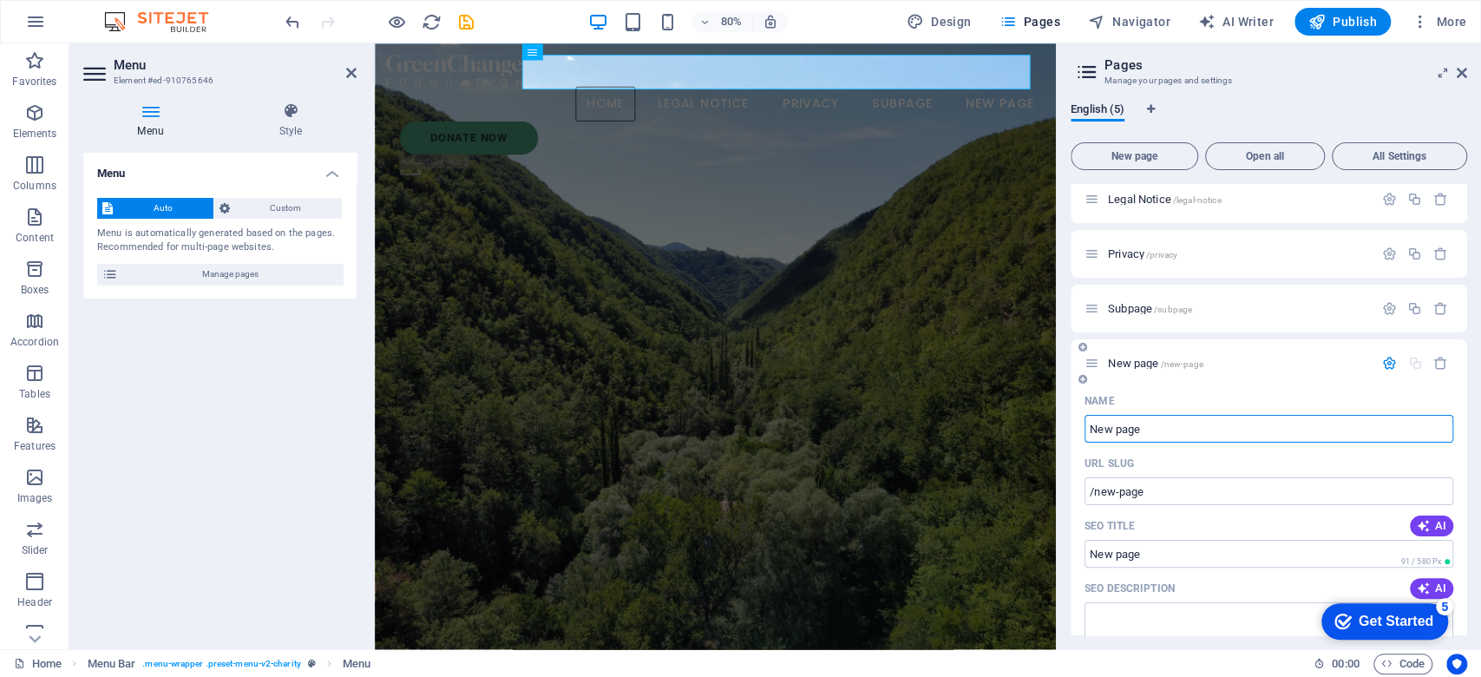
scroll to position [115, 0]
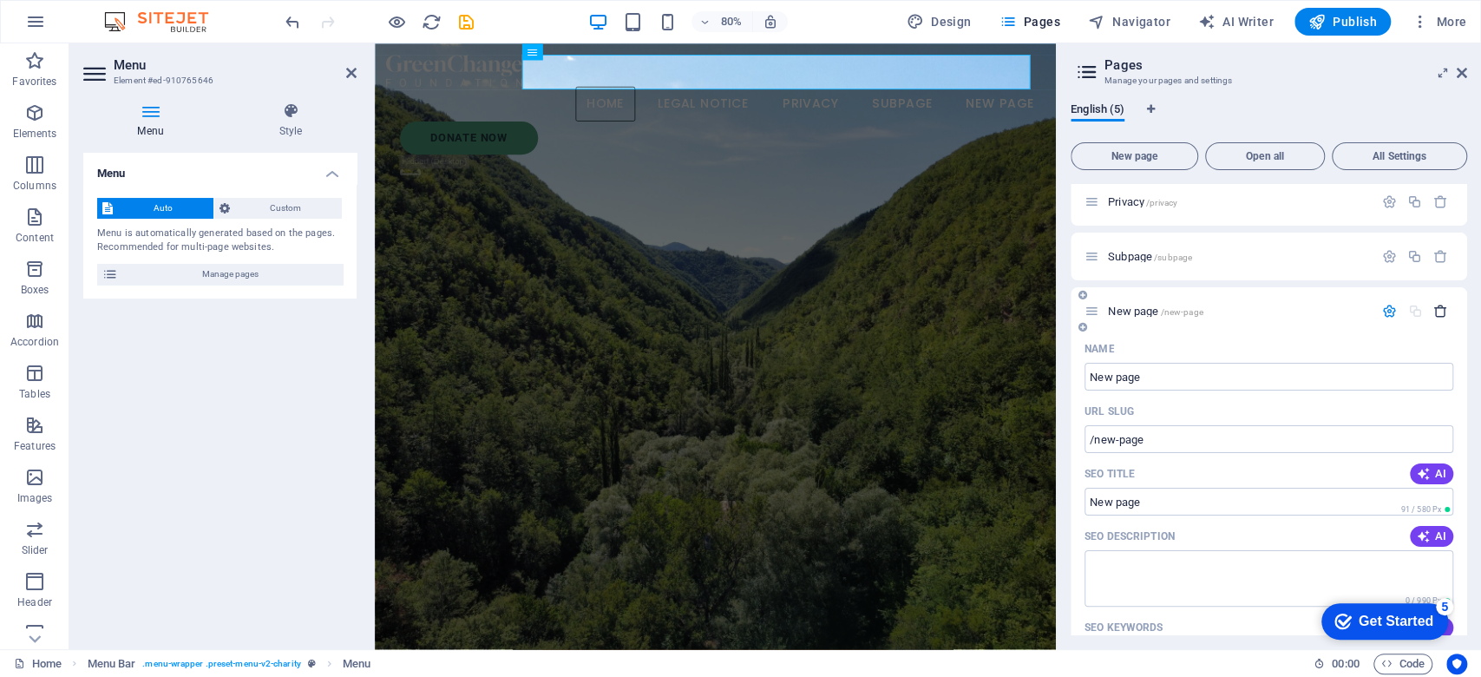
click at [1388, 311] on icon "button" at bounding box center [1441, 311] width 15 height 15
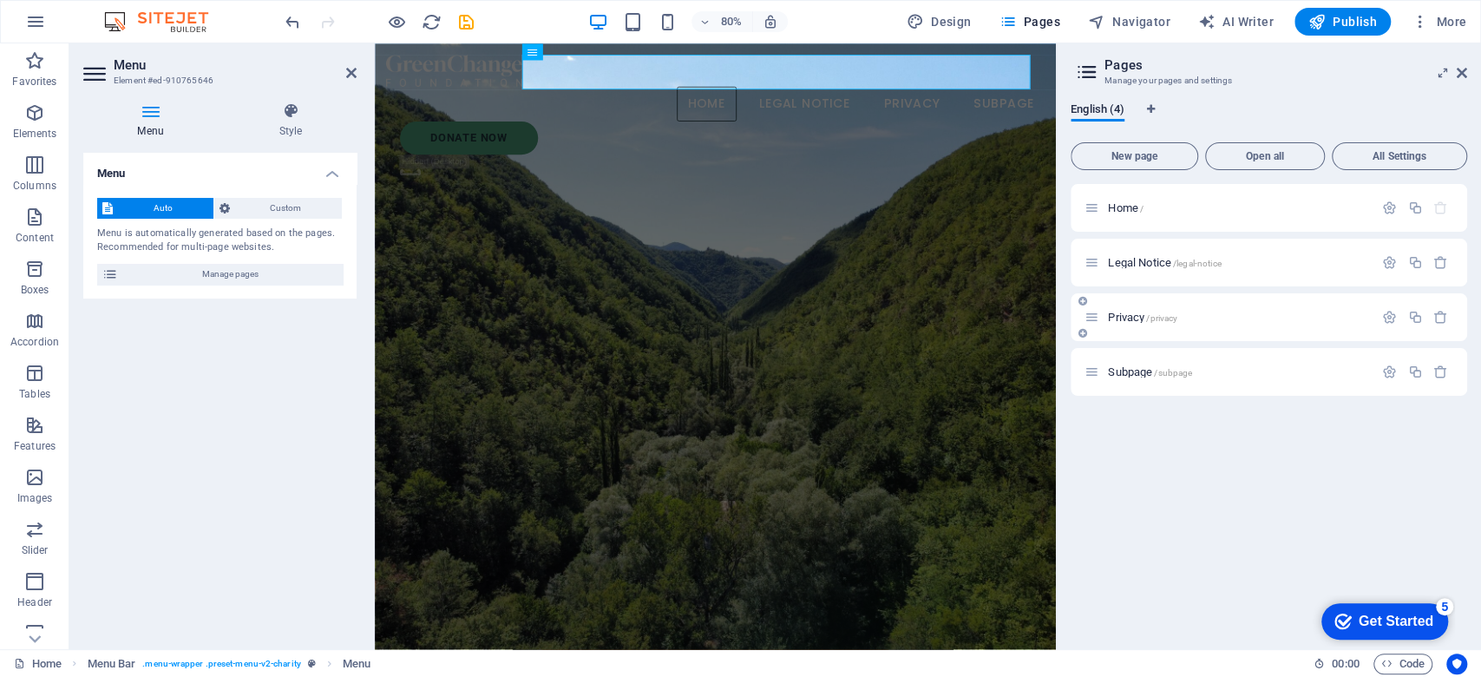
scroll to position [0, 0]
click at [1279, 225] on div "Home /" at bounding box center [1269, 208] width 397 height 48
click at [1388, 218] on div "Home /" at bounding box center [1269, 208] width 397 height 48
click at [1388, 213] on icon "button" at bounding box center [1389, 207] width 15 height 15
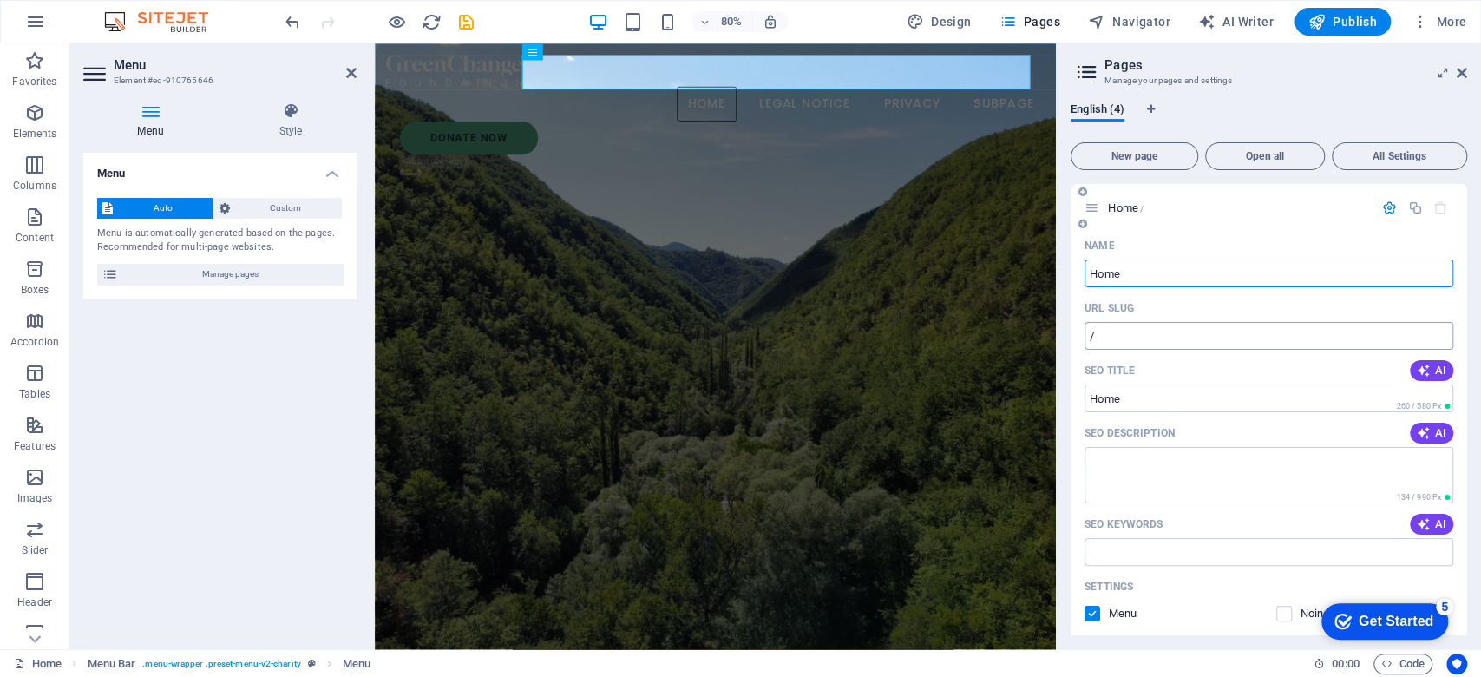
click at [1166, 332] on input "/" at bounding box center [1269, 336] width 369 height 28
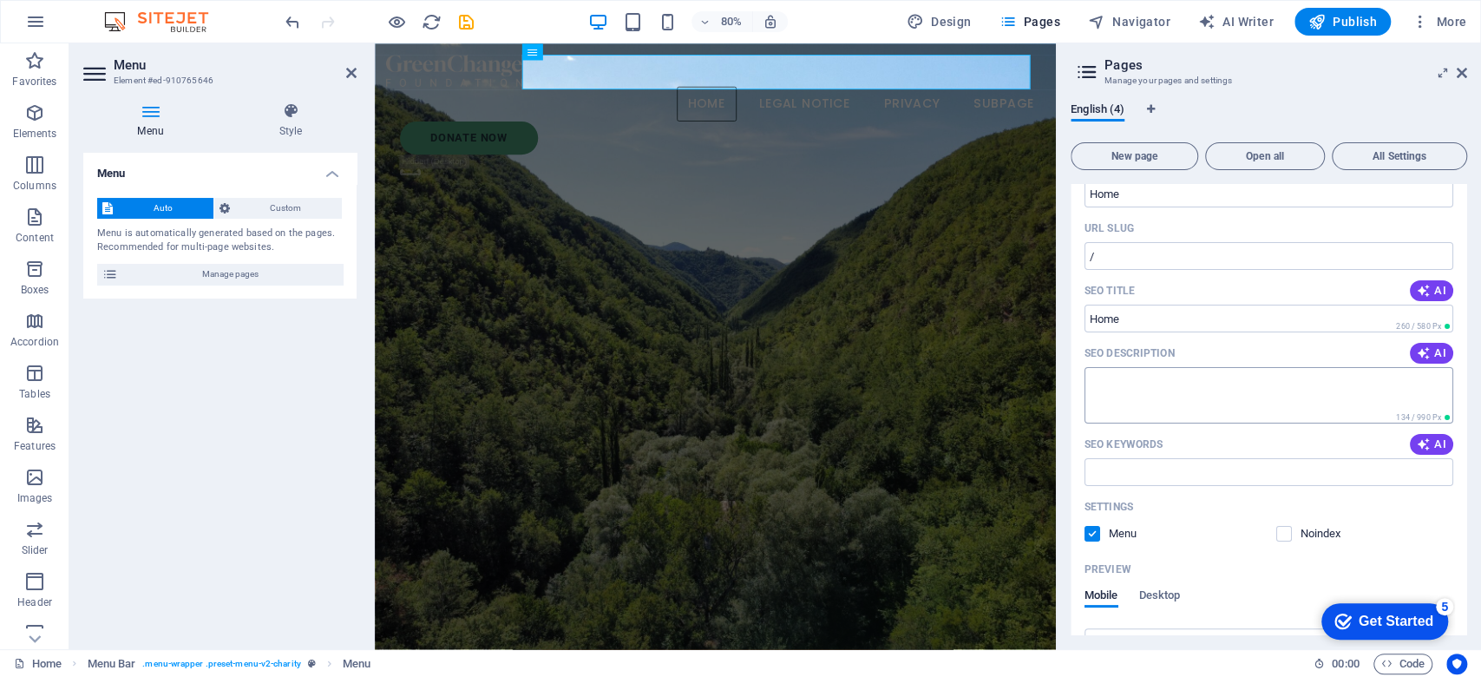
scroll to position [115, 0]
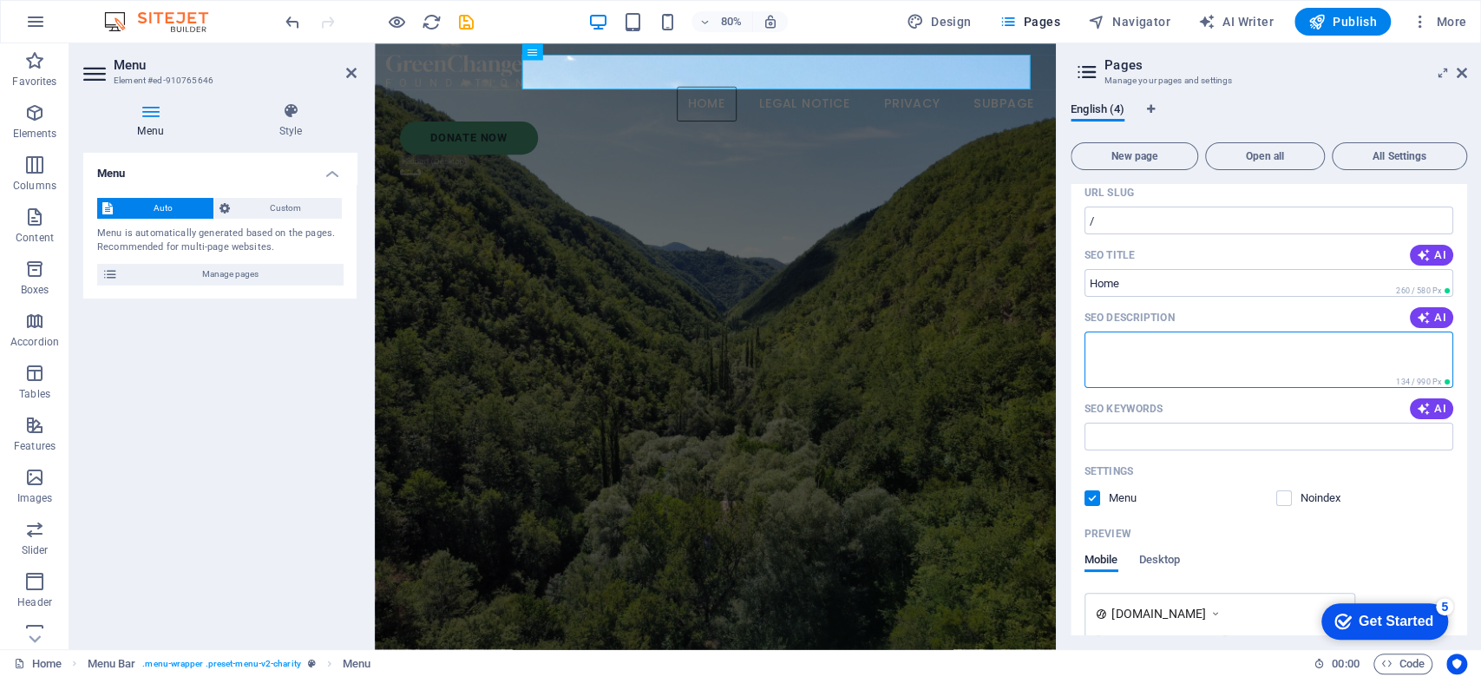
click at [1194, 358] on textarea "SEO Description" at bounding box center [1269, 359] width 369 height 56
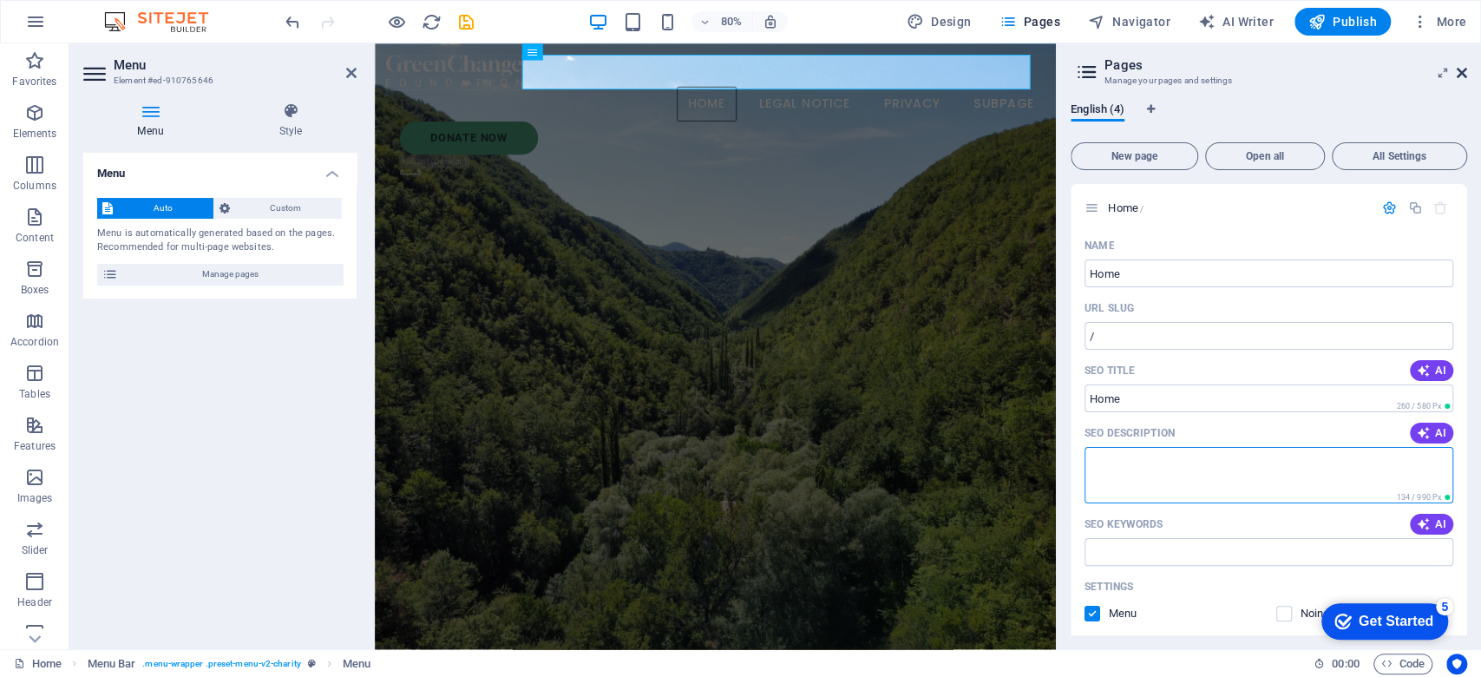
click at [1388, 77] on icon at bounding box center [1462, 73] width 10 height 14
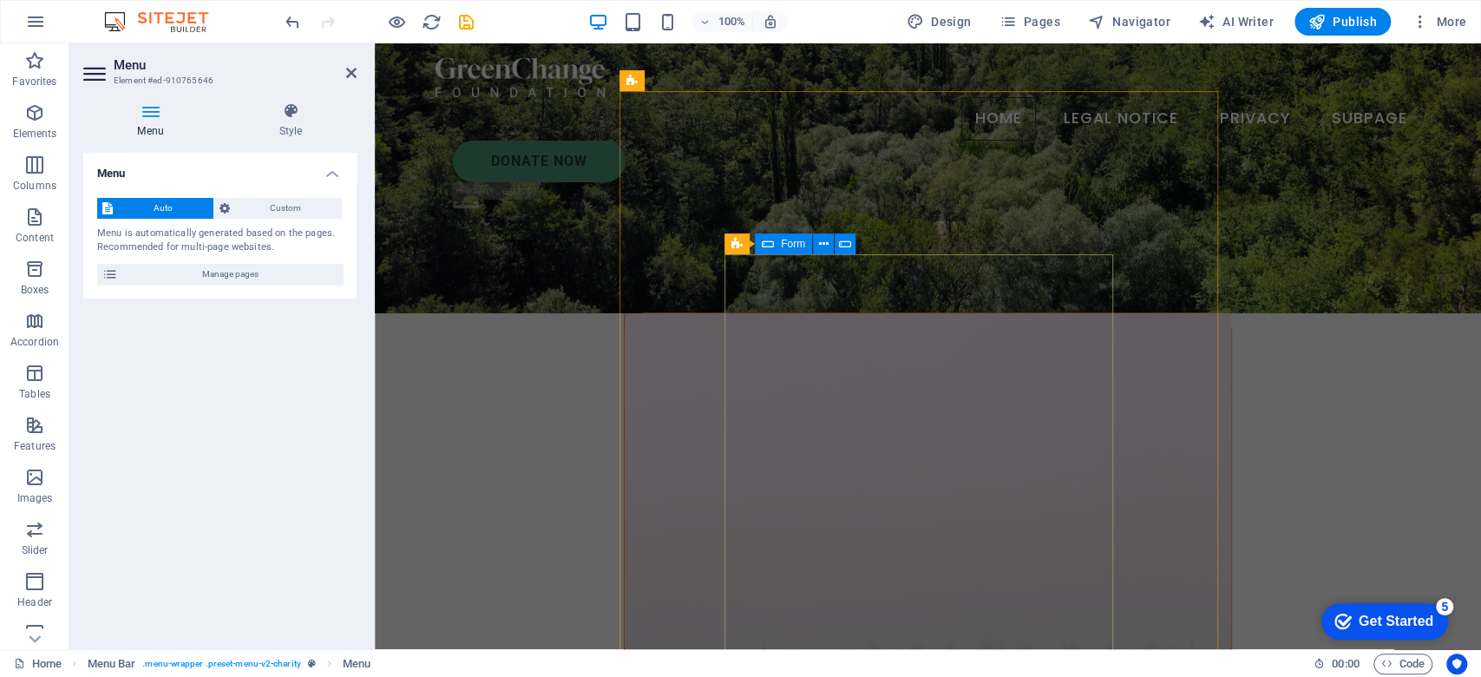
scroll to position [578, 0]
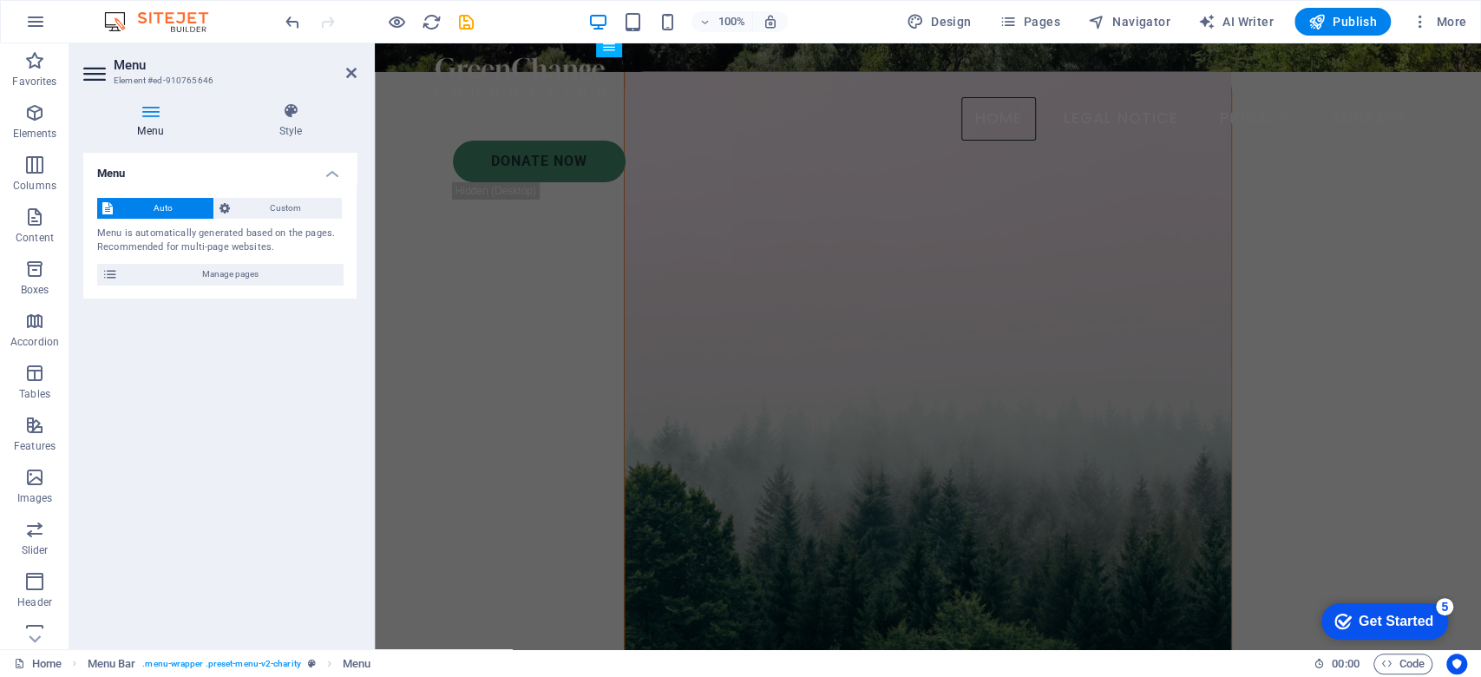
click at [347, 80] on header "Menu Element #ed-910765646" at bounding box center [219, 65] width 273 height 45
click at [348, 75] on icon at bounding box center [351, 73] width 10 height 14
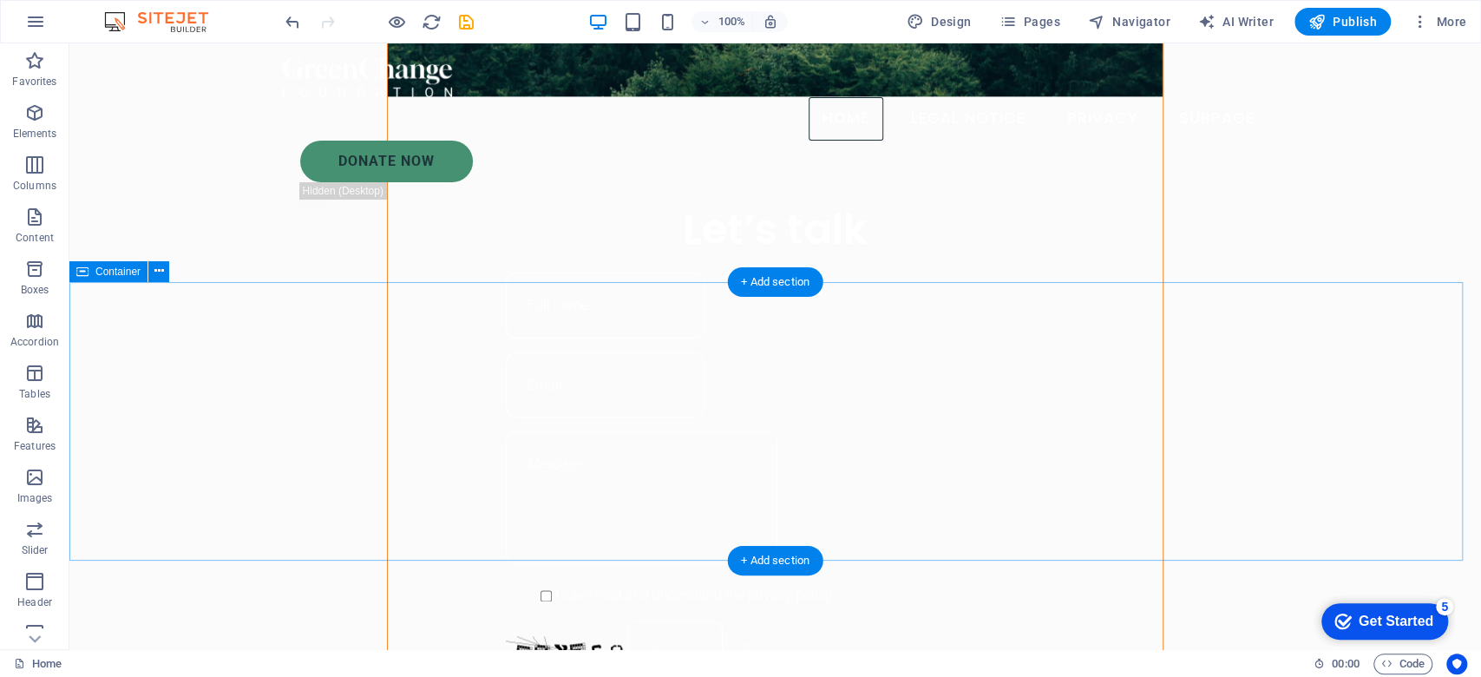
scroll to position [1388, 0]
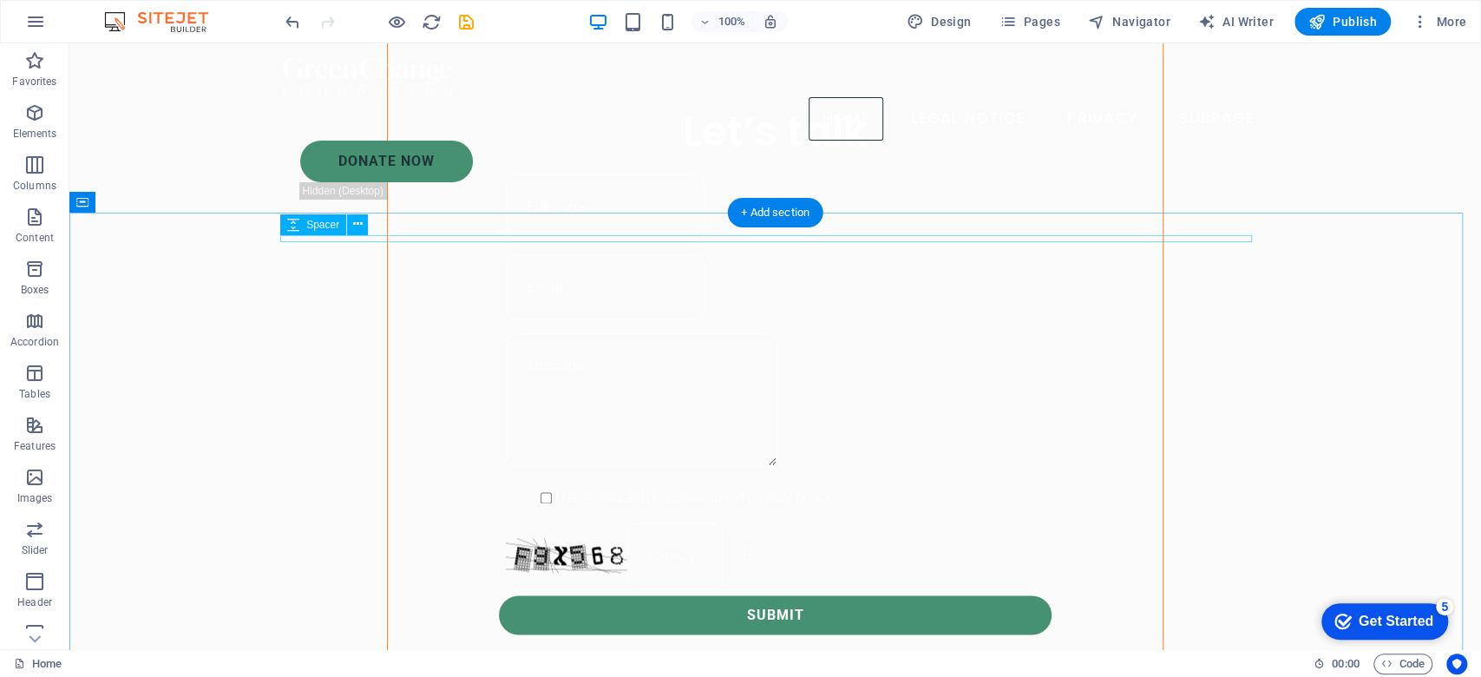
scroll to position [1457, 0]
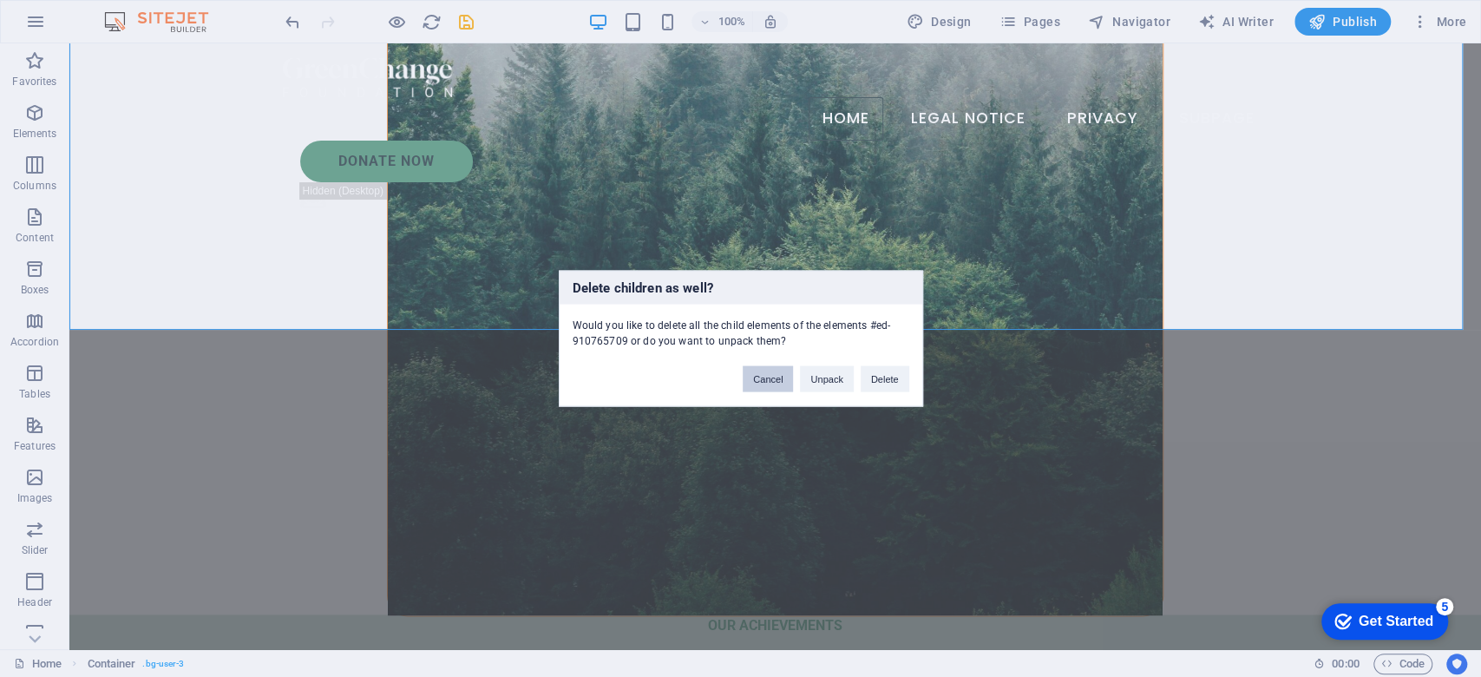
click at [761, 390] on button "Cancel" at bounding box center [768, 379] width 50 height 26
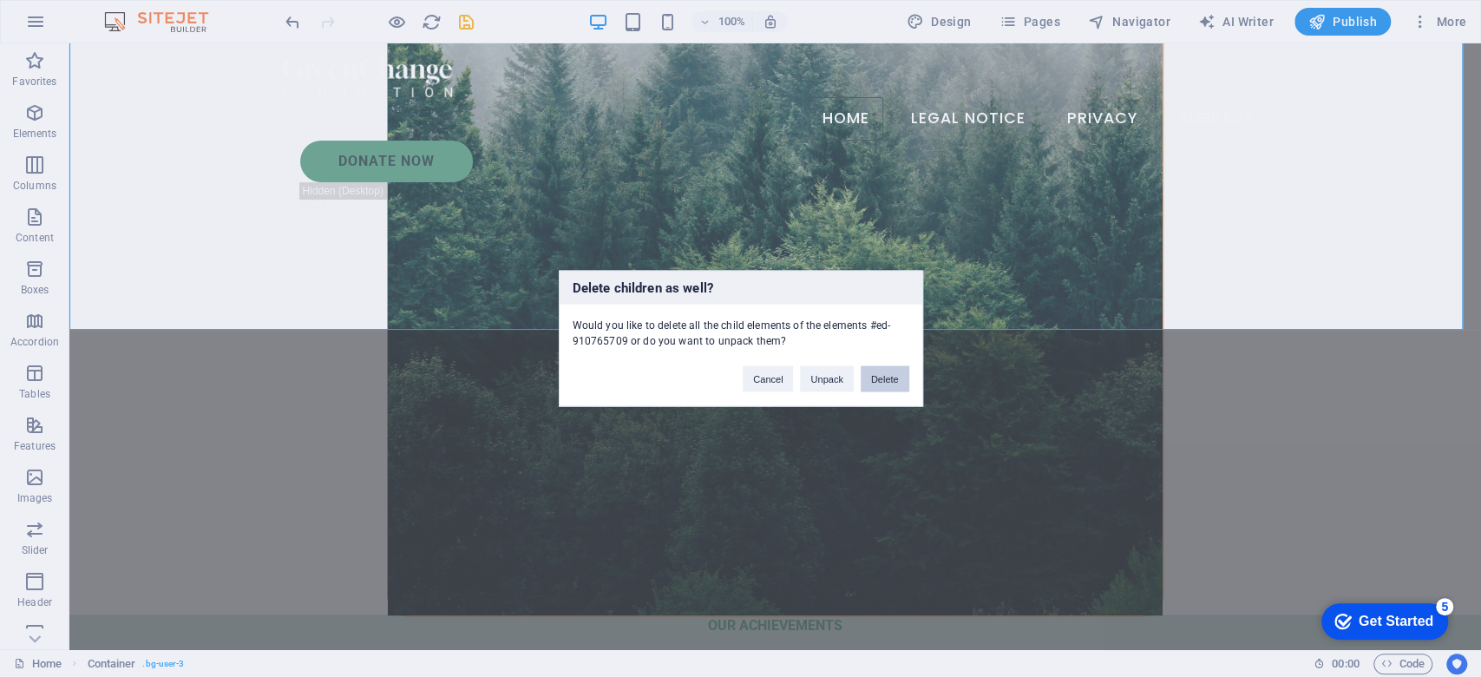
click at [883, 378] on button "Delete" at bounding box center [885, 379] width 49 height 26
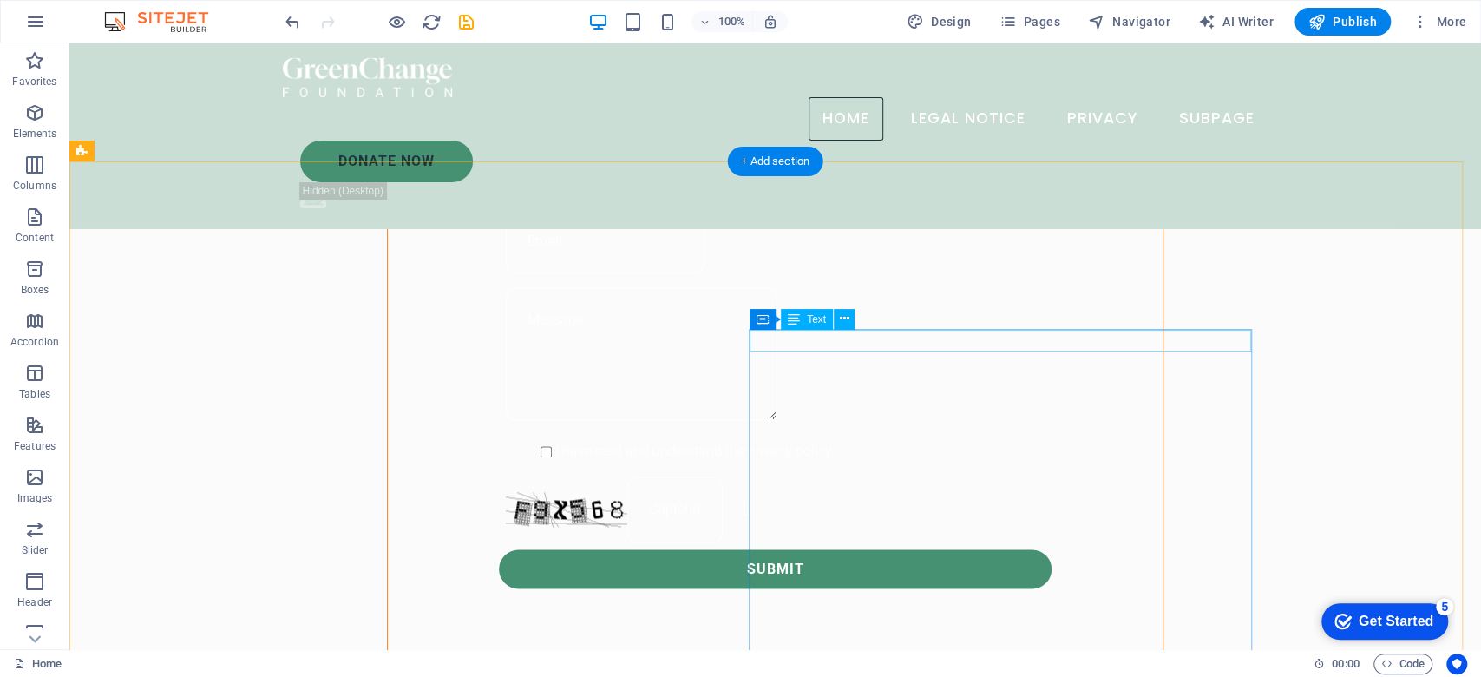
scroll to position [1228, 0]
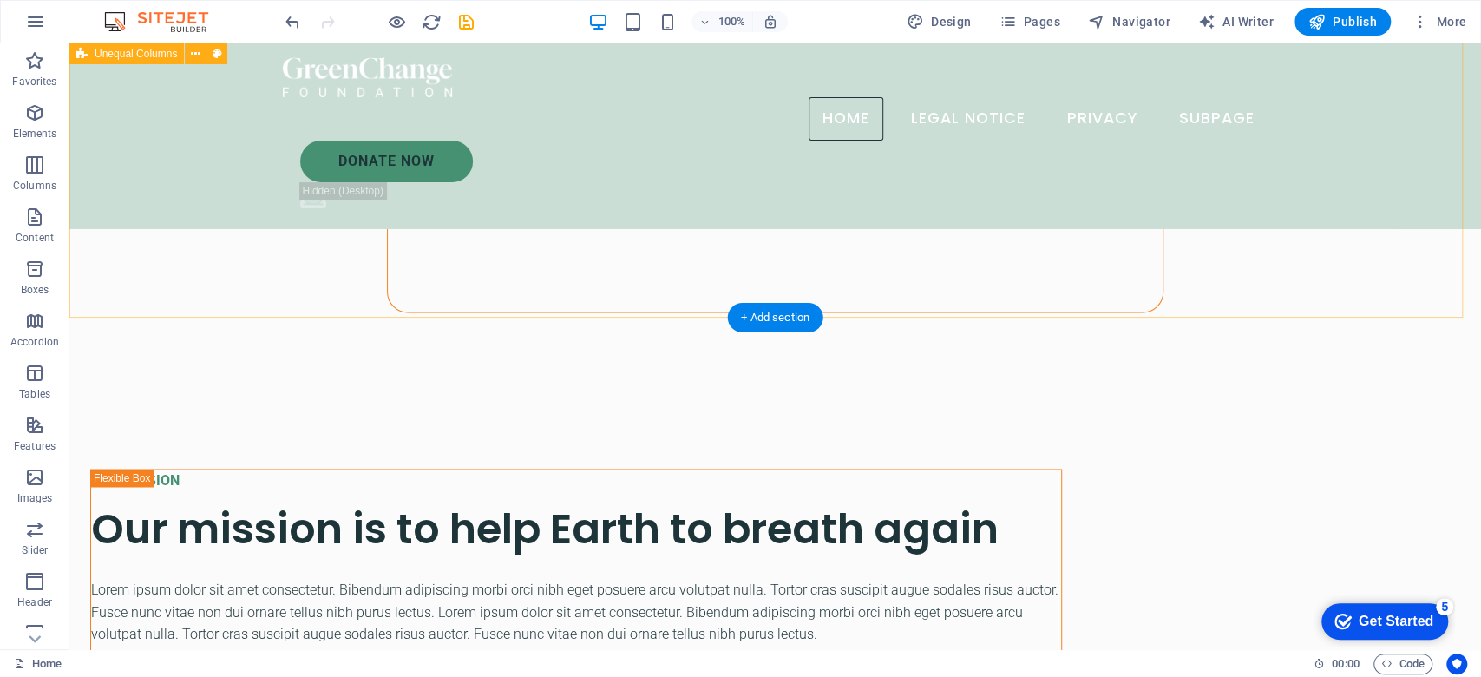
scroll to position [2038, 0]
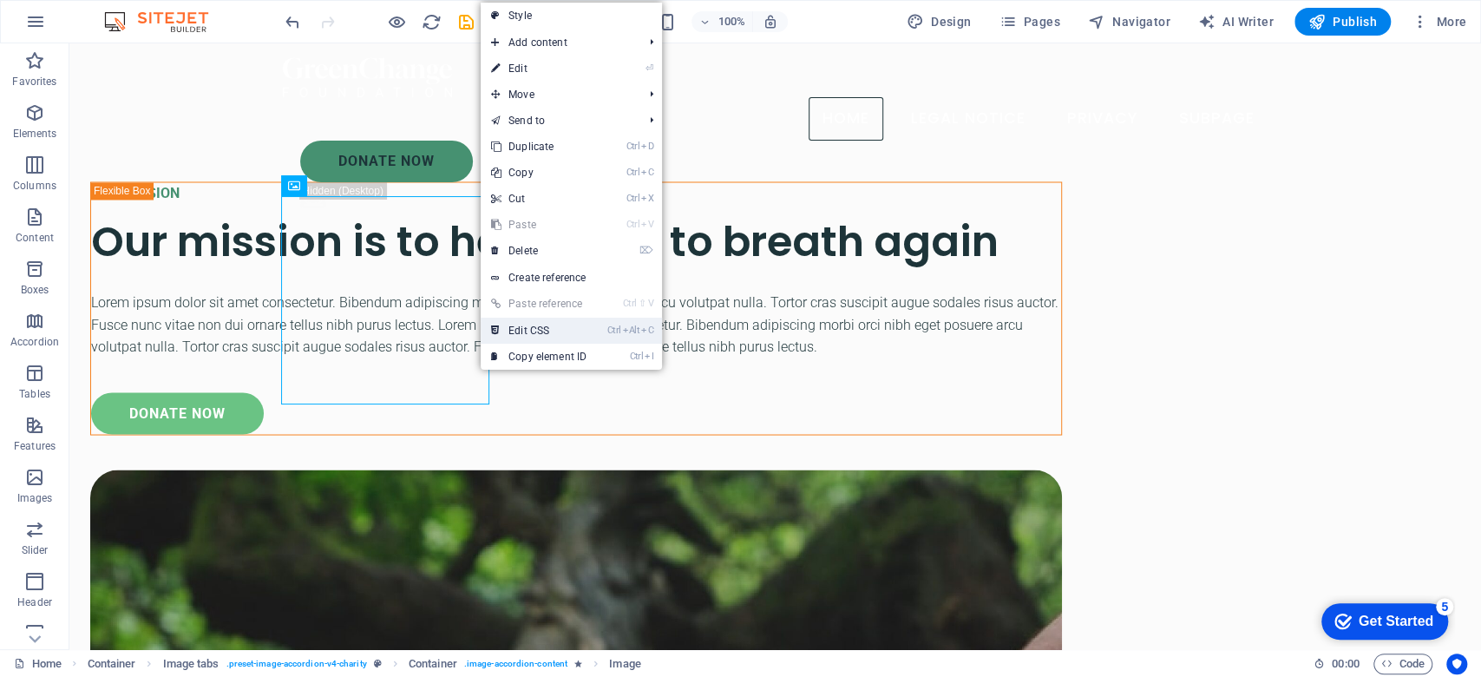
click at [593, 318] on link "Ctrl Alt C Edit CSS" at bounding box center [539, 331] width 116 height 26
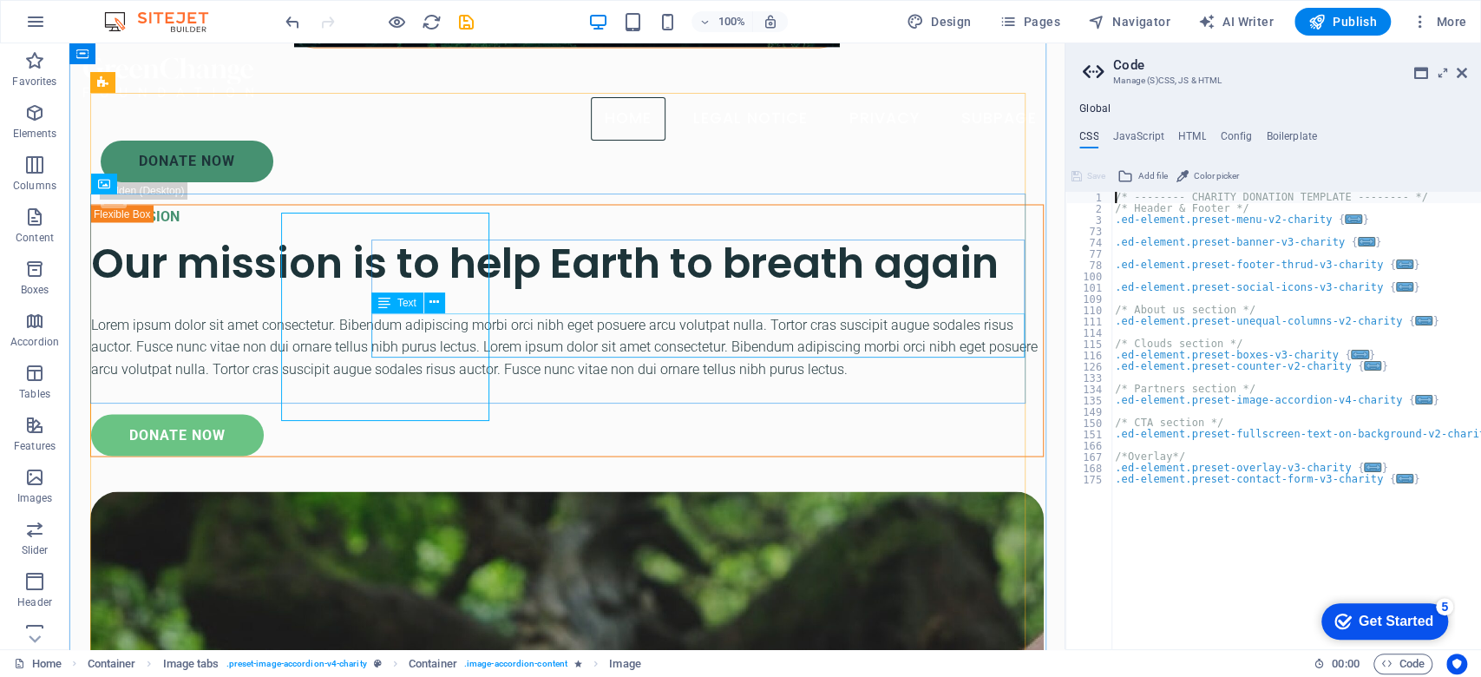
scroll to position [2032, 0]
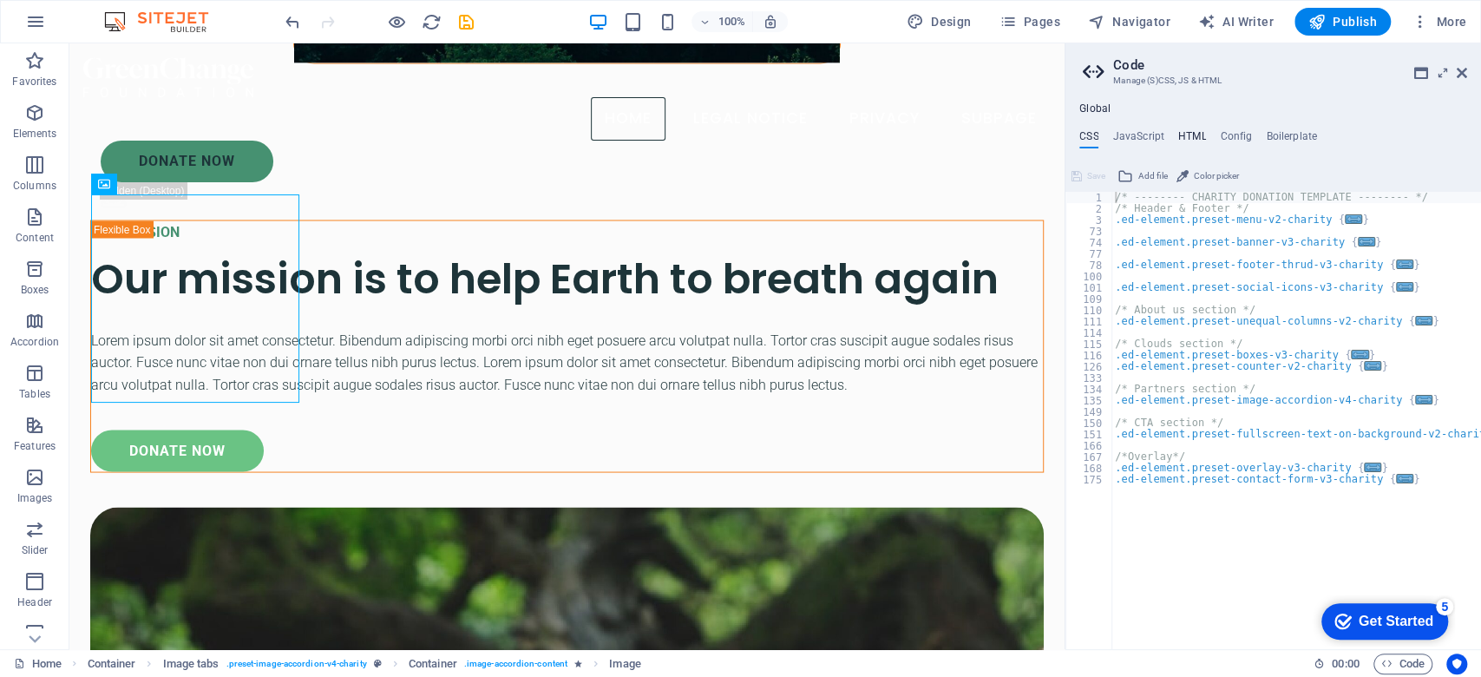
click at [1194, 139] on h4 "HTML" at bounding box center [1192, 139] width 29 height 19
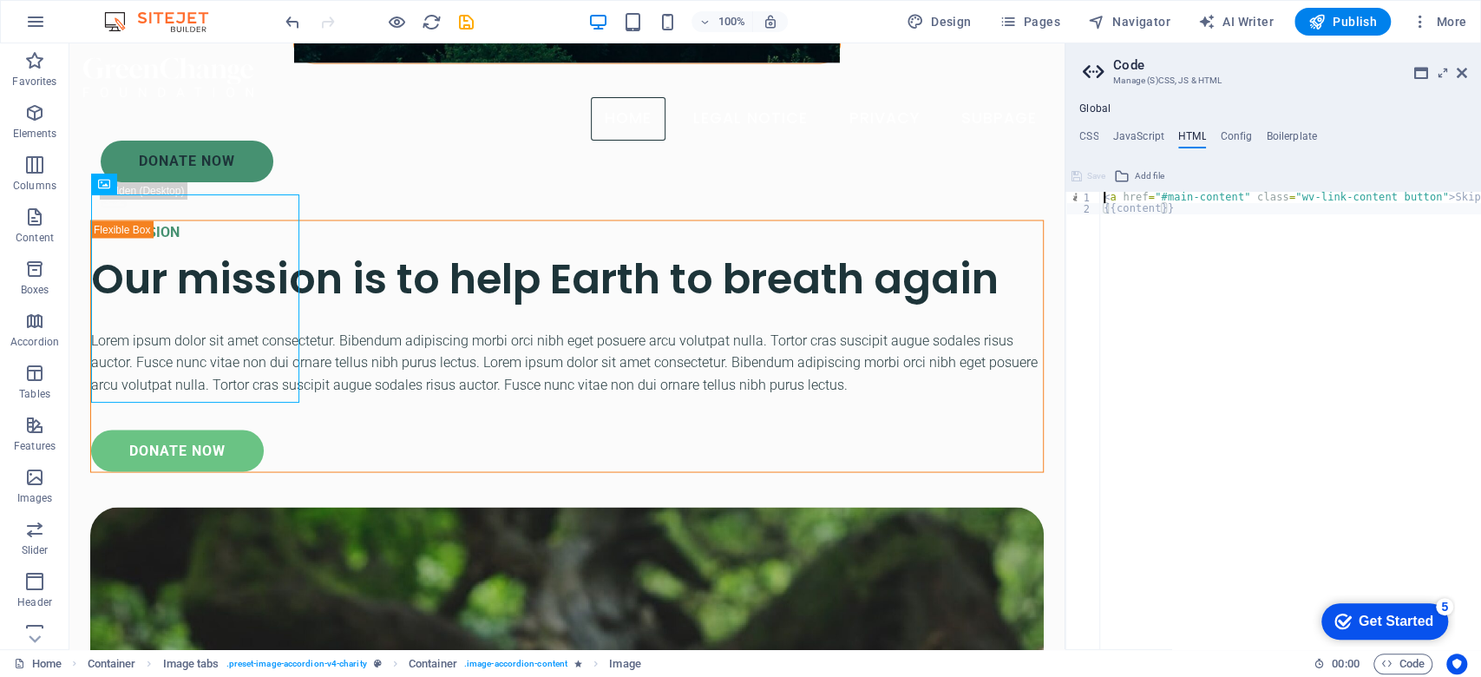
click at [1258, 284] on div "< a href = "#main-content" class = "wv-link-content button" > Skip to main cont…" at bounding box center [1334, 423] width 469 height 463
drag, startPoint x: 1202, startPoint y: 220, endPoint x: 1070, endPoint y: 170, distance: 141.2
click at [1070, 170] on div "{{content}} 1 2 < a href = "#main-content" class = "wv-link-content button" > S…" at bounding box center [1274, 405] width 416 height 487
type textarea "<a href="#main-content" class="wv-link-content button">Skip to main content</a>…"
click at [1140, 130] on h4 "JavaScript" at bounding box center [1138, 139] width 51 height 19
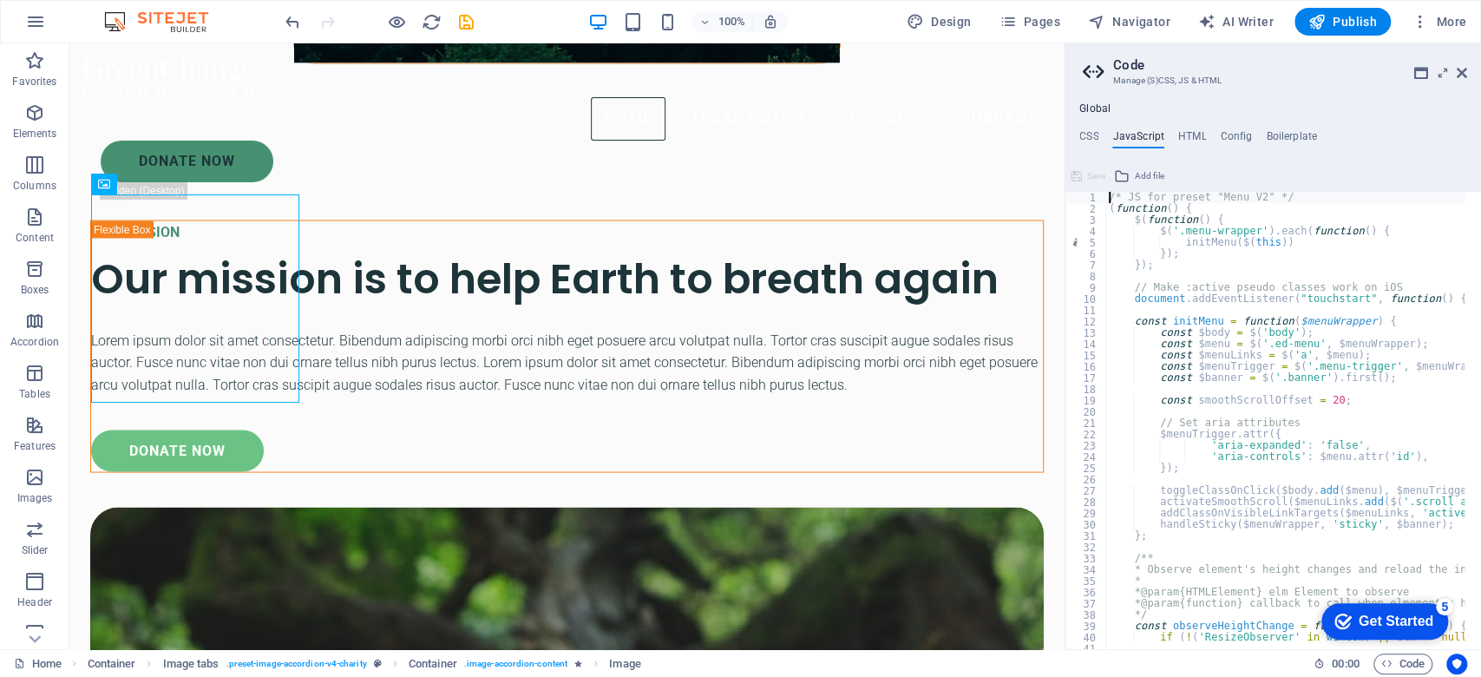
click at [1284, 338] on div "/* JS for preset "Menu V2" */ ( function ( ) { $ ( function ( ) { $ ( '.menu-wr…" at bounding box center [1504, 423] width 797 height 463
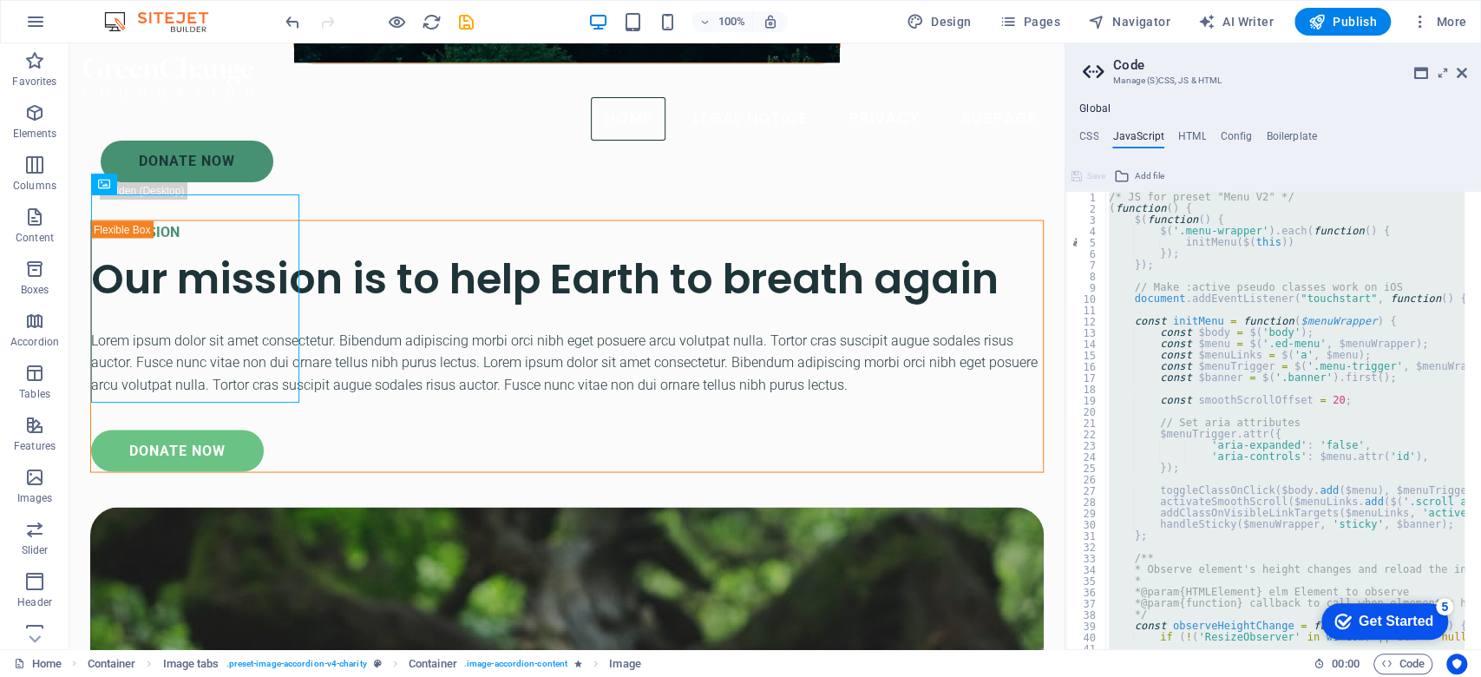
paste textarea "<b:widget-setting name='content'></b:widget-settings></b:widget>"
type textarea "<b:widget-setting name='content'></b:widget-settings></b:widget>"
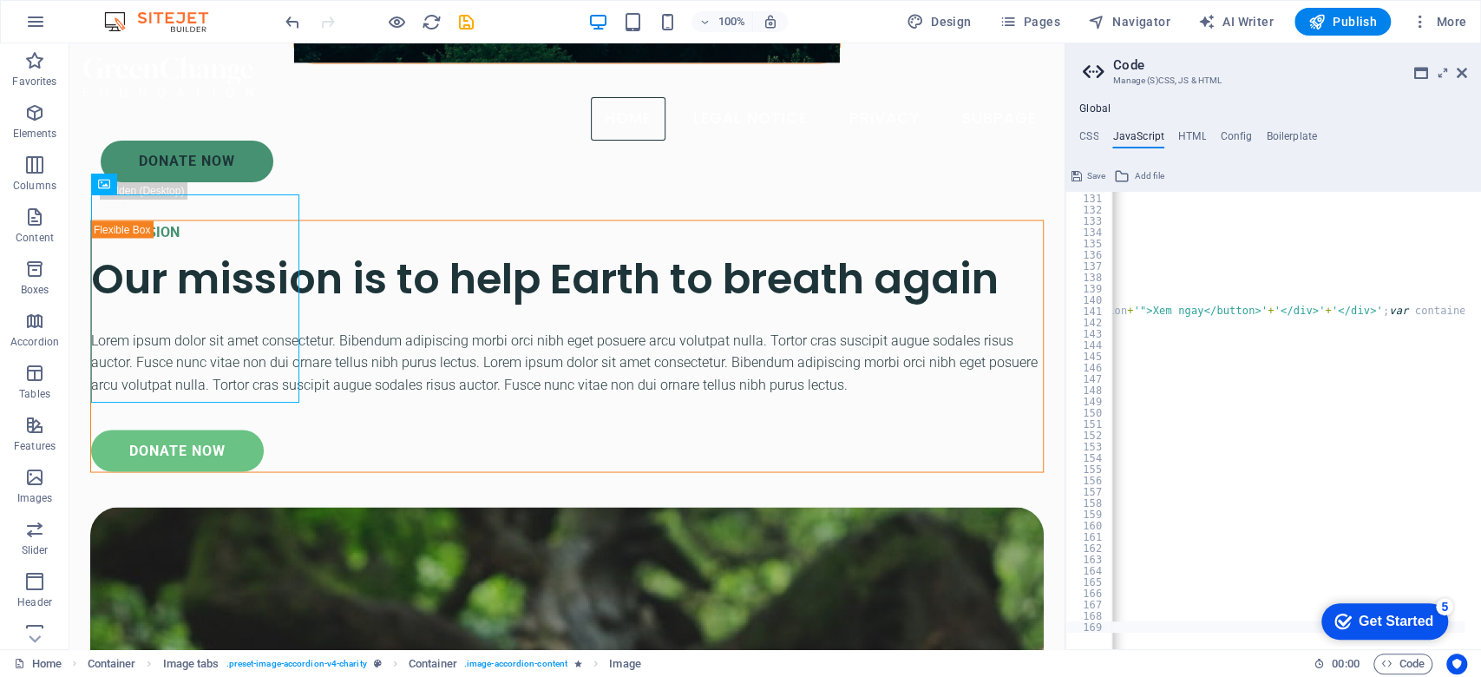
scroll to position [0, 0]
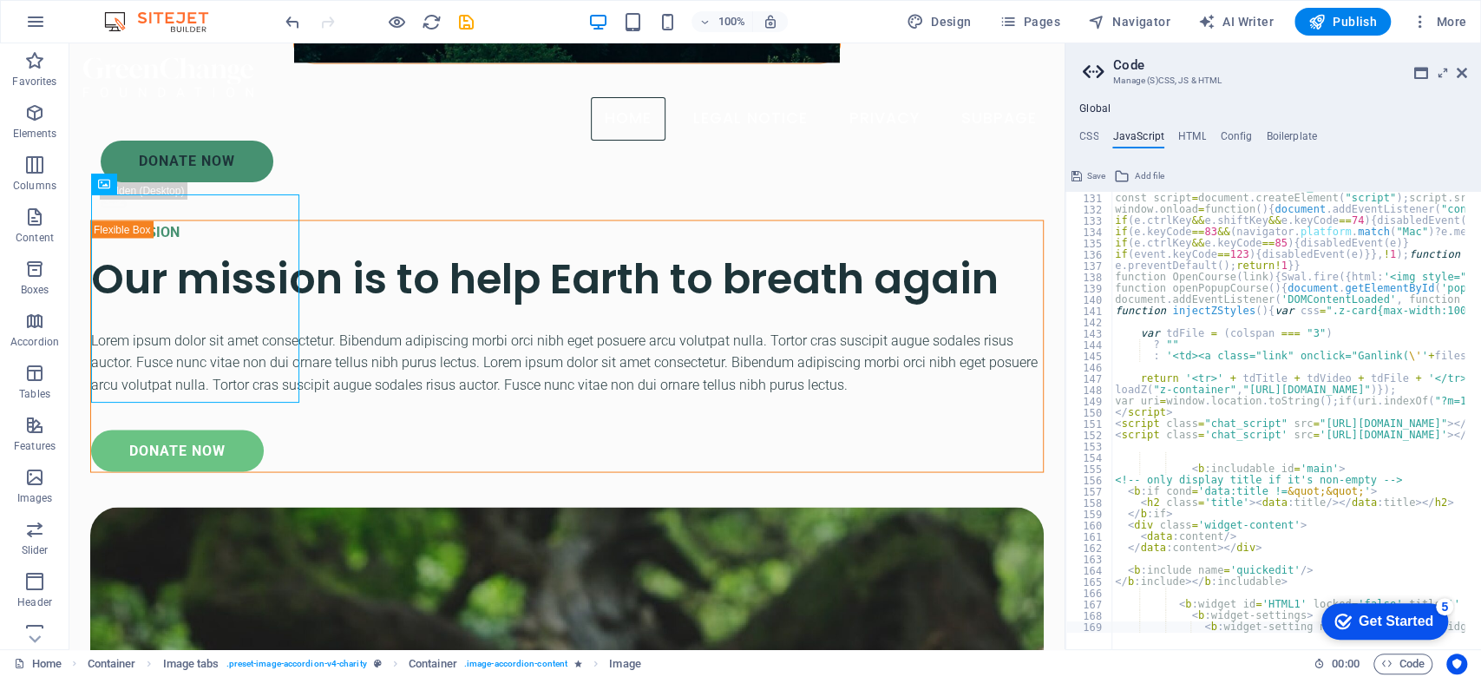
drag, startPoint x: 1116, startPoint y: 639, endPoint x: 901, endPoint y: 458, distance: 280.9
click at [1388, 73] on icon at bounding box center [1422, 73] width 14 height 14
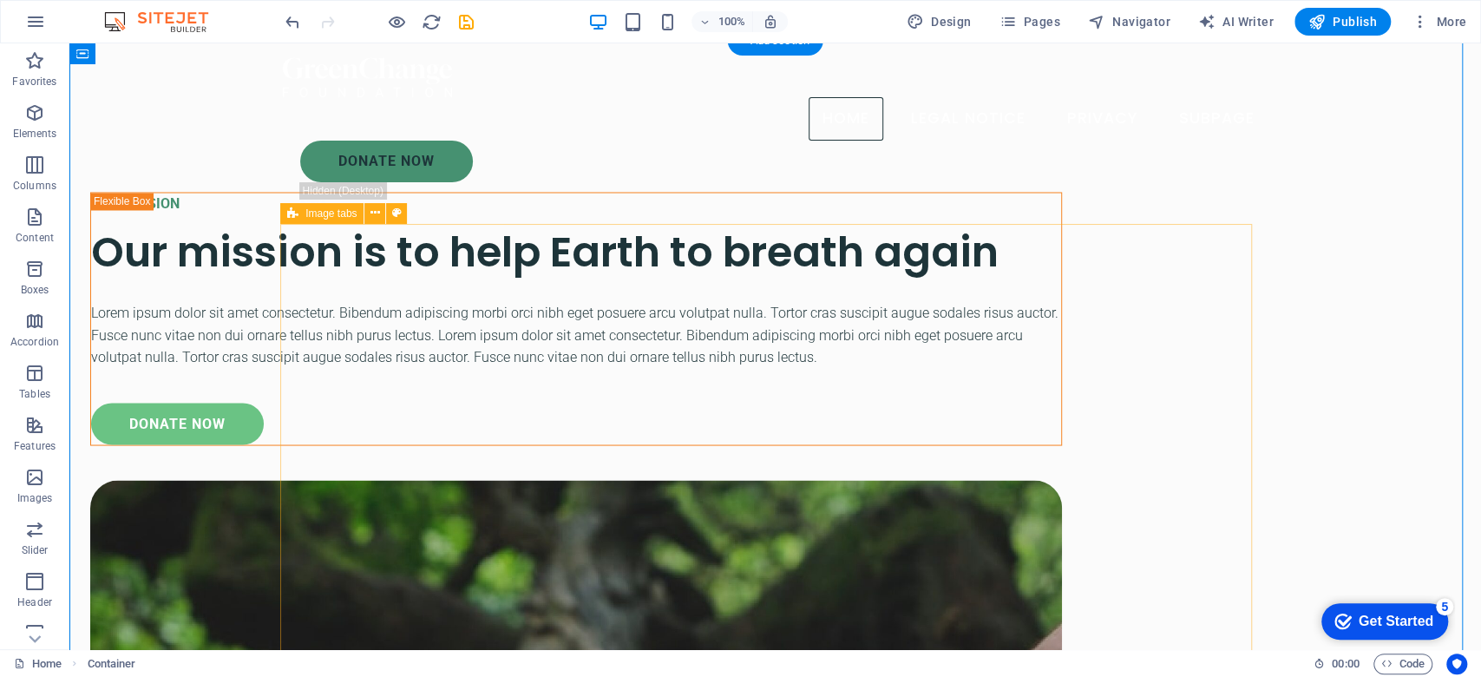
scroll to position [1701, 0]
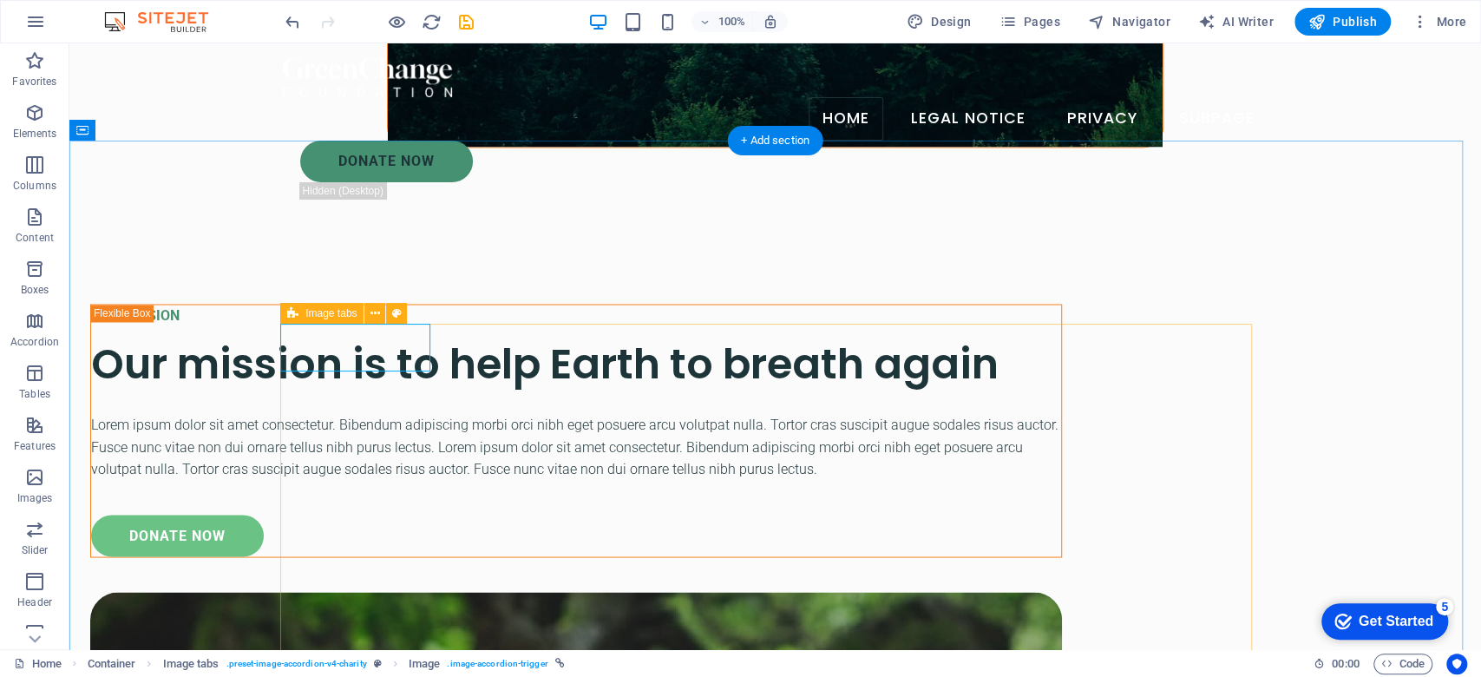
scroll to position [2048, 0]
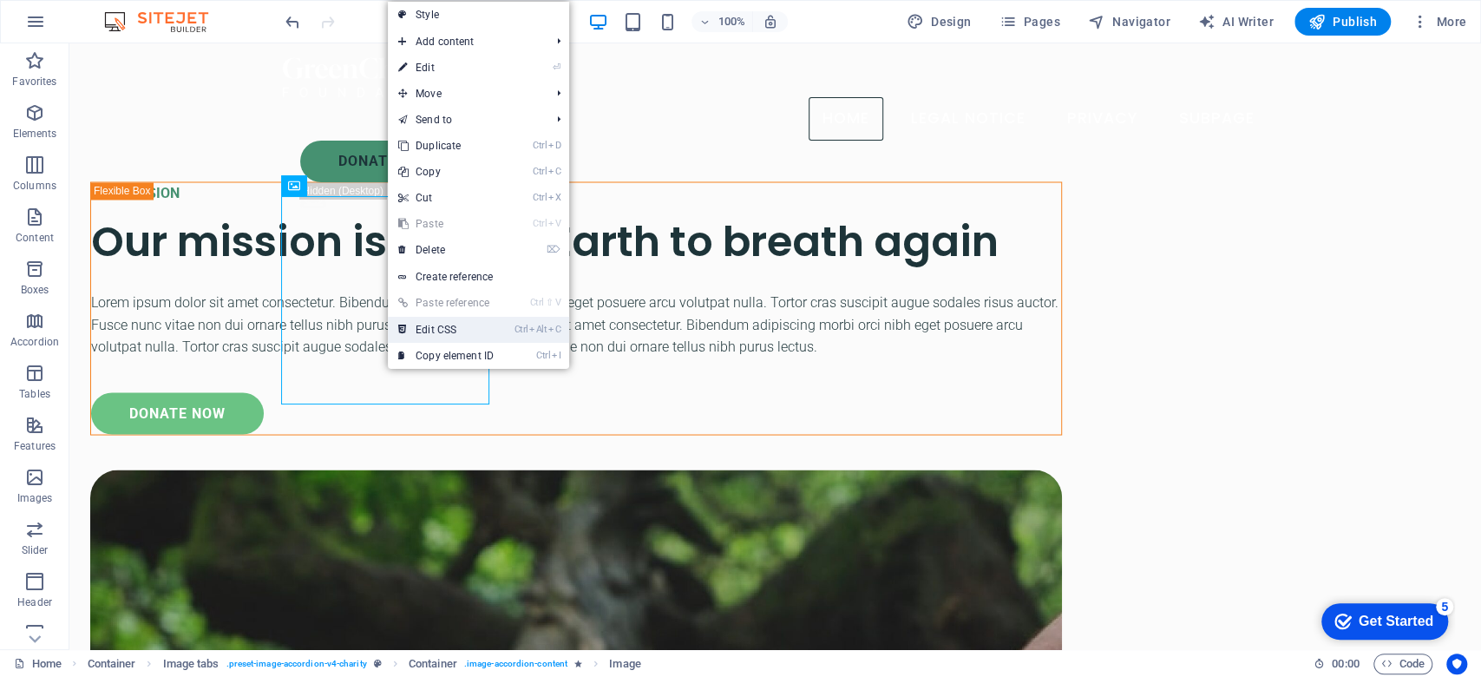
click at [479, 320] on link "Ctrl Alt C Edit CSS" at bounding box center [446, 330] width 116 height 26
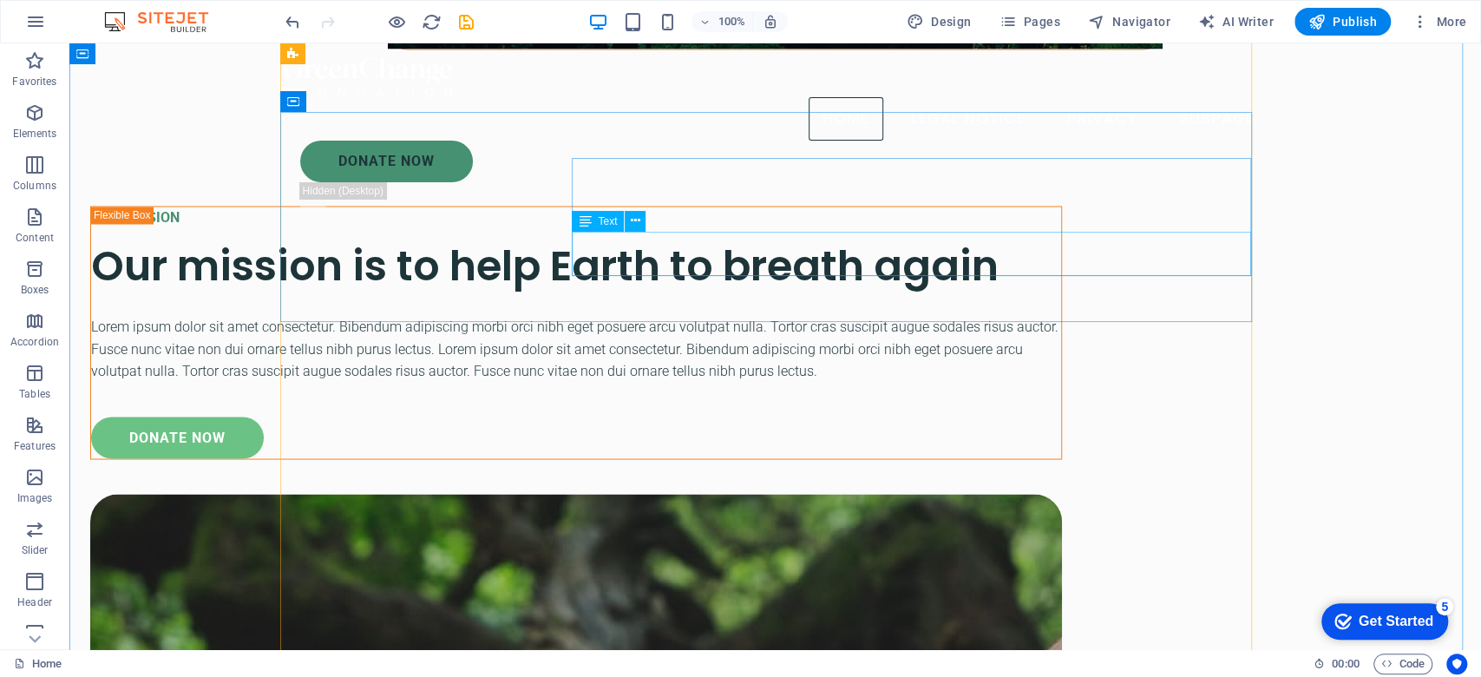
scroll to position [1942, 0]
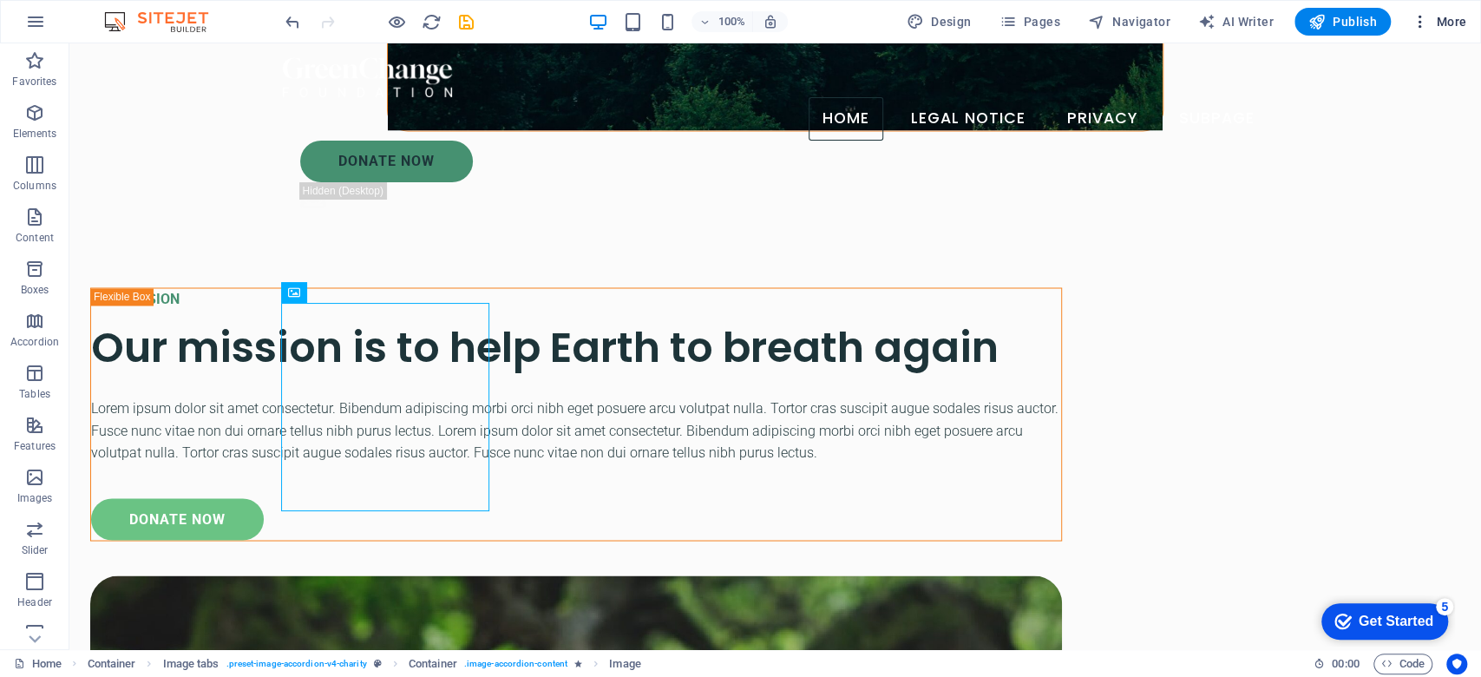
click at [1388, 24] on span "More" at bounding box center [1439, 21] width 55 height 17
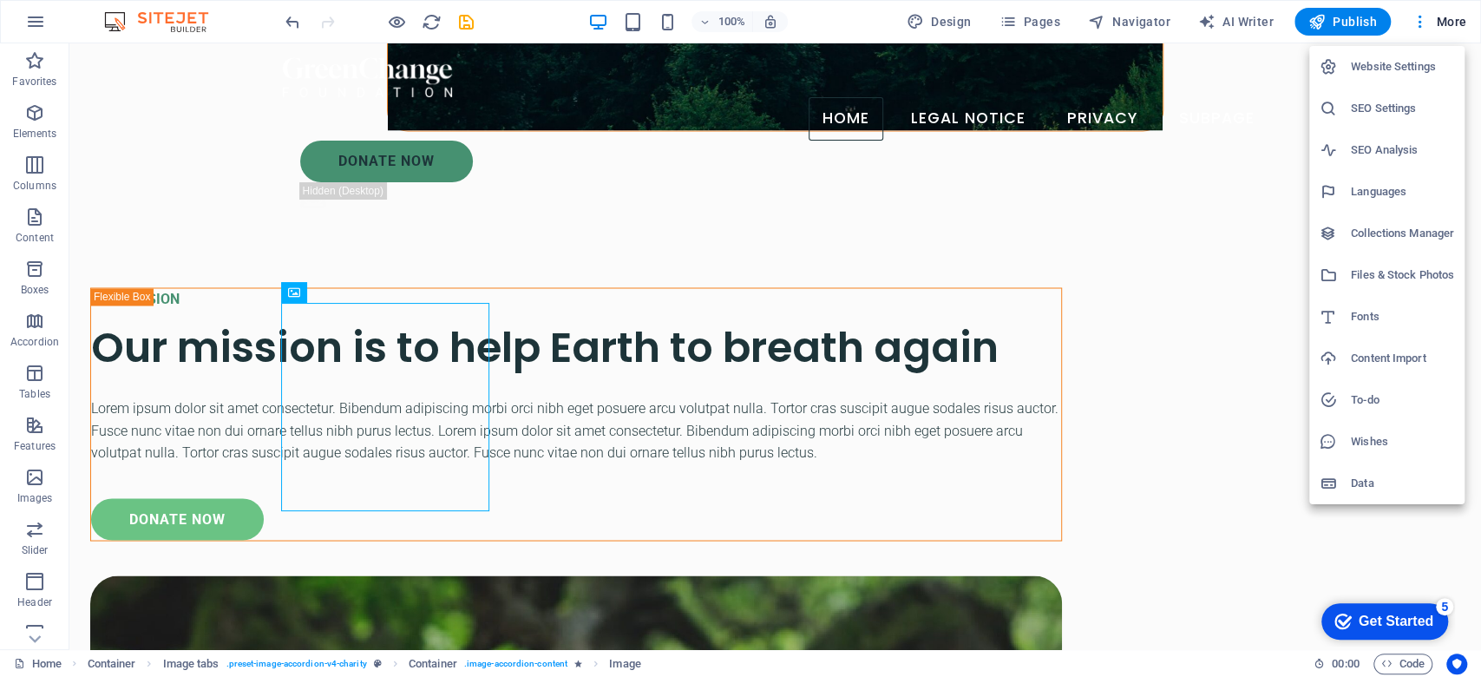
click at [1388, 82] on li "Website Settings" at bounding box center [1387, 67] width 155 height 42
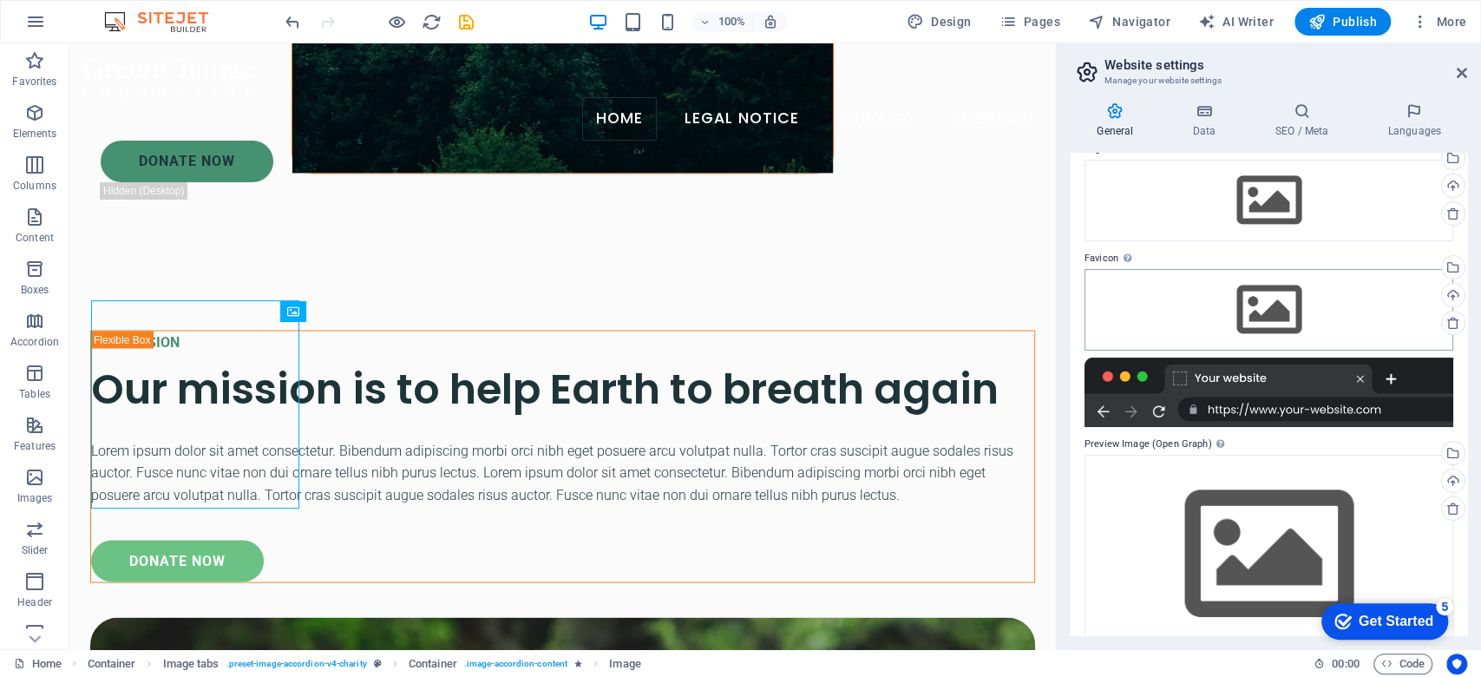
scroll to position [108, 0]
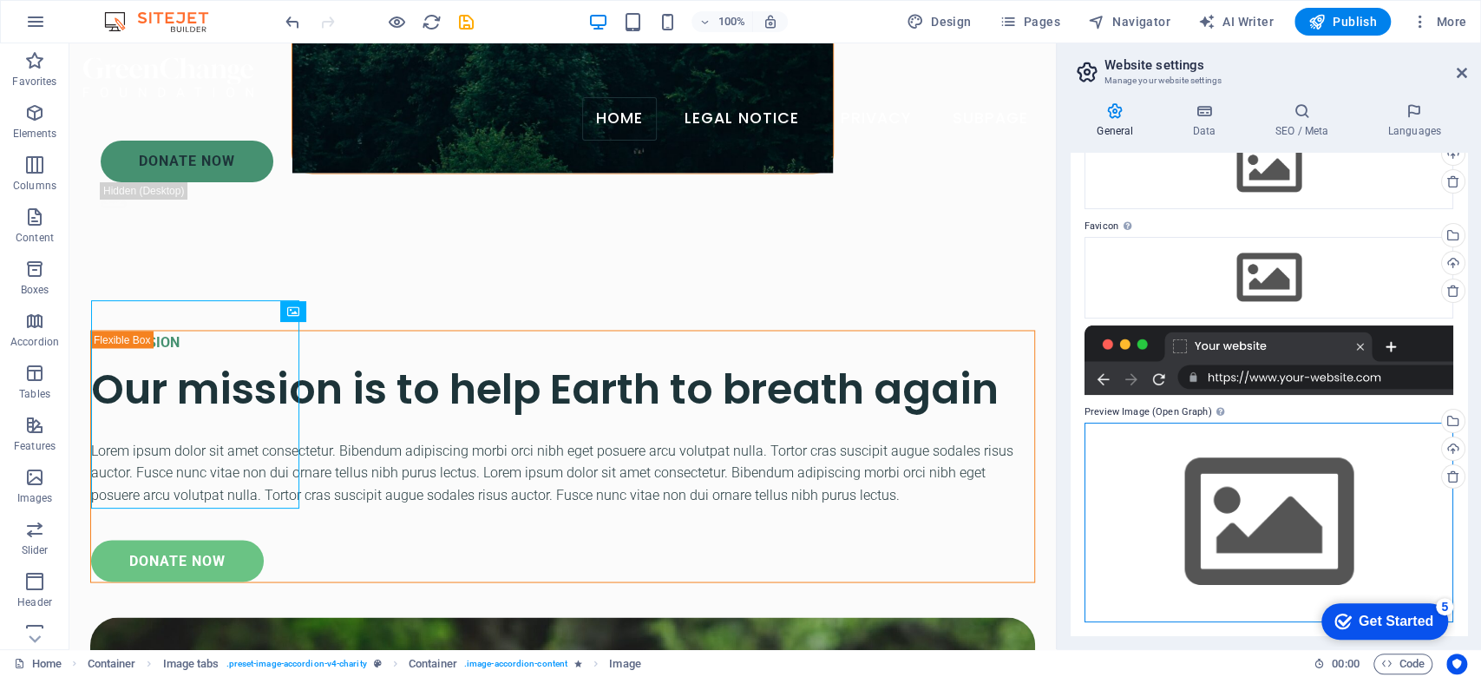
click at [1268, 469] on div "Drag files here, click to choose files or select files from Files or our free s…" at bounding box center [1269, 522] width 369 height 199
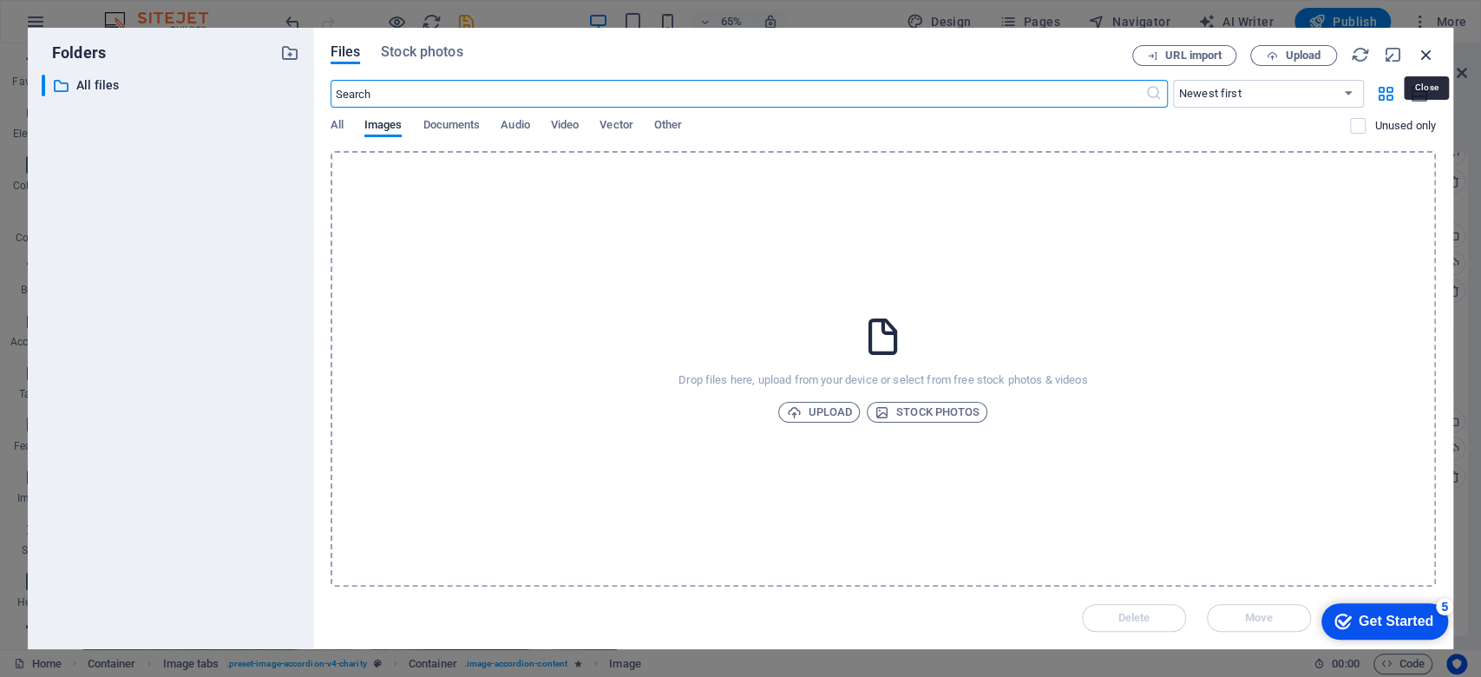
click at [1388, 49] on icon "button" at bounding box center [1426, 54] width 19 height 19
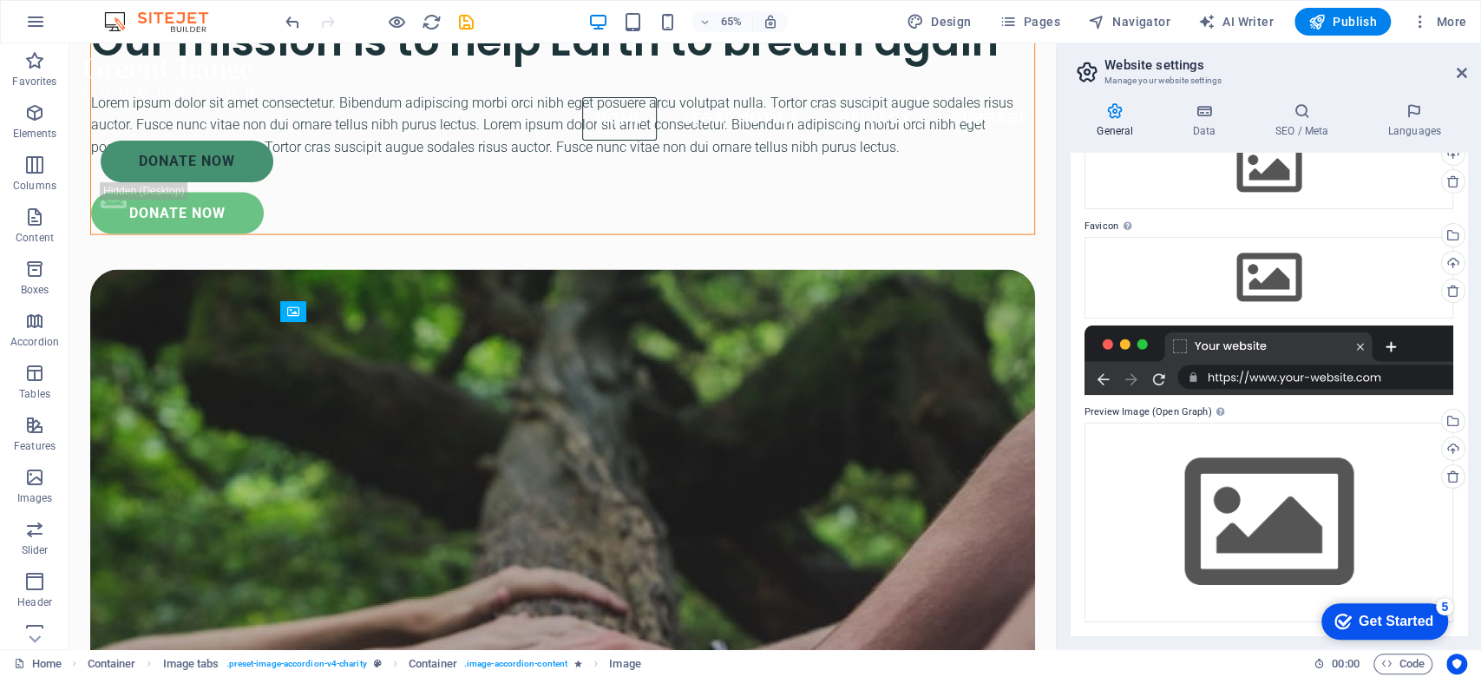
scroll to position [1922, 0]
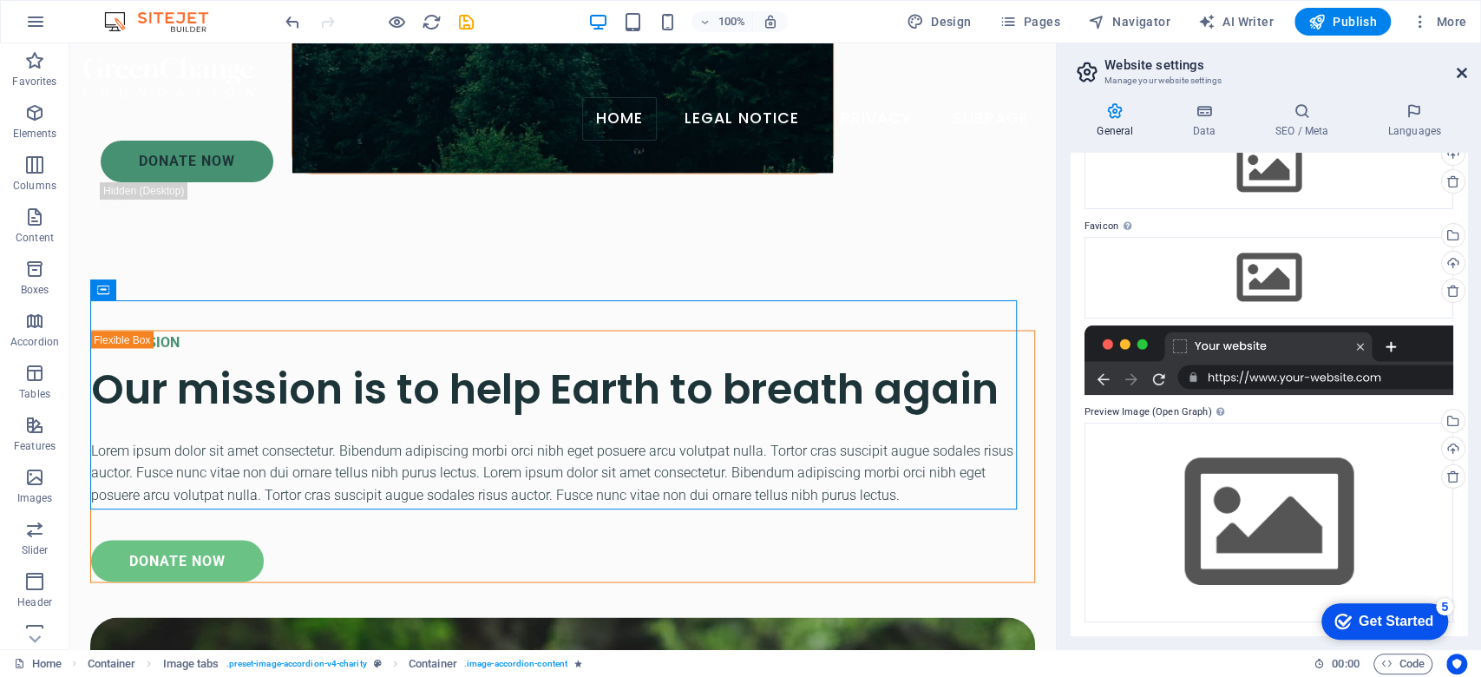
click at [1388, 73] on icon at bounding box center [1462, 73] width 10 height 14
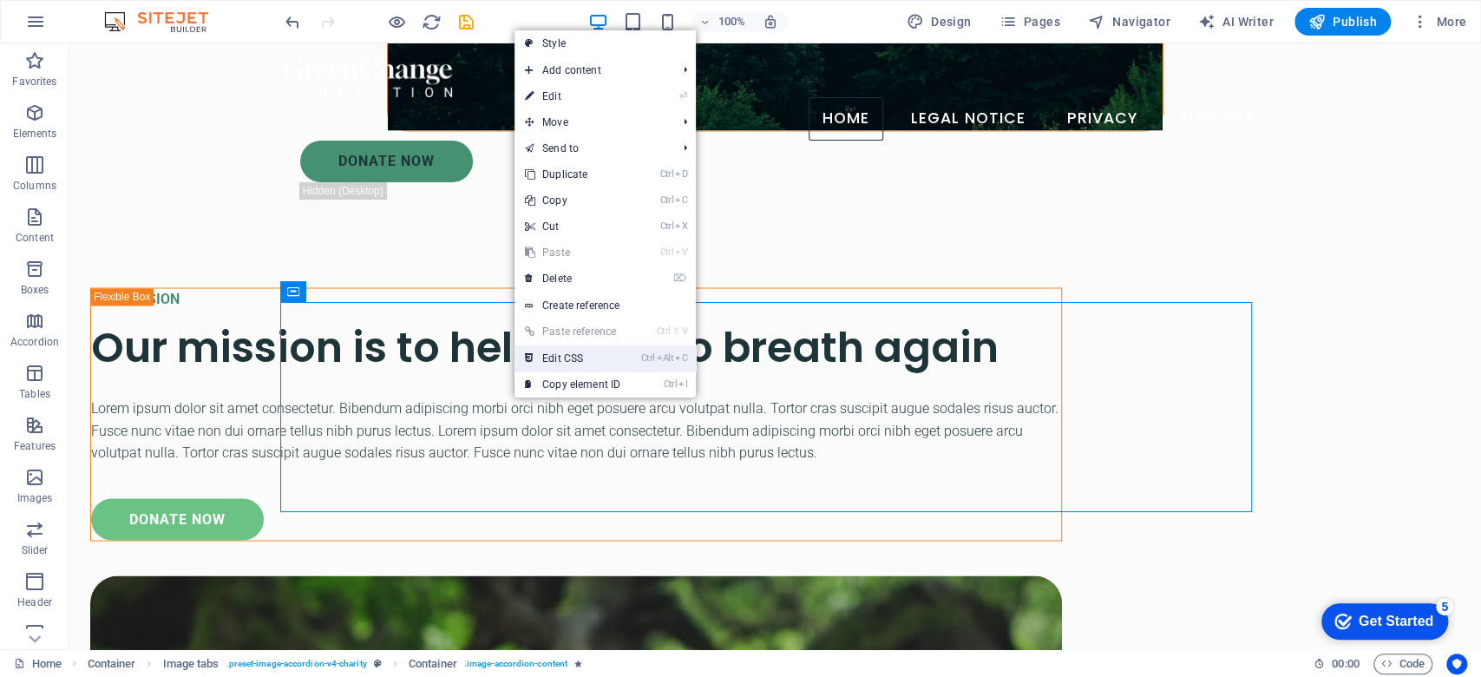
click at [552, 358] on link "Ctrl Alt C Edit CSS" at bounding box center [573, 358] width 116 height 26
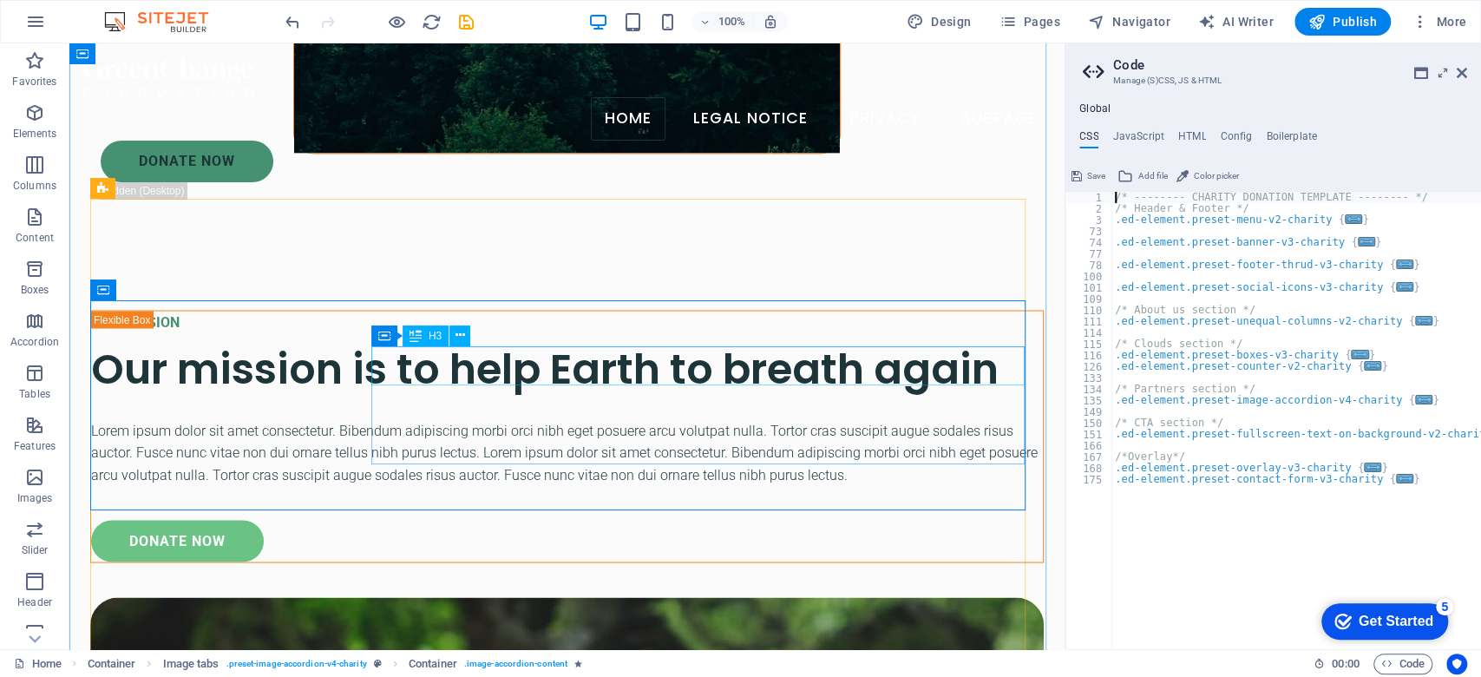
scroll to position [1926, 0]
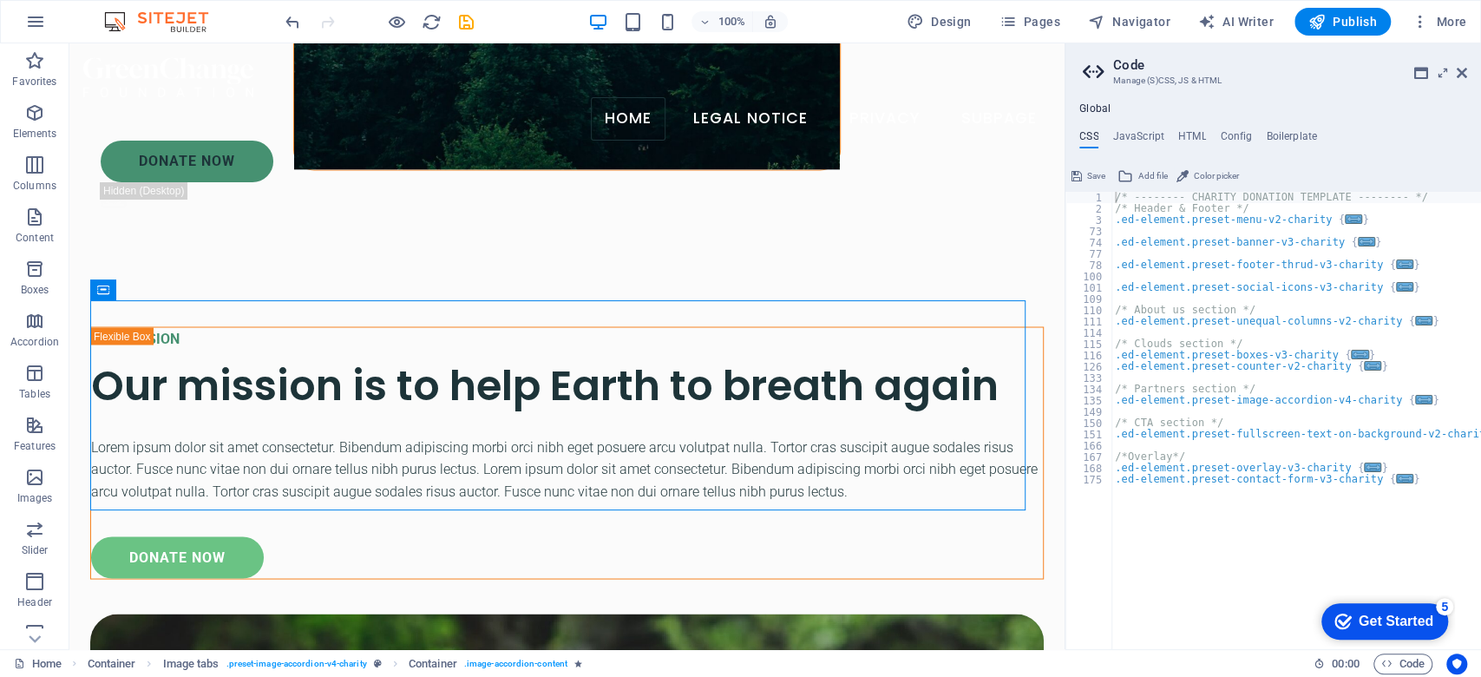
click at [1194, 175] on span "Color picker" at bounding box center [1216, 176] width 45 height 21
click at [1165, 178] on span "Add file" at bounding box center [1154, 176] width 30 height 21
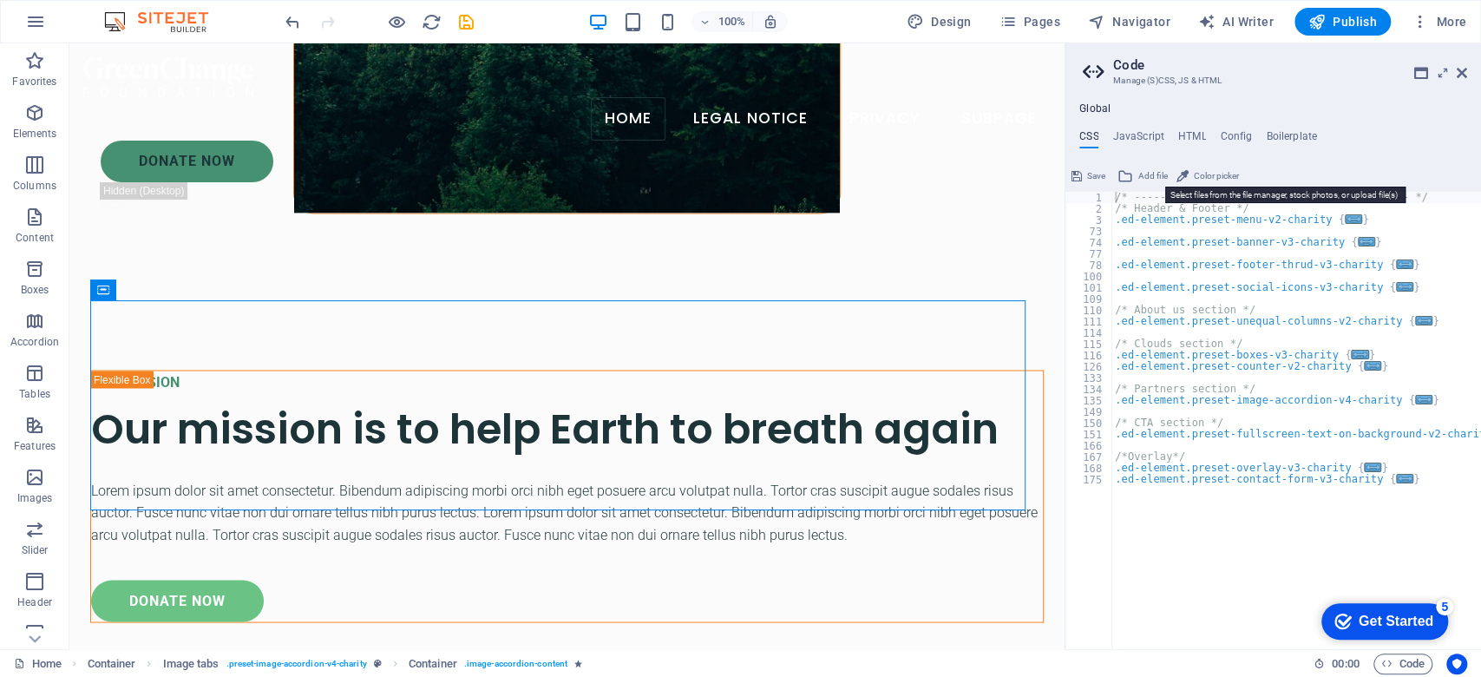
scroll to position [2313, 0]
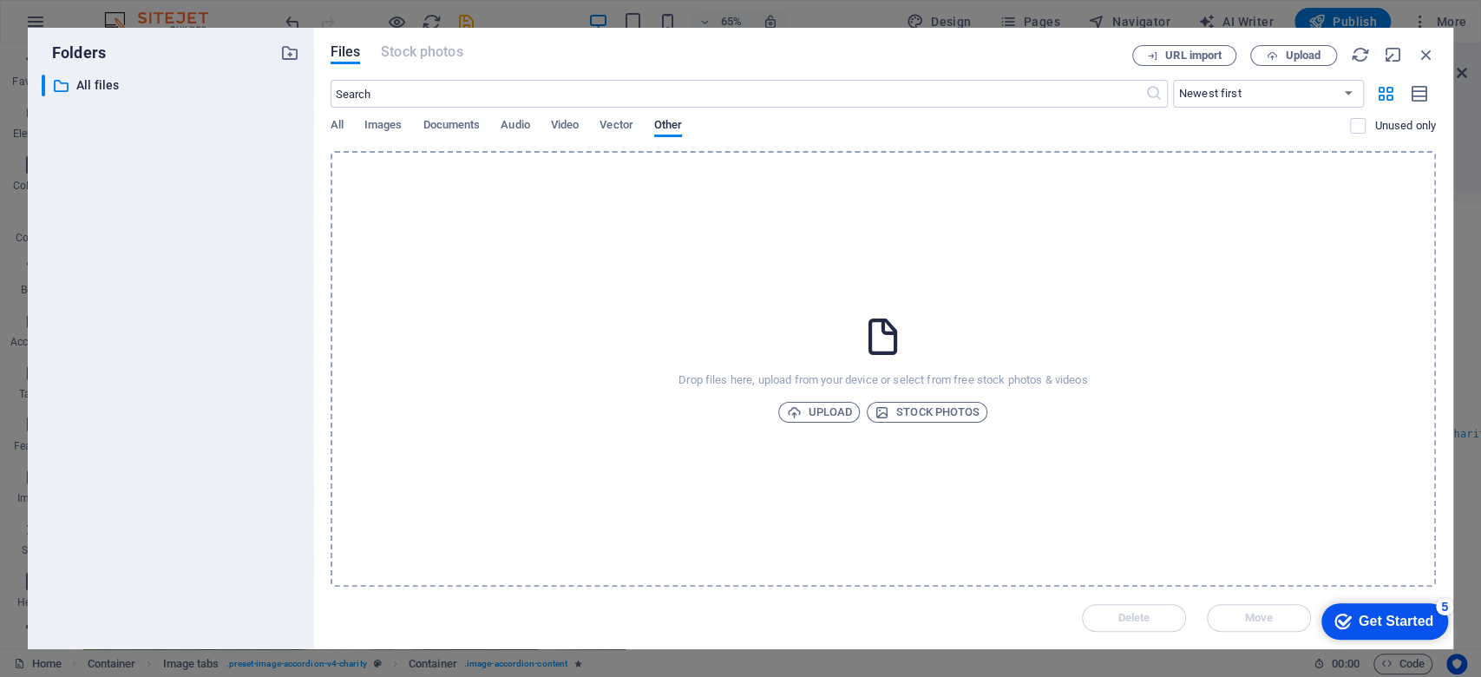
click at [1388, 43] on div "Files Stock photos URL import Upload ​ Newest first Oldest first Name (A-Z) Nam…" at bounding box center [883, 338] width 1140 height 621
click at [1388, 51] on icon "button" at bounding box center [1426, 54] width 19 height 19
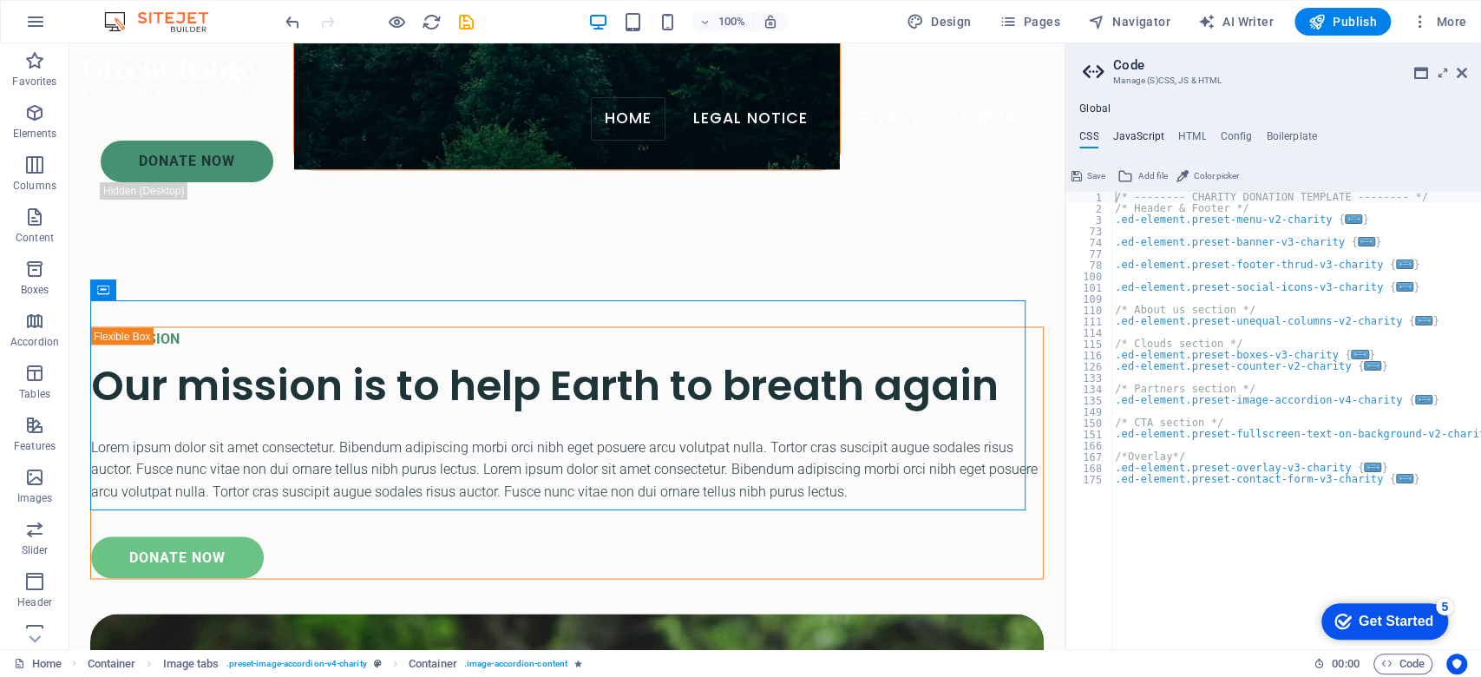
click at [1139, 133] on h4 "JavaScript" at bounding box center [1138, 139] width 51 height 19
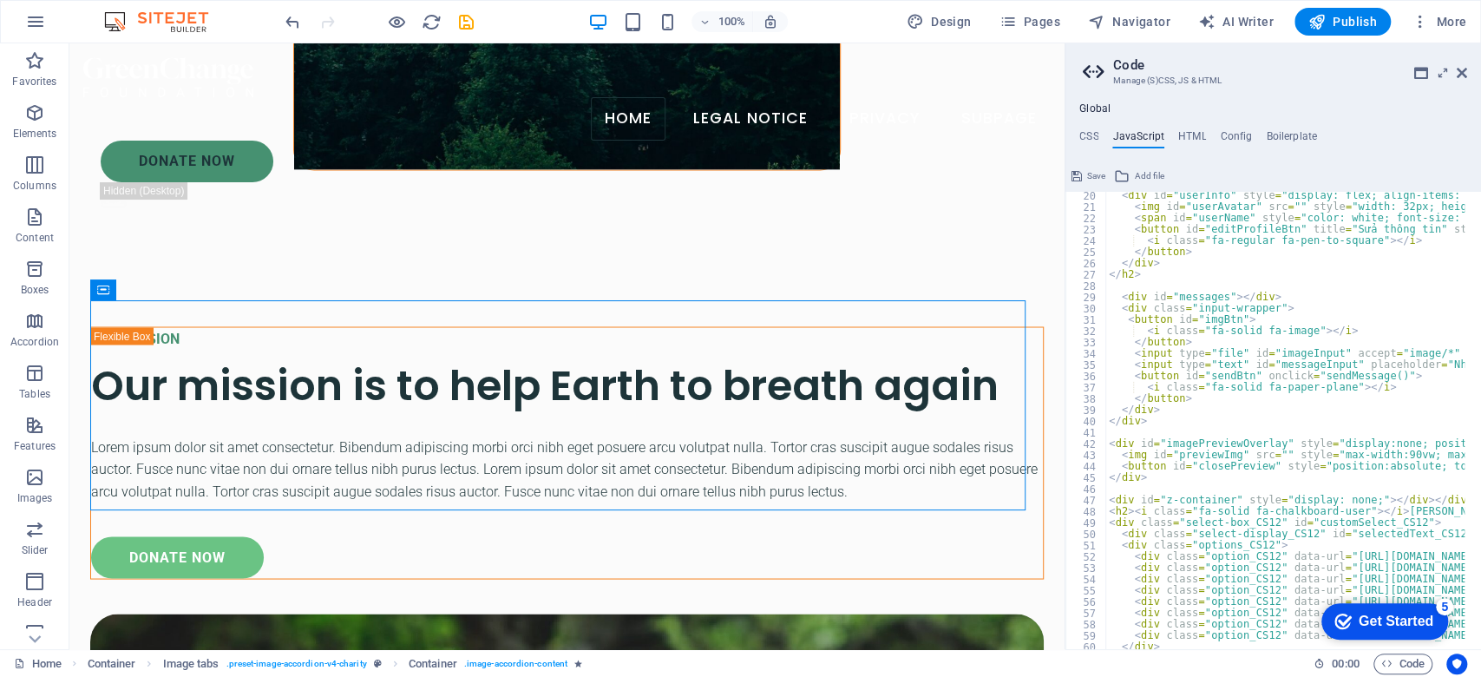
scroll to position [0, 0]
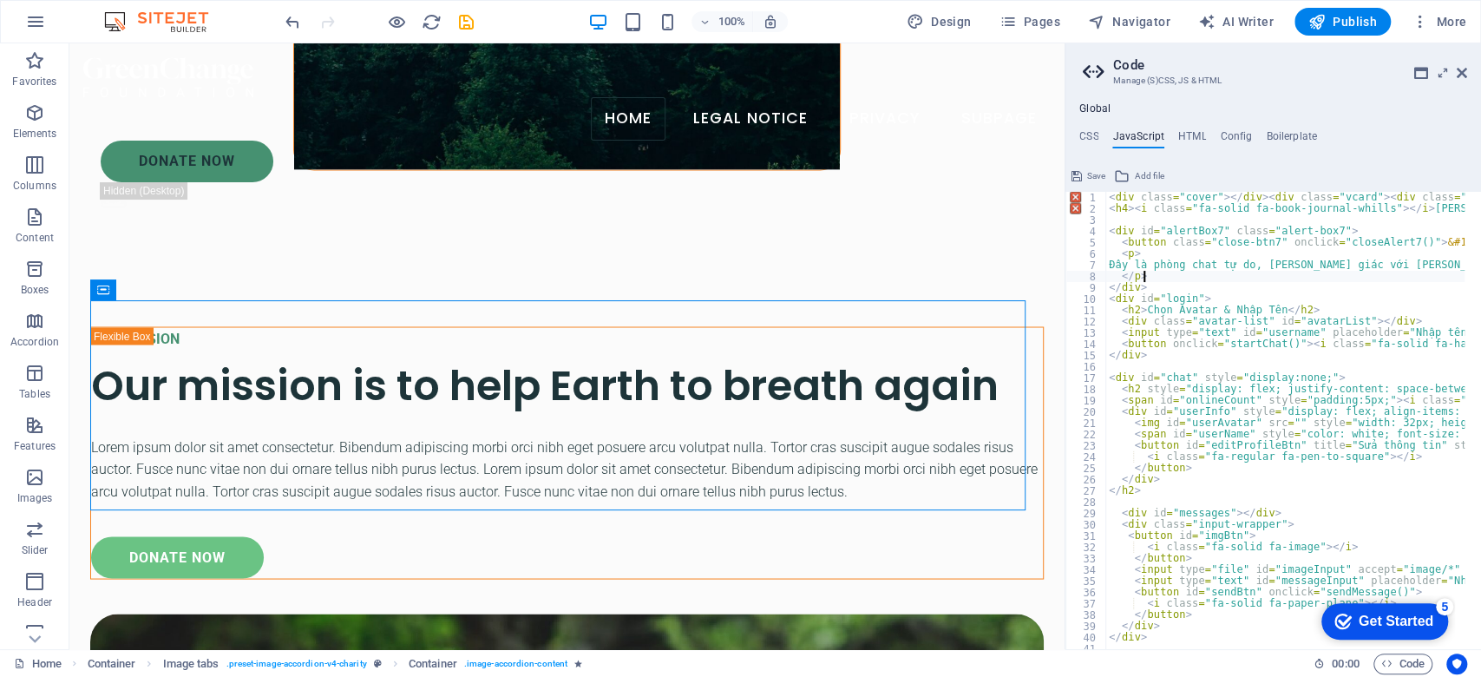
type textarea "<b:widget-settings> <b:widget-setting name='content'></b:widget-settings></b:wi…"
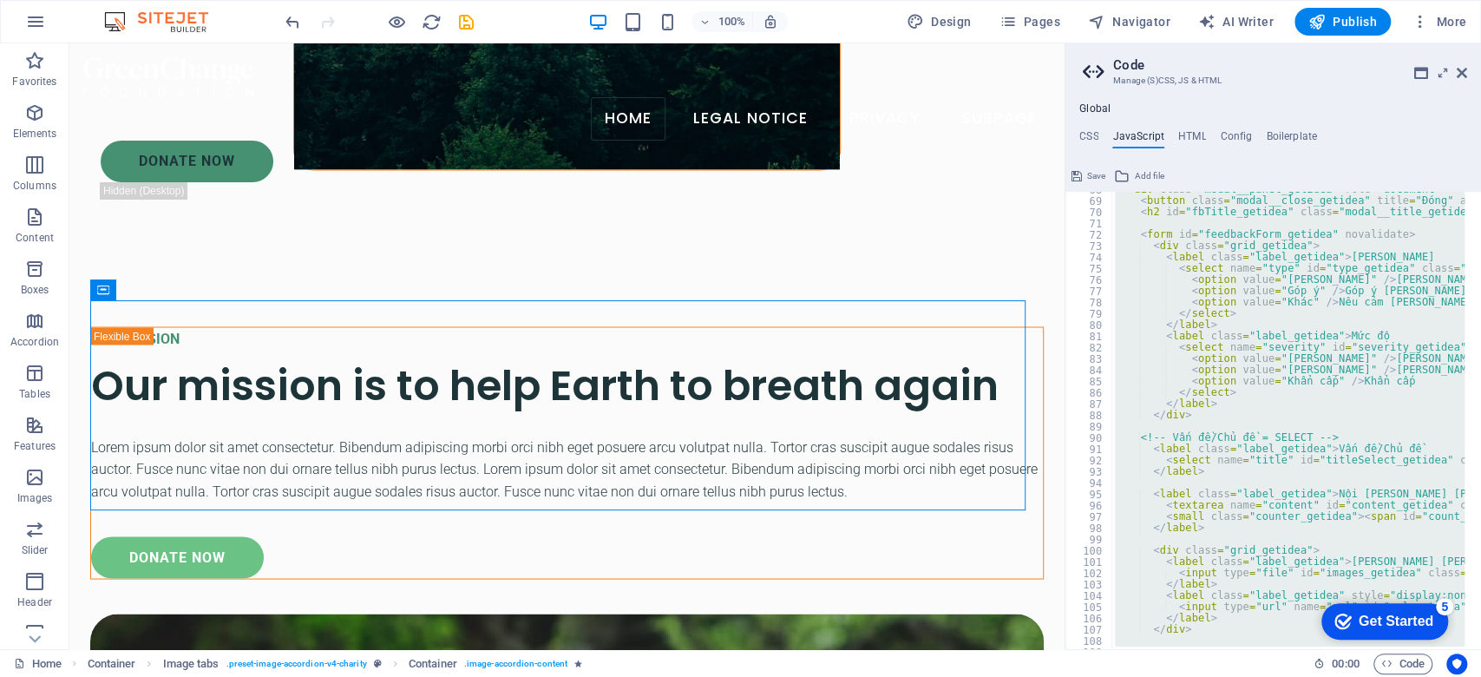
scroll to position [555, 0]
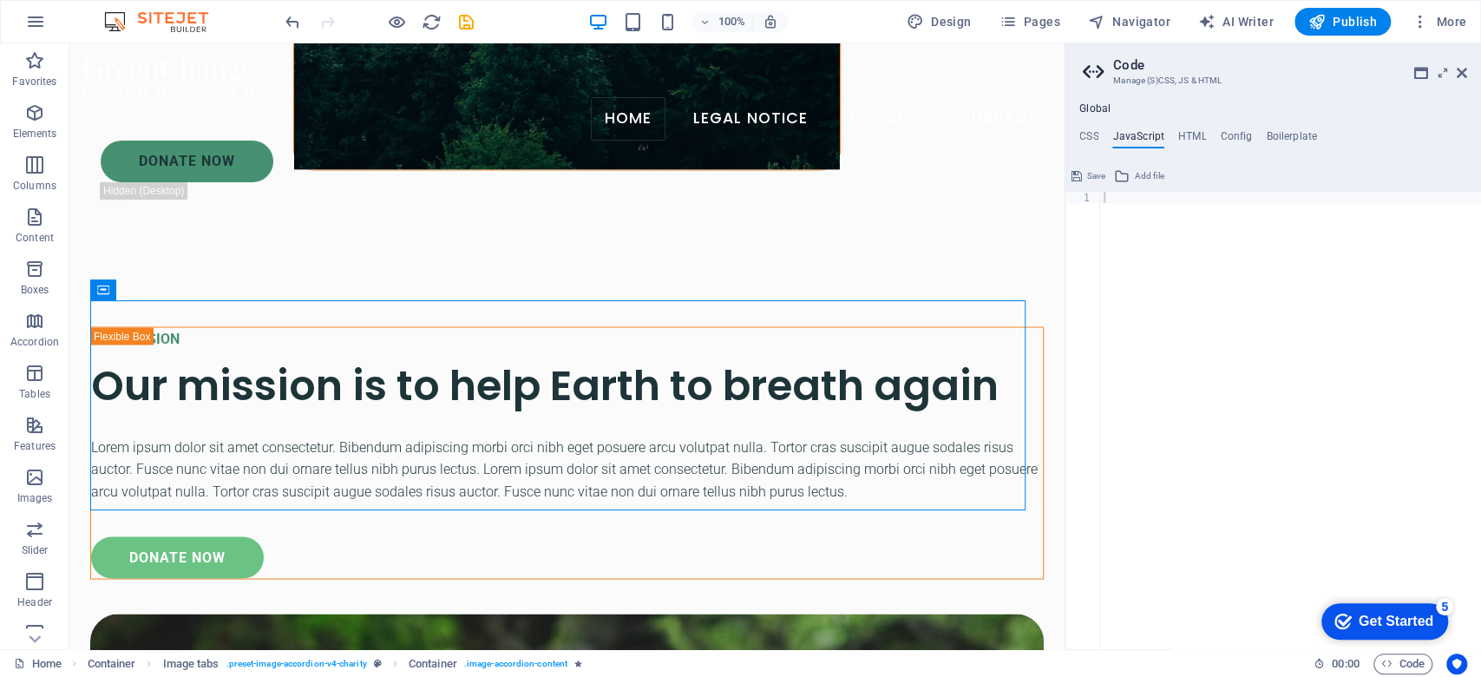
click at [859, 634] on div "Home Container Image tabs . preset-image-accordion-v4-charity Container . image…" at bounding box center [740, 663] width 1481 height 28
click at [1195, 141] on h4 "HTML" at bounding box center [1192, 139] width 29 height 19
click at [1165, 140] on ul "CSS JavaScript HTML Config Boilerplate" at bounding box center [1274, 139] width 416 height 19
click at [1156, 140] on h4 "JavaScript" at bounding box center [1138, 139] width 51 height 19
click at [1206, 132] on ul "CSS JavaScript HTML Config Boilerplate" at bounding box center [1274, 139] width 416 height 19
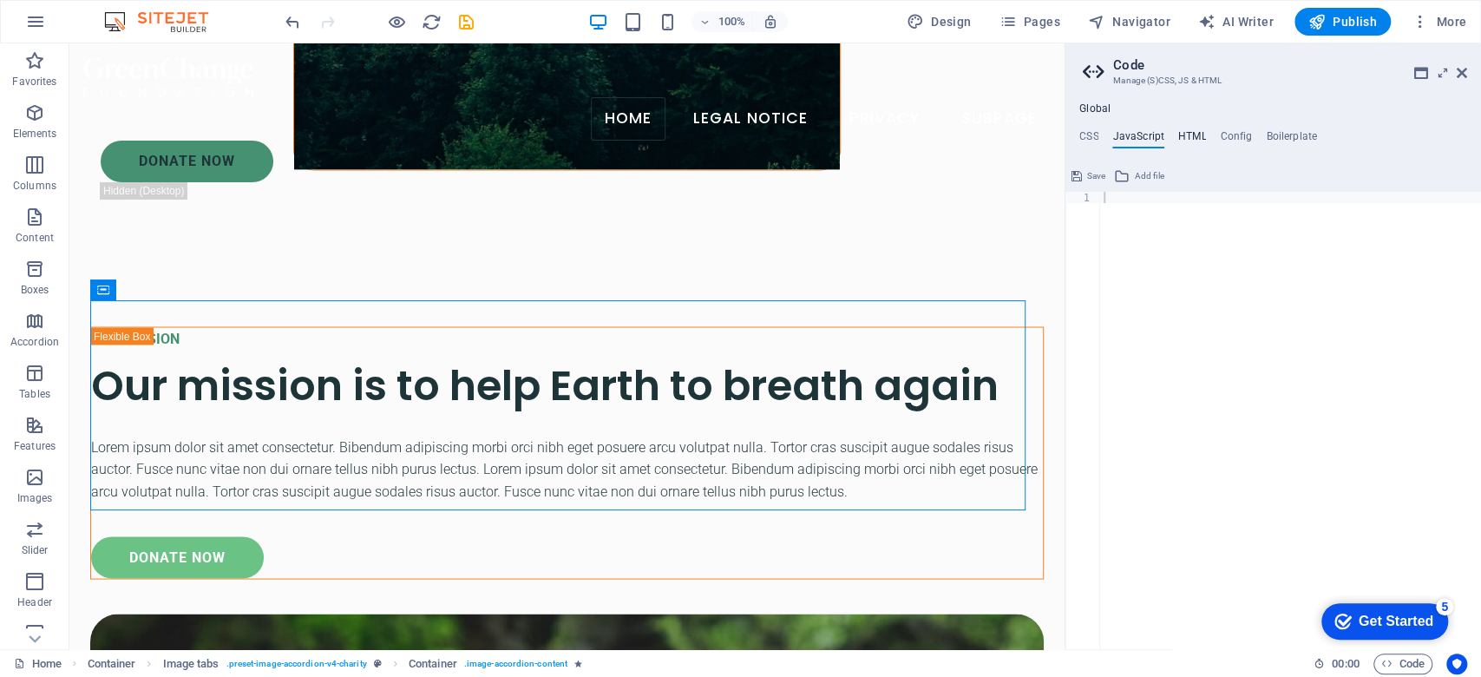
click at [1179, 139] on h4 "HTML" at bounding box center [1192, 139] width 29 height 19
click at [1106, 133] on ul "CSS JavaScript HTML Config Boilerplate" at bounding box center [1274, 139] width 416 height 19
click at [1106, 142] on ul "CSS JavaScript HTML Config Boilerplate" at bounding box center [1274, 139] width 416 height 19
click at [1096, 139] on h4 "CSS" at bounding box center [1089, 139] width 19 height 19
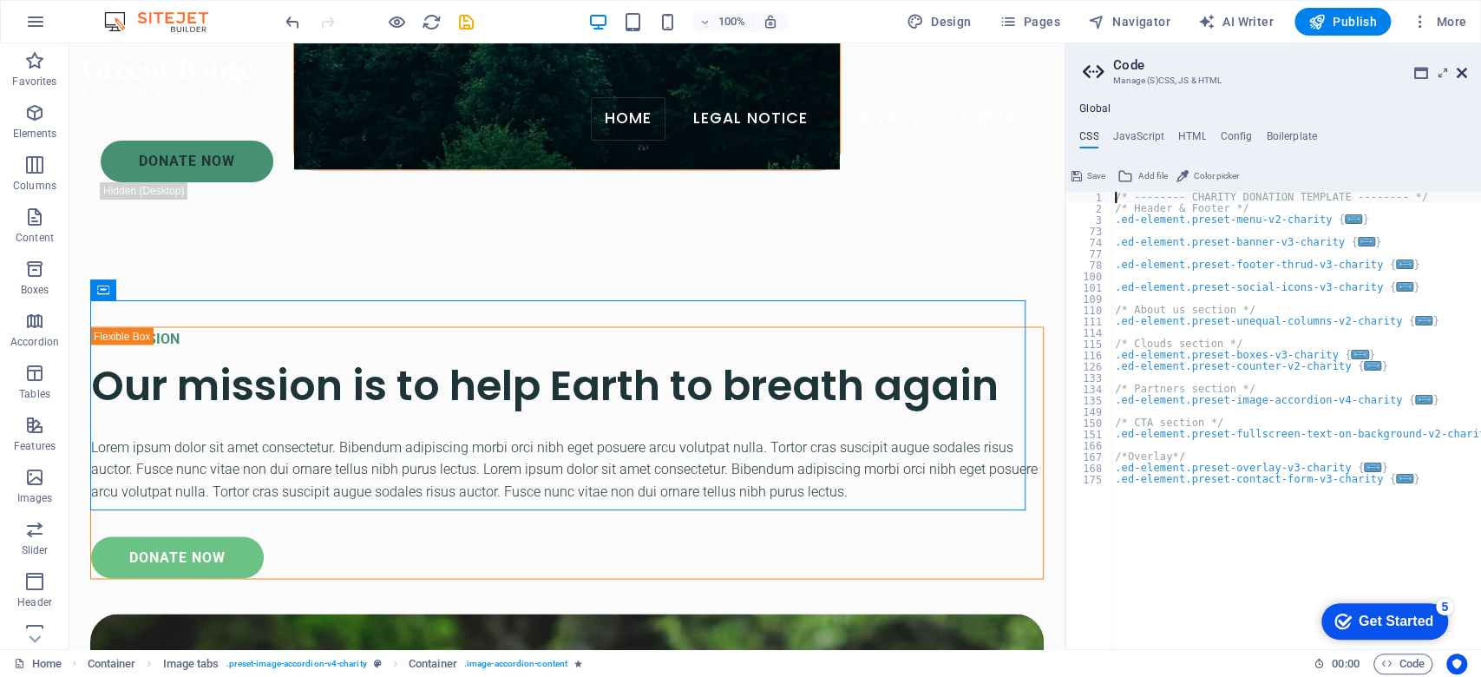
click at [1388, 73] on icon at bounding box center [1462, 73] width 10 height 14
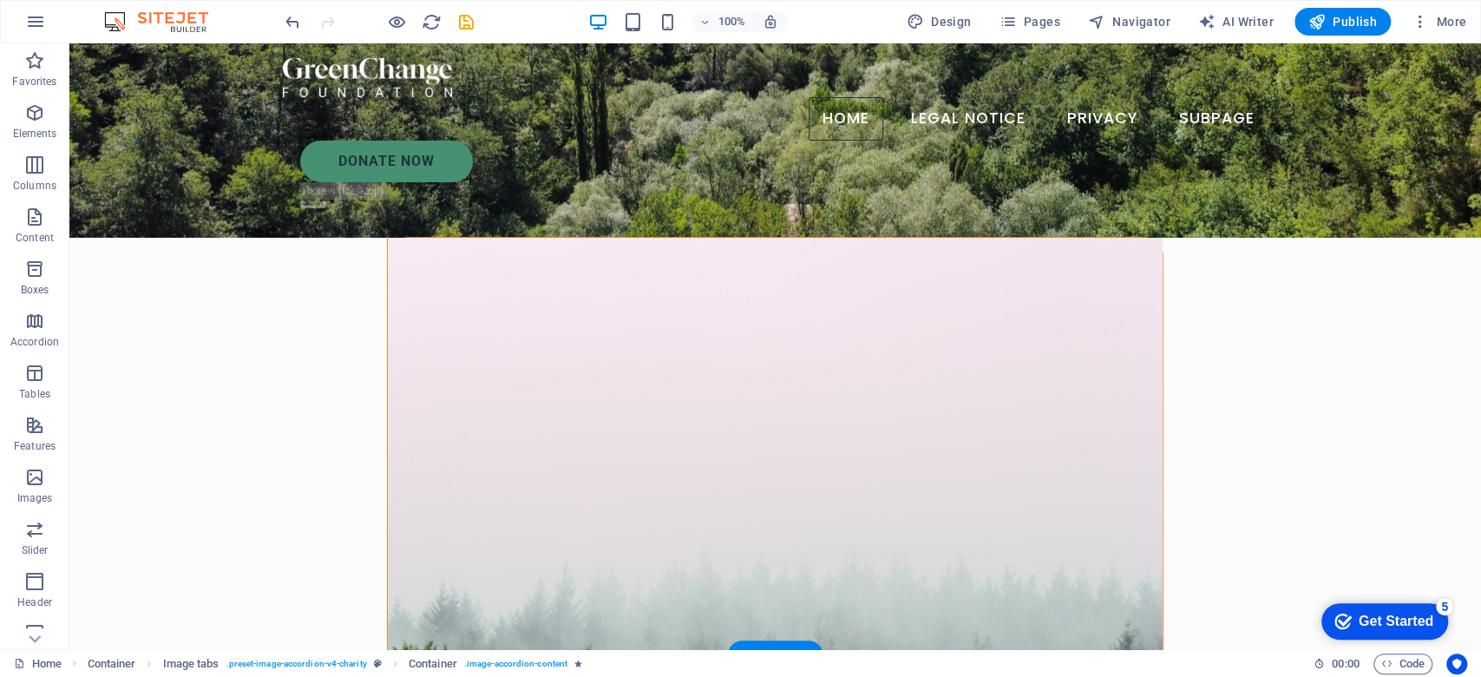
scroll to position [207, 0]
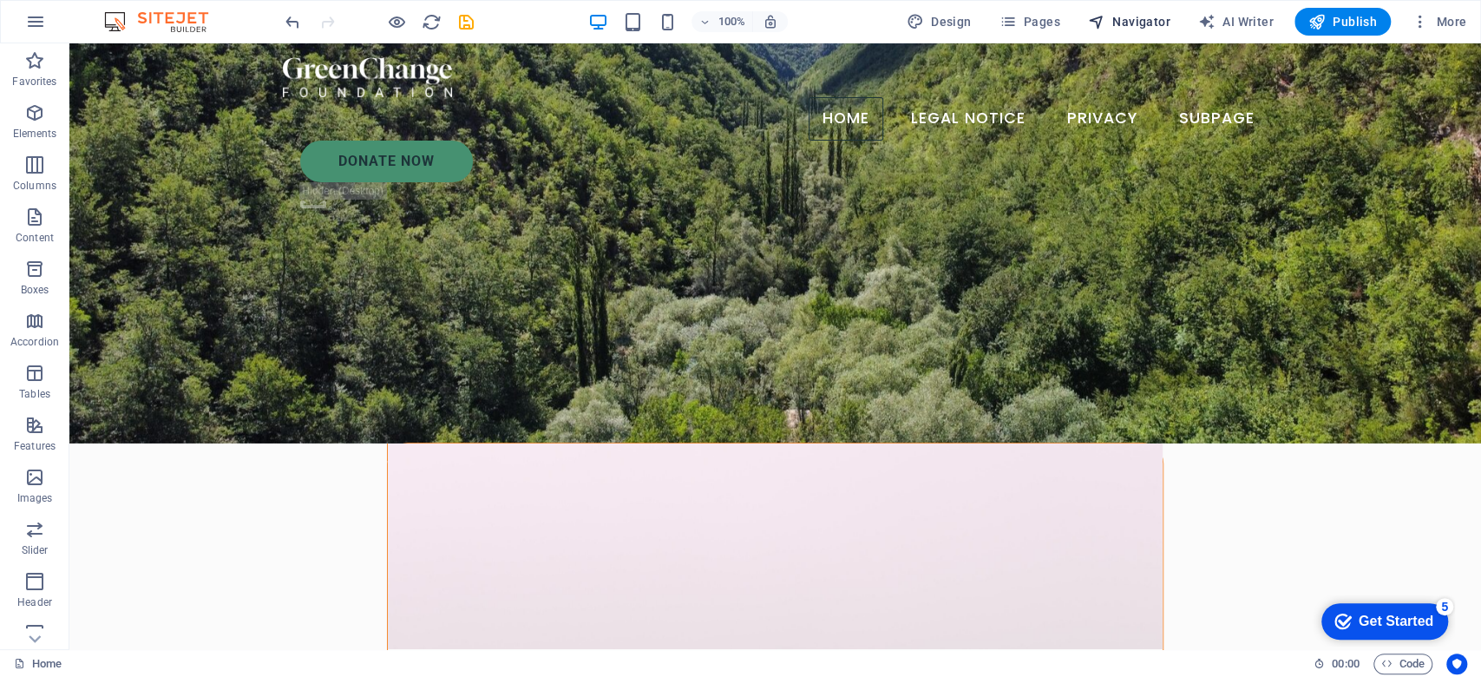
click at [1156, 25] on span "Navigator" at bounding box center [1129, 21] width 82 height 17
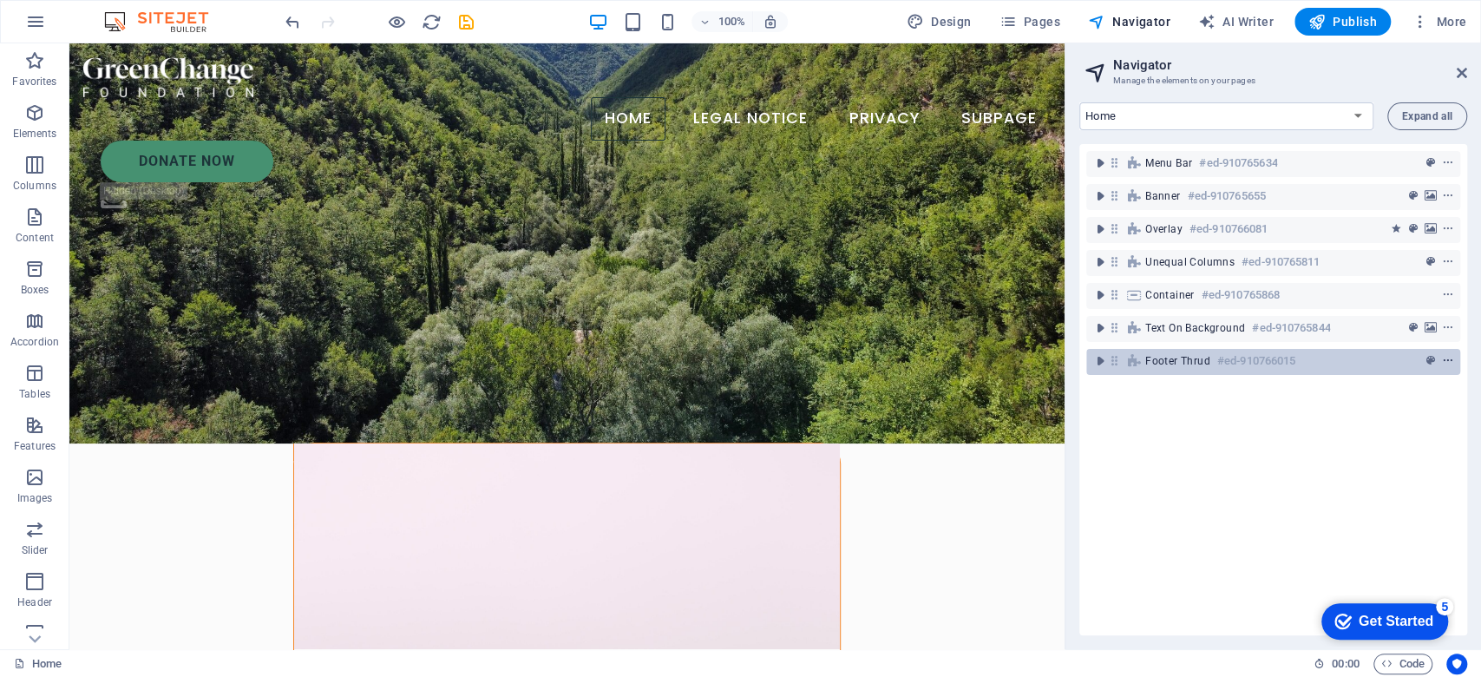
click at [1388, 362] on icon "context-menu" at bounding box center [1448, 361] width 12 height 12
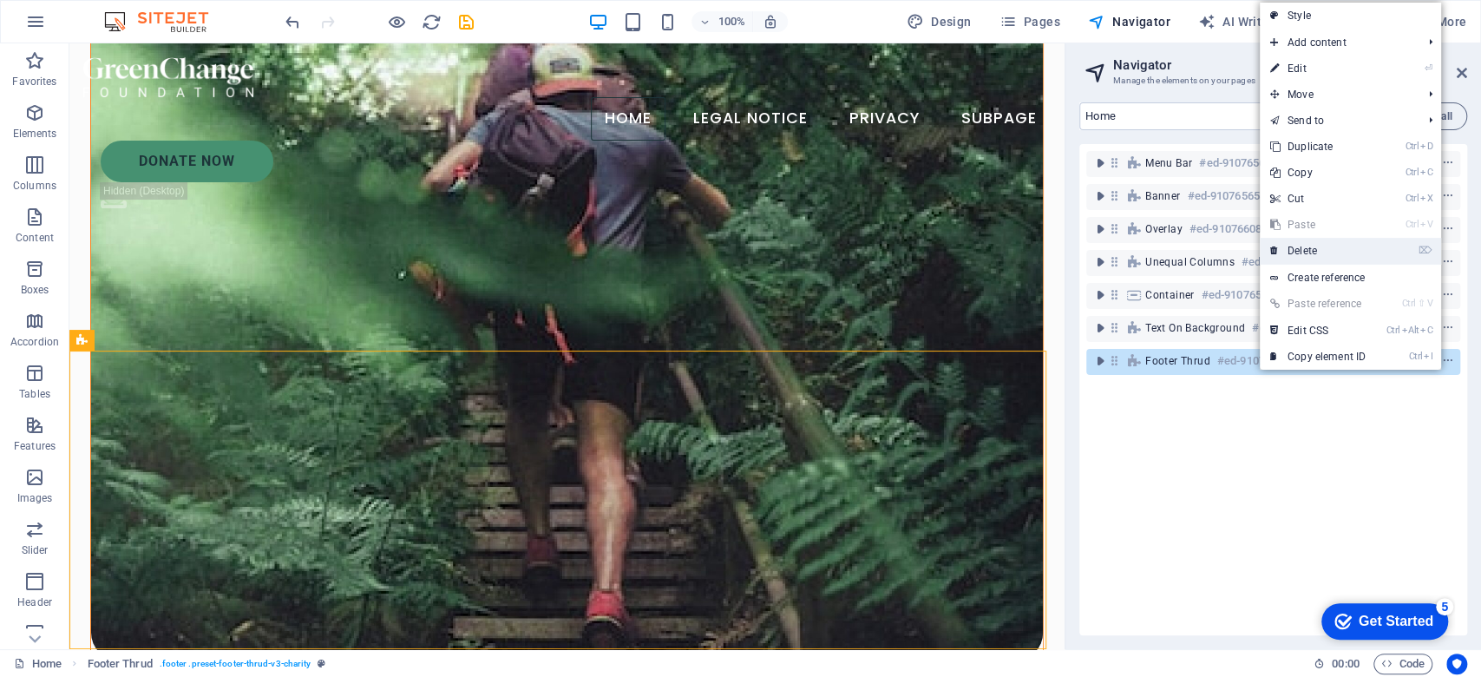
click at [1340, 260] on link "⌦ Delete" at bounding box center [1318, 251] width 116 height 26
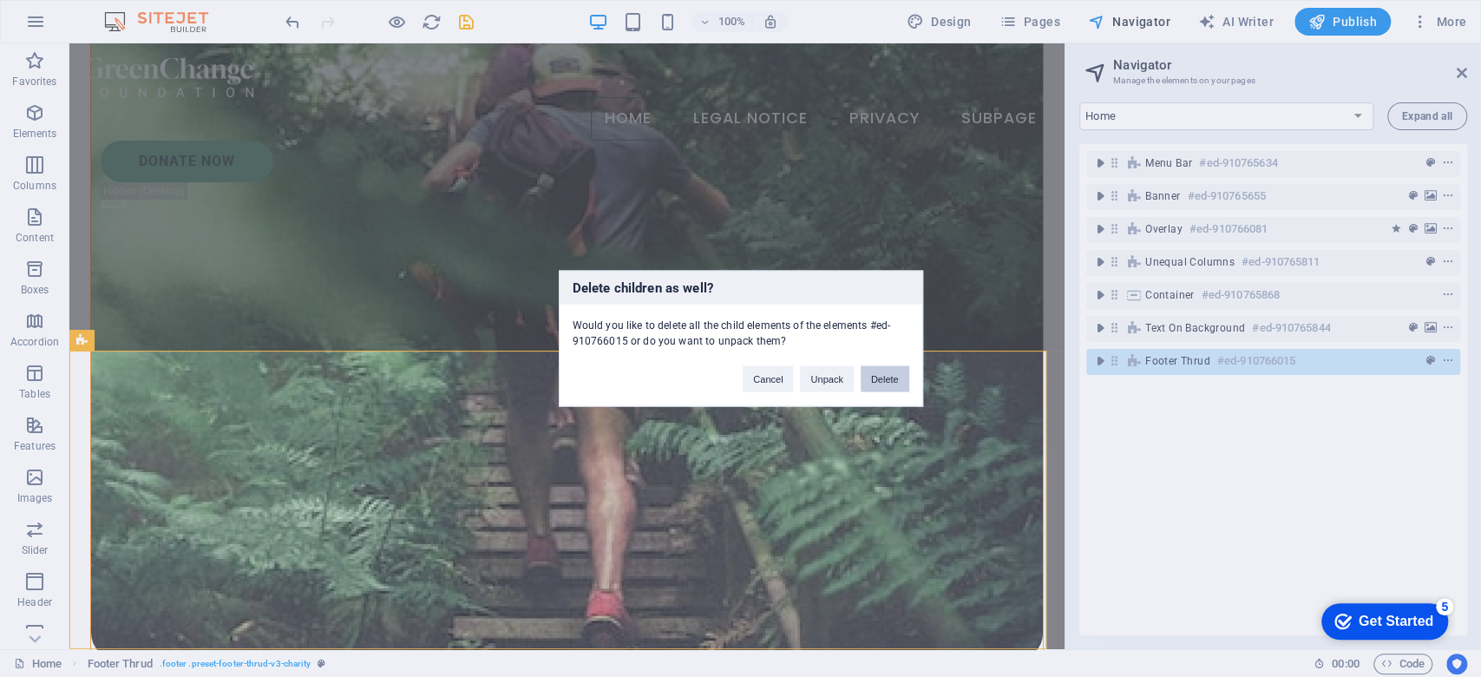
click at [876, 388] on button "Delete" at bounding box center [885, 379] width 49 height 26
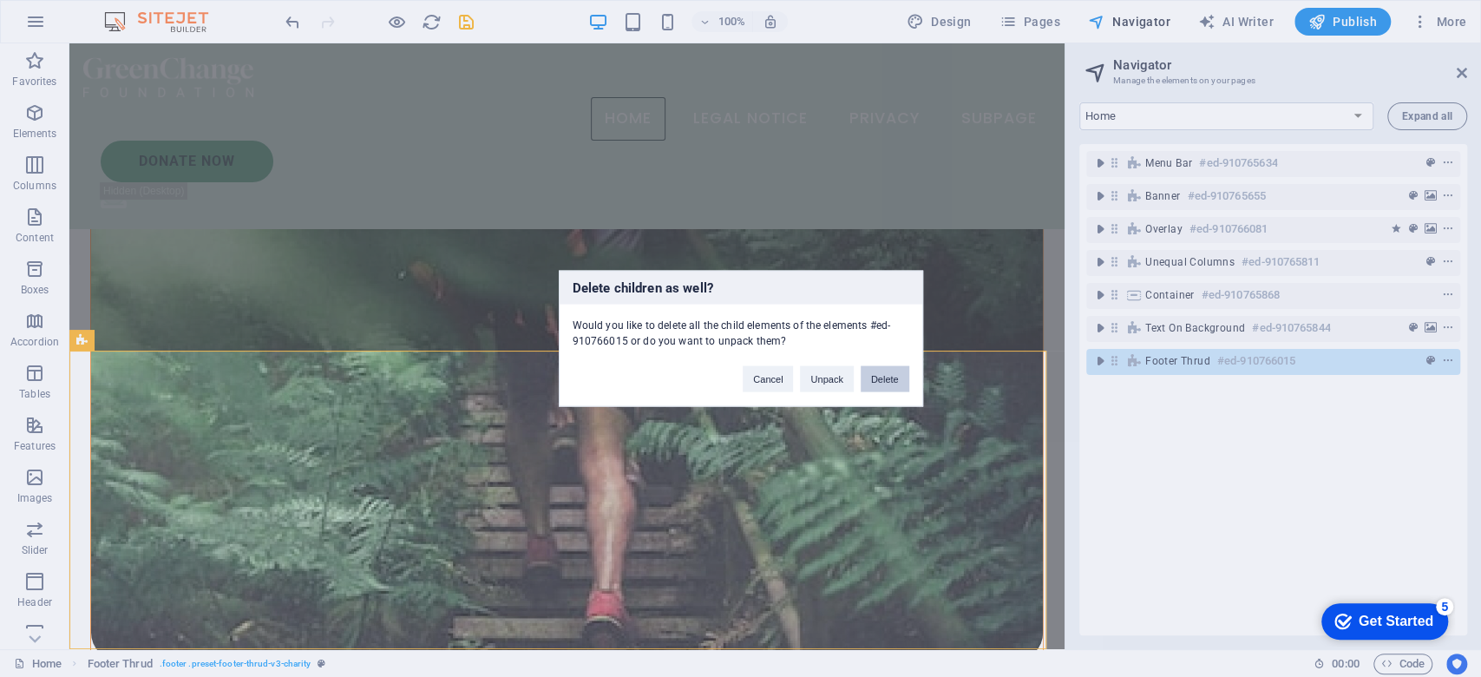
scroll to position [3822, 0]
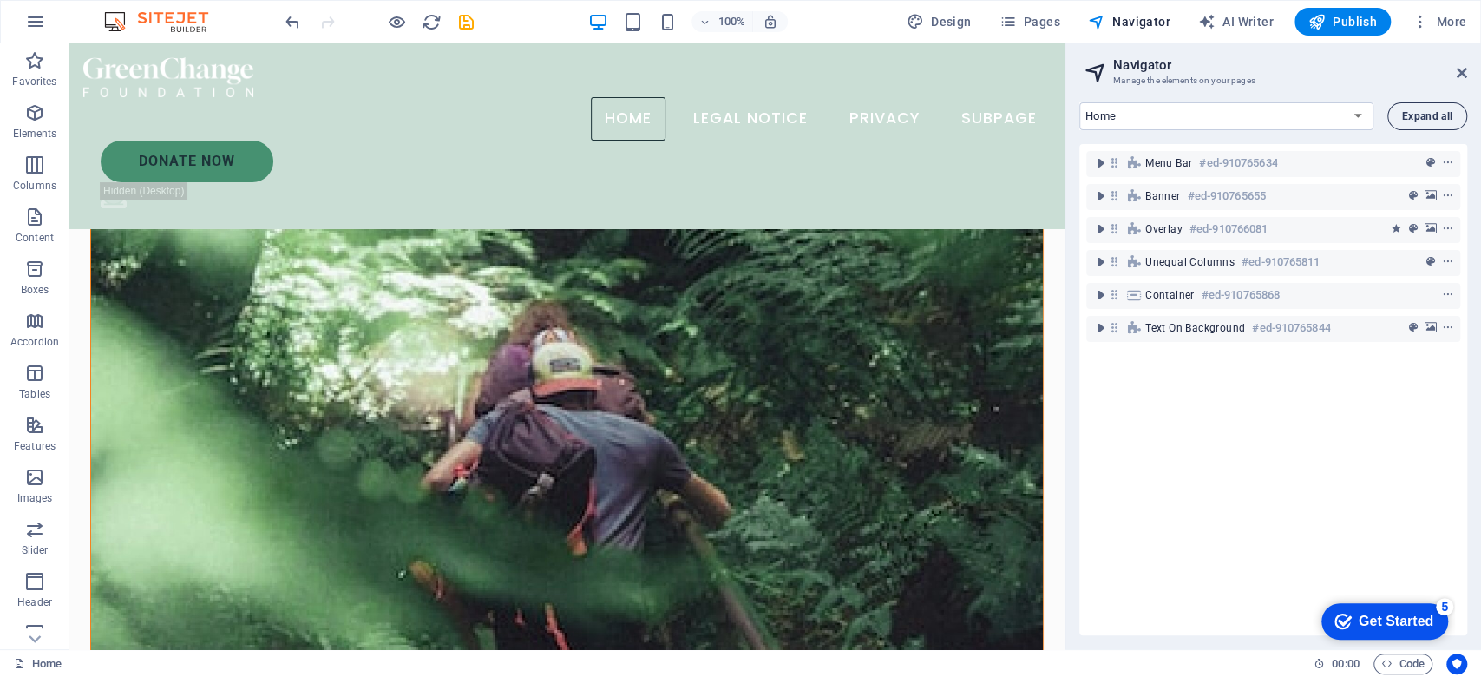
click at [1388, 111] on span "Expand all" at bounding box center [1427, 116] width 50 height 10
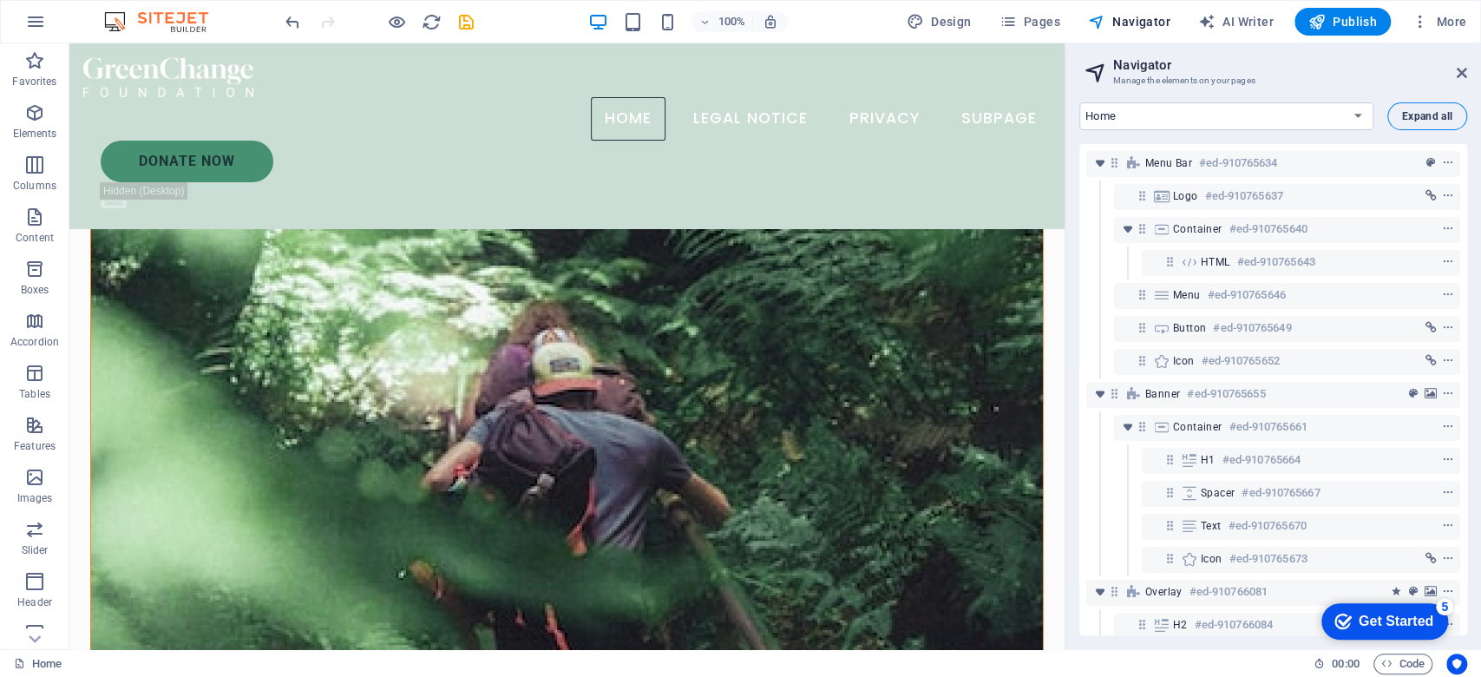
click at [1388, 111] on span "Expand all" at bounding box center [1427, 116] width 50 height 10
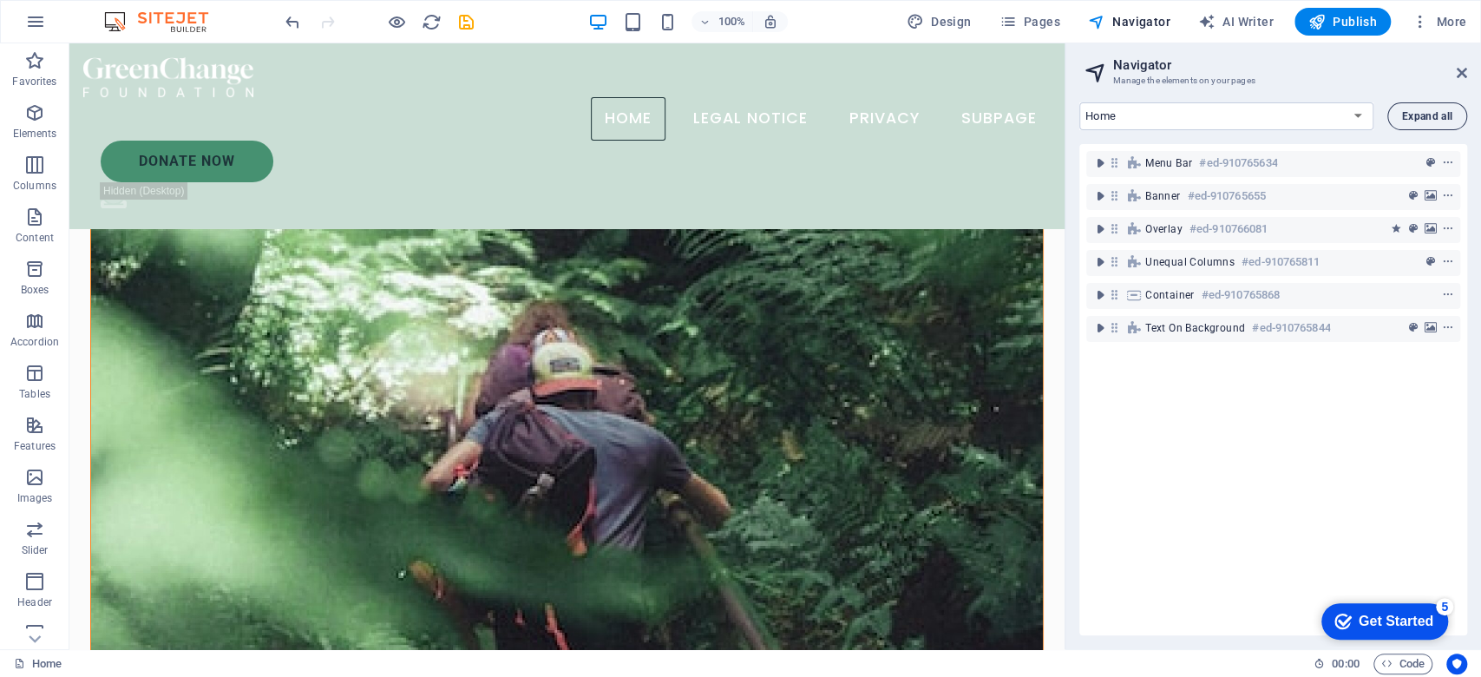
click at [1388, 121] on button "Expand all" at bounding box center [1428, 116] width 80 height 28
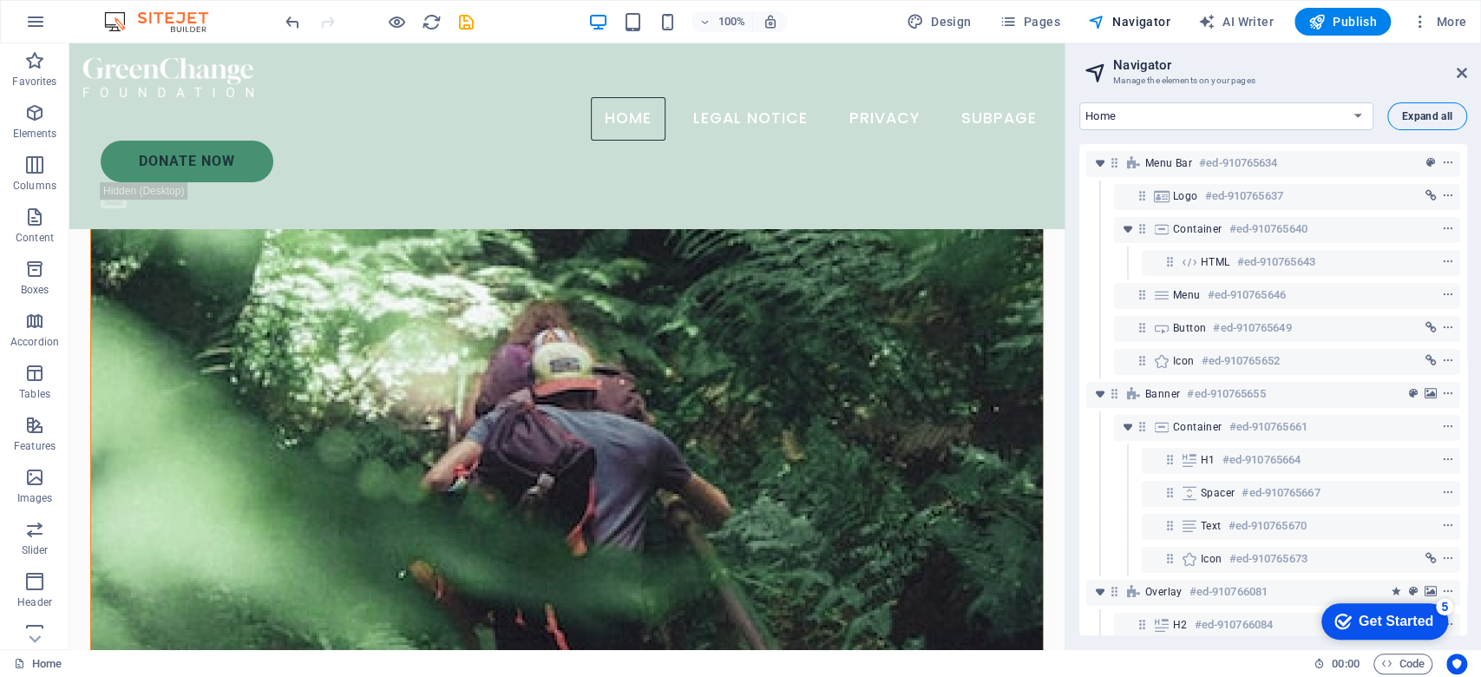
click at [1388, 121] on button "Expand all" at bounding box center [1428, 116] width 80 height 28
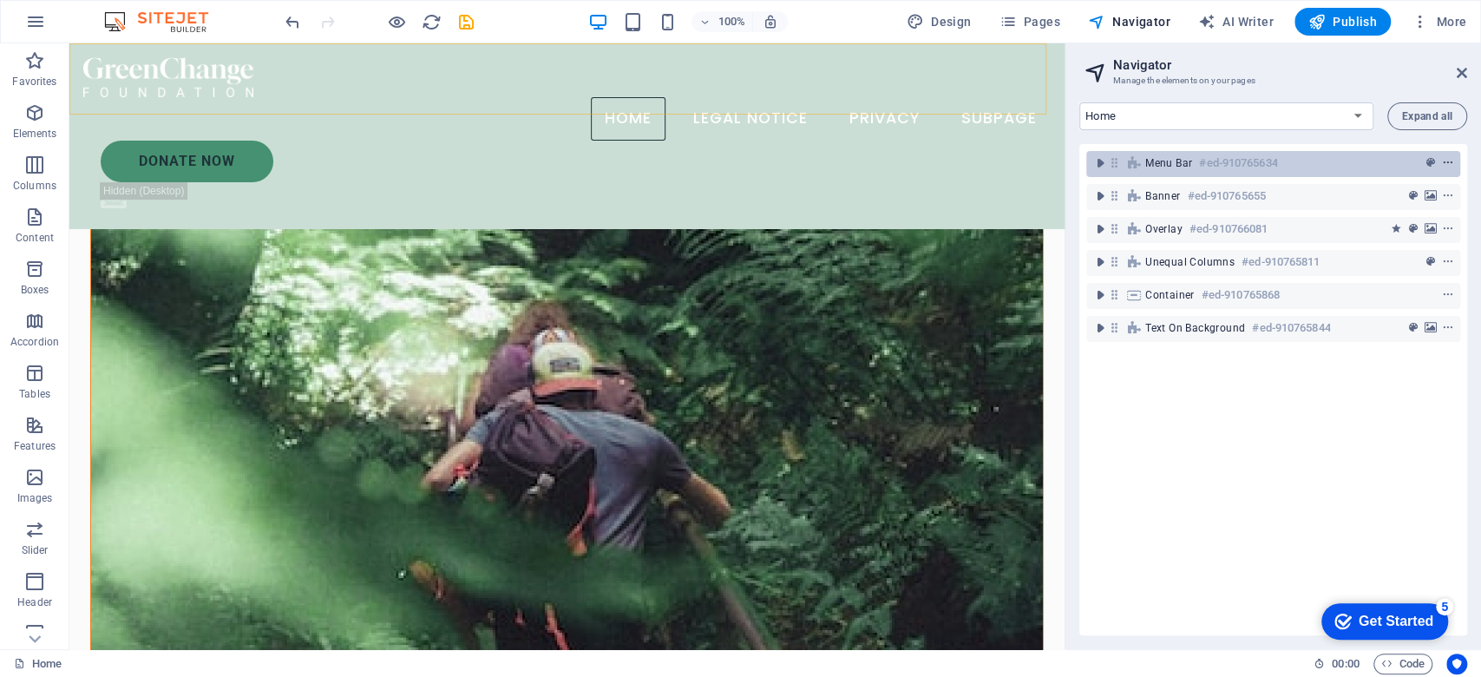
click at [1388, 155] on button "context-menu" at bounding box center [1448, 163] width 17 height 21
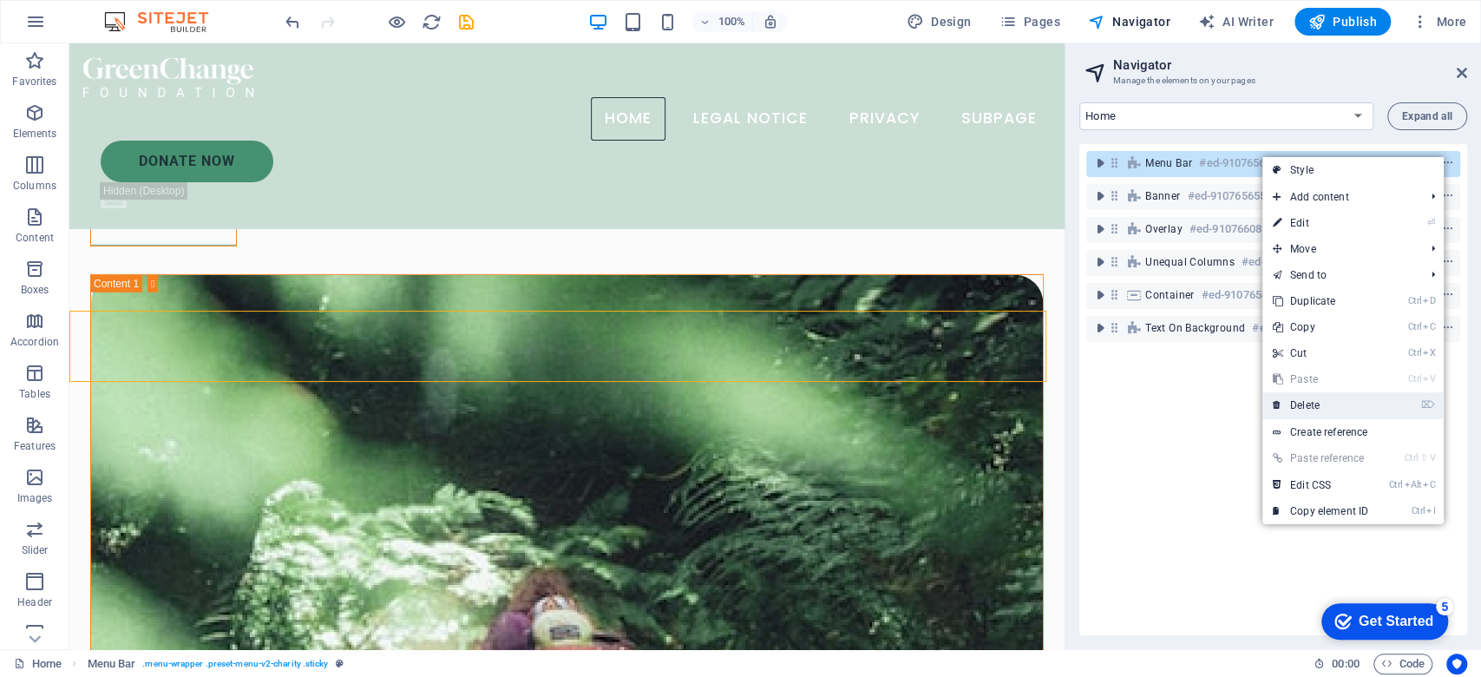
click at [1324, 409] on link "⌦ Delete" at bounding box center [1321, 405] width 116 height 26
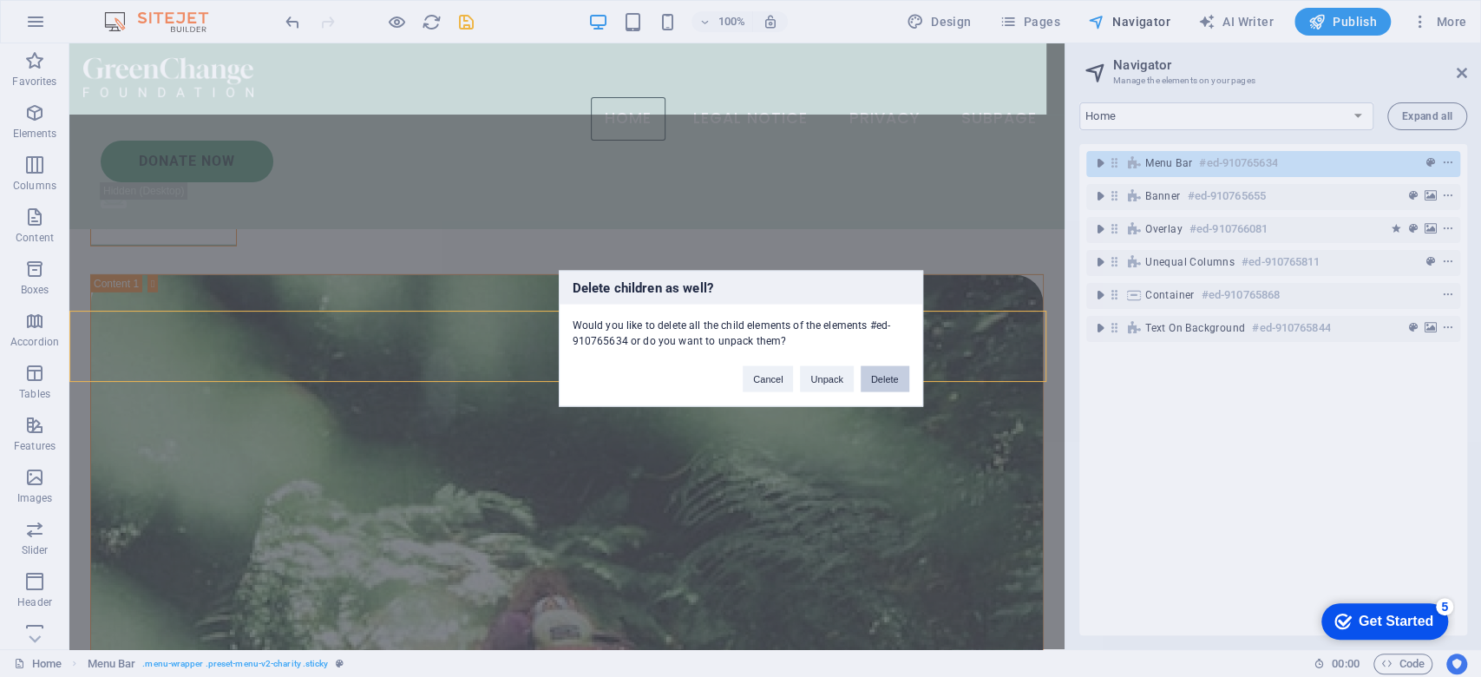
click at [865, 381] on div "Cancel Unpack Delete" at bounding box center [826, 371] width 192 height 44
click at [865, 381] on button "Delete" at bounding box center [885, 379] width 49 height 26
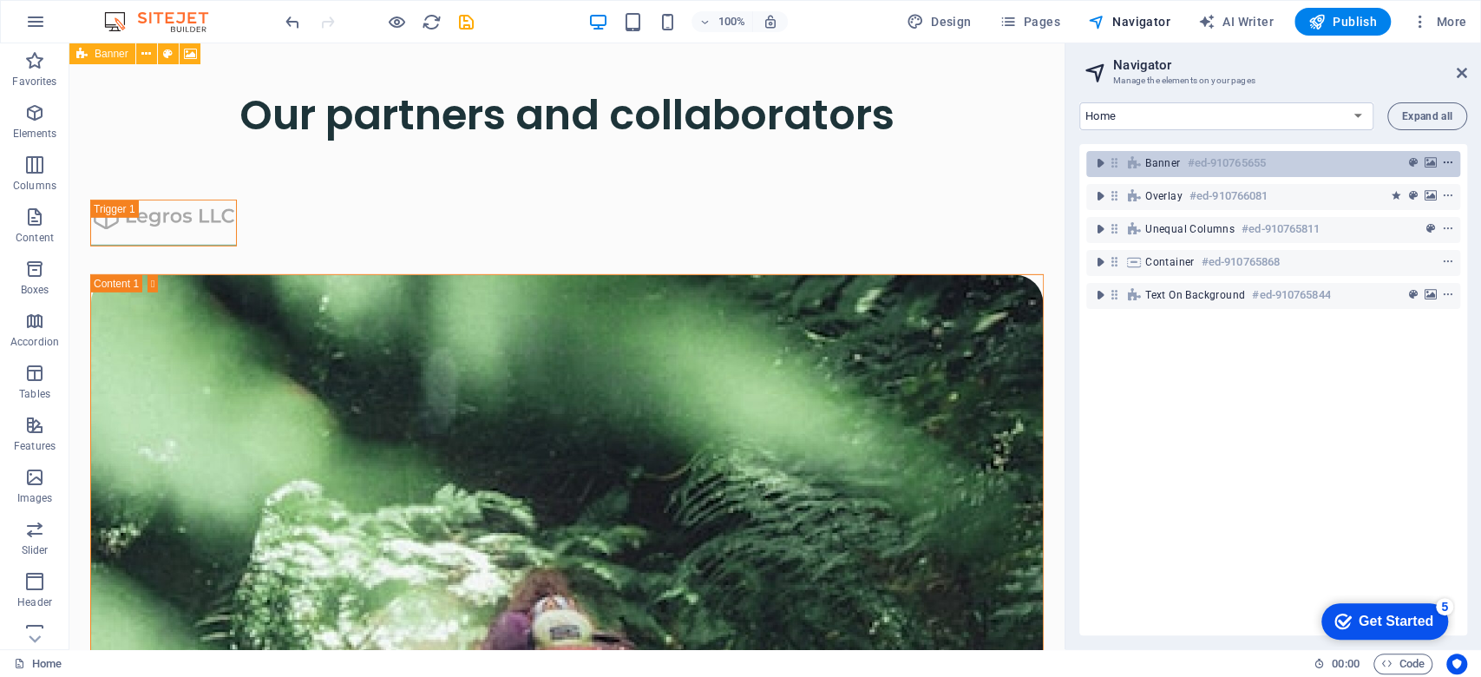
click at [1388, 167] on icon "context-menu" at bounding box center [1448, 163] width 12 height 12
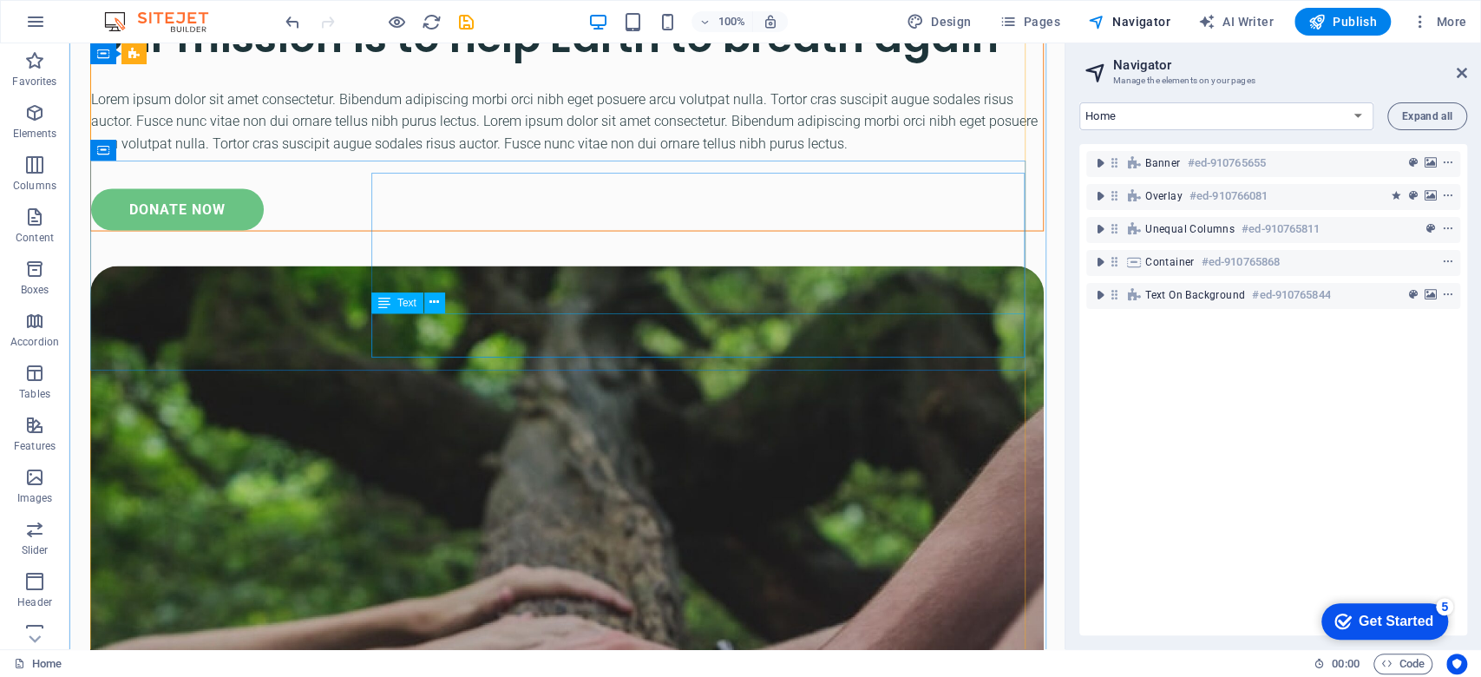
scroll to position [2083, 0]
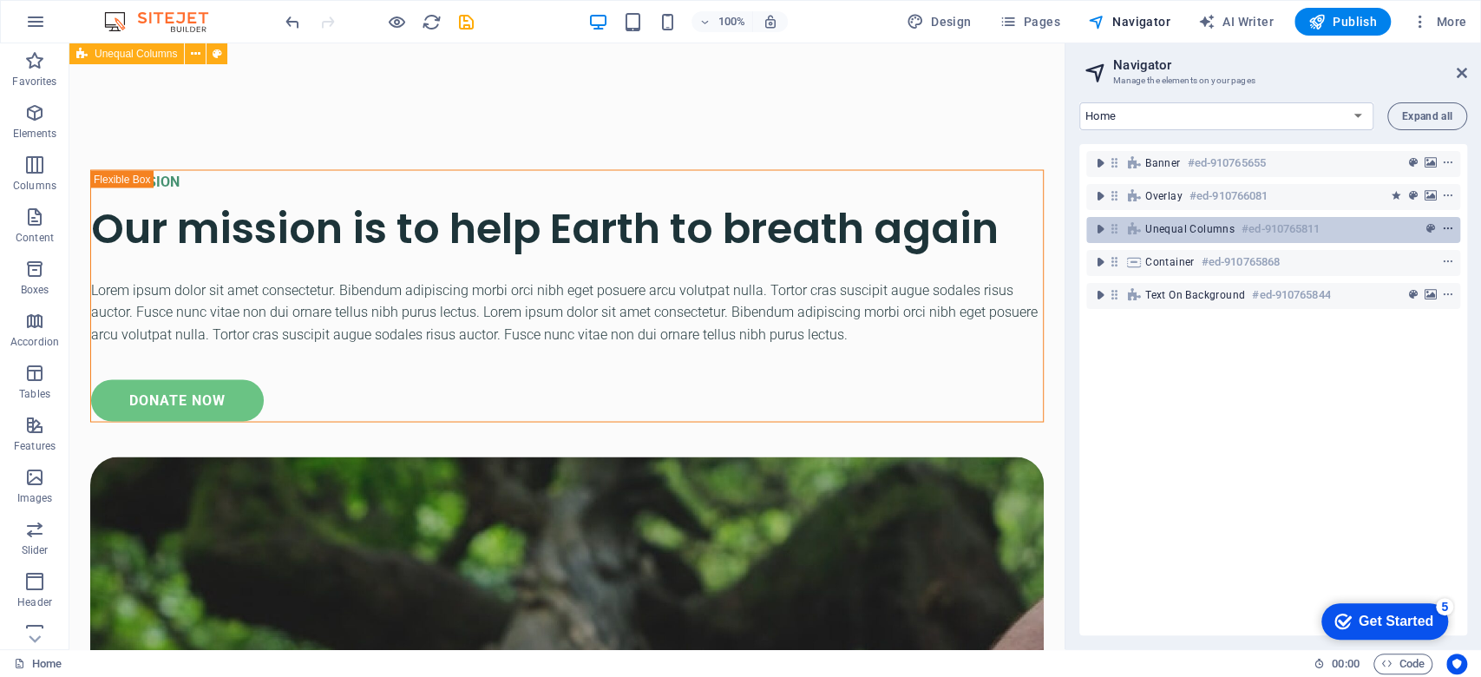
click at [1388, 233] on icon "context-menu" at bounding box center [1448, 229] width 12 height 12
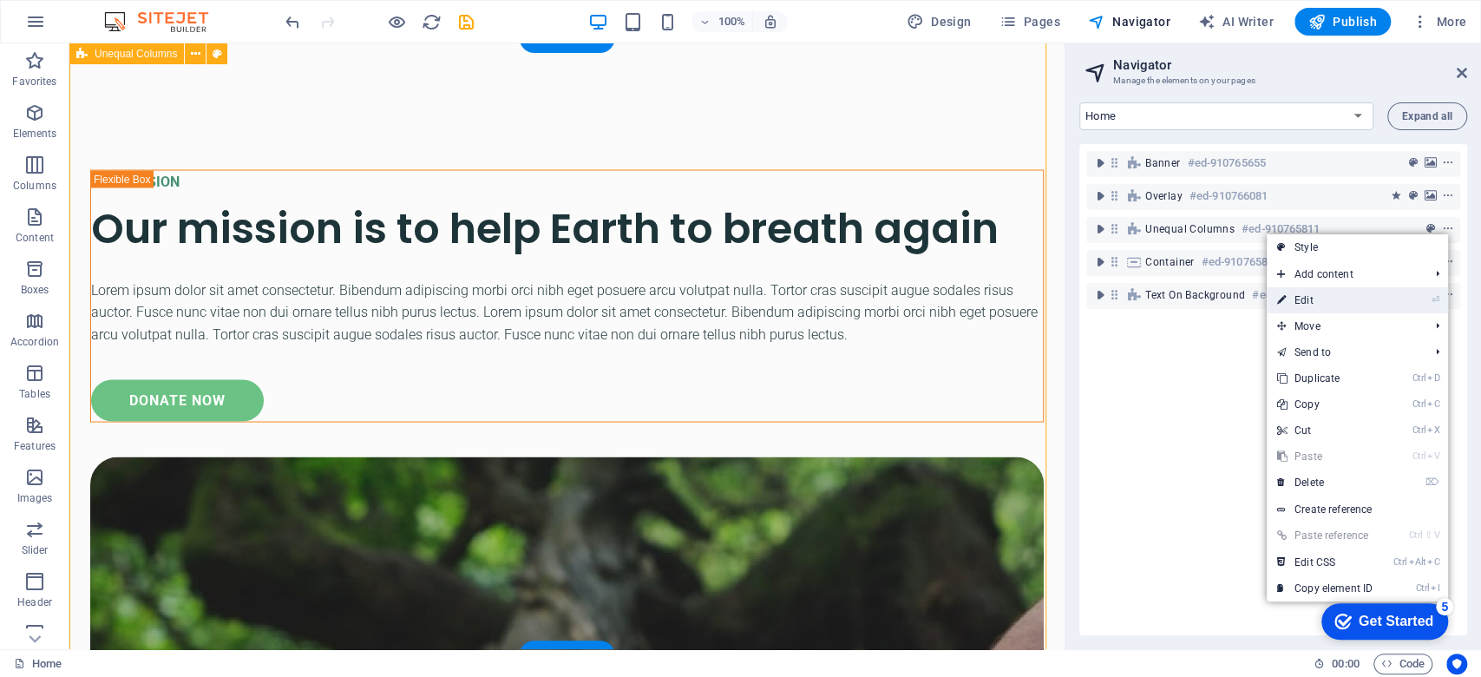
scroll to position [1286, 0]
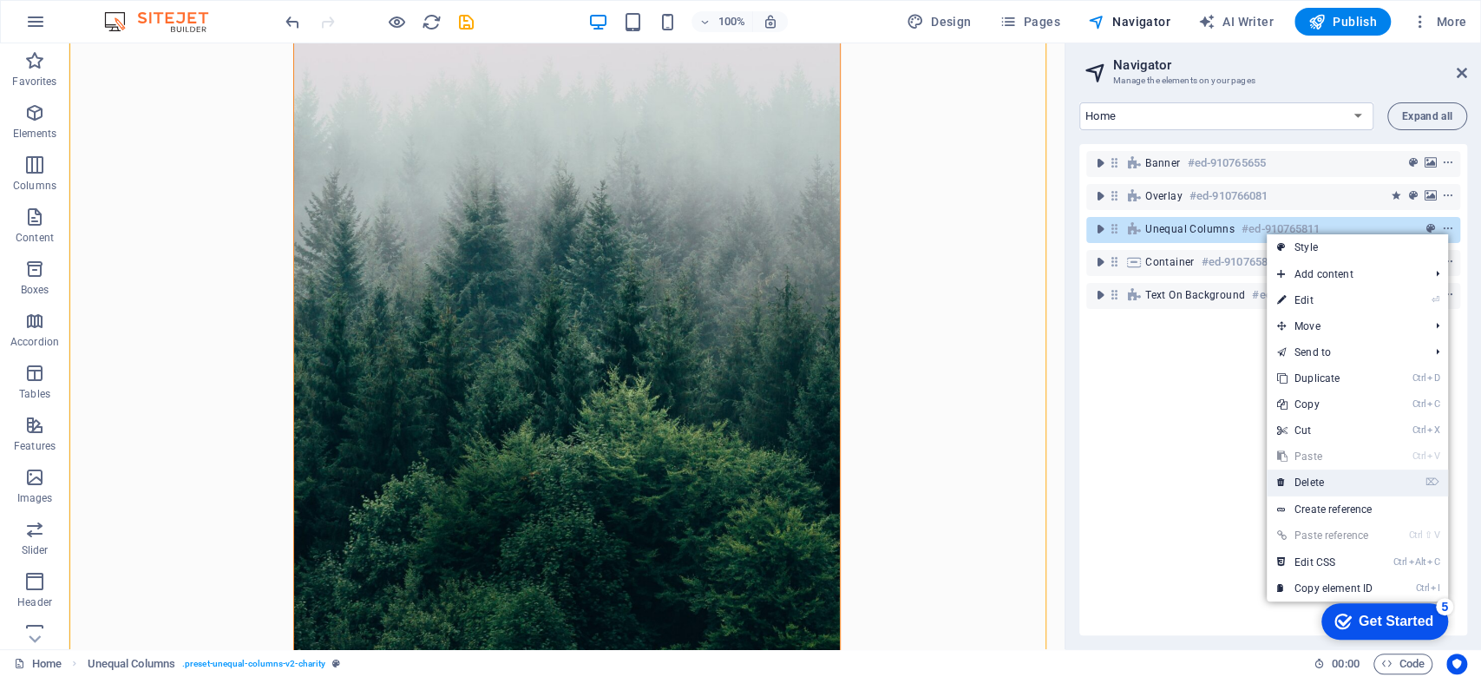
click at [1334, 488] on link "⌦ Delete" at bounding box center [1325, 482] width 116 height 26
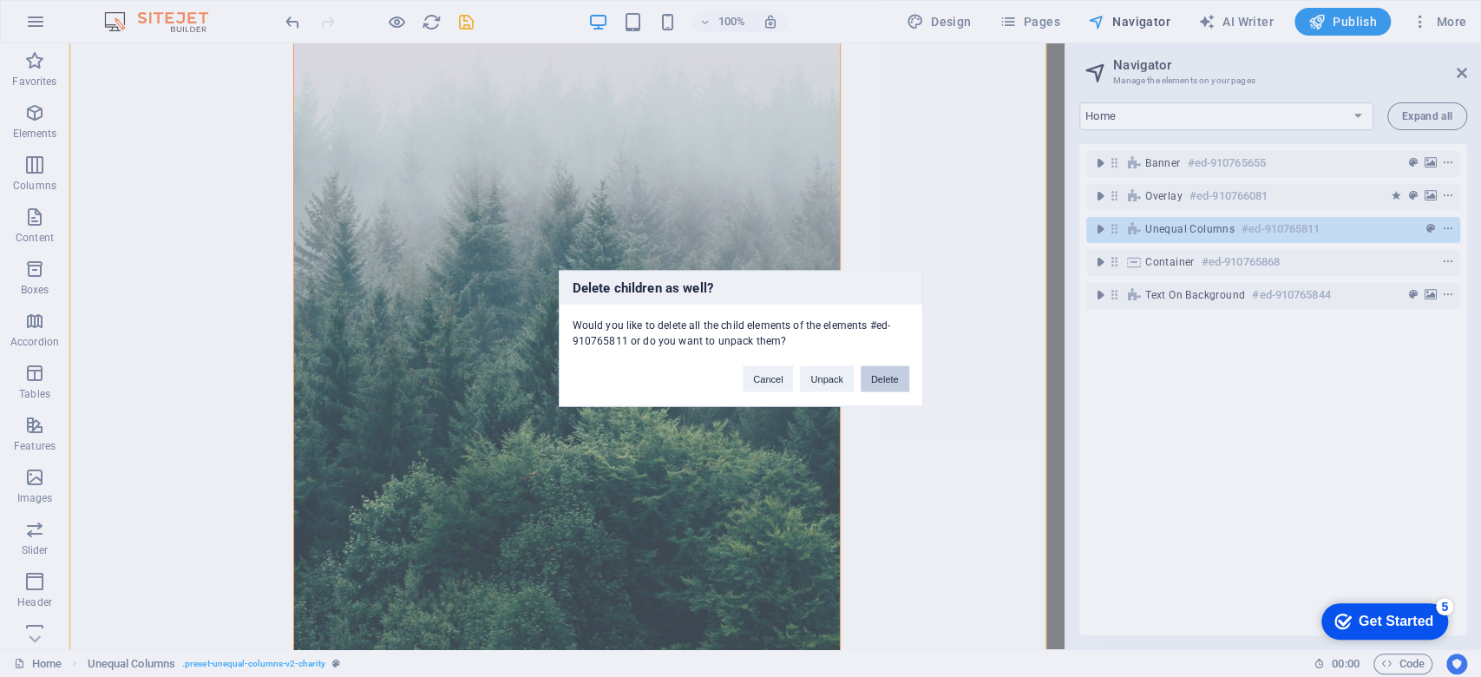
click at [889, 375] on button "Delete" at bounding box center [885, 379] width 49 height 26
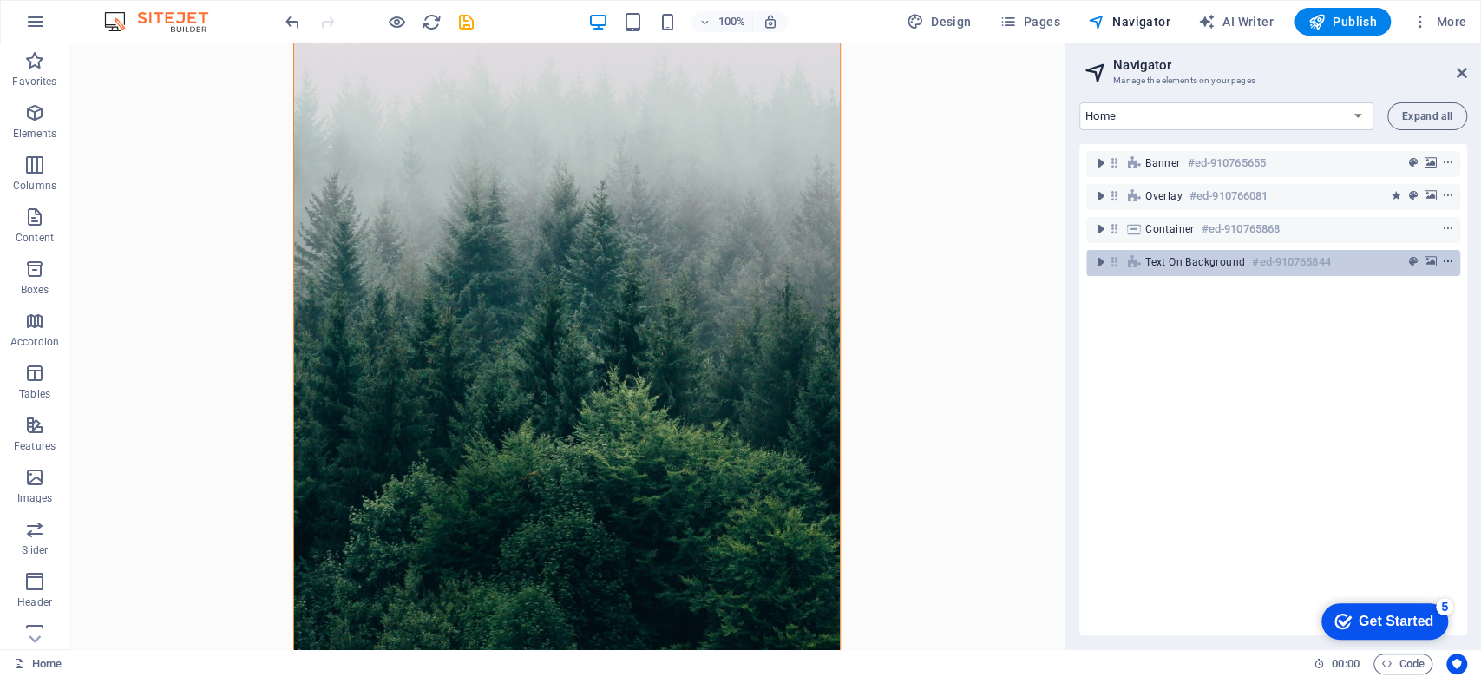
click at [1388, 266] on icon "context-menu" at bounding box center [1448, 262] width 12 height 12
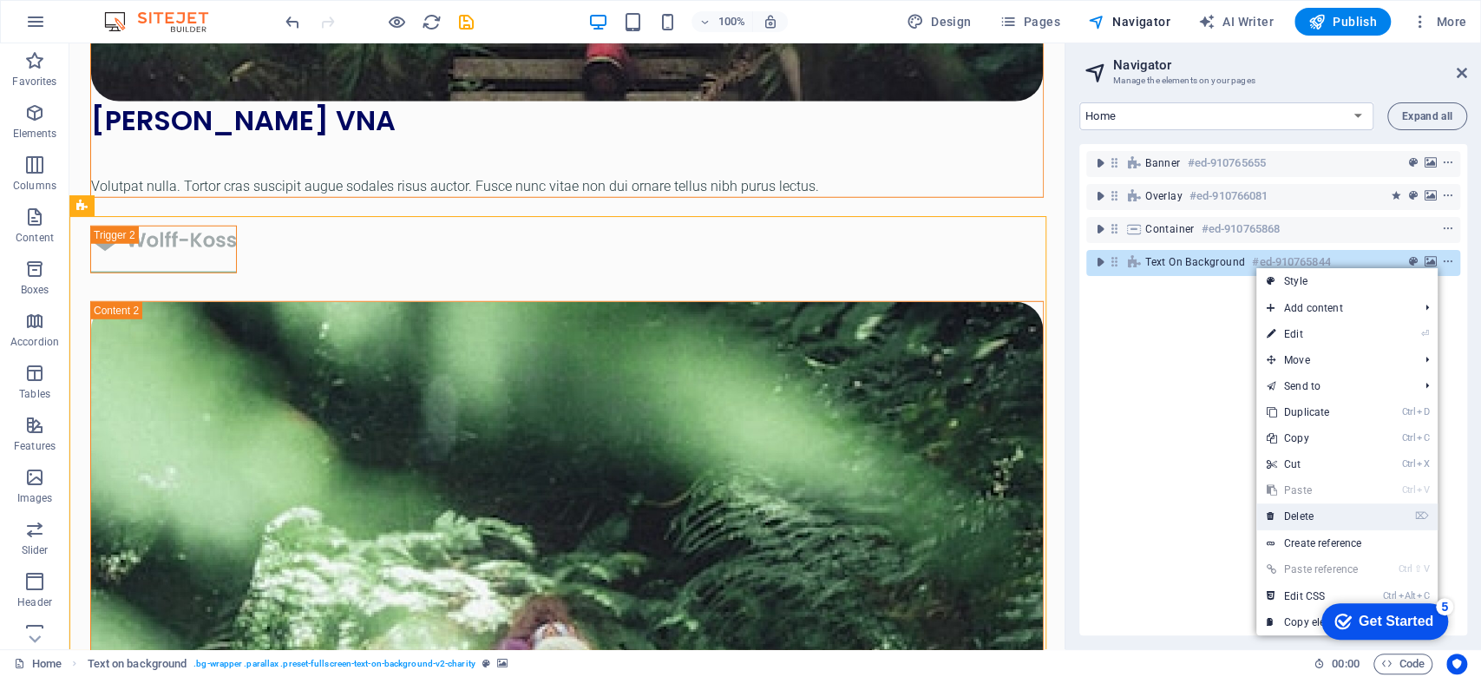
click at [1313, 525] on link "⌦ Delete" at bounding box center [1315, 516] width 116 height 26
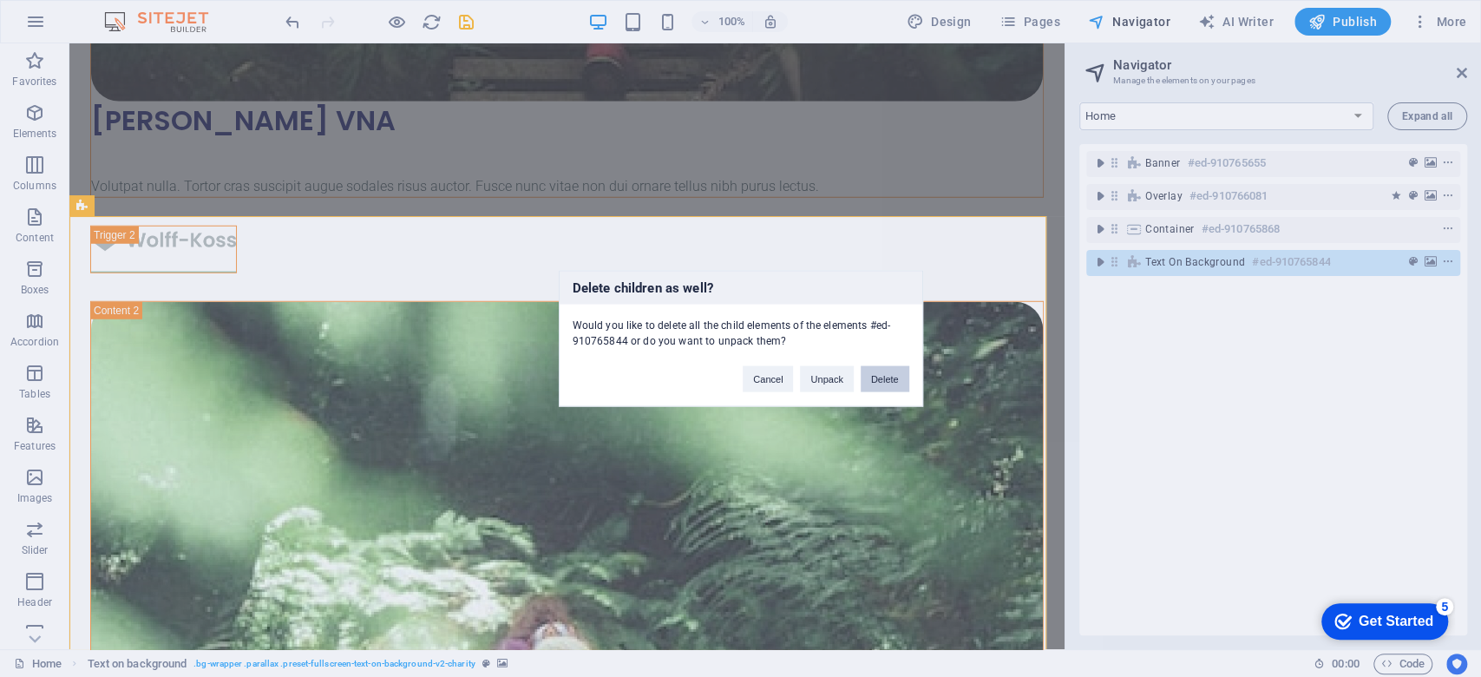
drag, startPoint x: 876, startPoint y: 382, endPoint x: 810, endPoint y: 338, distance: 78.9
click at [876, 382] on button "Delete" at bounding box center [885, 379] width 49 height 26
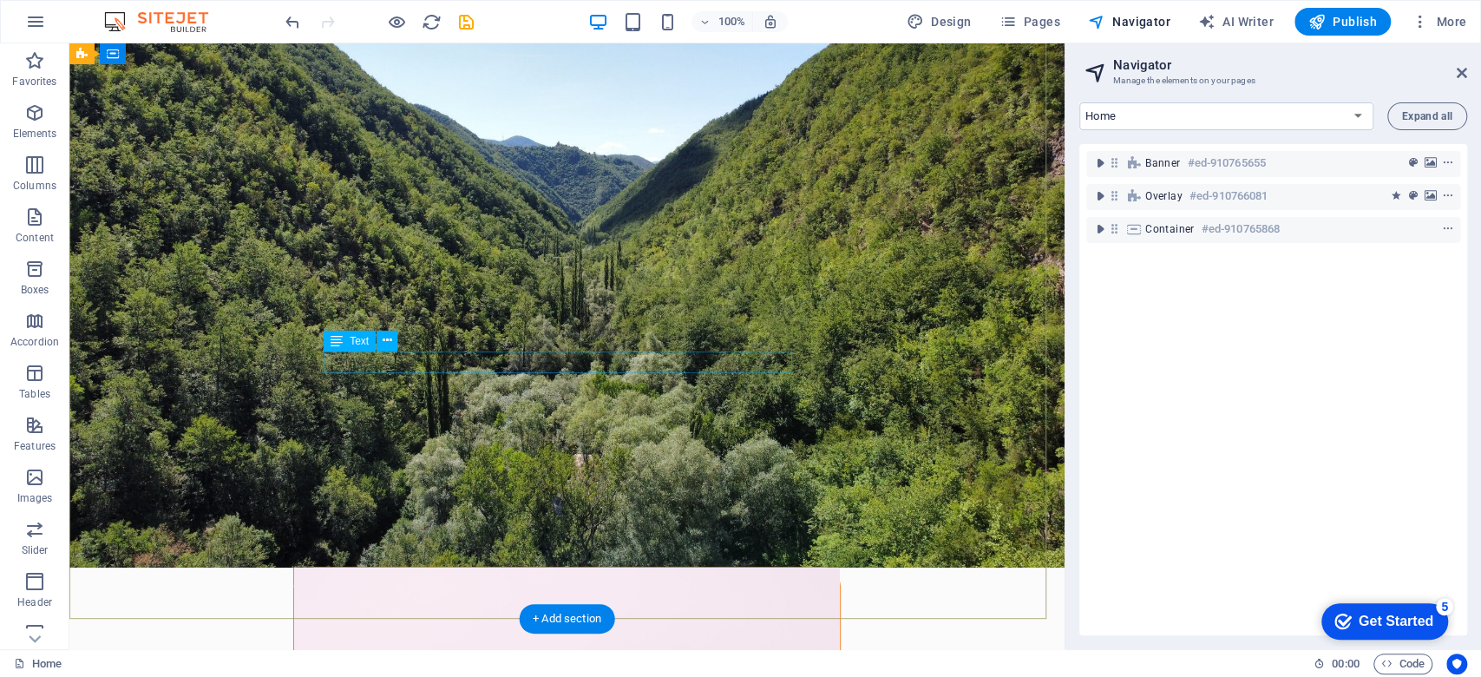
scroll to position [115, 0]
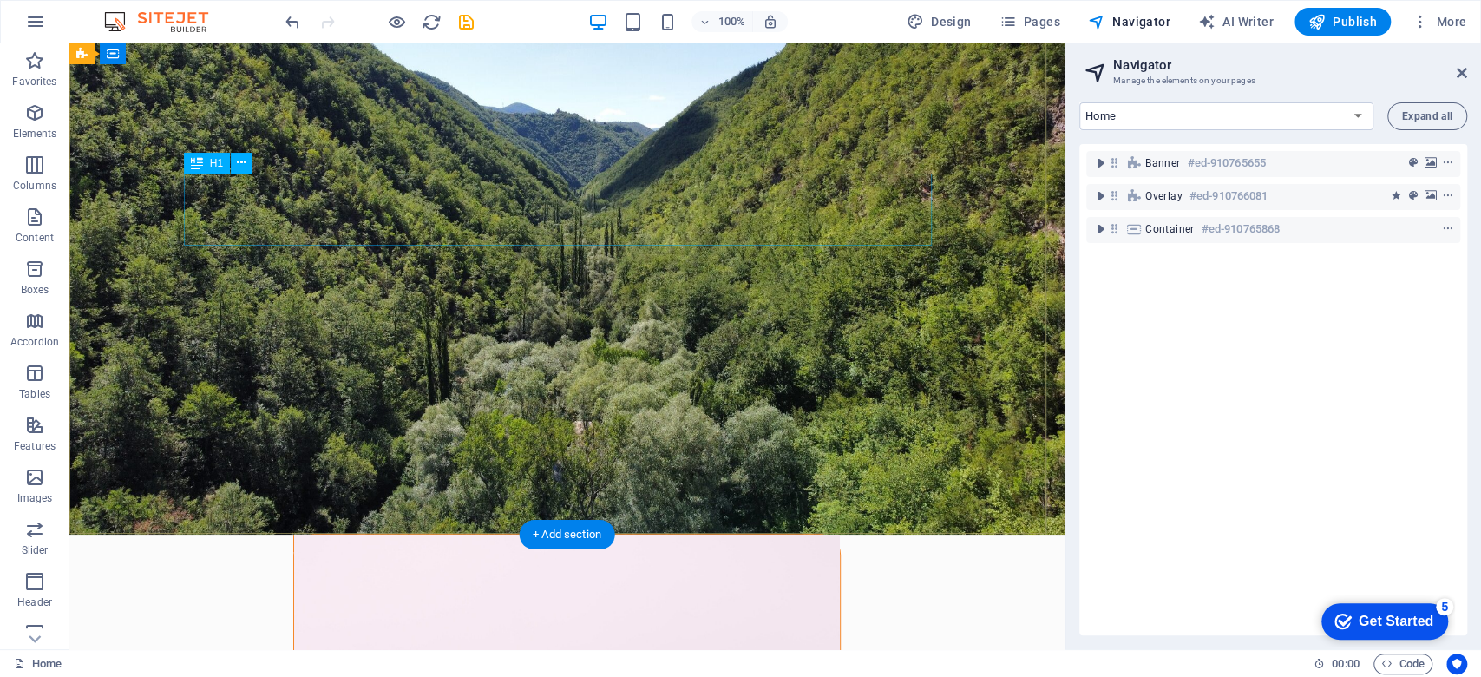
click at [710, 604] on div "HUGWED" at bounding box center [567, 640] width 954 height 72
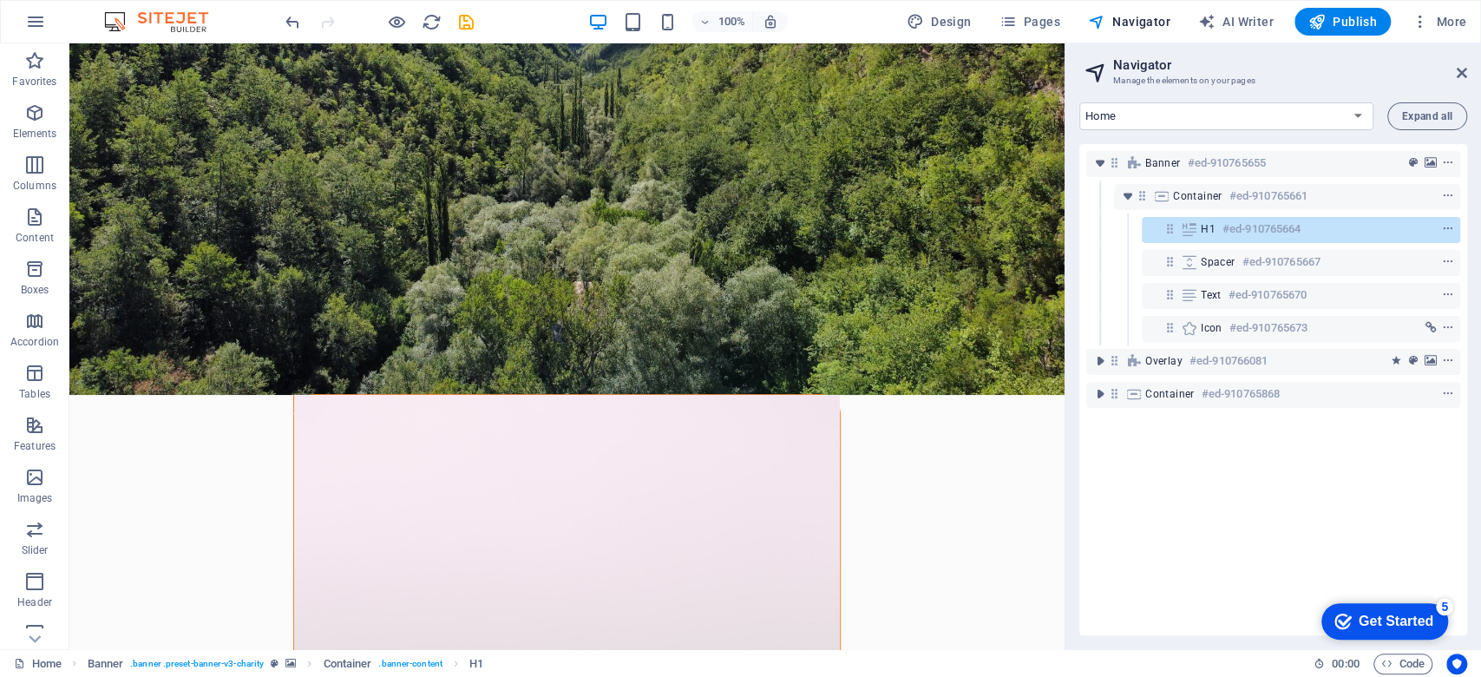
scroll to position [0, 0]
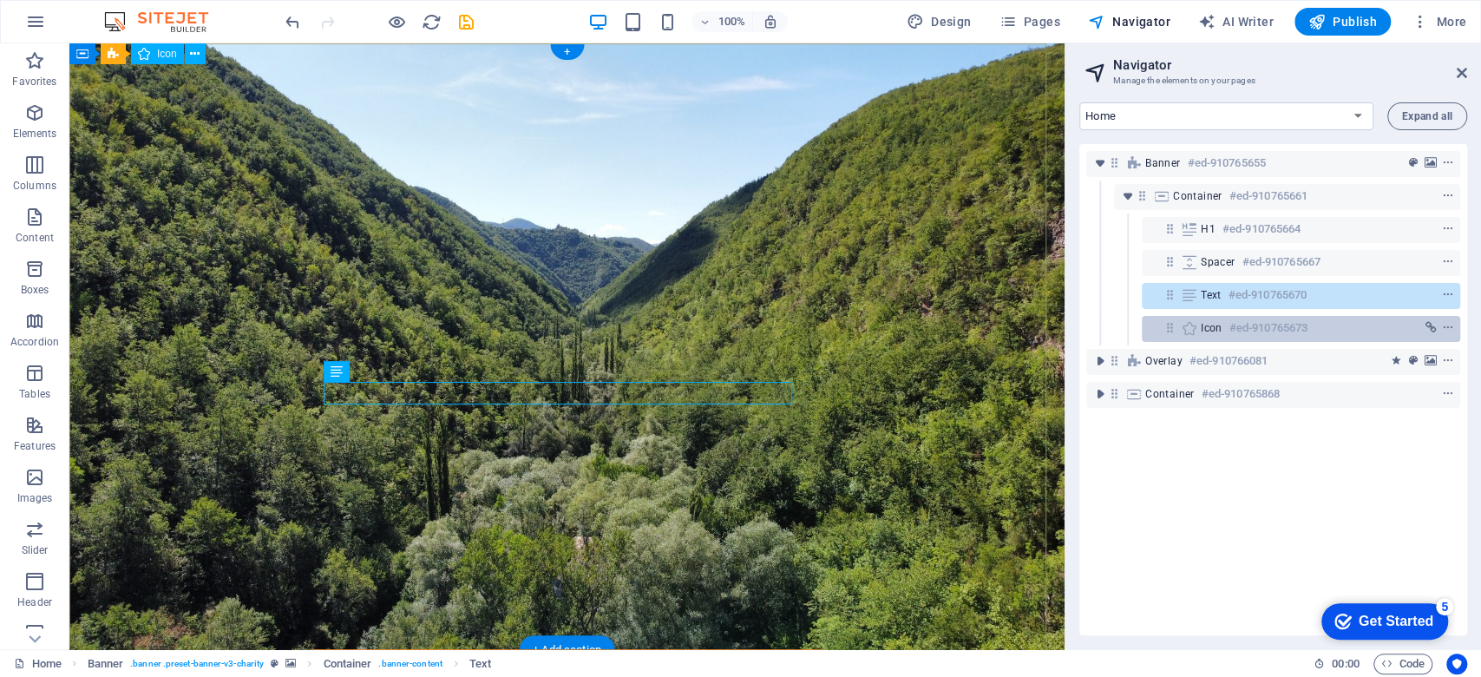
click at [1274, 338] on div "Icon #ed-910765673" at bounding box center [1301, 329] width 318 height 26
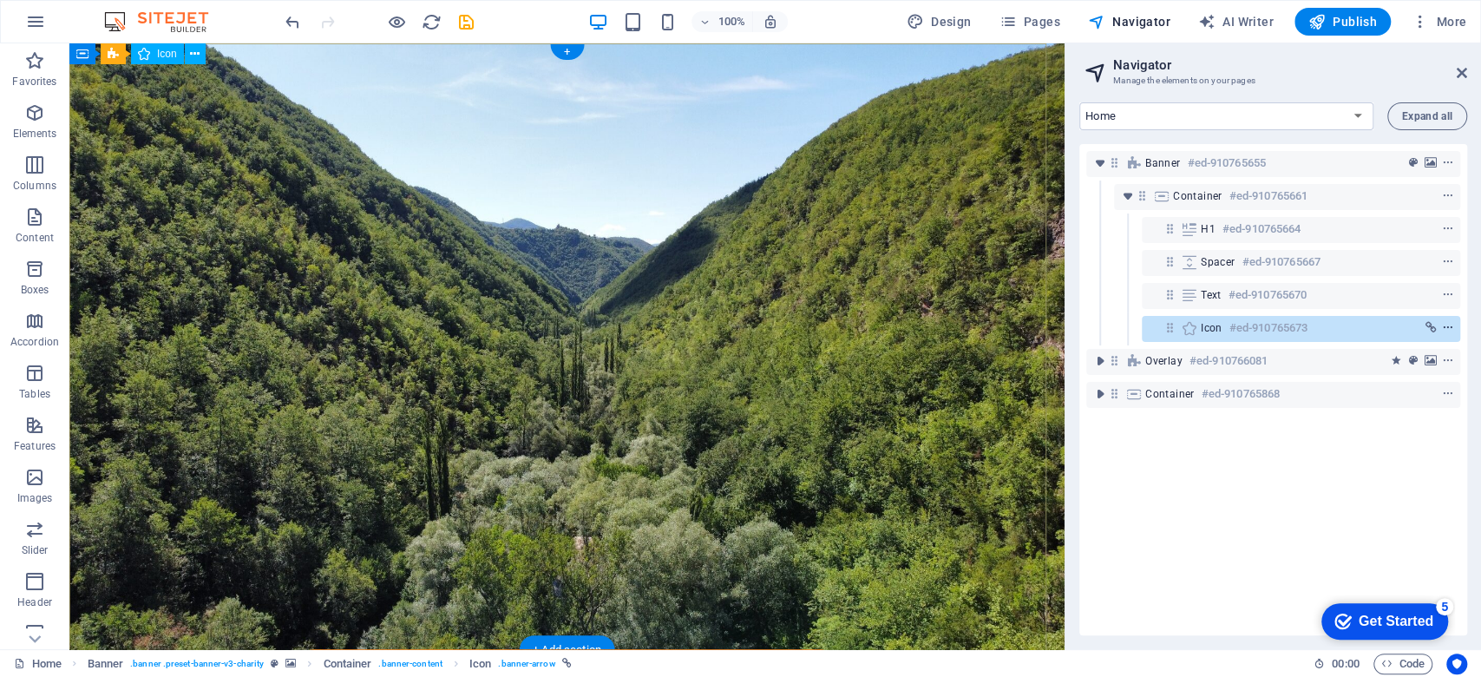
click at [1388, 327] on button "context-menu" at bounding box center [1448, 328] width 17 height 21
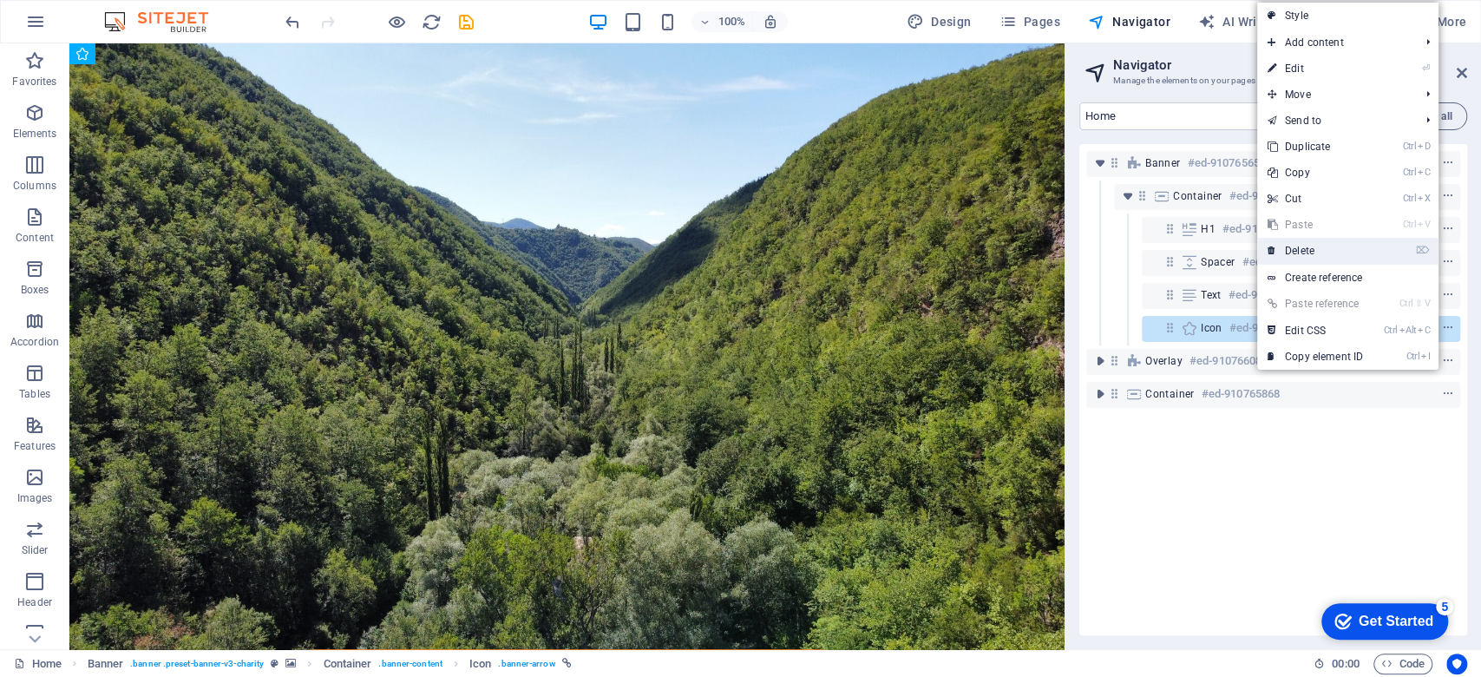
click at [1334, 259] on link "⌦ Delete" at bounding box center [1315, 251] width 116 height 26
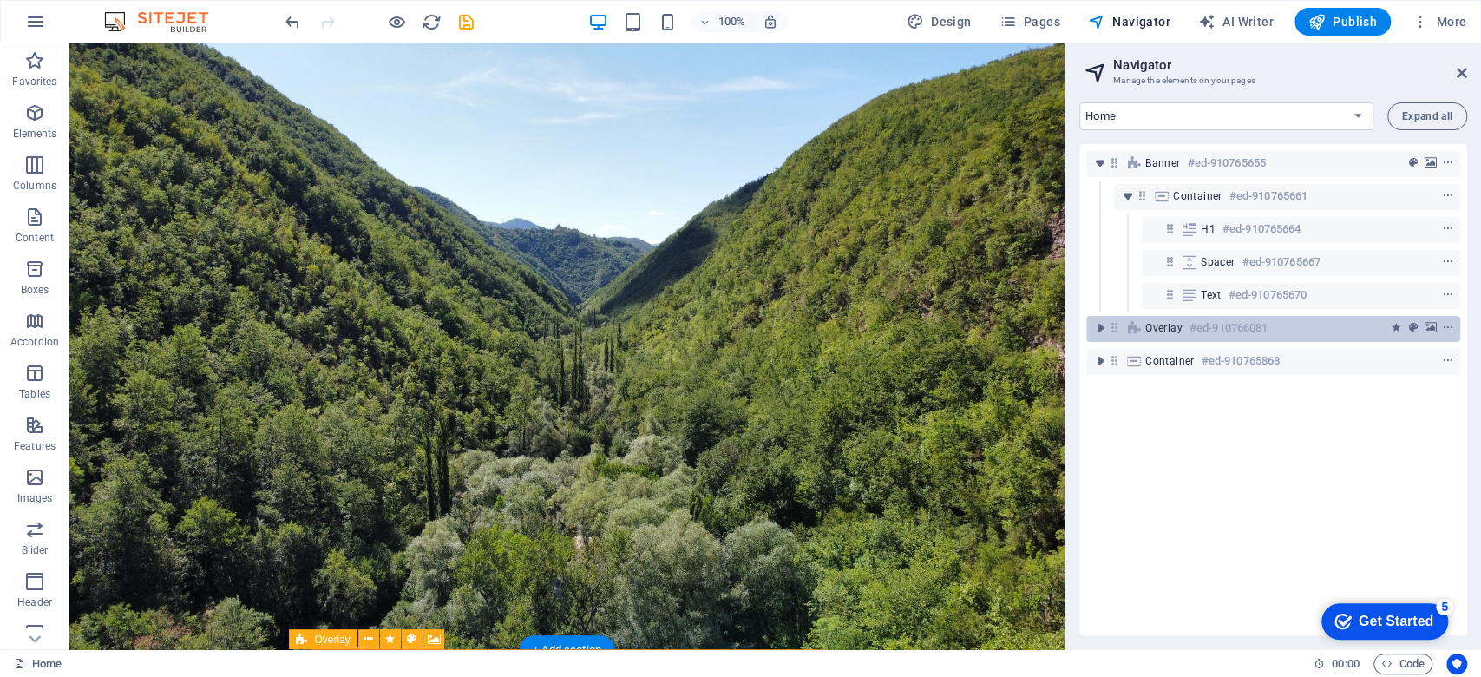
click at [1226, 331] on h6 "#ed-910766081" at bounding box center [1229, 328] width 78 height 21
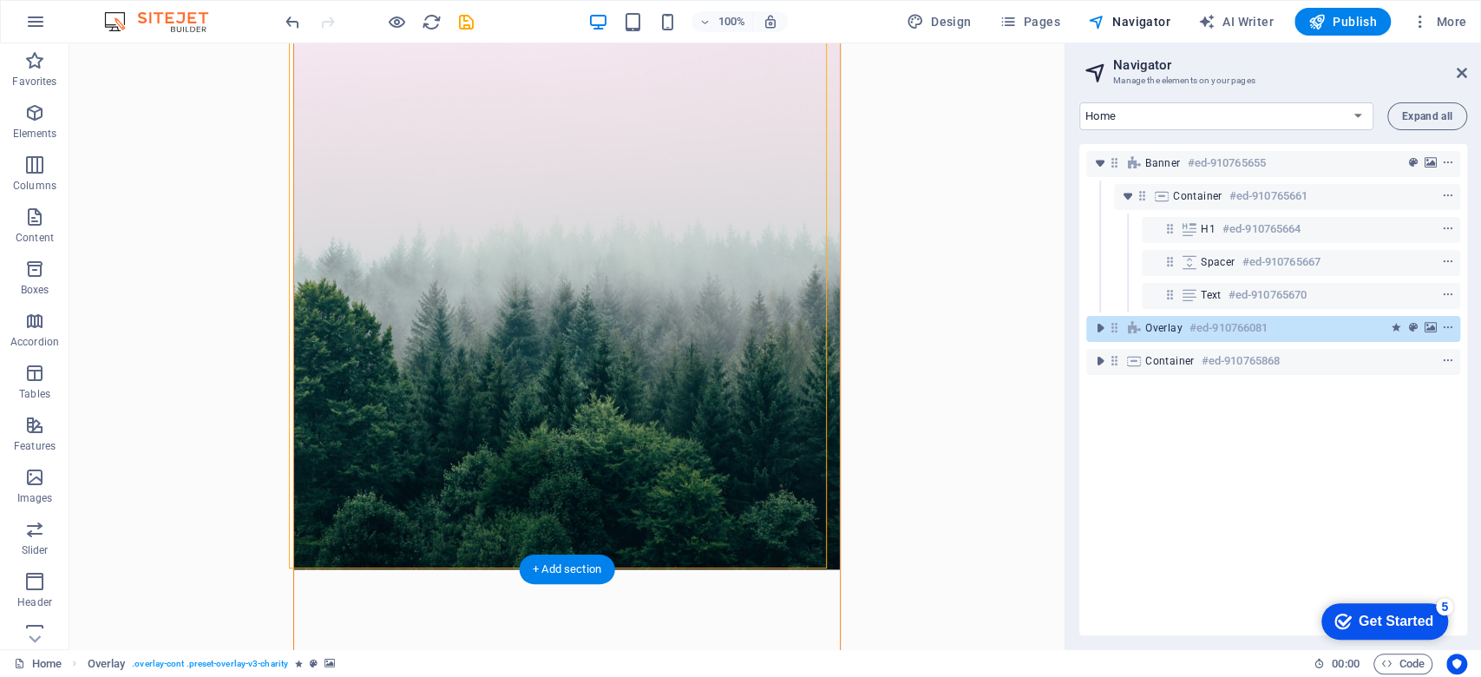
scroll to position [987, 0]
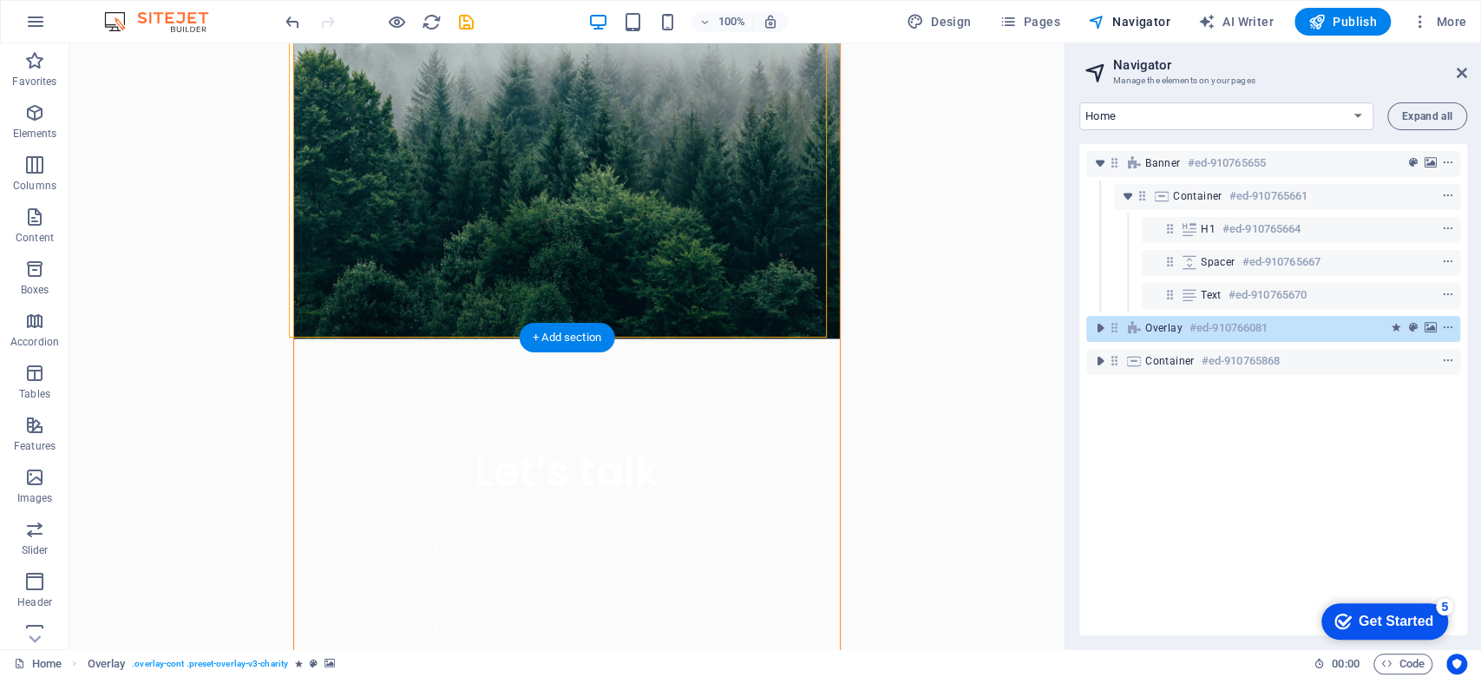
click at [815, 330] on figure at bounding box center [567, 0] width 546 height 675
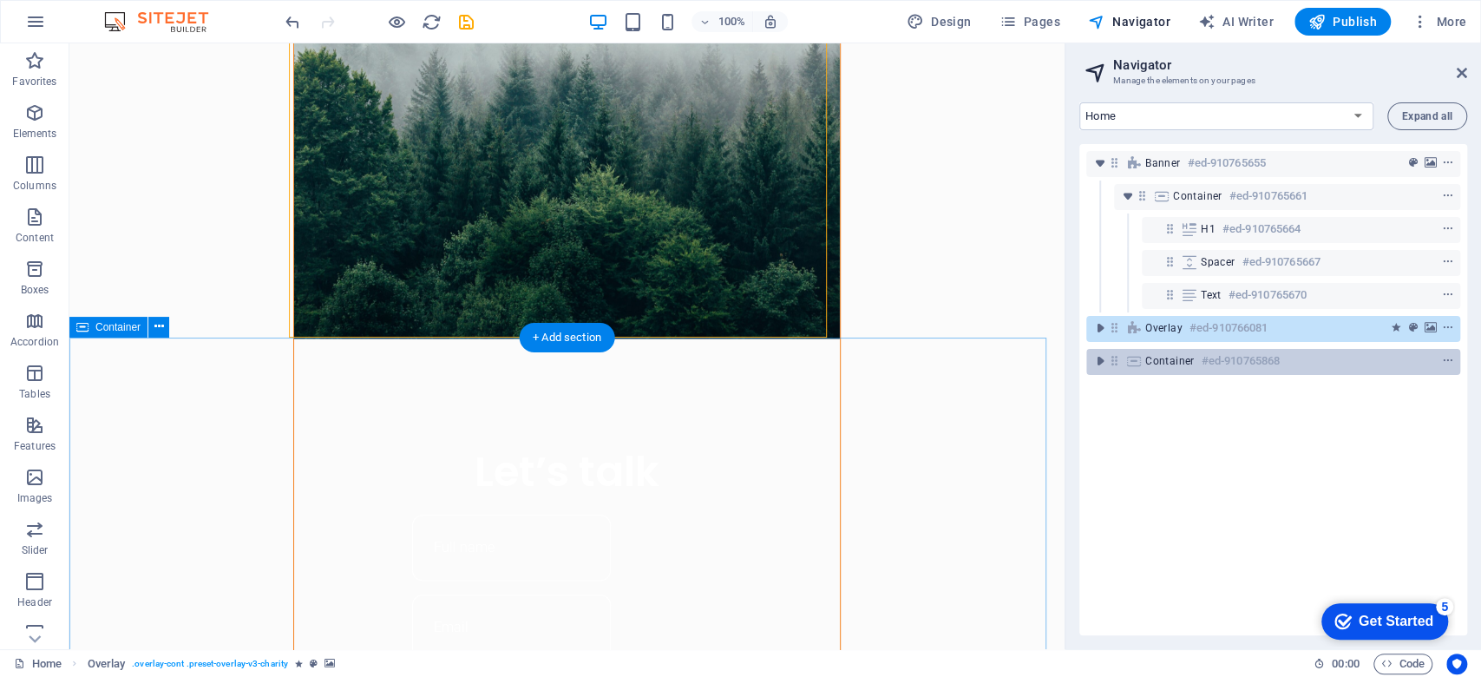
click at [1385, 366] on div at bounding box center [1416, 361] width 82 height 21
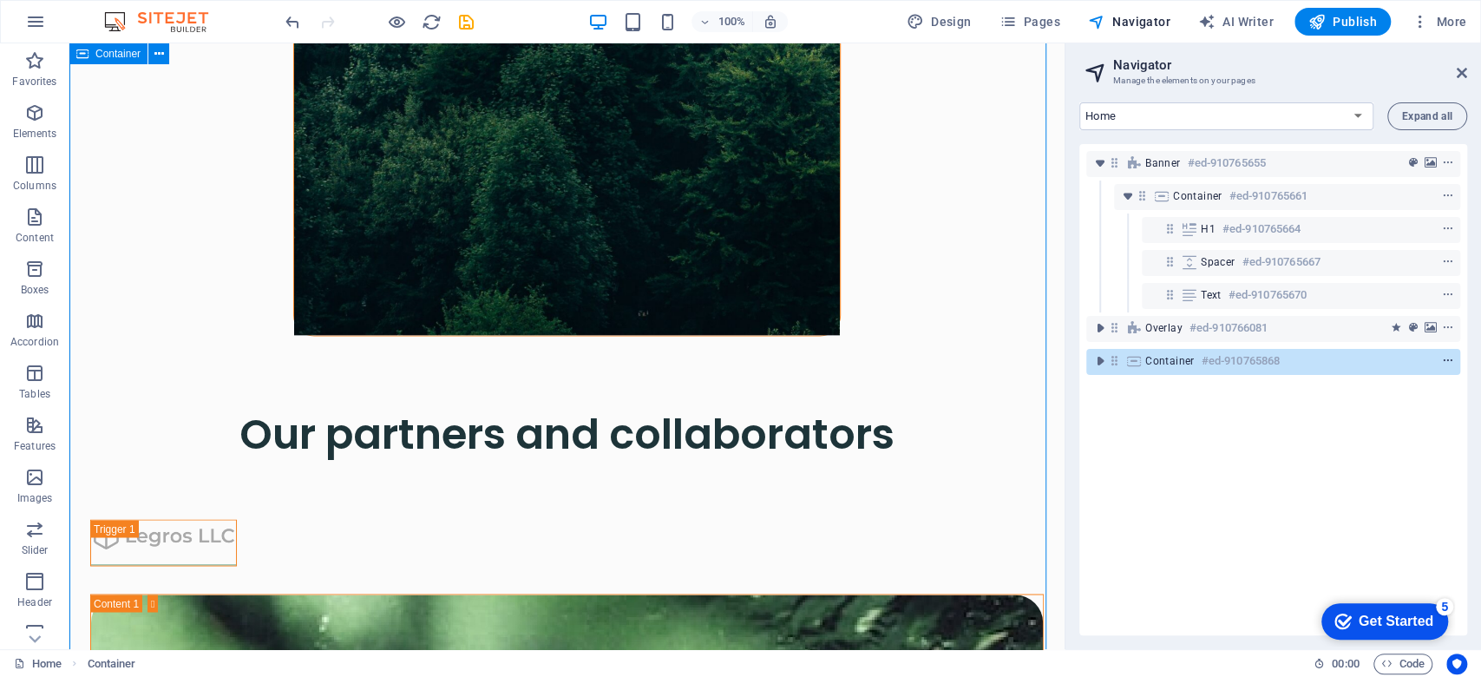
click at [1388, 361] on span "context-menu" at bounding box center [1448, 361] width 17 height 12
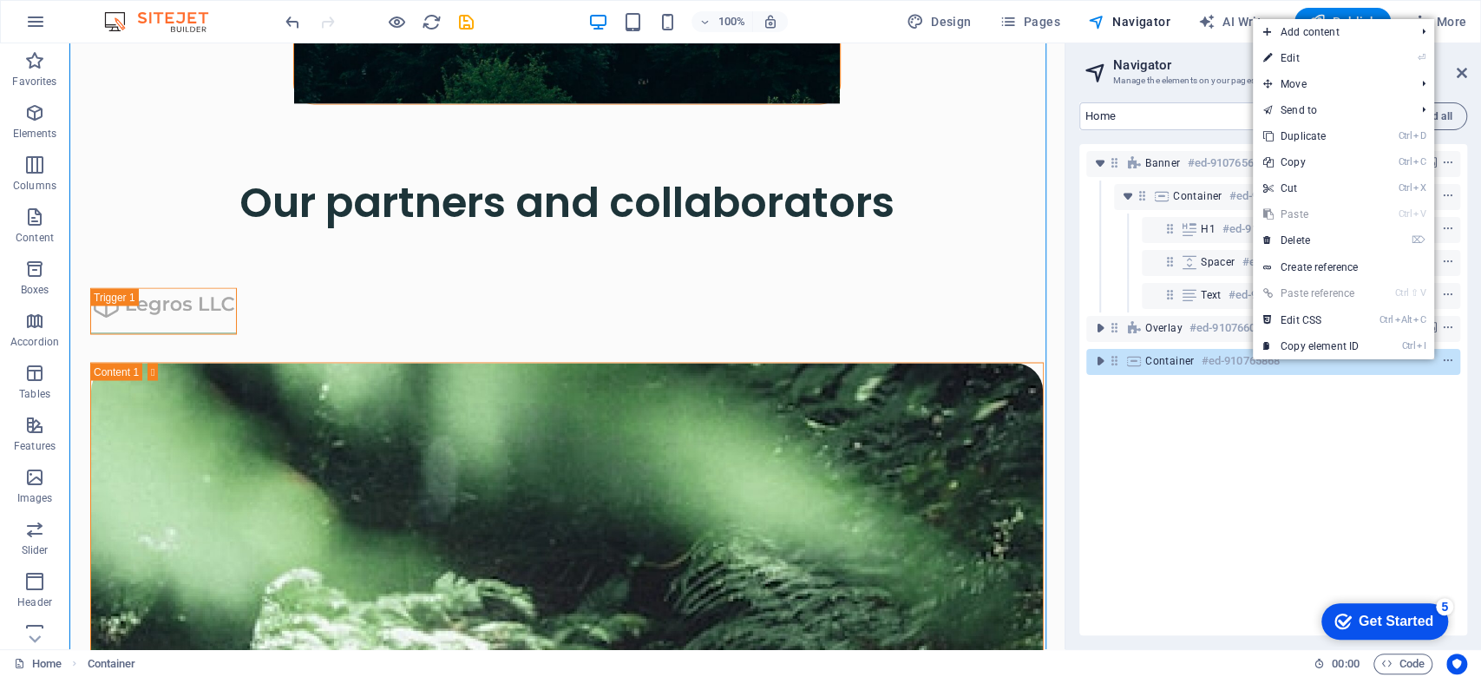
drag, startPoint x: 1233, startPoint y: 404, endPoint x: 1219, endPoint y: 392, distance: 17.9
click at [1232, 404] on div "Banner #ed-910765655 Container #ed-910765661 H1 #ed-910765664 Spacer #ed-910765…" at bounding box center [1274, 389] width 388 height 491
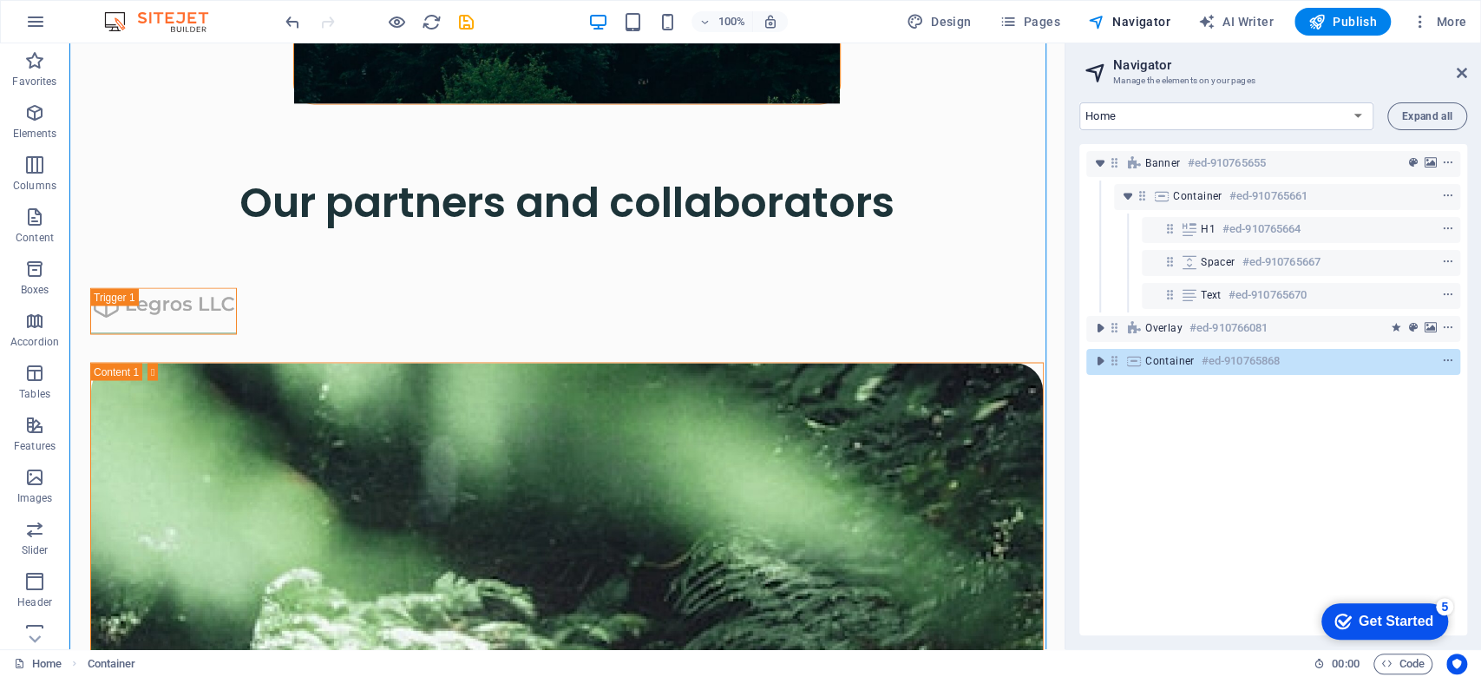
drag, startPoint x: 1204, startPoint y: 381, endPoint x: 1194, endPoint y: 371, distance: 13.5
click at [1203, 380] on div "Banner #ed-910765655 Container #ed-910765661 H1 #ed-910765664 Spacer #ed-910765…" at bounding box center [1274, 389] width 388 height 491
click at [1104, 361] on icon "toggle-expand" at bounding box center [1100, 360] width 17 height 17
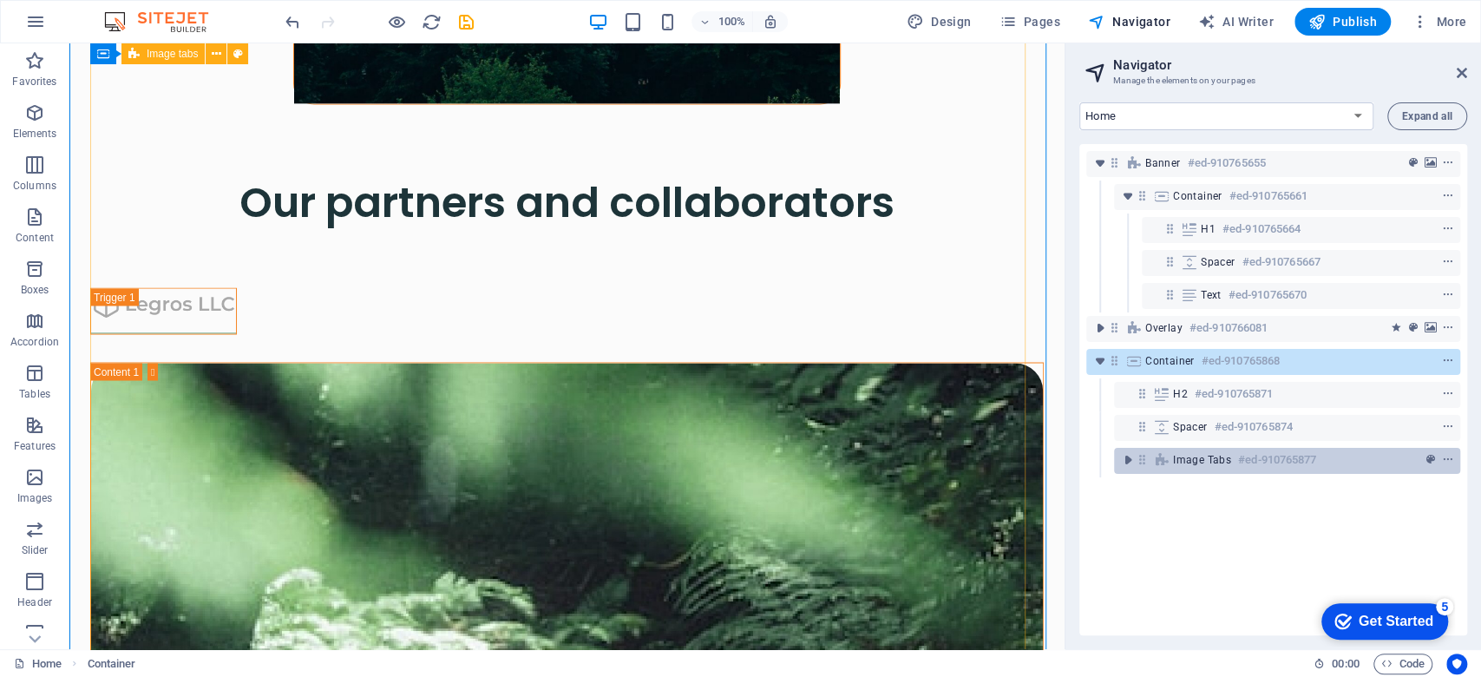
click at [1264, 455] on h6 "#ed-910765877" at bounding box center [1277, 460] width 78 height 21
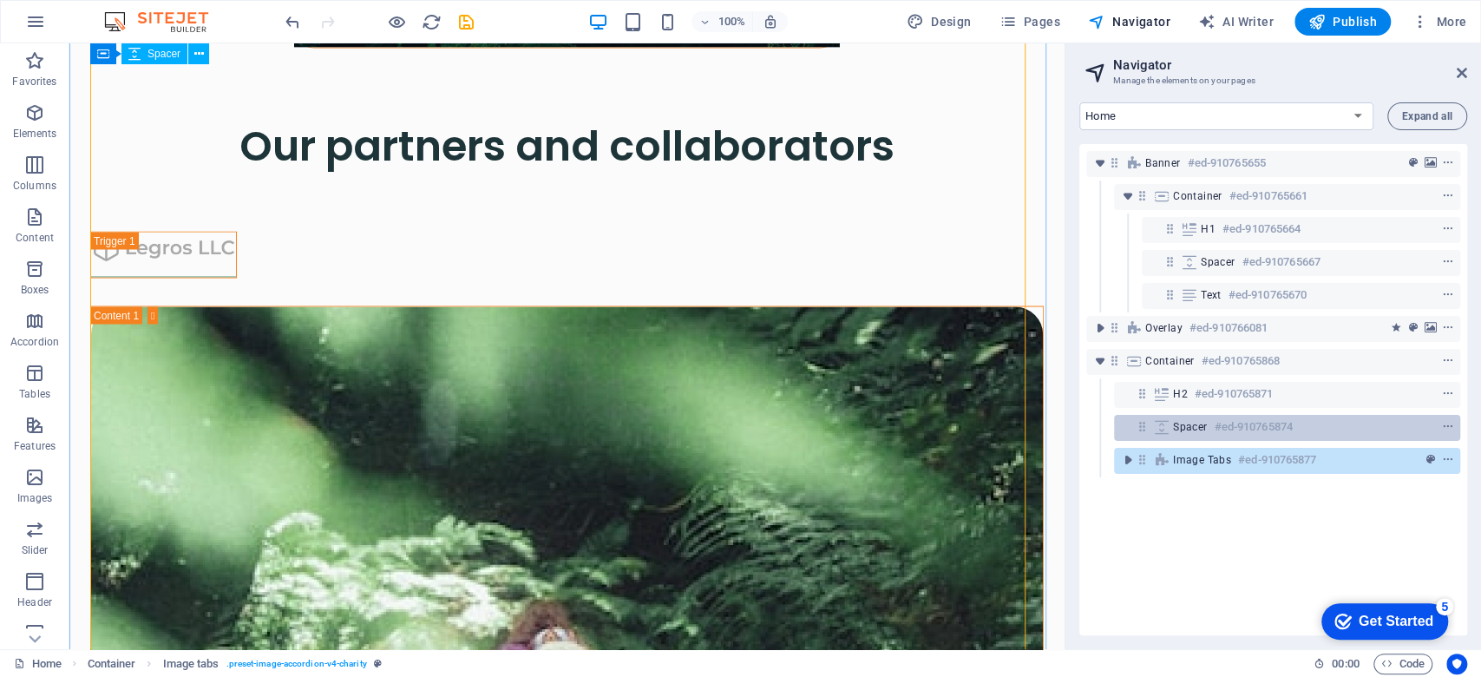
click at [1271, 434] on h6 "#ed-910765874" at bounding box center [1253, 427] width 78 height 21
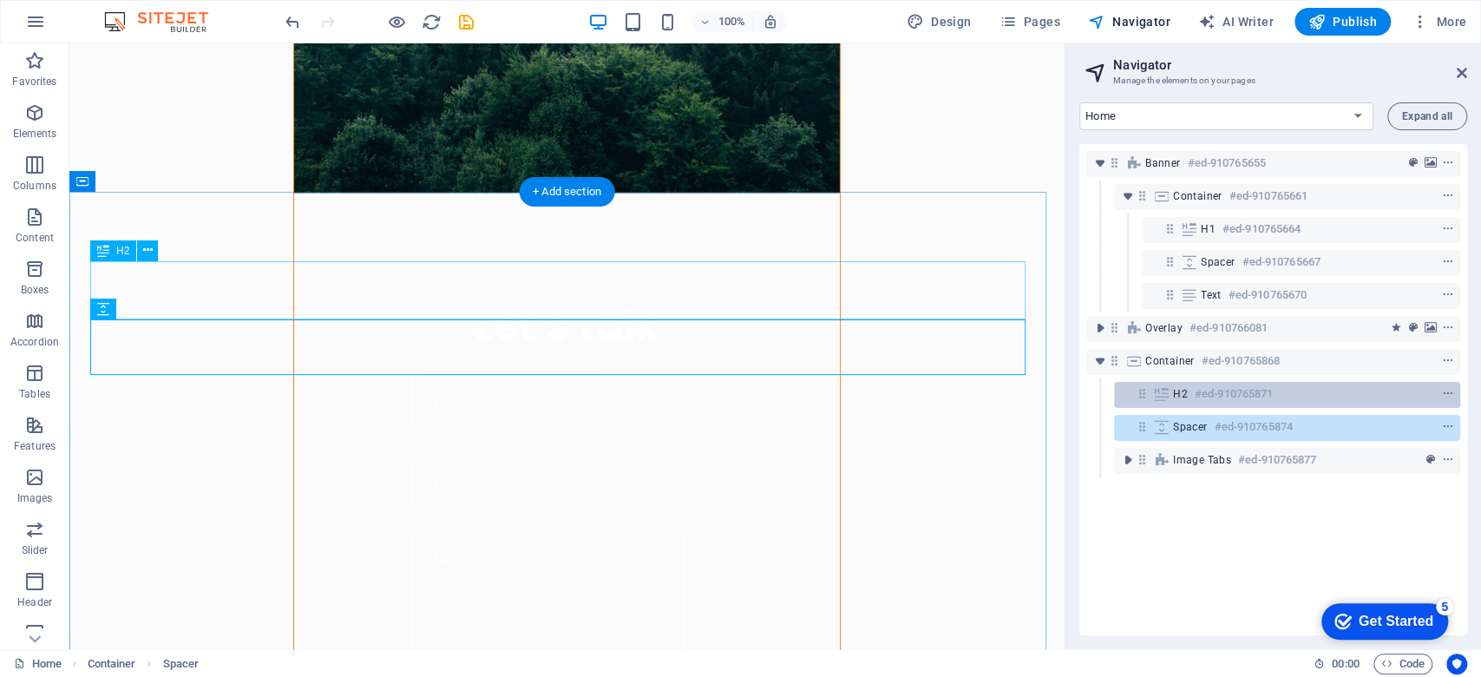
click at [1277, 404] on div "H2 #ed-910765871" at bounding box center [1273, 394] width 200 height 21
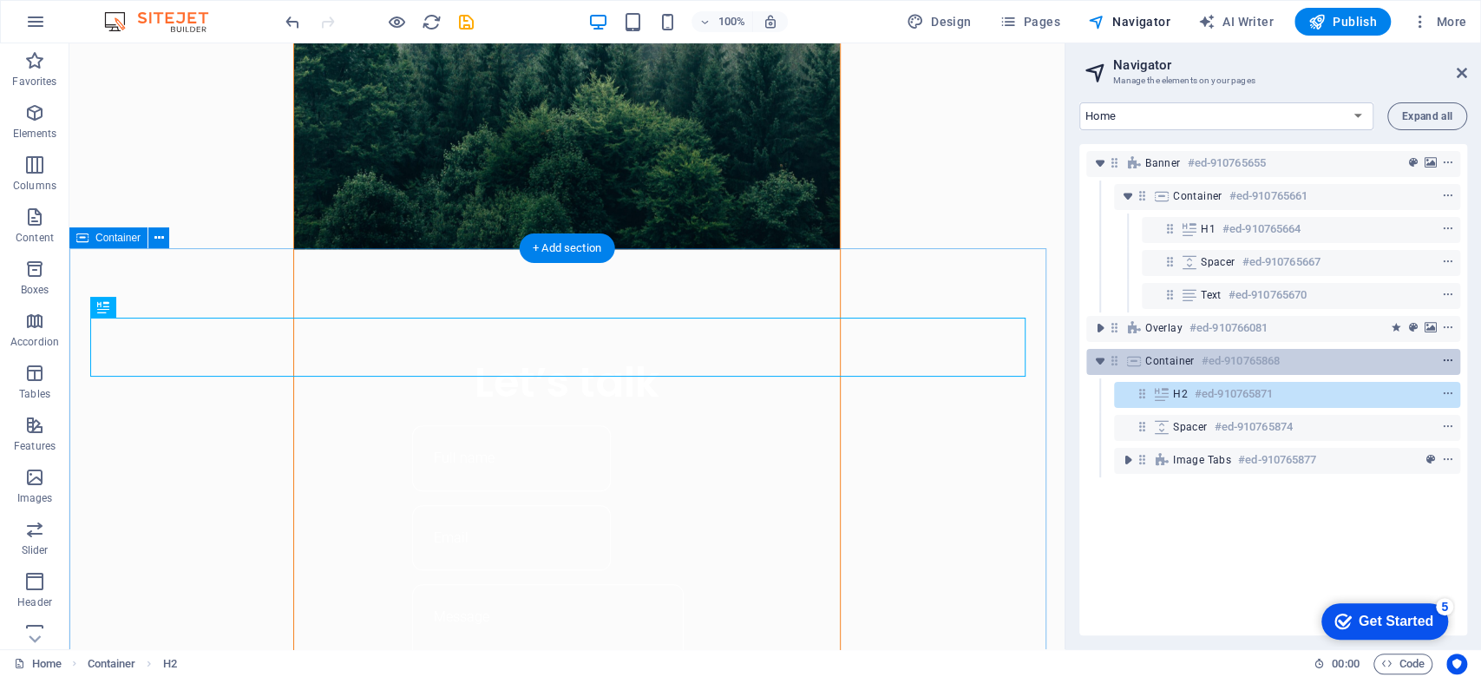
click at [1388, 362] on icon "context-menu" at bounding box center [1448, 361] width 12 height 12
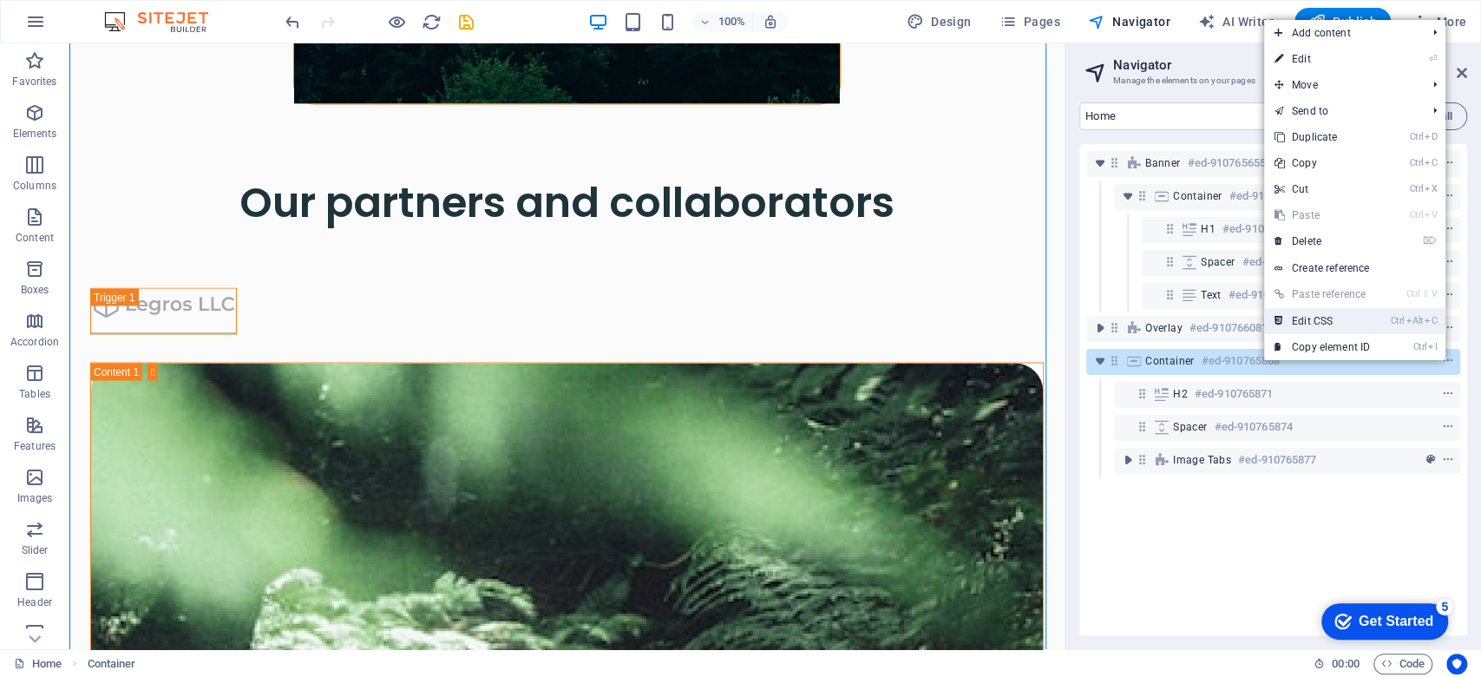
click at [1339, 324] on link "Ctrl Alt C Edit CSS" at bounding box center [1322, 321] width 116 height 26
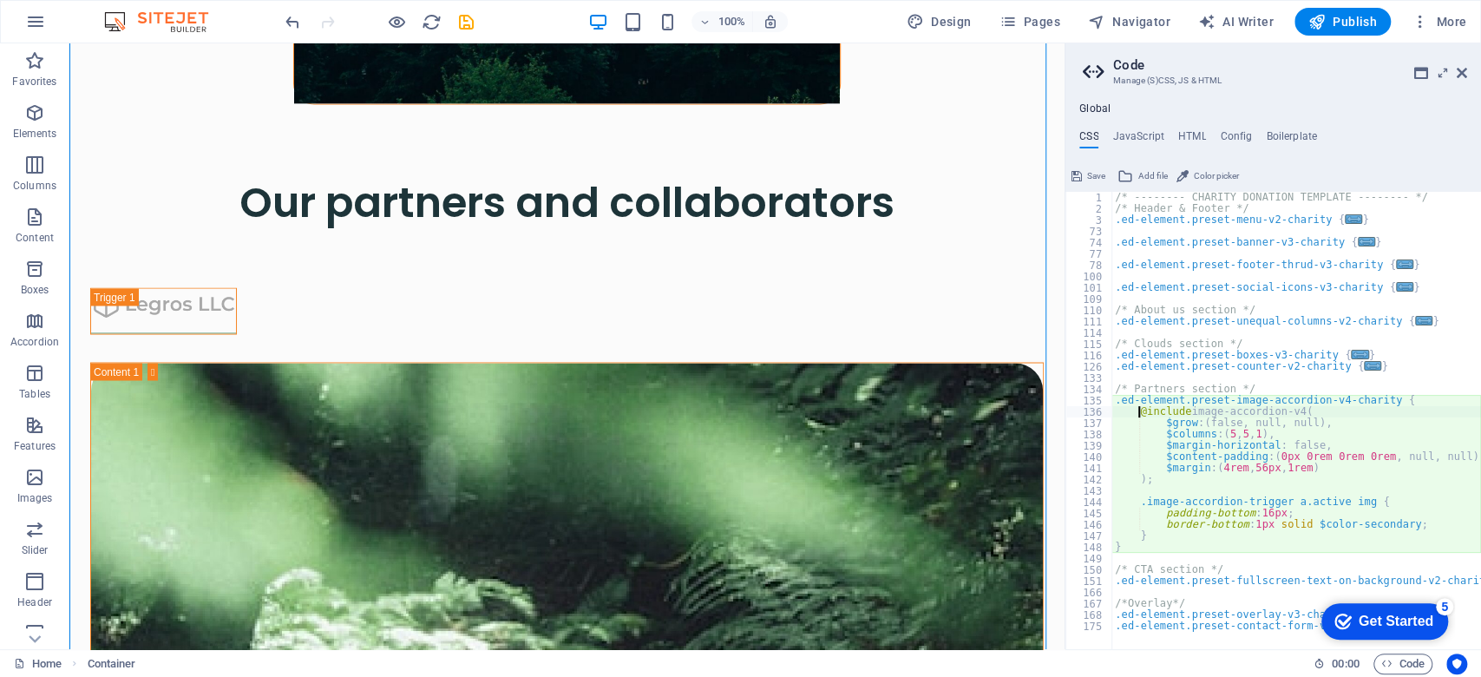
click at [1190, 393] on div "/* -------- CHARITY DONATION TEMPLATE -------- */ /* Header & Footer */ .ed-ele…" at bounding box center [1297, 432] width 370 height 480
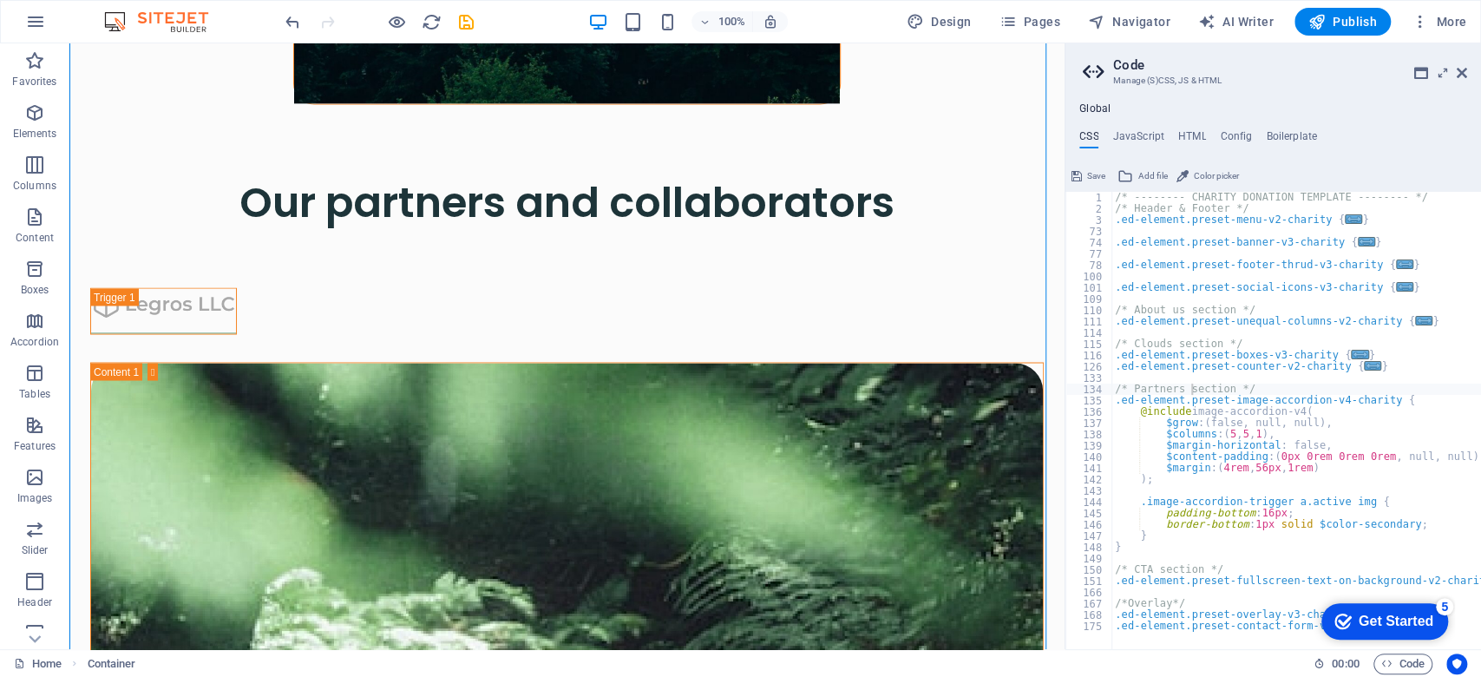
drag, startPoint x: 1134, startPoint y: 141, endPoint x: 1102, endPoint y: 141, distance: 32.1
click at [1133, 141] on h4 "JavaScript" at bounding box center [1138, 139] width 51 height 19
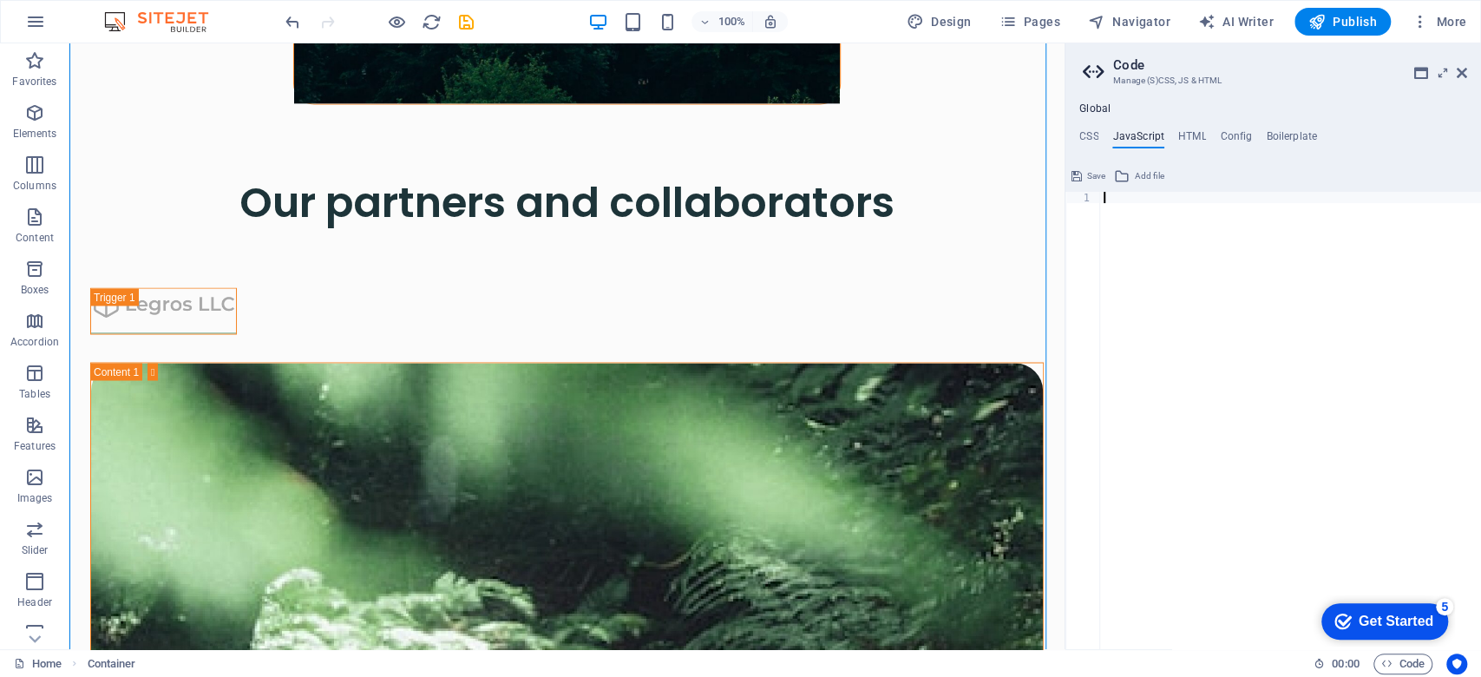
click at [1076, 140] on ul "CSS JavaScript HTML Config Boilerplate" at bounding box center [1274, 139] width 416 height 19
click at [1092, 137] on h4 "CSS" at bounding box center [1089, 139] width 19 height 19
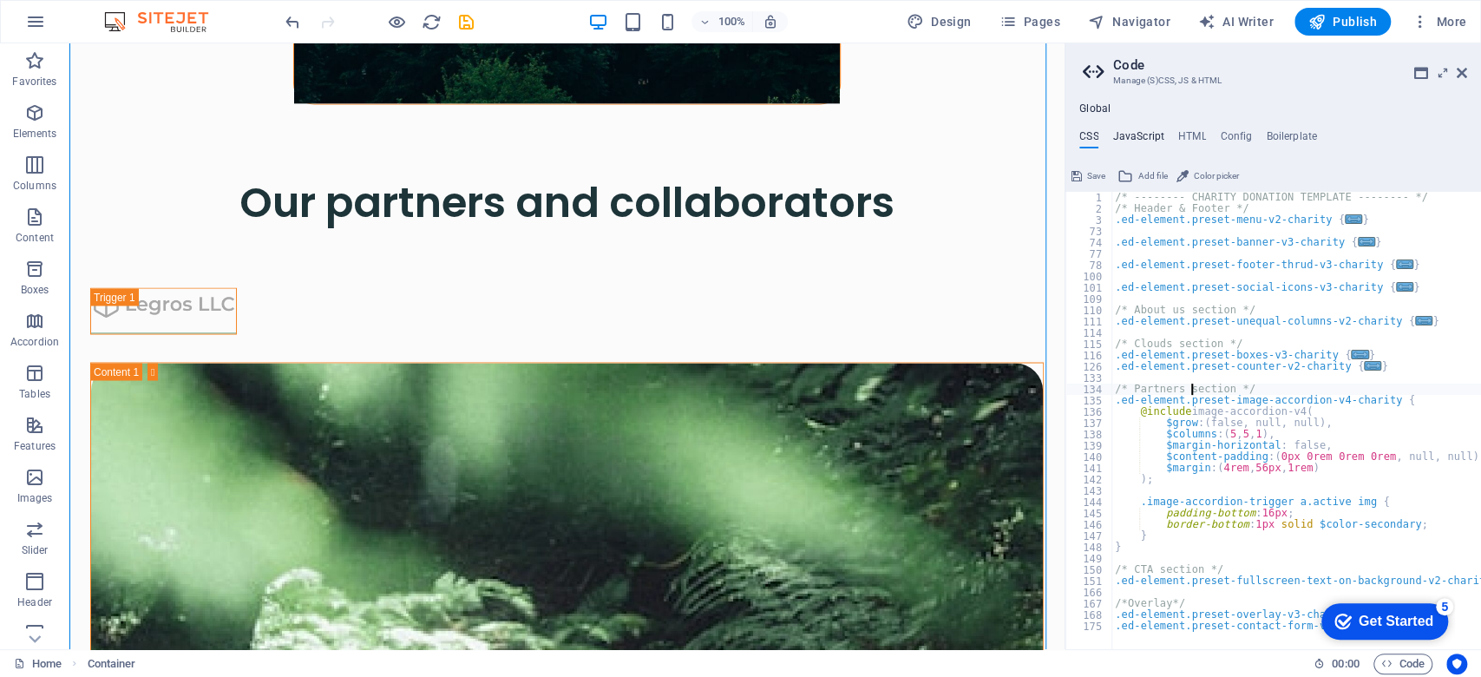
click at [1126, 135] on h4 "JavaScript" at bounding box center [1138, 139] width 51 height 19
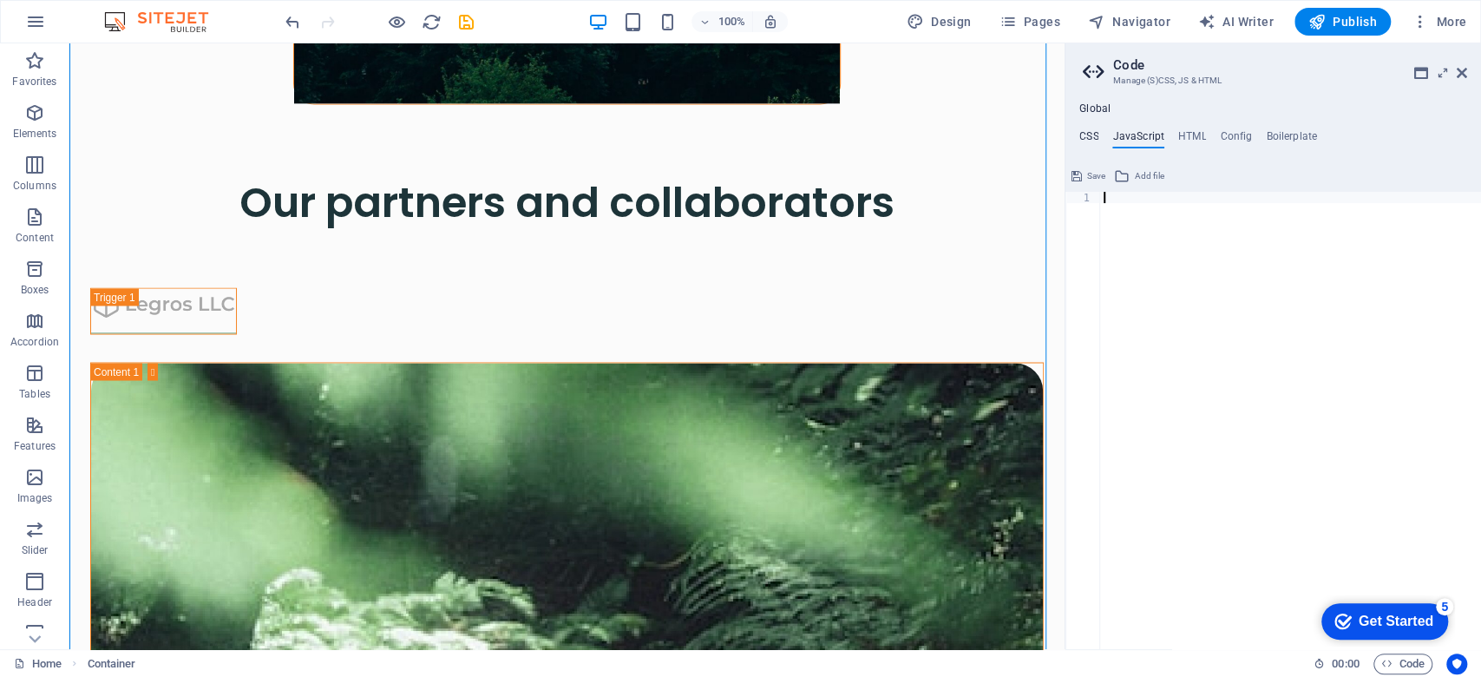
click at [1094, 142] on h4 "CSS" at bounding box center [1089, 139] width 19 height 19
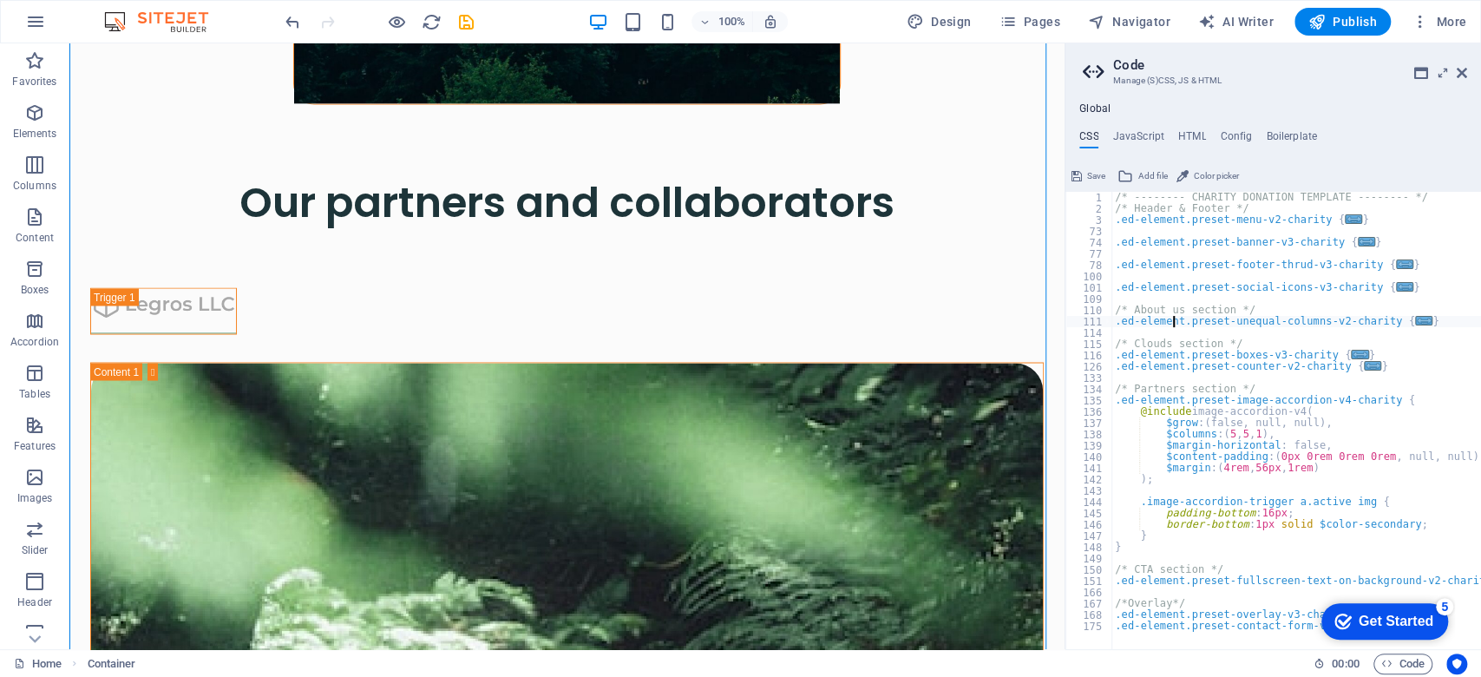
click at [1174, 316] on div "/* -------- CHARITY DONATION TEMPLATE -------- */ /* Header & Footer */ .ed-ele…" at bounding box center [1297, 432] width 370 height 480
click at [1205, 167] on span "Color picker" at bounding box center [1216, 176] width 45 height 21
click at [1338, 369] on div "/* -------- CHARITY DONATION TEMPLATE -------- */ /* Header & Footer */ .ed-ele…" at bounding box center [1297, 432] width 370 height 480
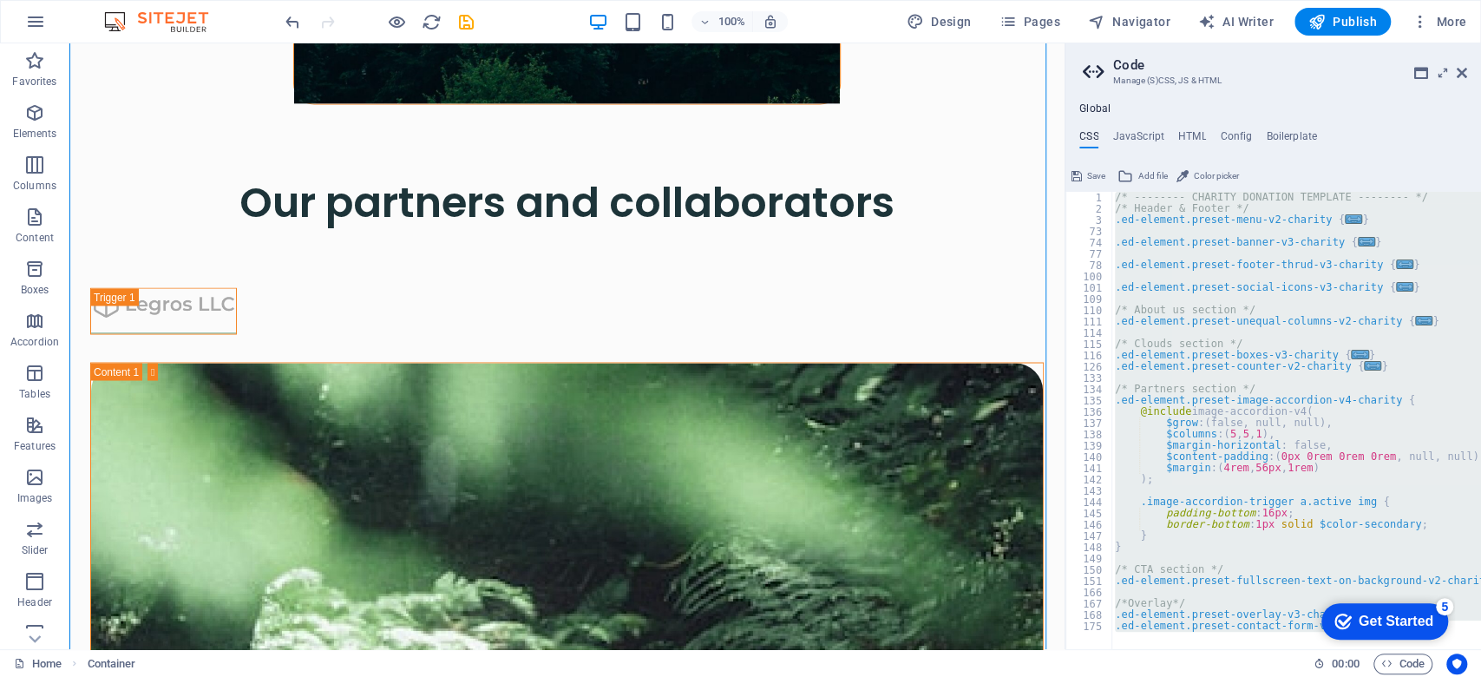
paste textarea "</html>"
type textarea "</html>"
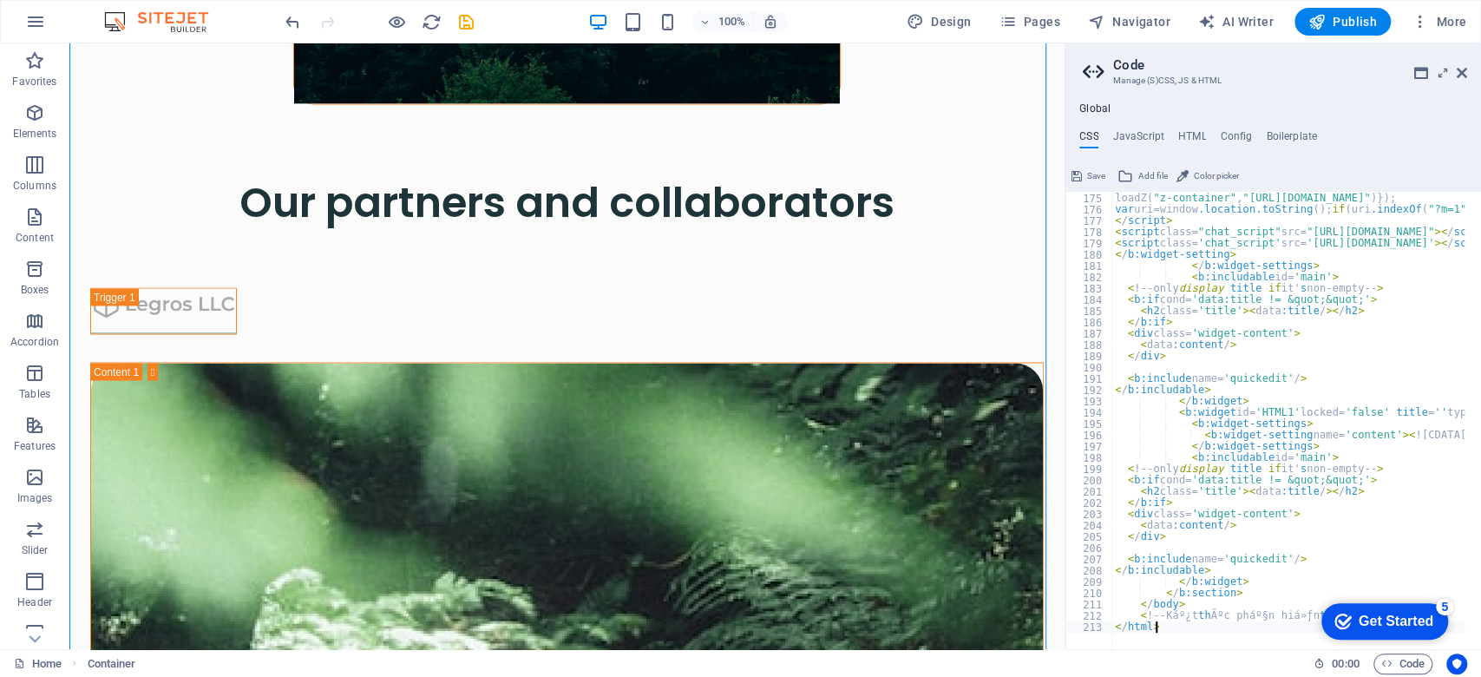
scroll to position [1961, 0]
click at [1109, 185] on div "Save Add file Color picker" at bounding box center [1274, 173] width 416 height 25
drag, startPoint x: 1109, startPoint y: 185, endPoint x: 1090, endPoint y: 174, distance: 21.7
click at [1091, 175] on div "Save Add file Color picker" at bounding box center [1274, 173] width 416 height 25
click at [1090, 174] on span "Save" at bounding box center [1096, 176] width 18 height 21
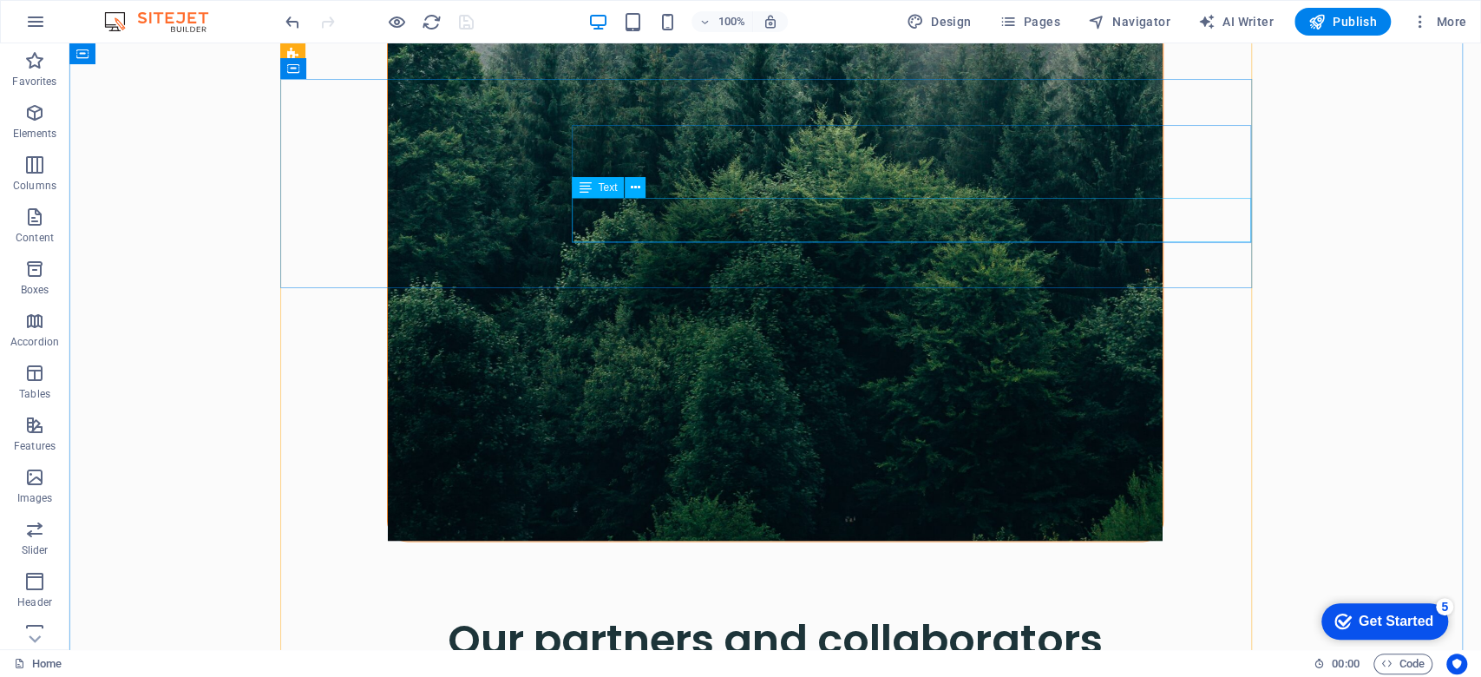
scroll to position [953, 0]
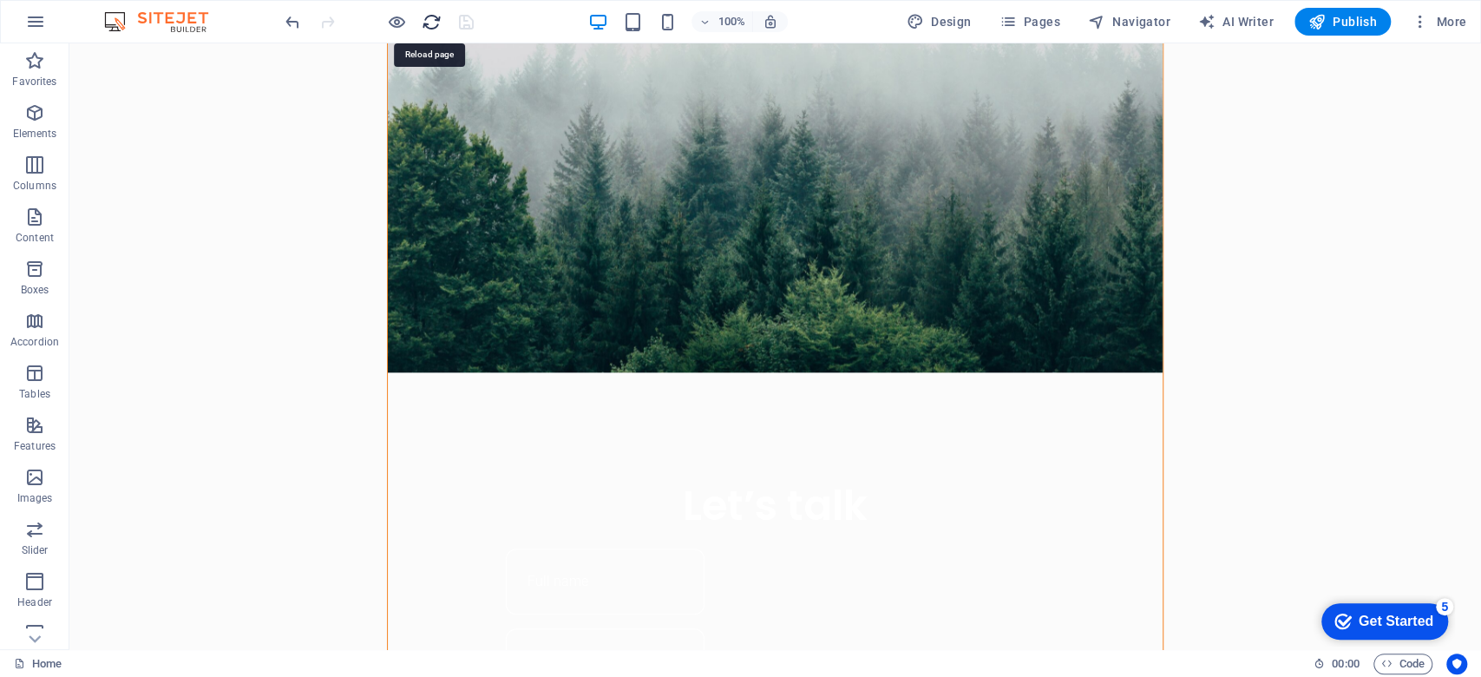
click at [423, 25] on icon "reload" at bounding box center [432, 22] width 20 height 20
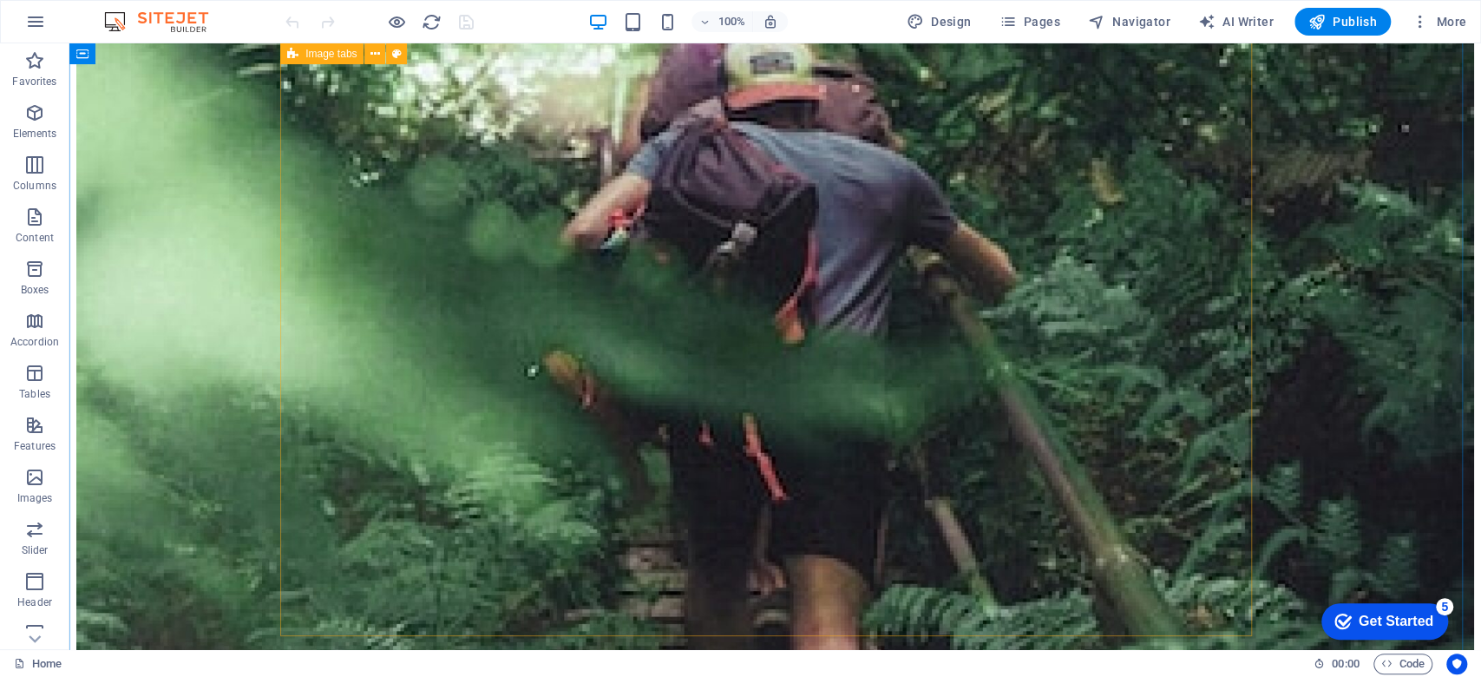
scroll to position [2708, 0]
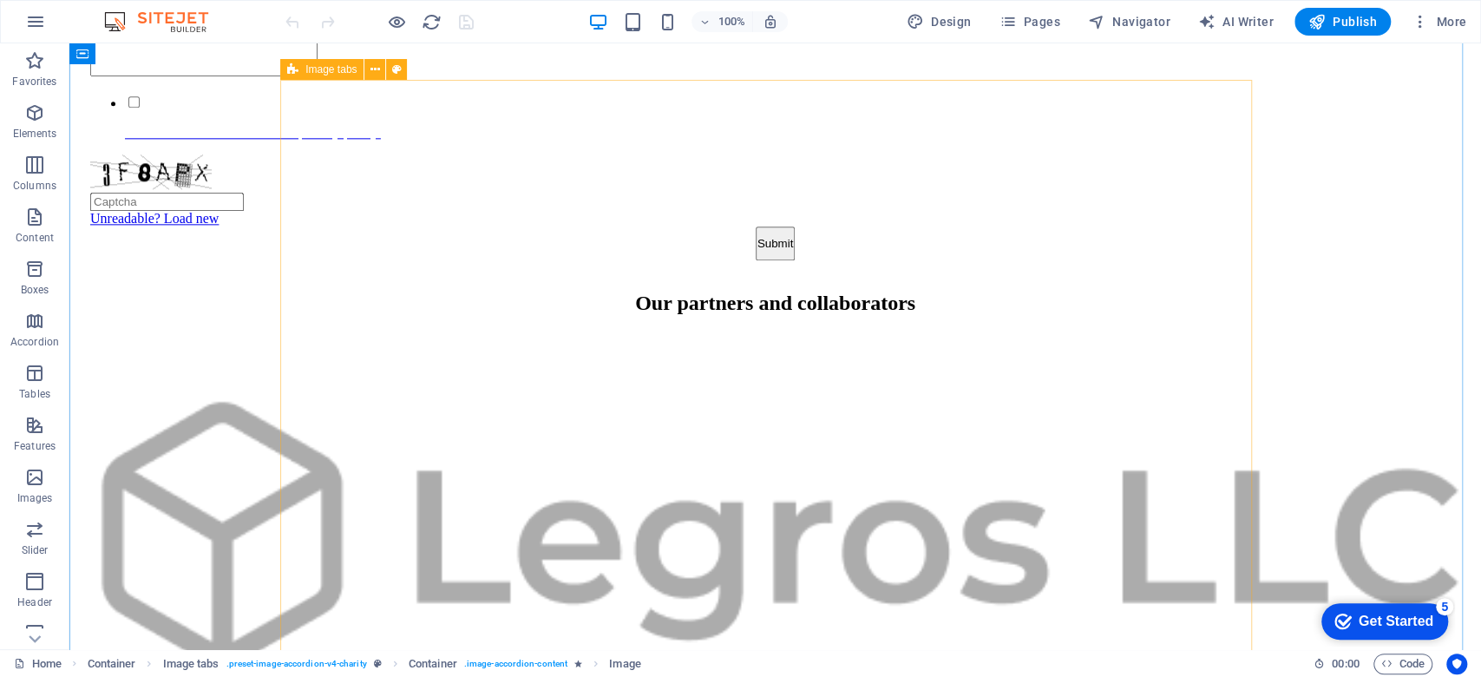
scroll to position [742, 0]
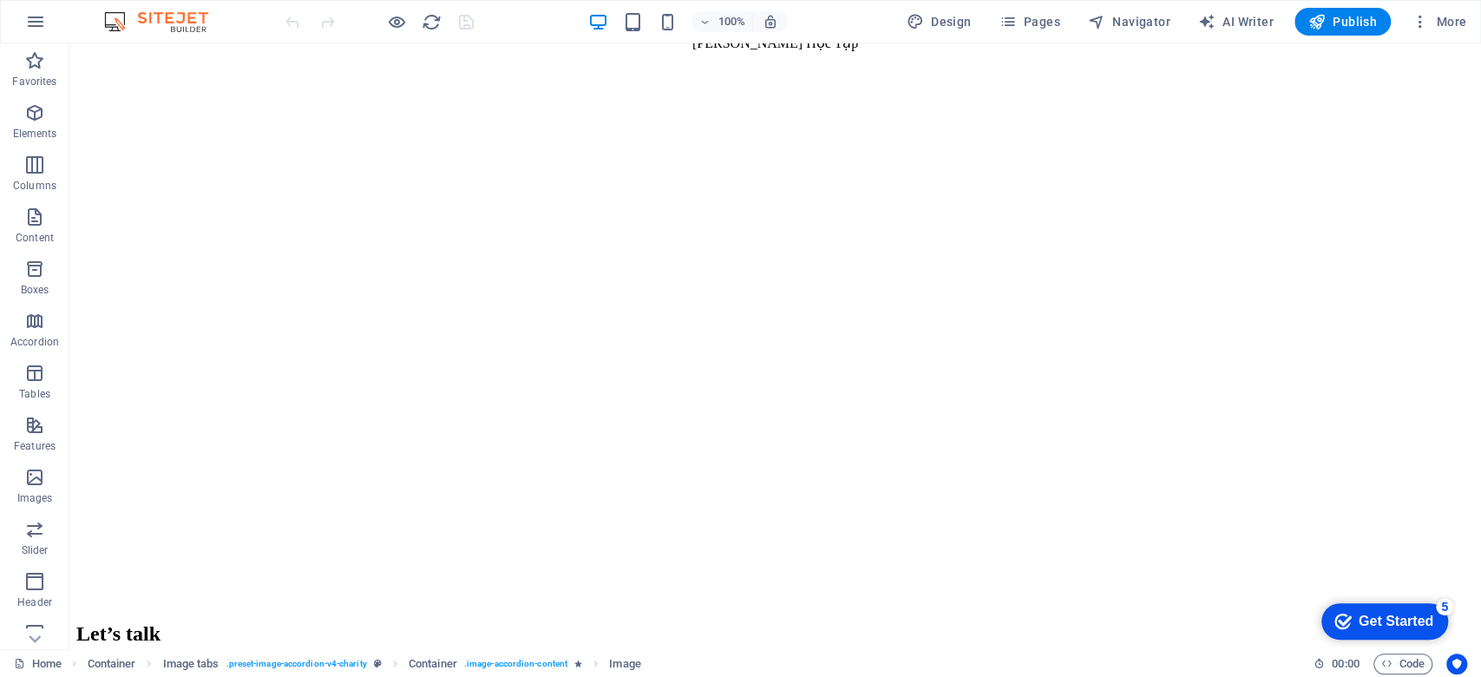
click at [1388, 38] on div "100% Design Pages Navigator AI Writer Publish More" at bounding box center [741, 22] width 1480 height 42
click at [1388, 29] on span "More" at bounding box center [1439, 21] width 55 height 17
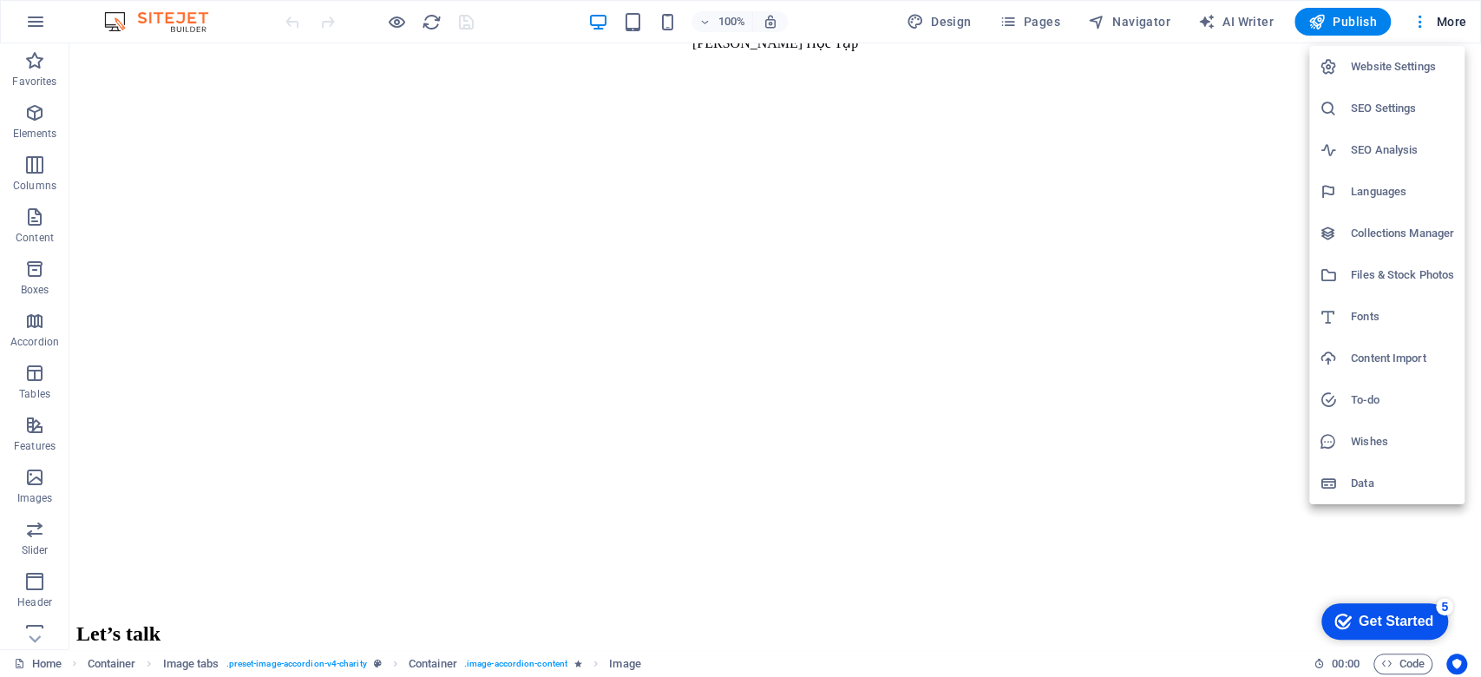
click at [1388, 273] on h6 "Files & Stock Photos" at bounding box center [1402, 275] width 103 height 21
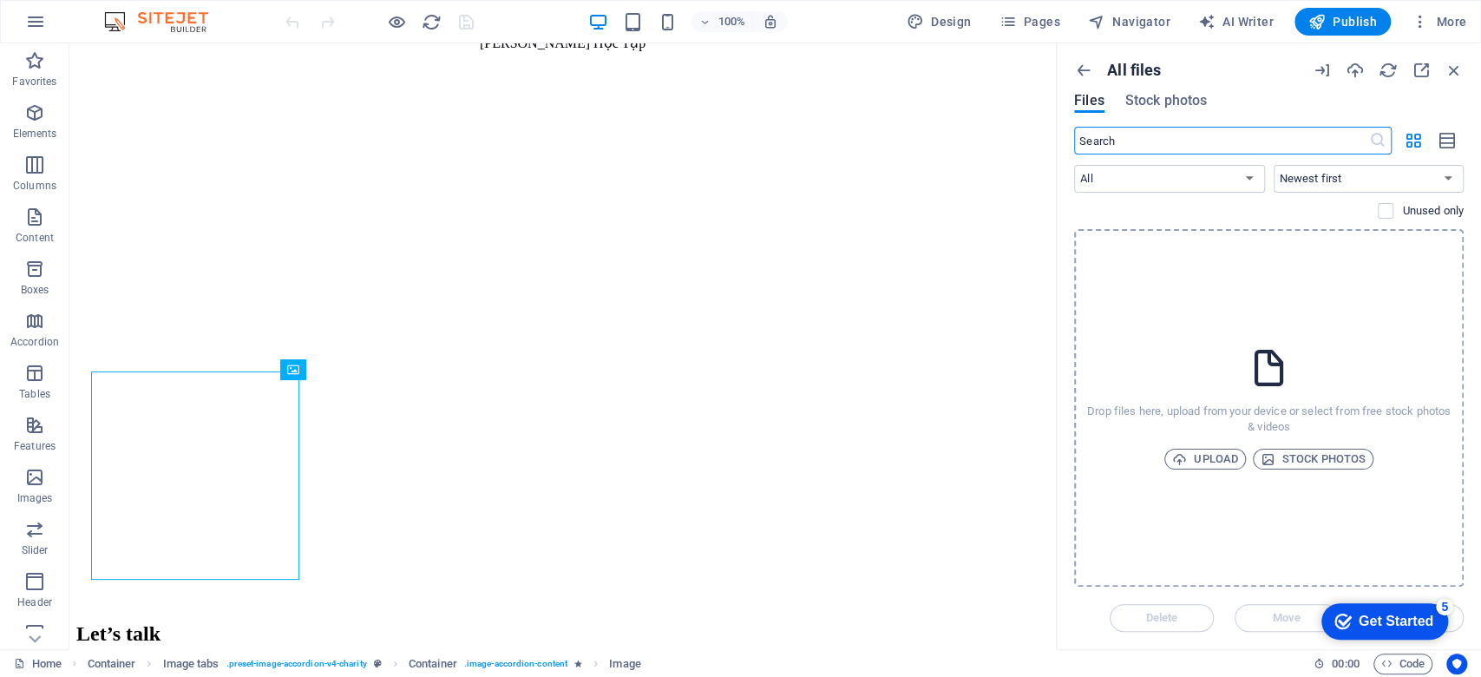
scroll to position [2700, 0]
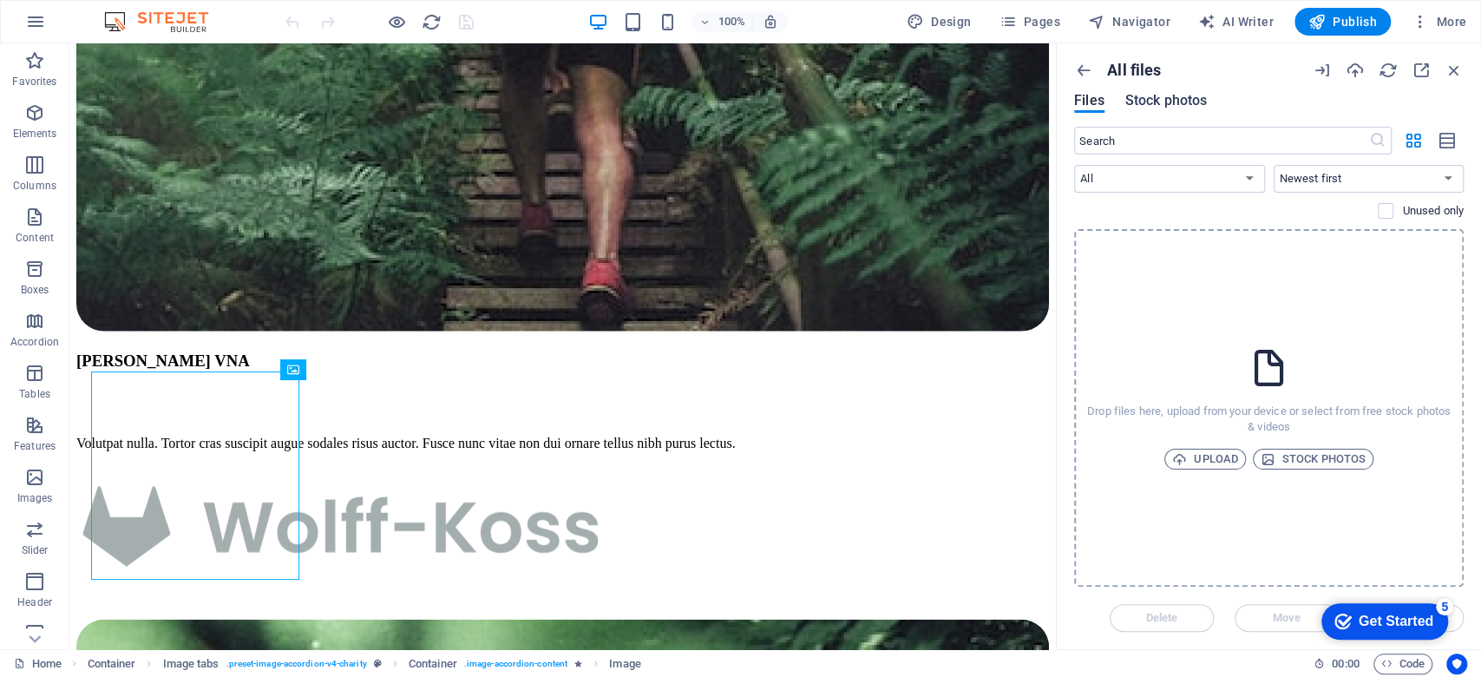
click at [1161, 94] on span "Stock photos" at bounding box center [1167, 100] width 82 height 21
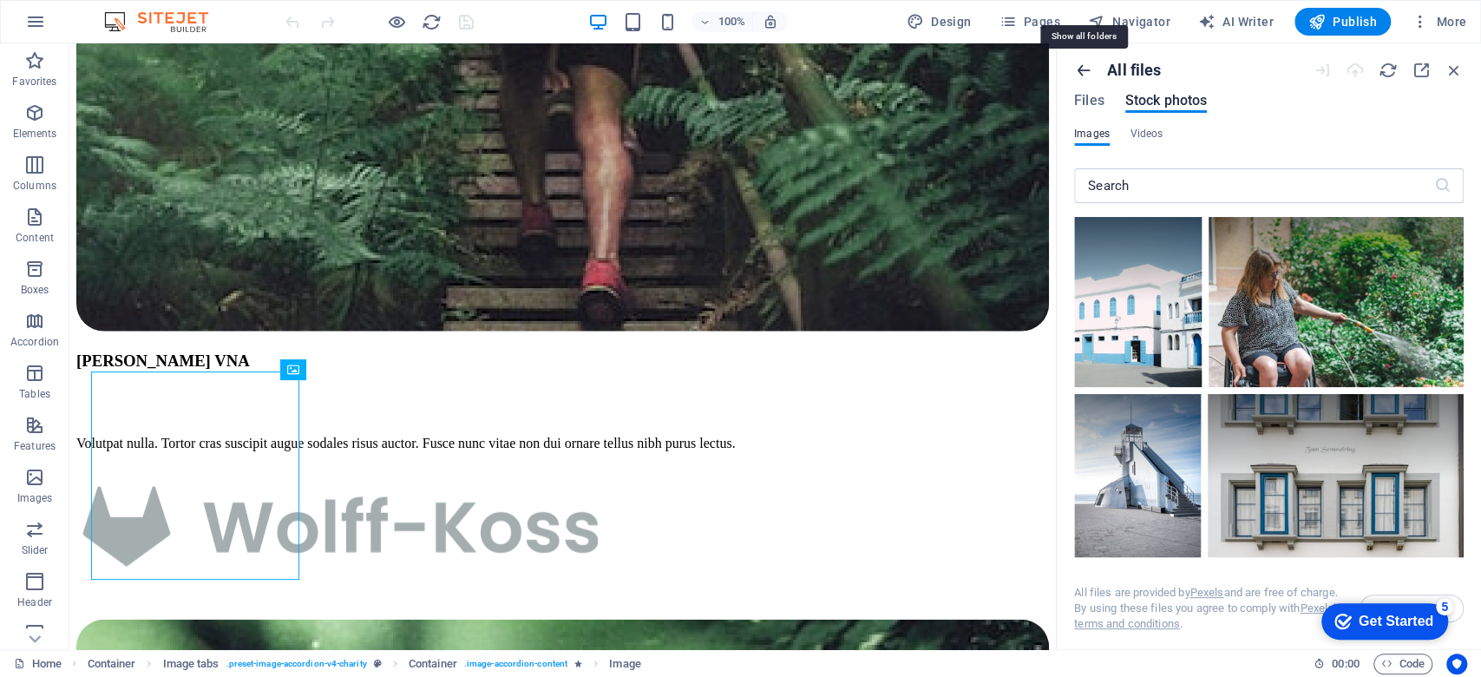
click at [1086, 76] on icon "button" at bounding box center [1083, 70] width 19 height 19
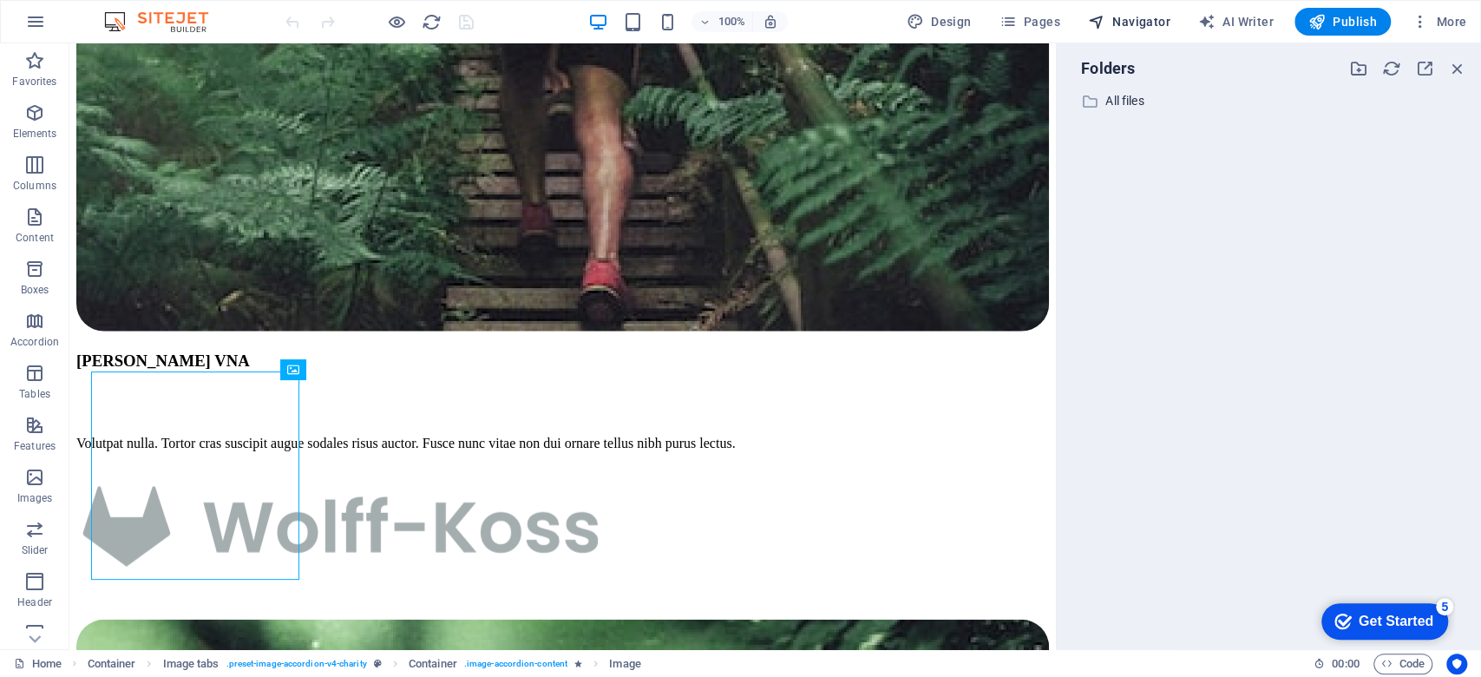
click at [1114, 30] on span "Navigator" at bounding box center [1129, 21] width 82 height 17
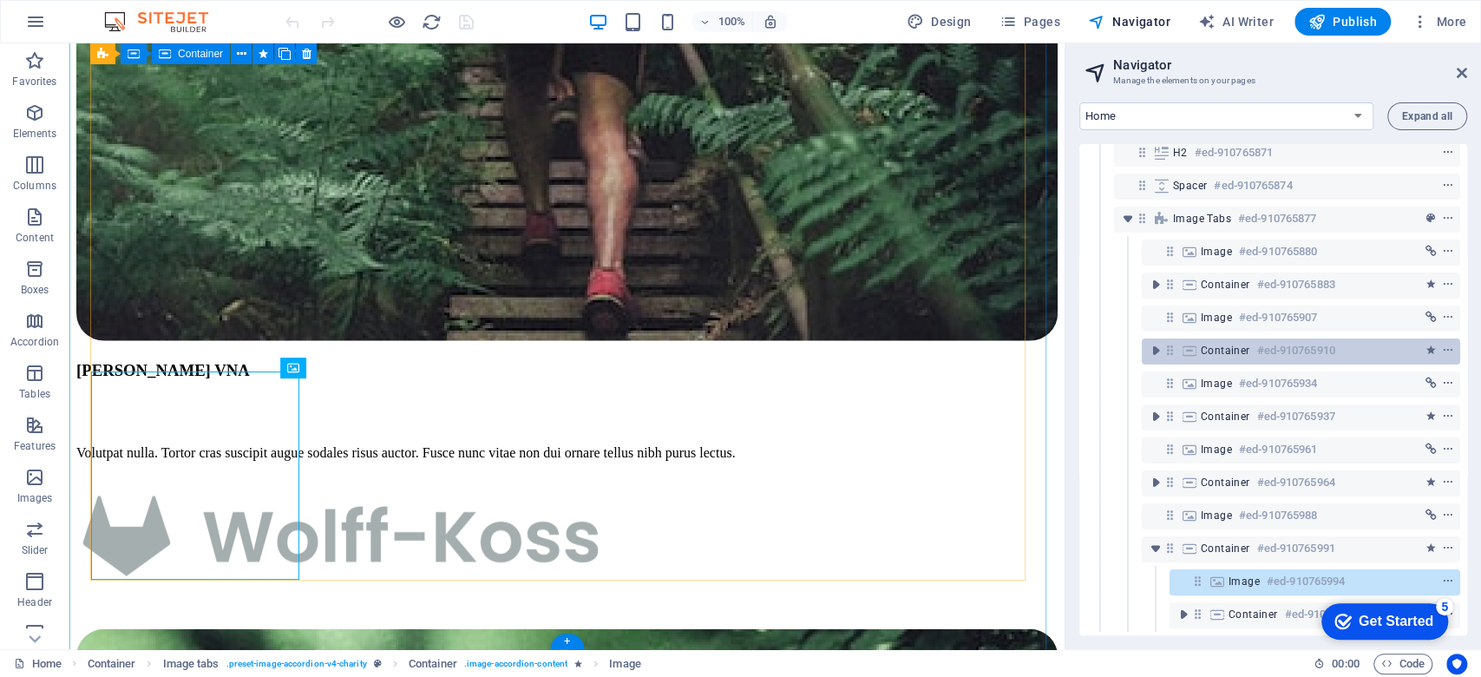
scroll to position [0, 0]
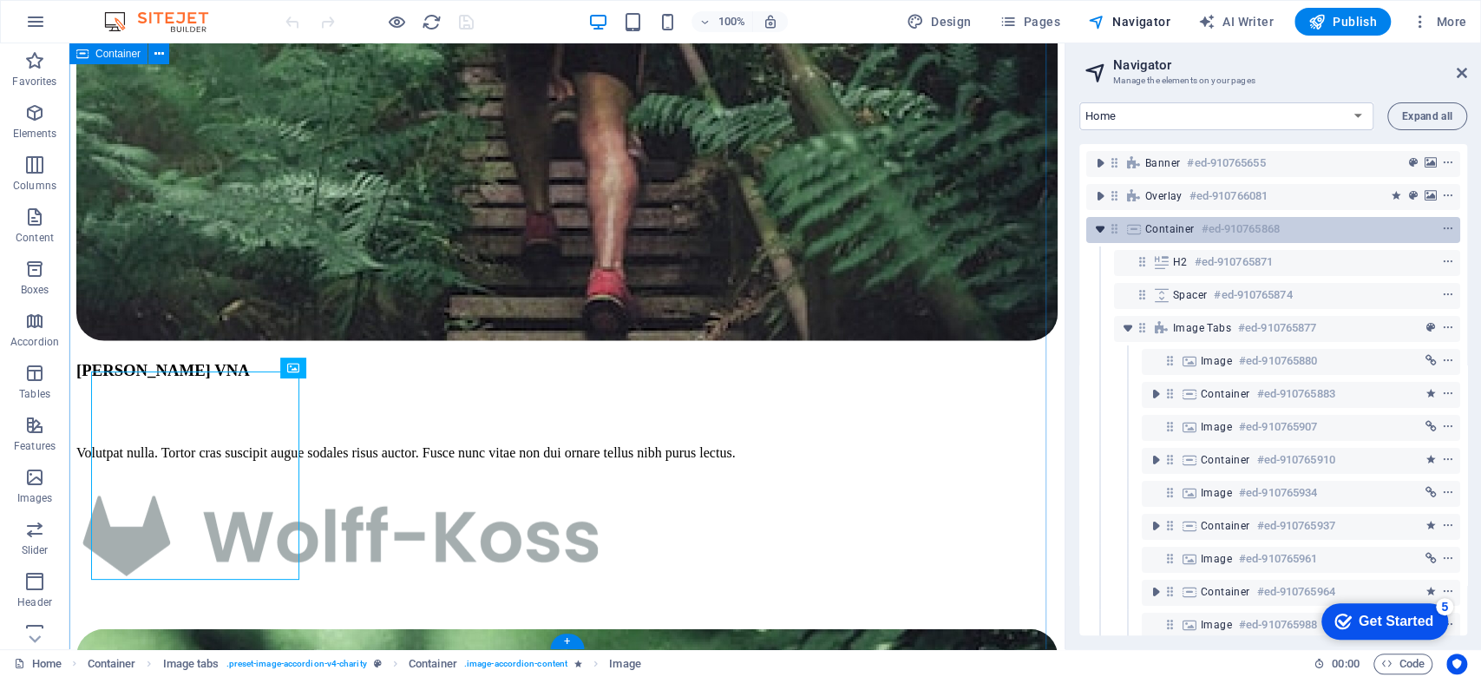
click at [1097, 232] on icon "toggle-expand" at bounding box center [1100, 228] width 17 height 17
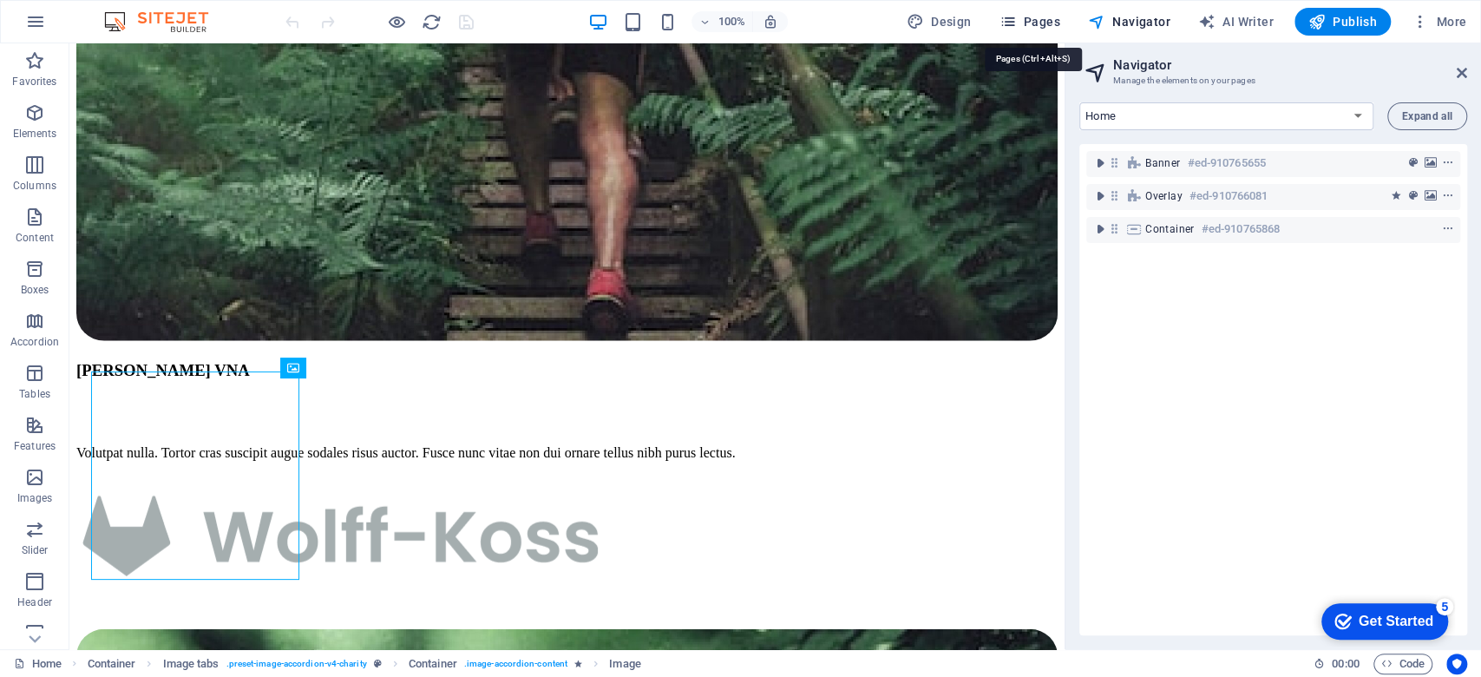
click at [1049, 16] on span "Pages" at bounding box center [1029, 21] width 61 height 17
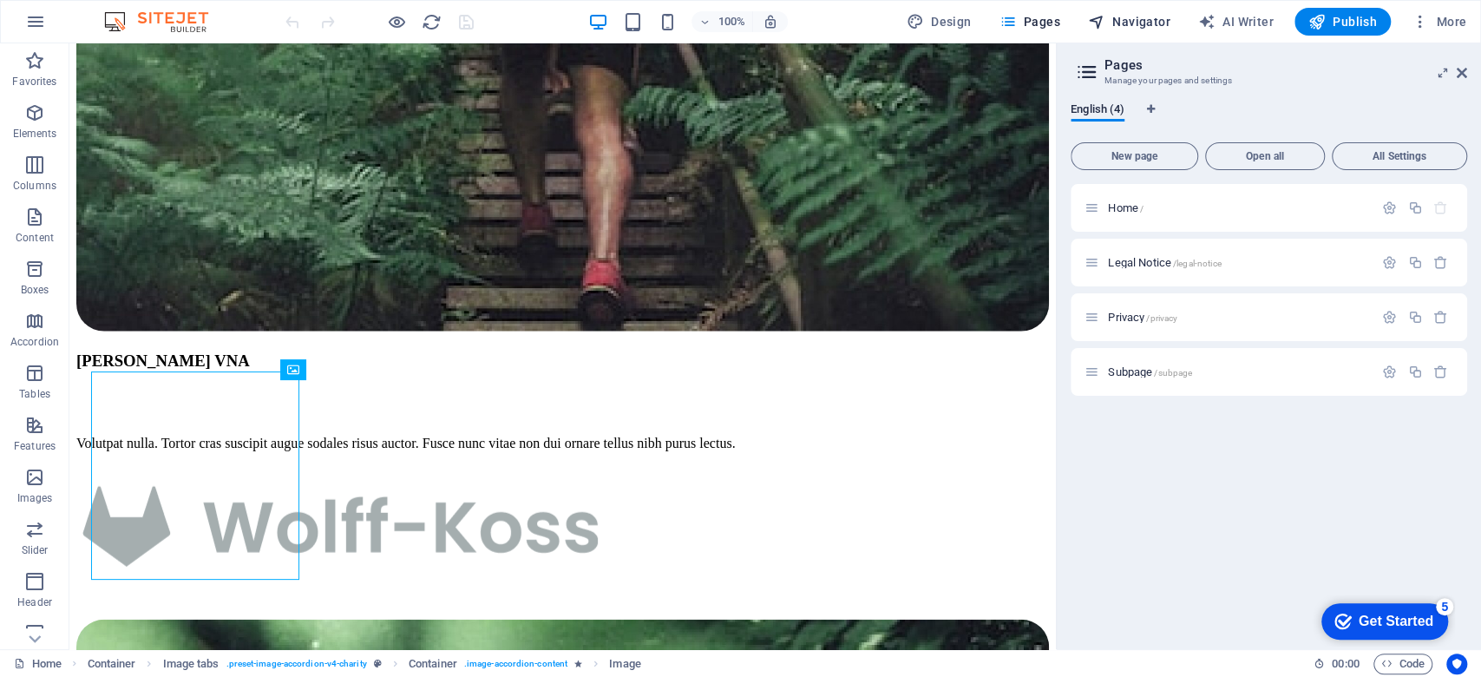
click at [1126, 29] on span "Navigator" at bounding box center [1129, 21] width 82 height 17
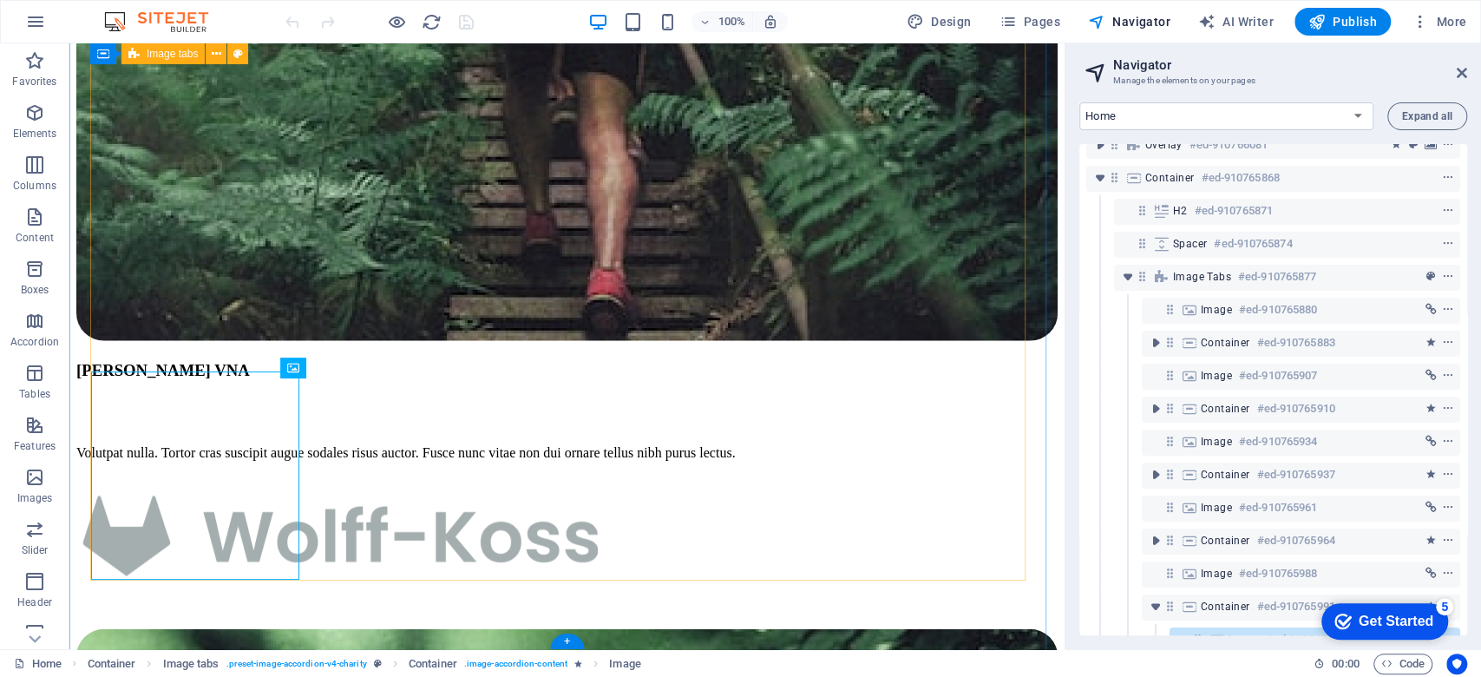
scroll to position [0, 0]
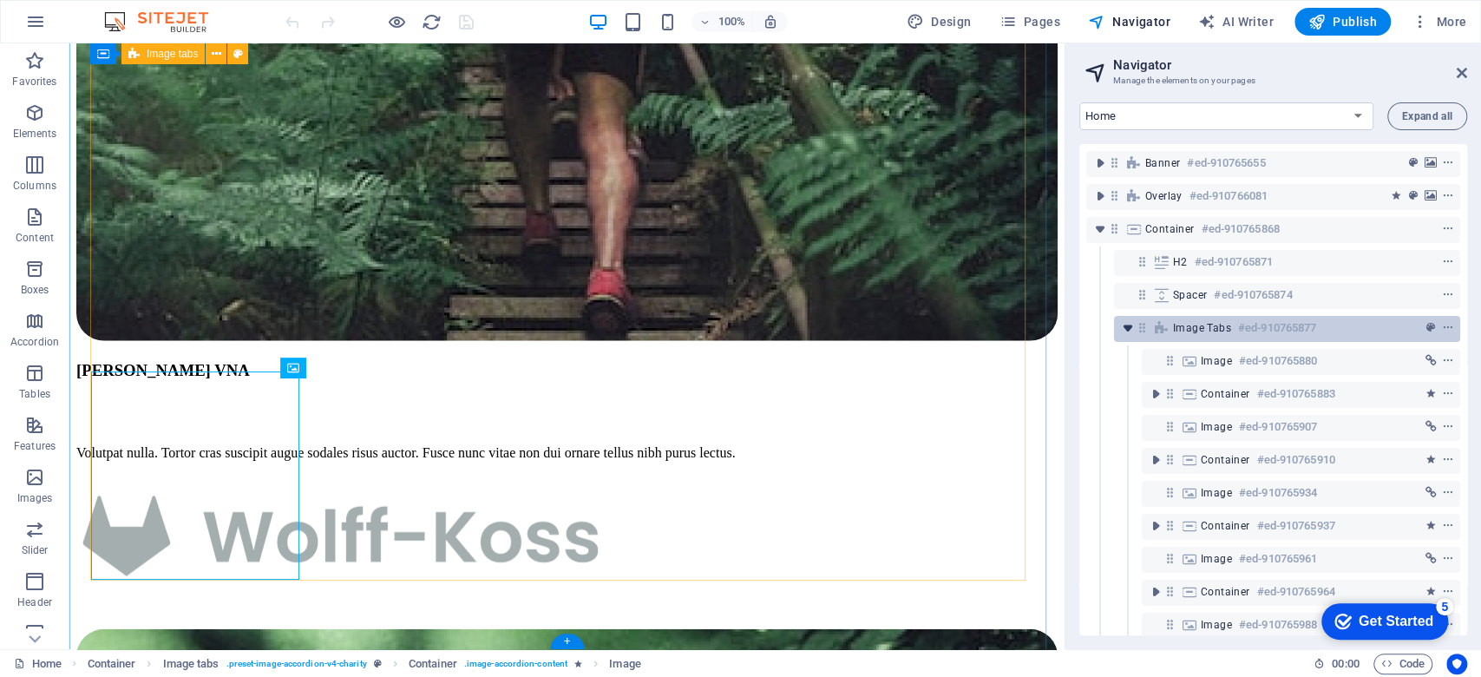
click at [1125, 322] on icon "toggle-expand" at bounding box center [1127, 327] width 17 height 17
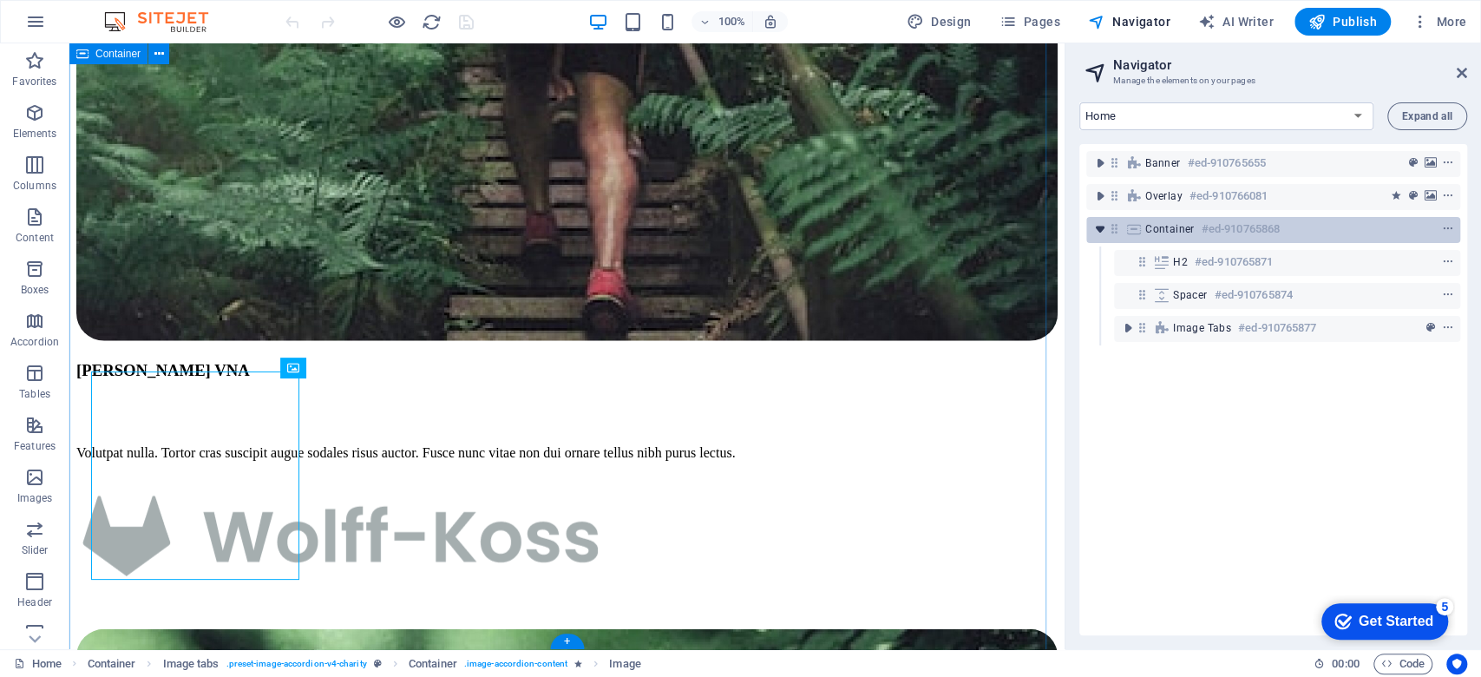
click at [1093, 235] on icon "toggle-expand" at bounding box center [1100, 228] width 17 height 17
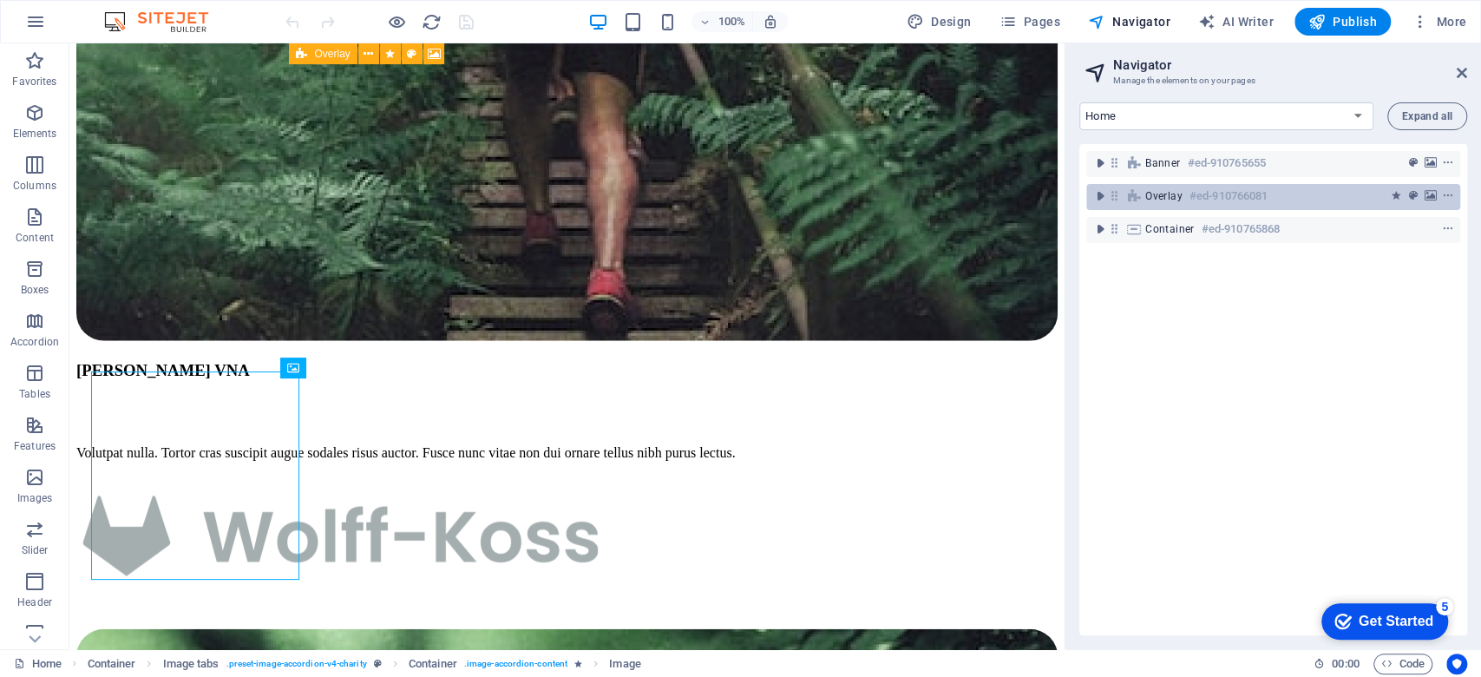
click at [1204, 191] on h6 "#ed-910766081" at bounding box center [1229, 196] width 78 height 21
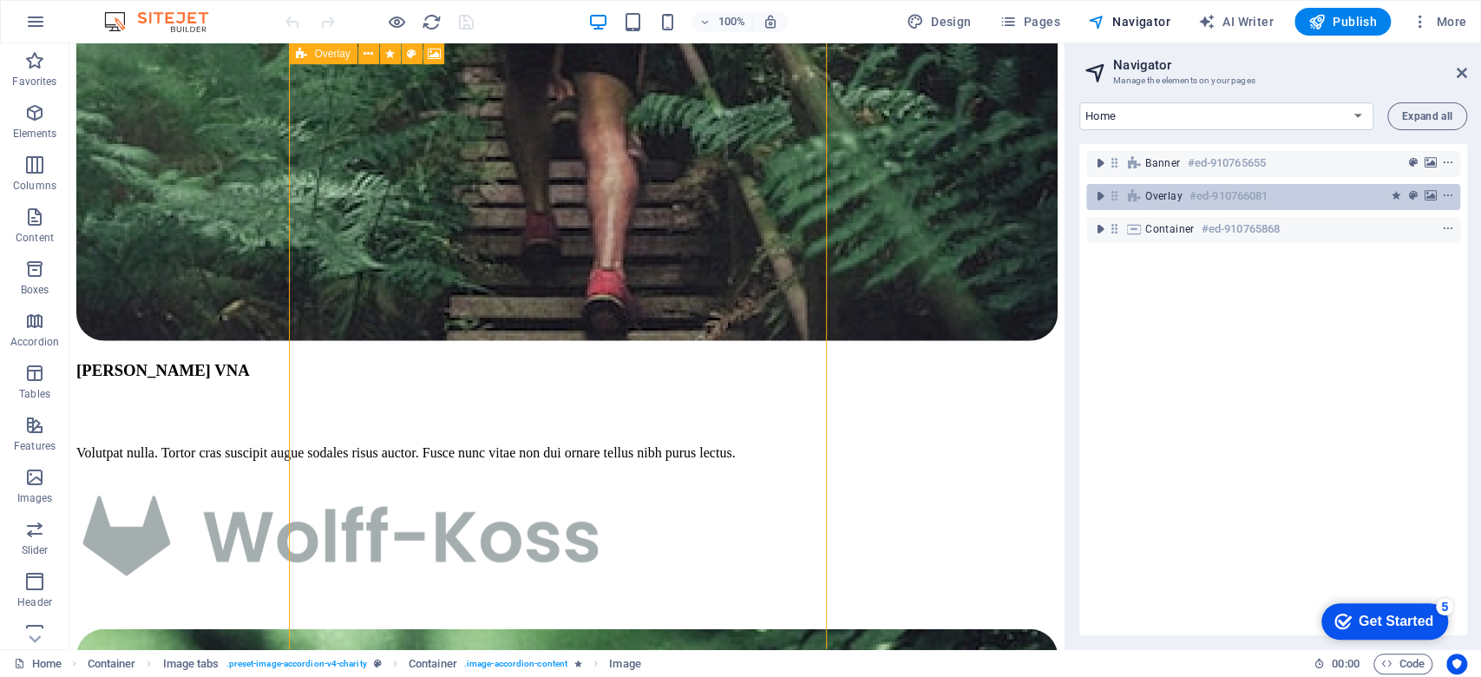
scroll to position [640, 0]
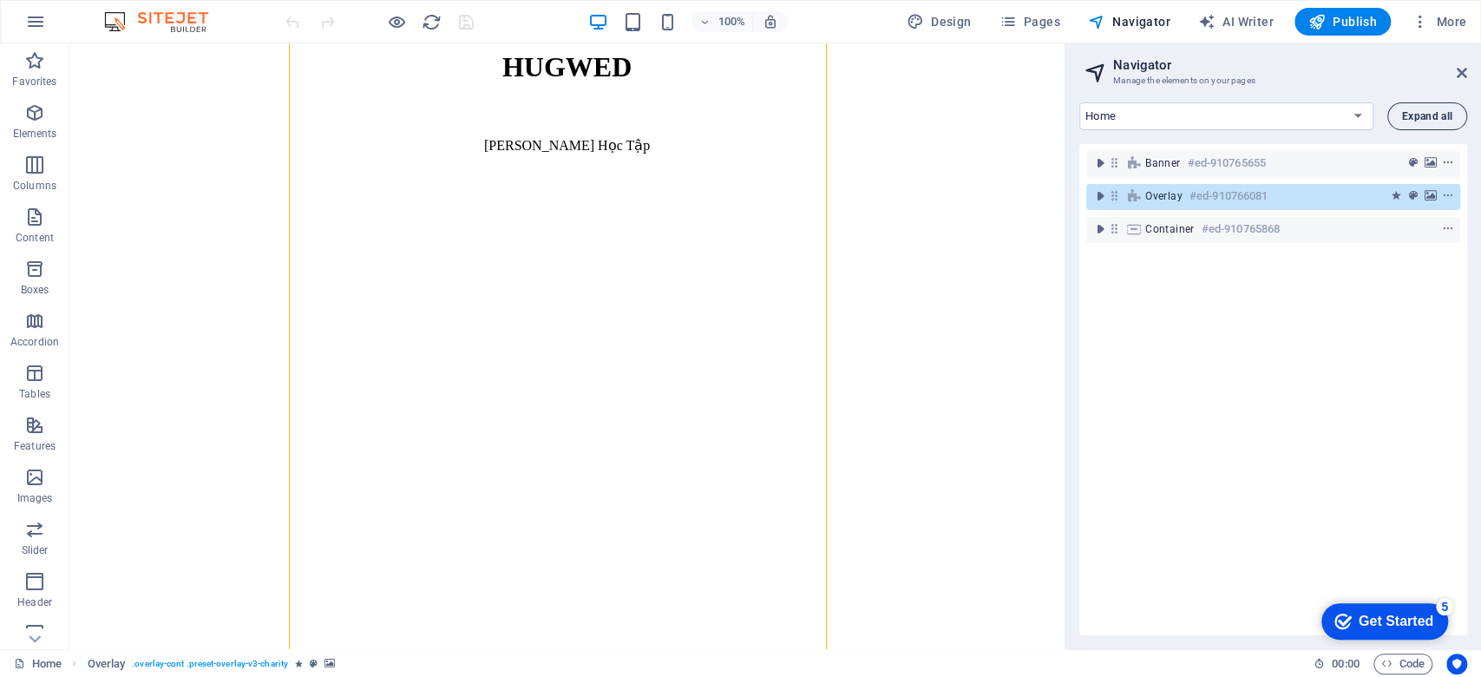
click at [1388, 115] on span "Expand all" at bounding box center [1427, 116] width 50 height 10
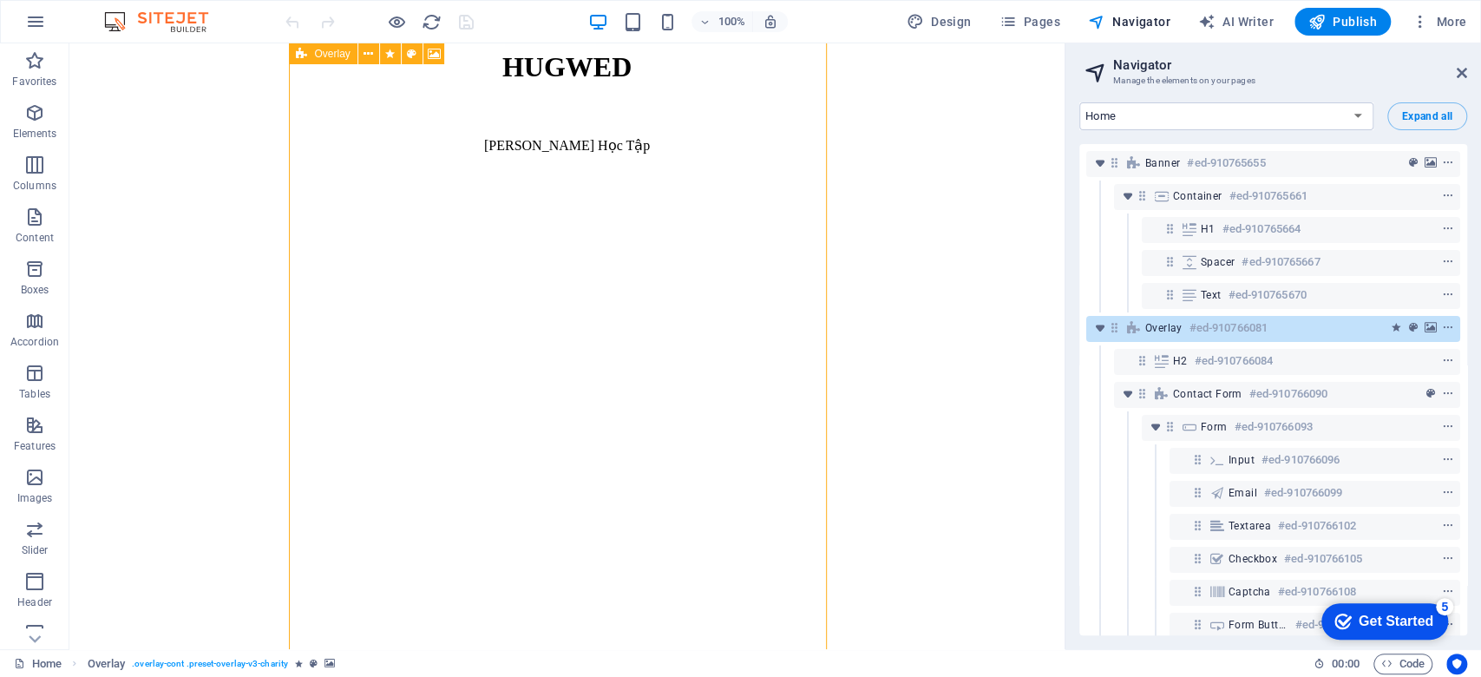
click at [1087, 330] on div "Overlay #ed-910766081" at bounding box center [1273, 329] width 374 height 26
click at [1099, 324] on icon "toggle-expand" at bounding box center [1100, 327] width 17 height 17
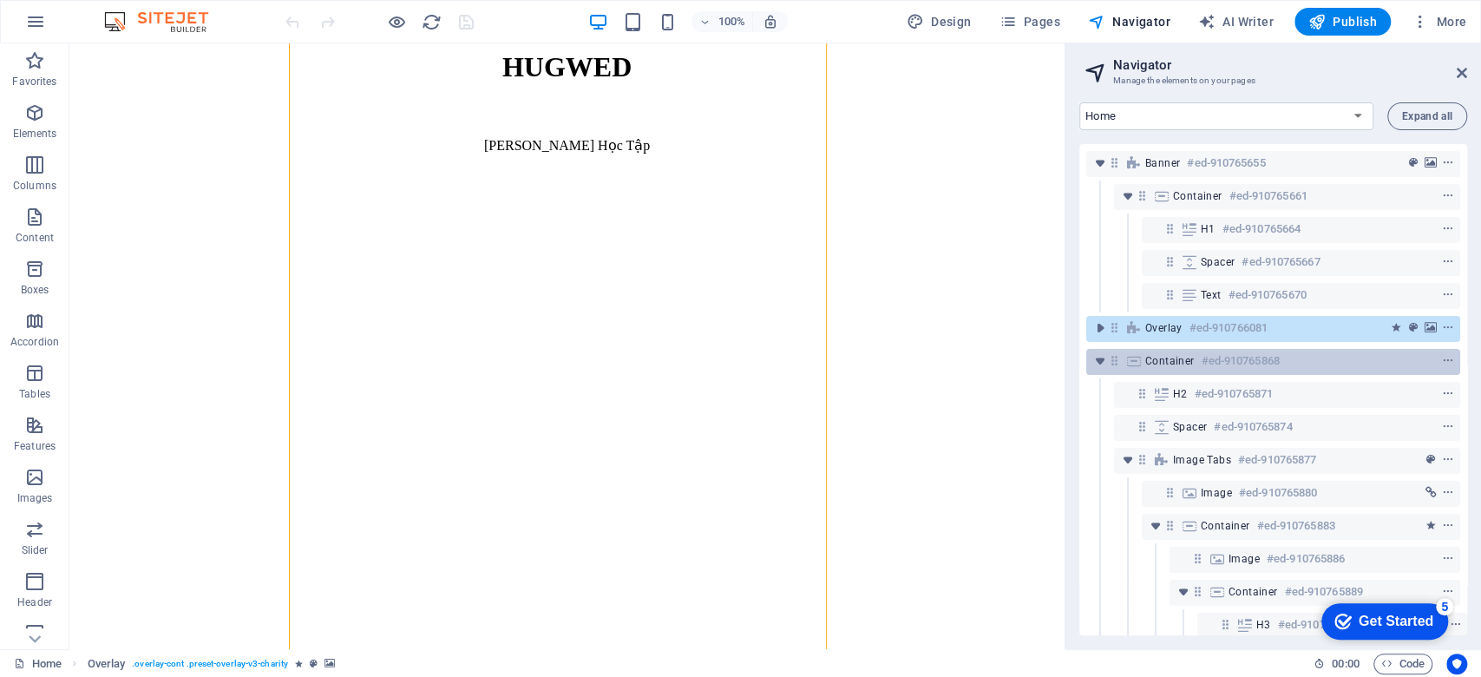
click at [1097, 373] on div "Container #ed-910765868" at bounding box center [1273, 362] width 374 height 26
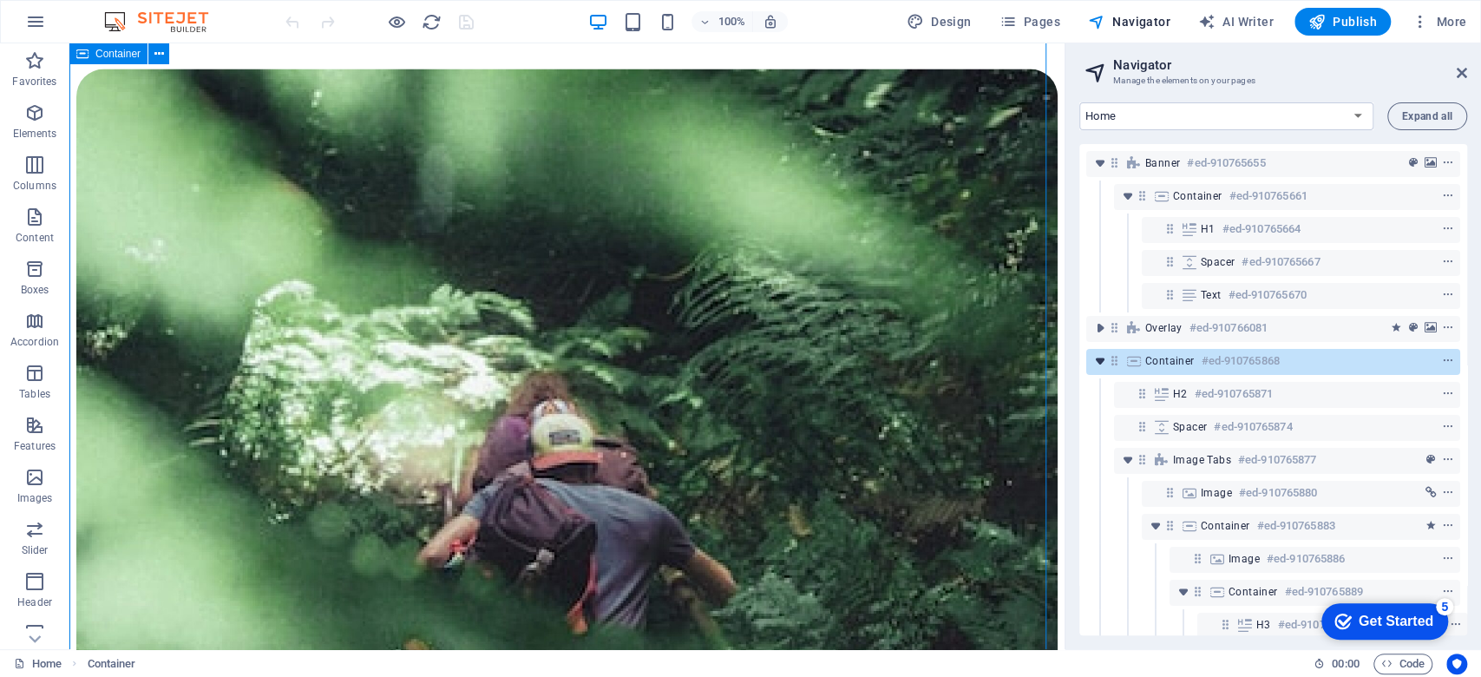
click at [1097, 364] on icon "toggle-expand" at bounding box center [1100, 360] width 17 height 17
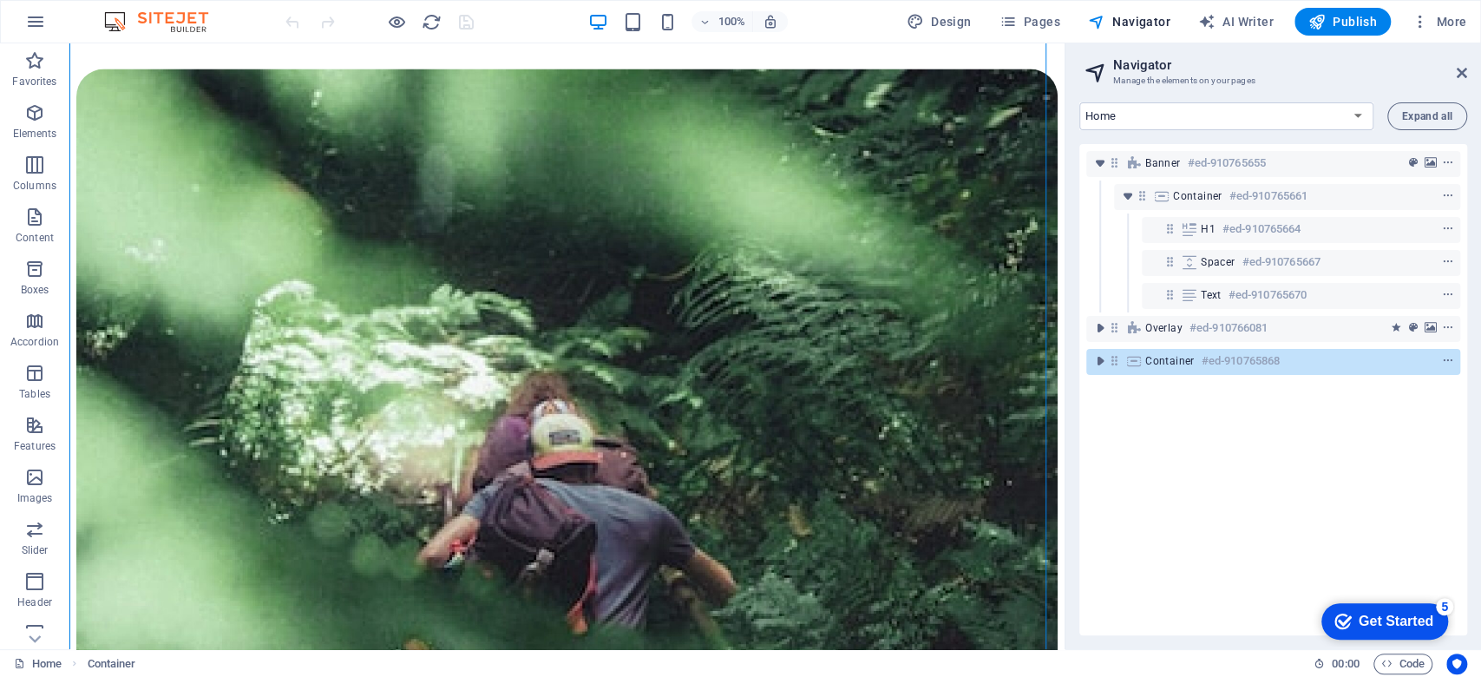
drag, startPoint x: 1202, startPoint y: 422, endPoint x: 1264, endPoint y: 440, distance: 65.1
click at [1264, 440] on div "Banner #ed-910765655 Container #ed-910765661 H1 #ed-910765664 Spacer #ed-910765…" at bounding box center [1274, 389] width 388 height 491
click at [1361, 116] on select "Home Legal Notice Privacy Subpage" at bounding box center [1227, 116] width 294 height 28
select select "17053196-en"
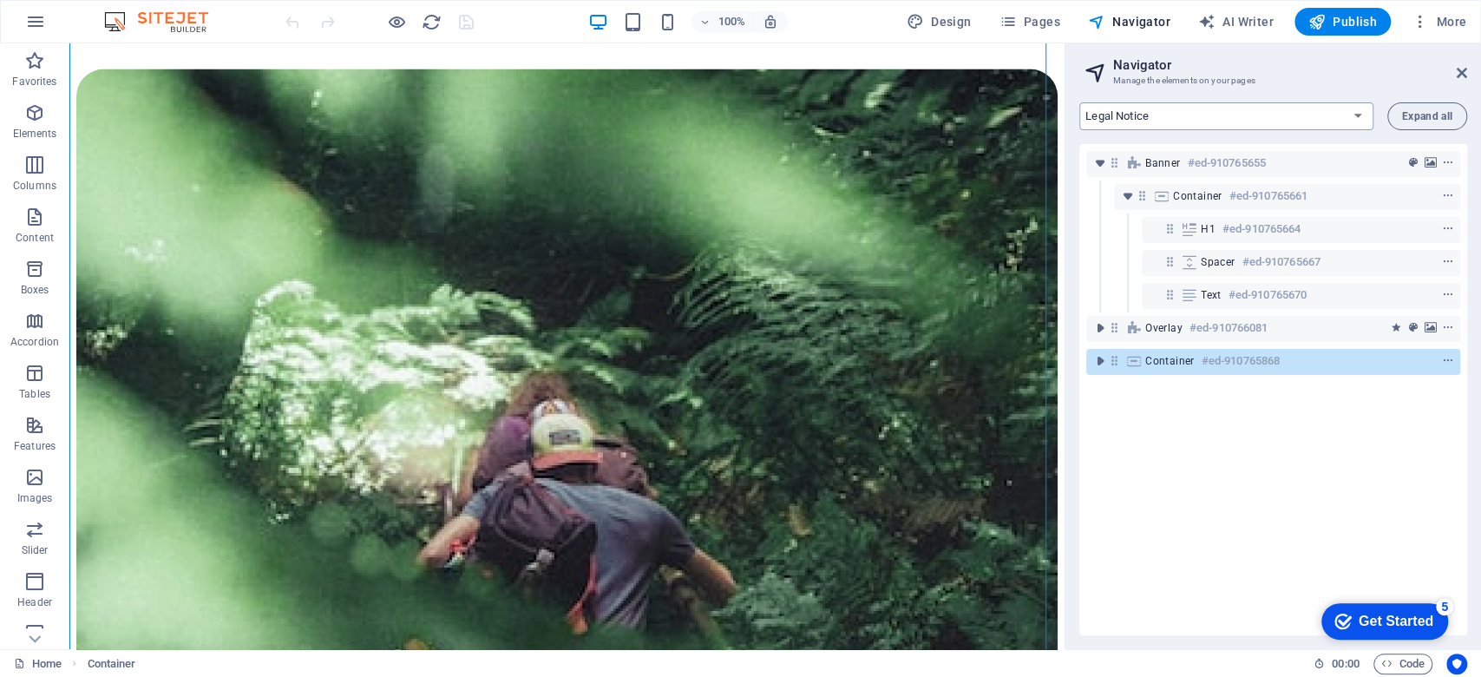
click at [1080, 102] on select "Home Legal Notice Privacy Subpage" at bounding box center [1227, 116] width 294 height 28
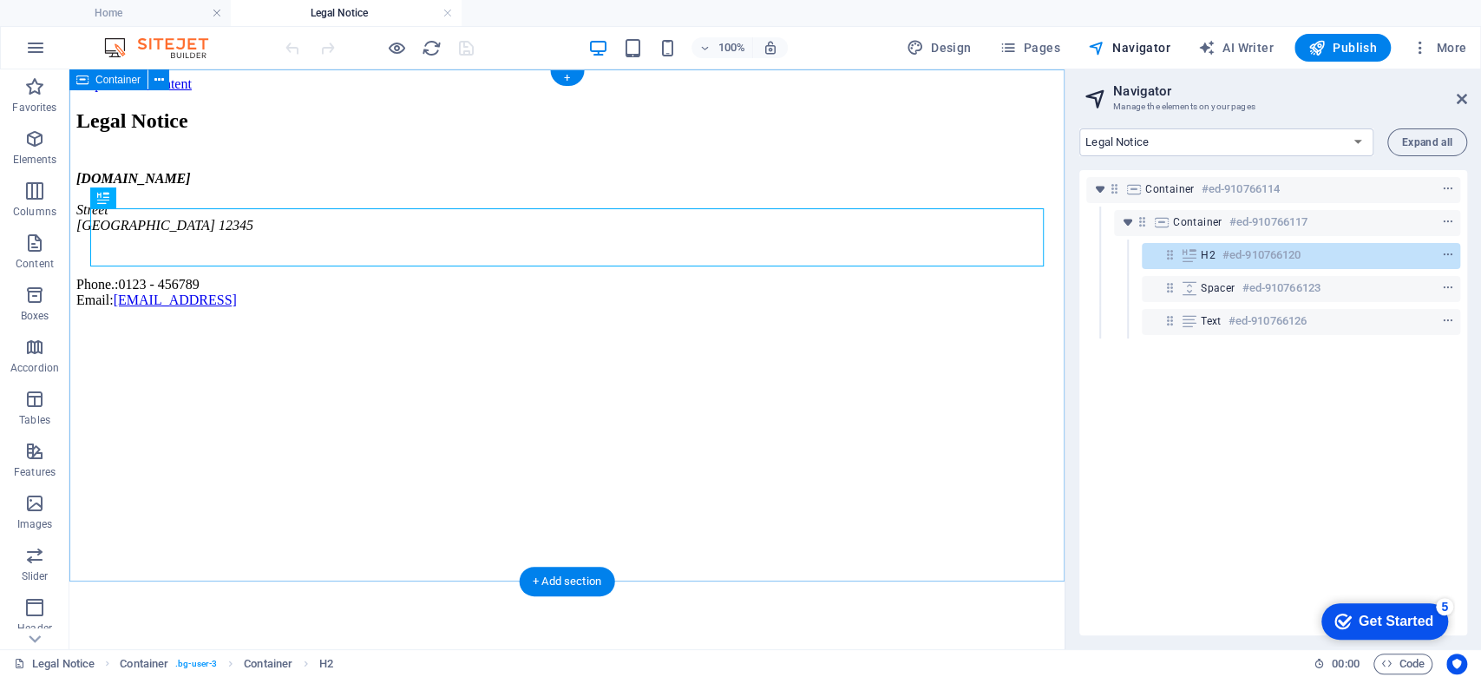
scroll to position [0, 0]
click at [16, 145] on span "Elements" at bounding box center [34, 149] width 69 height 42
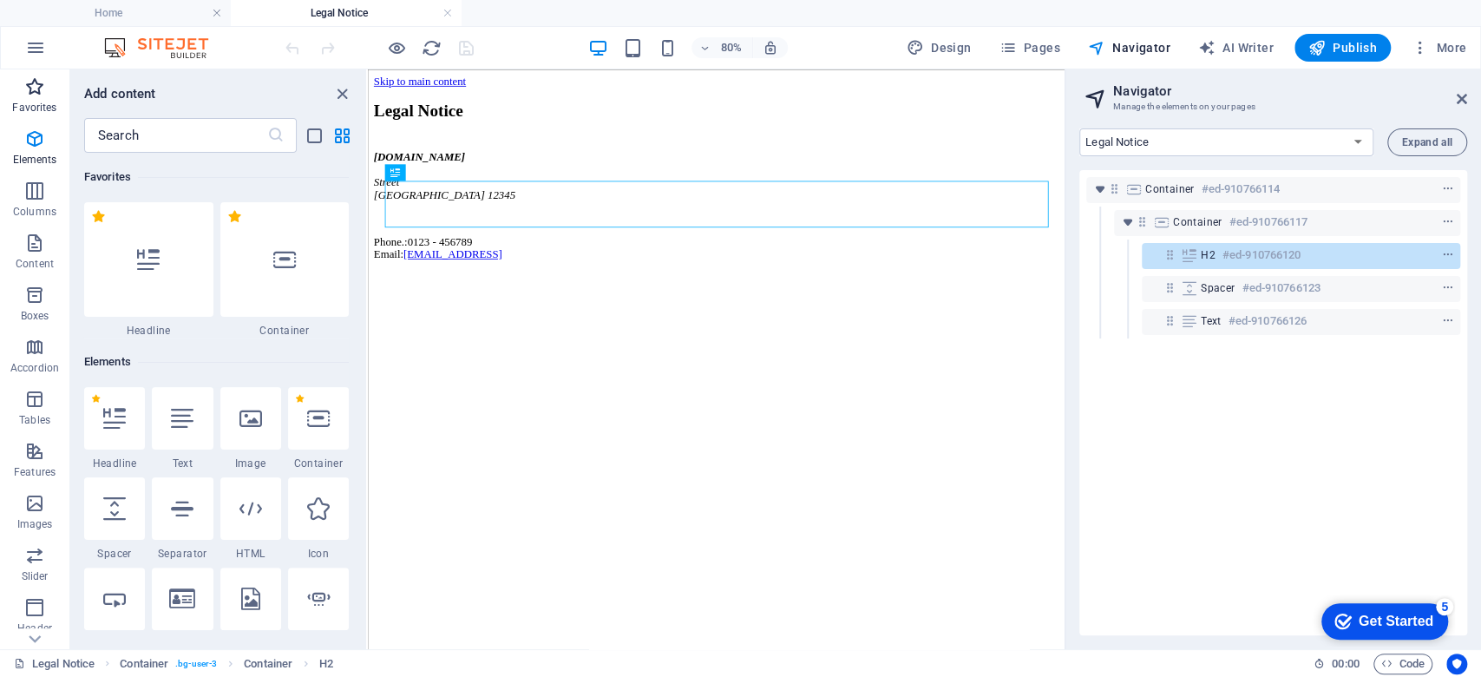
click at [30, 86] on icon "button" at bounding box center [34, 86] width 21 height 21
click at [30, 54] on icon "button" at bounding box center [35, 47] width 21 height 21
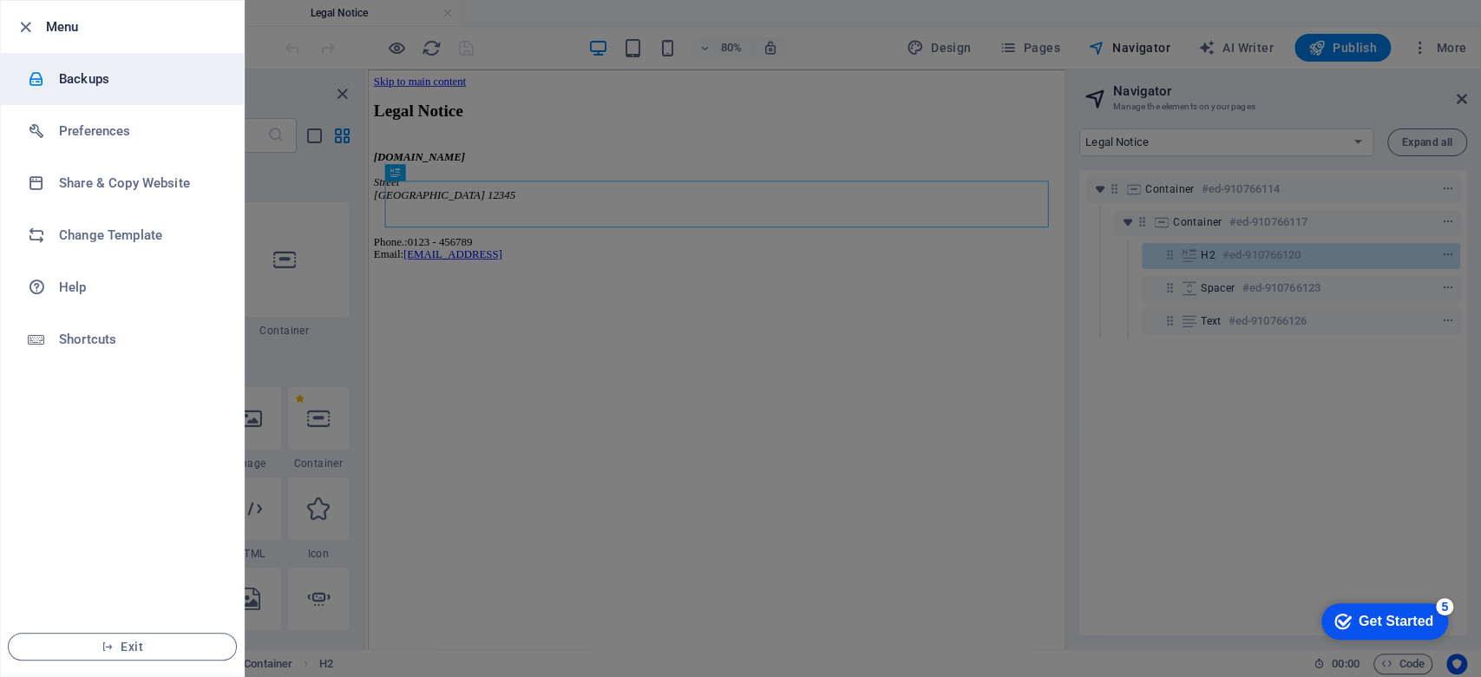
click at [142, 67] on li "Backups" at bounding box center [122, 79] width 243 height 52
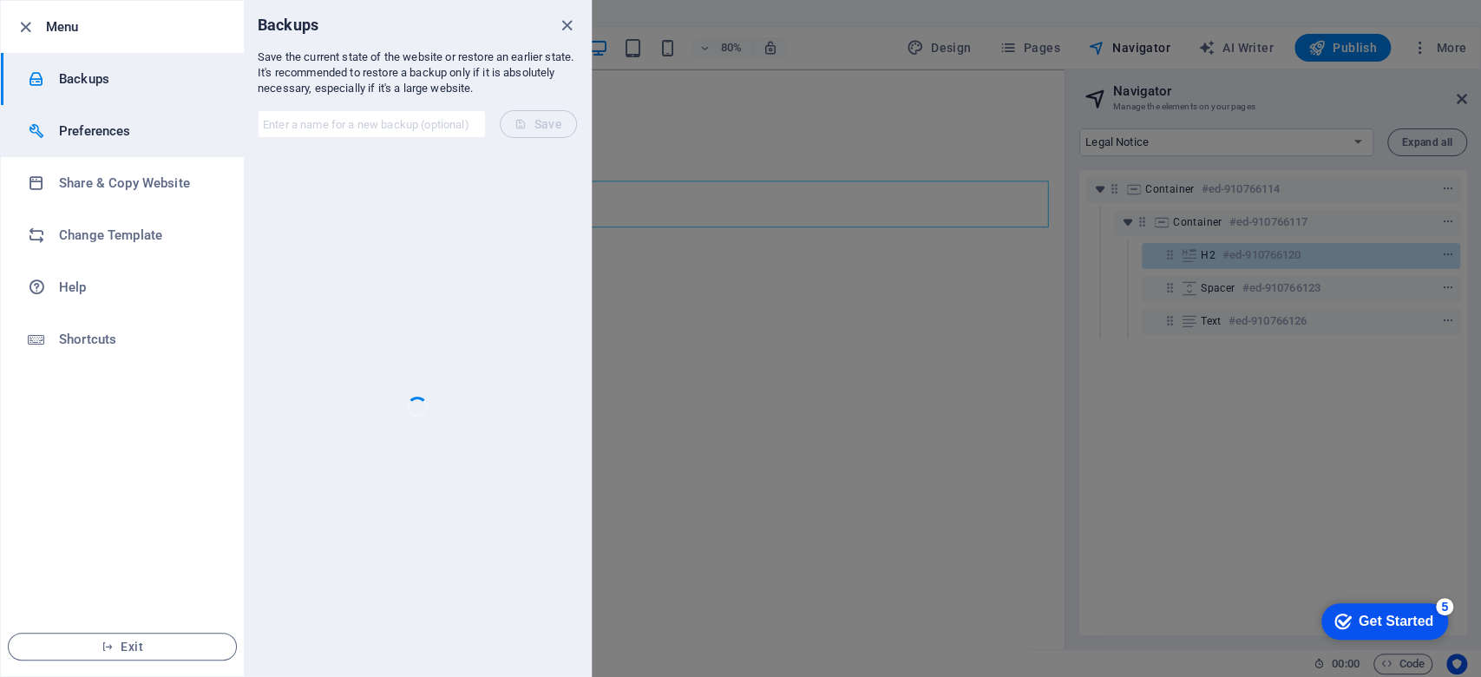
click at [141, 135] on h6 "Preferences" at bounding box center [139, 131] width 161 height 21
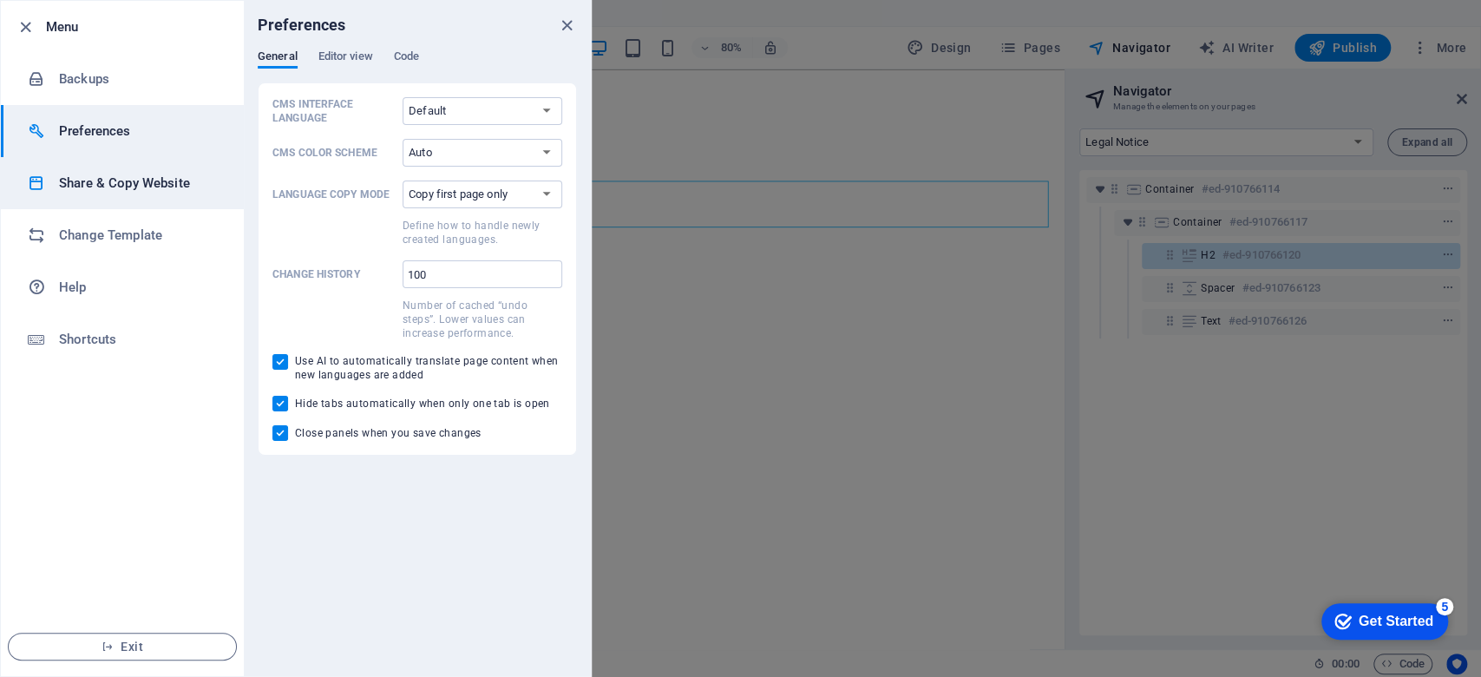
click at [149, 165] on li "Share & Copy Website" at bounding box center [122, 183] width 243 height 52
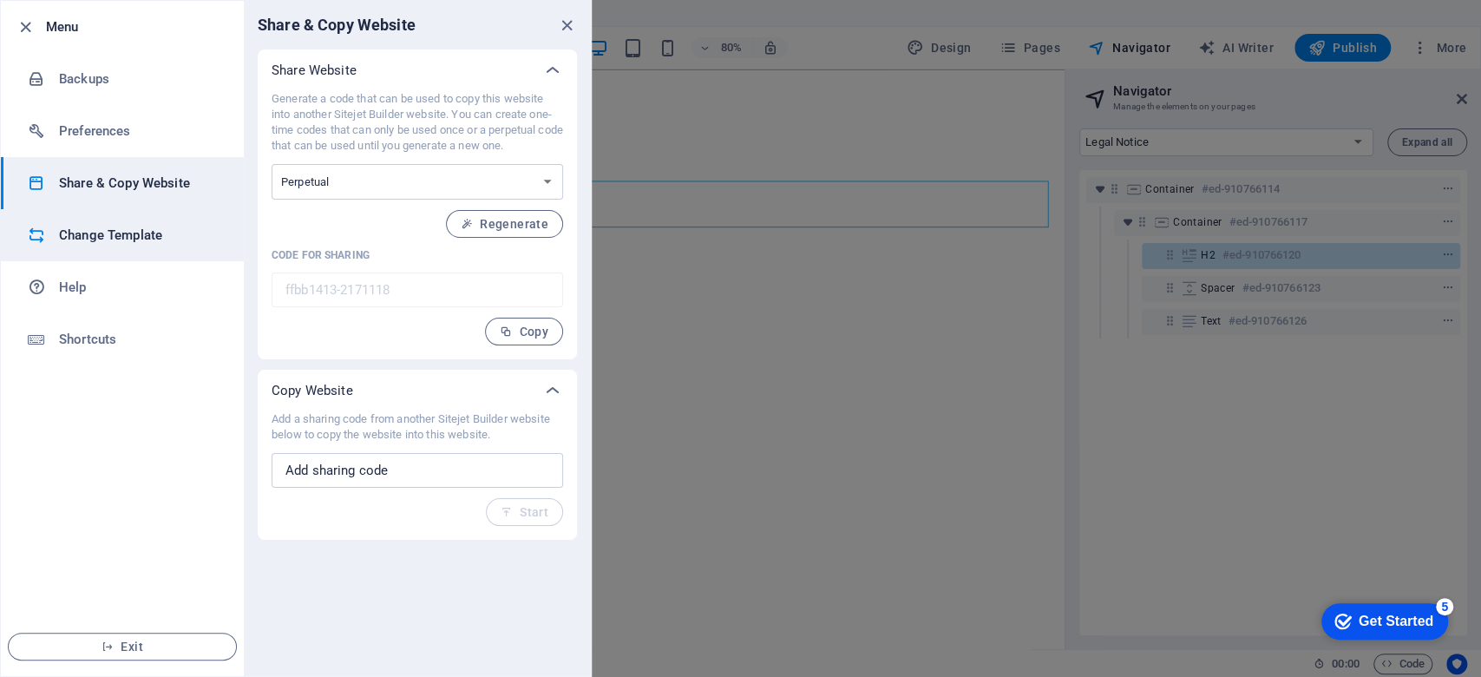
click at [135, 214] on li "Change Template" at bounding box center [122, 235] width 243 height 52
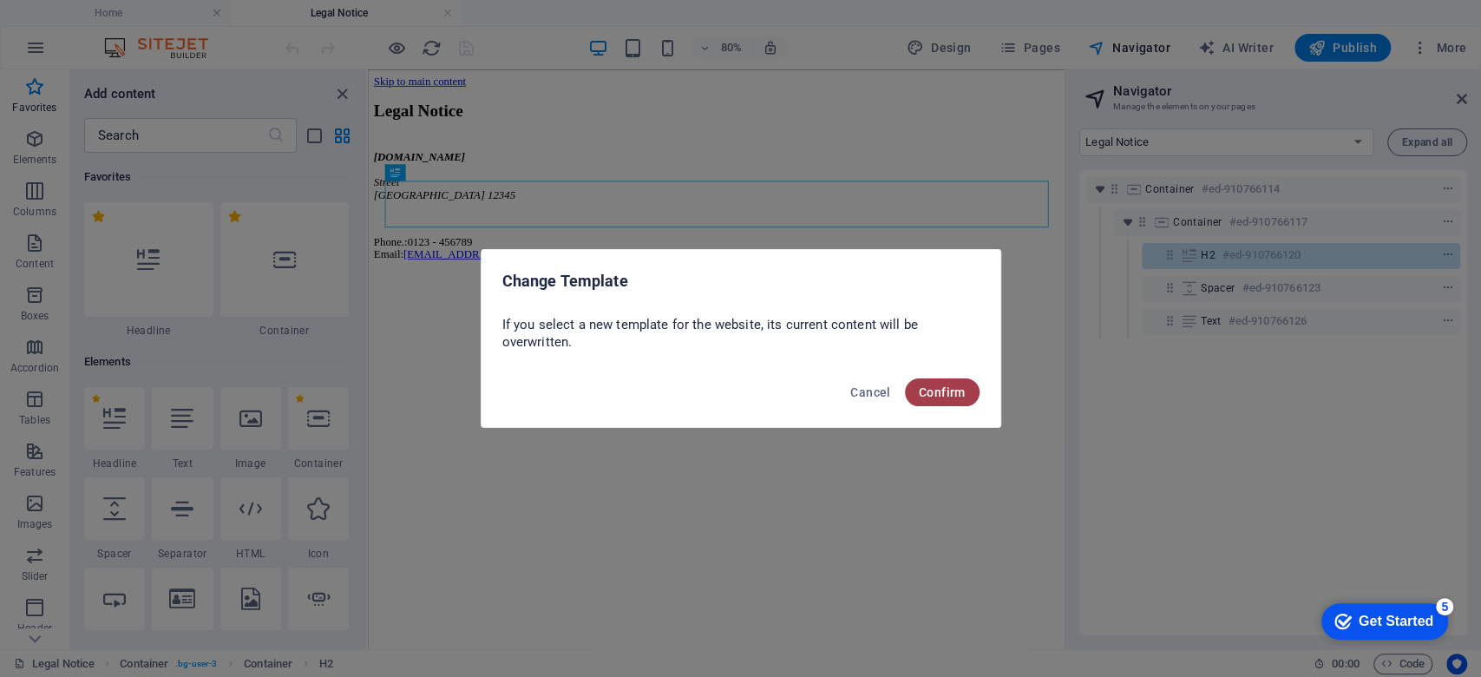
click at [942, 393] on span "Confirm" at bounding box center [942, 392] width 47 height 14
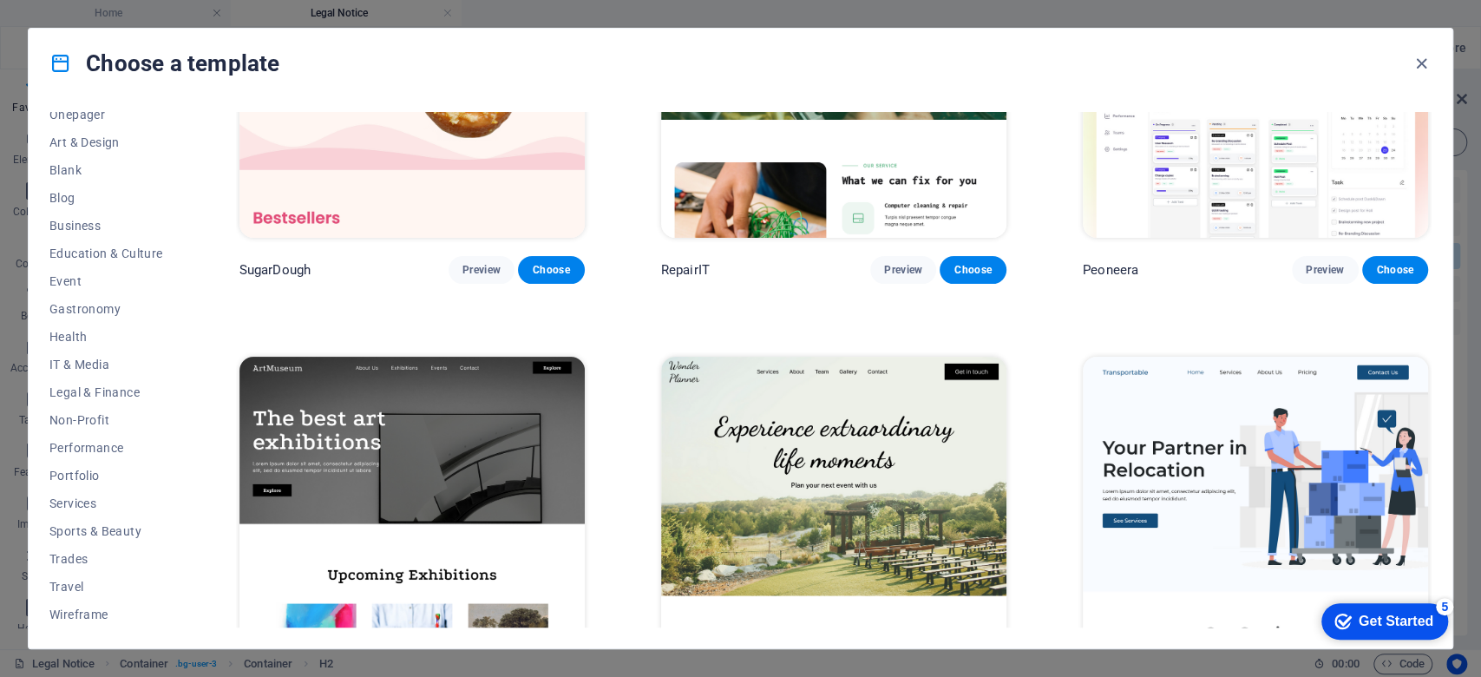
scroll to position [347, 0]
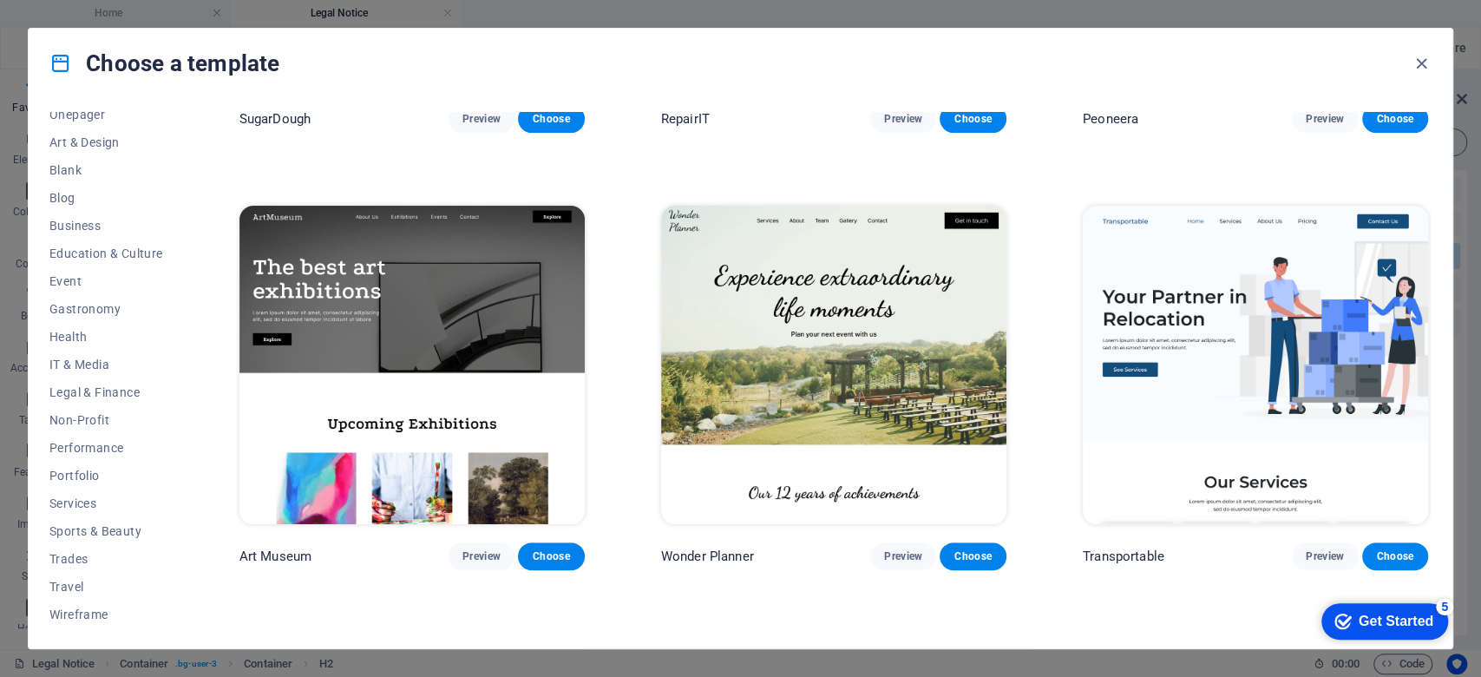
click at [701, 367] on img at bounding box center [833, 365] width 345 height 318
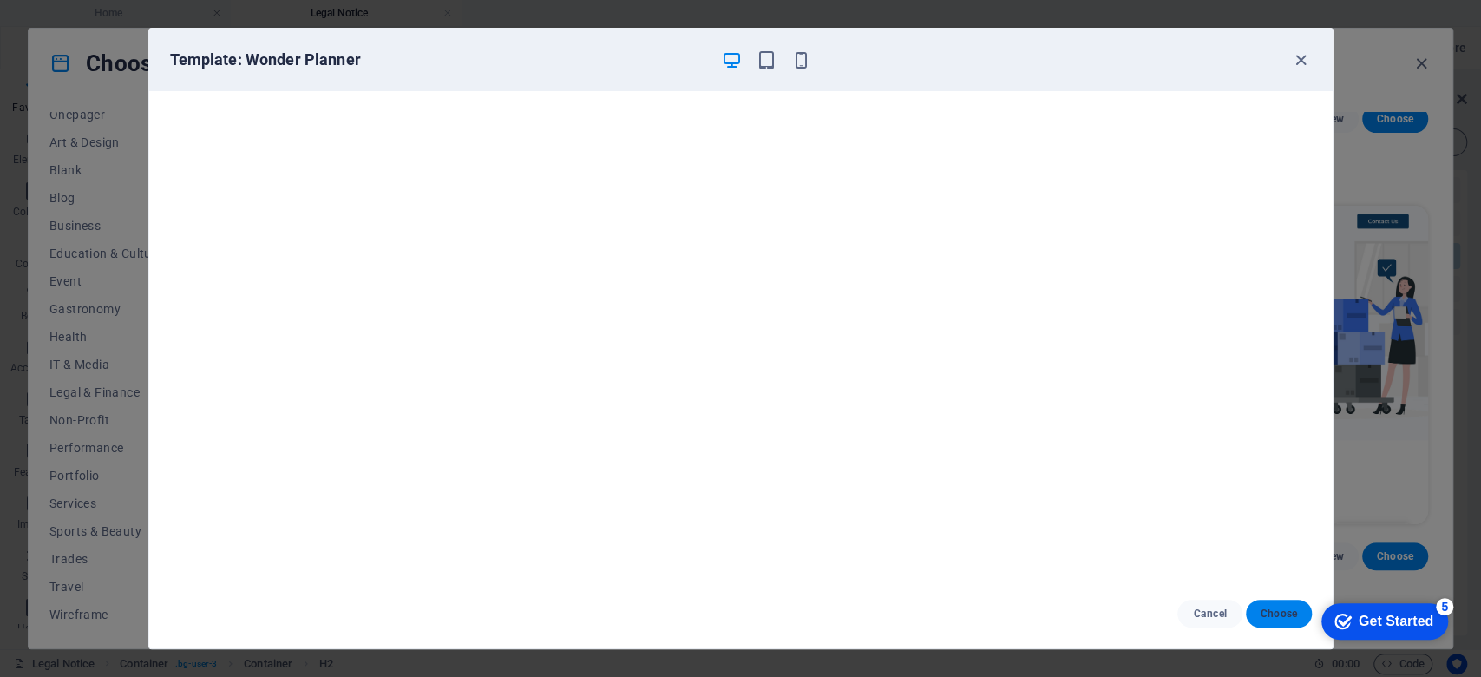
click at [1284, 619] on span "Choose" at bounding box center [1278, 614] width 37 height 14
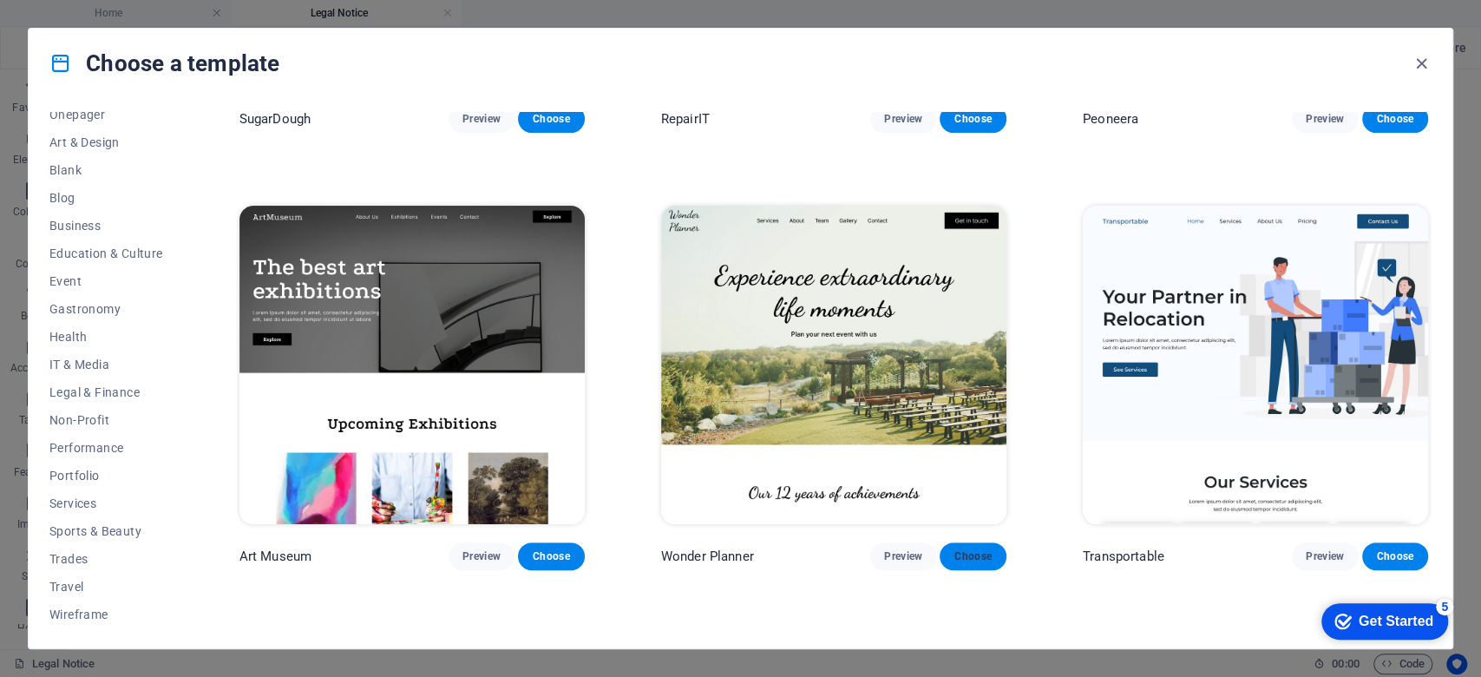
click at [1000, 559] on button "Choose" at bounding box center [973, 556] width 66 height 28
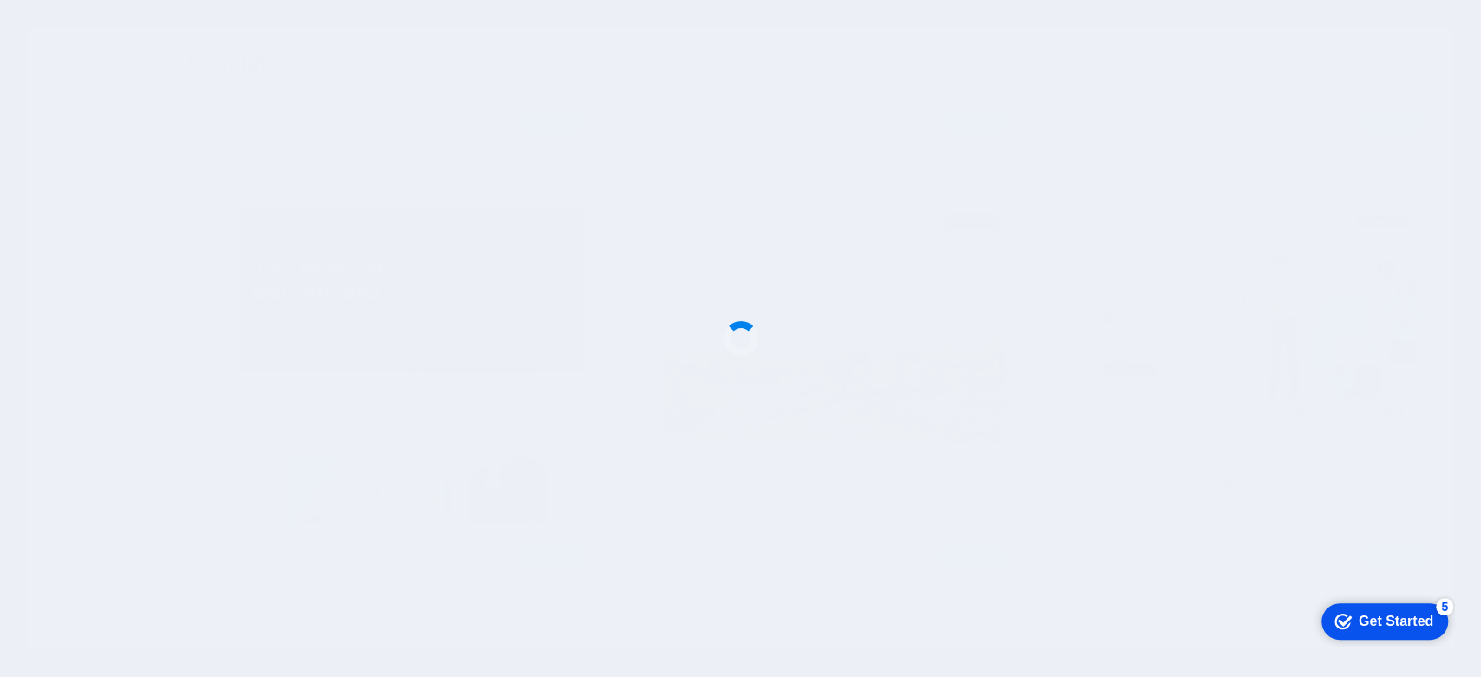
click at [981, 552] on div at bounding box center [740, 338] width 1481 height 677
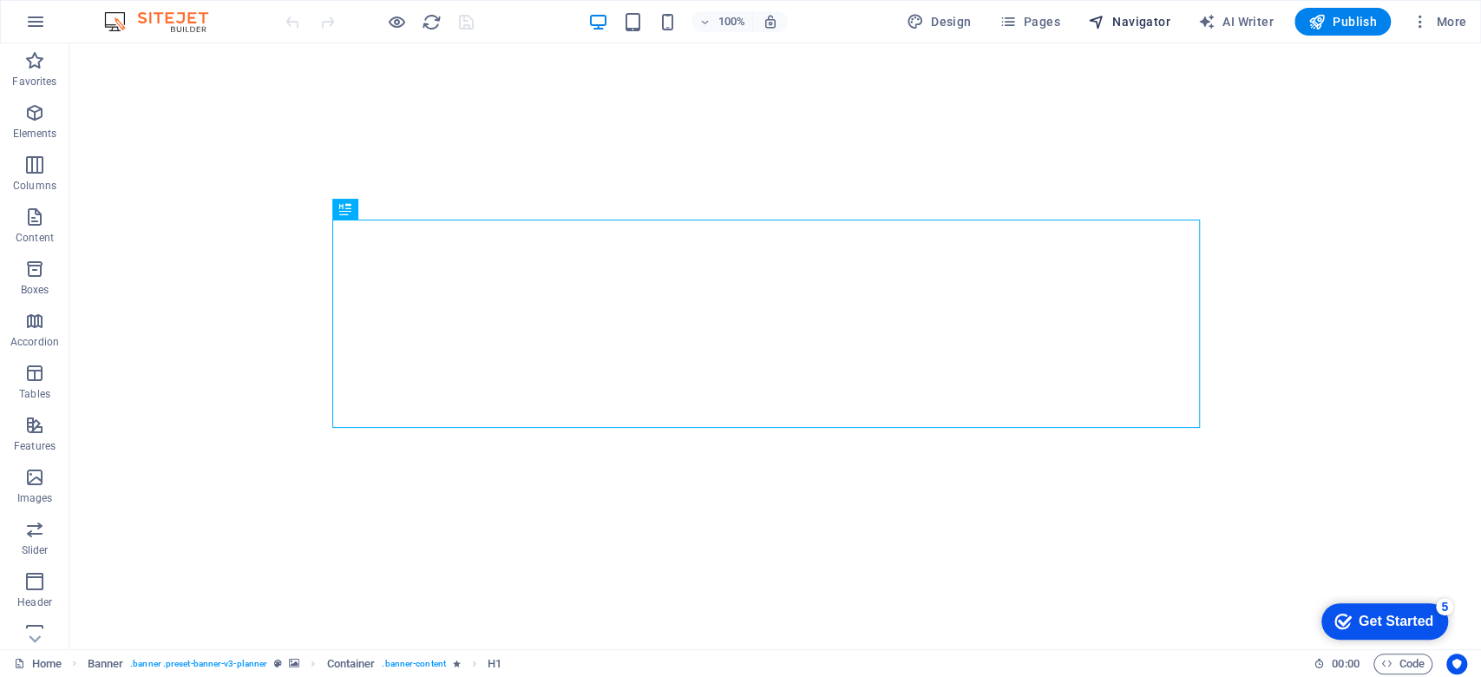
click at [1113, 24] on span "Navigator" at bounding box center [1129, 21] width 82 height 17
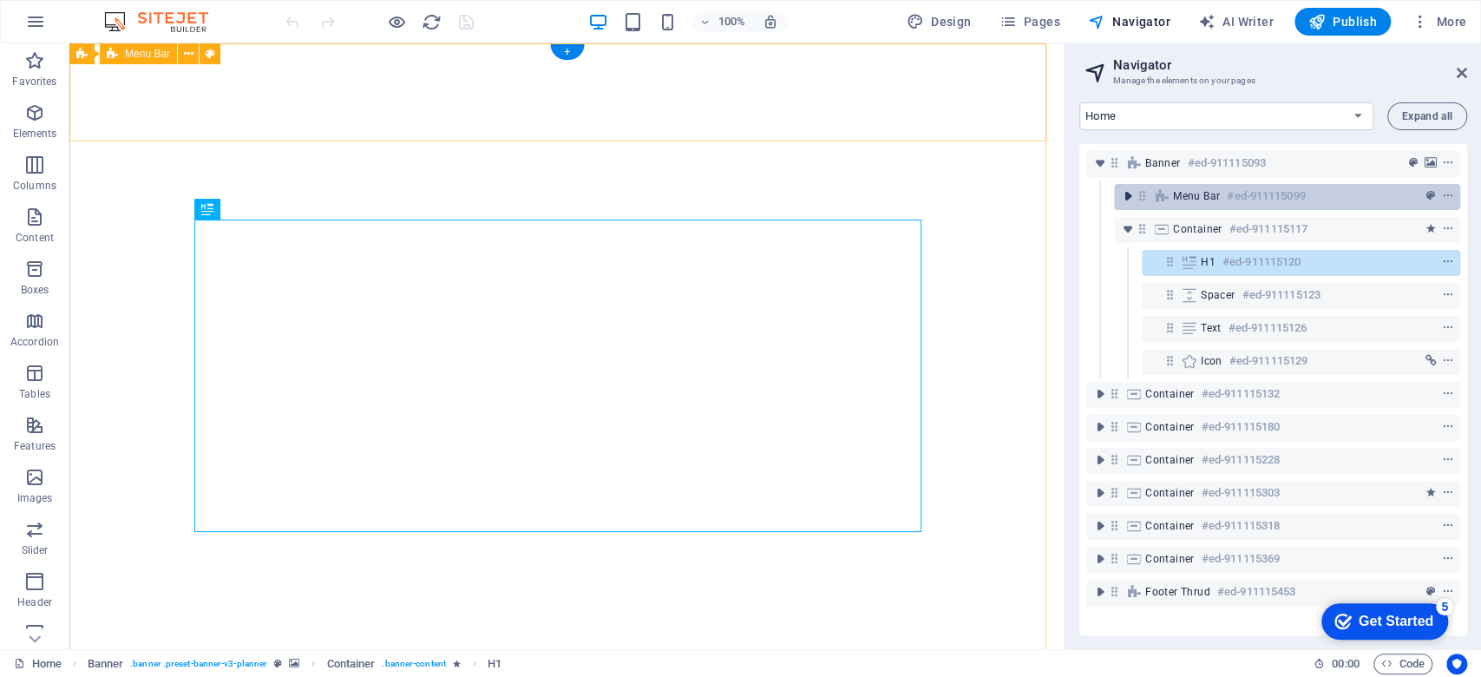
click at [1126, 206] on button "toggle-expand" at bounding box center [1128, 196] width 21 height 21
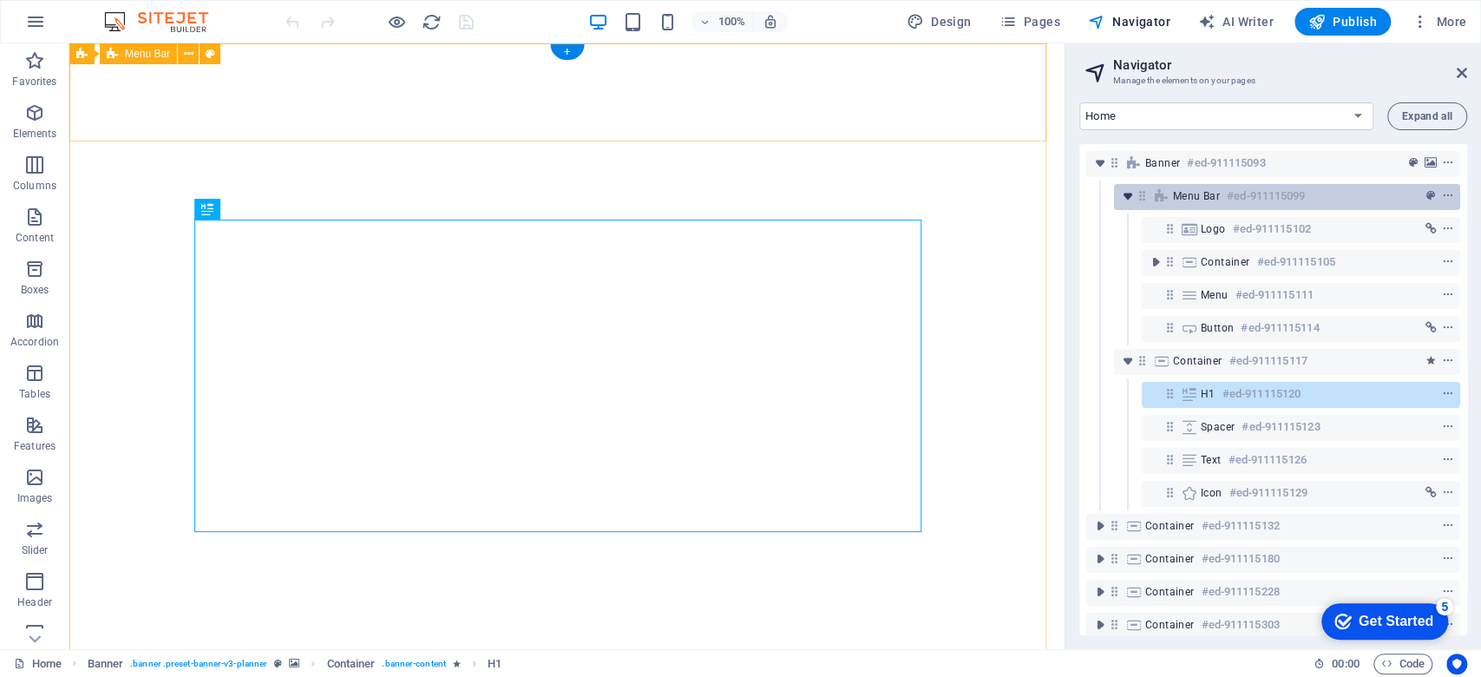
click at [1126, 205] on icon "toggle-expand" at bounding box center [1127, 195] width 17 height 17
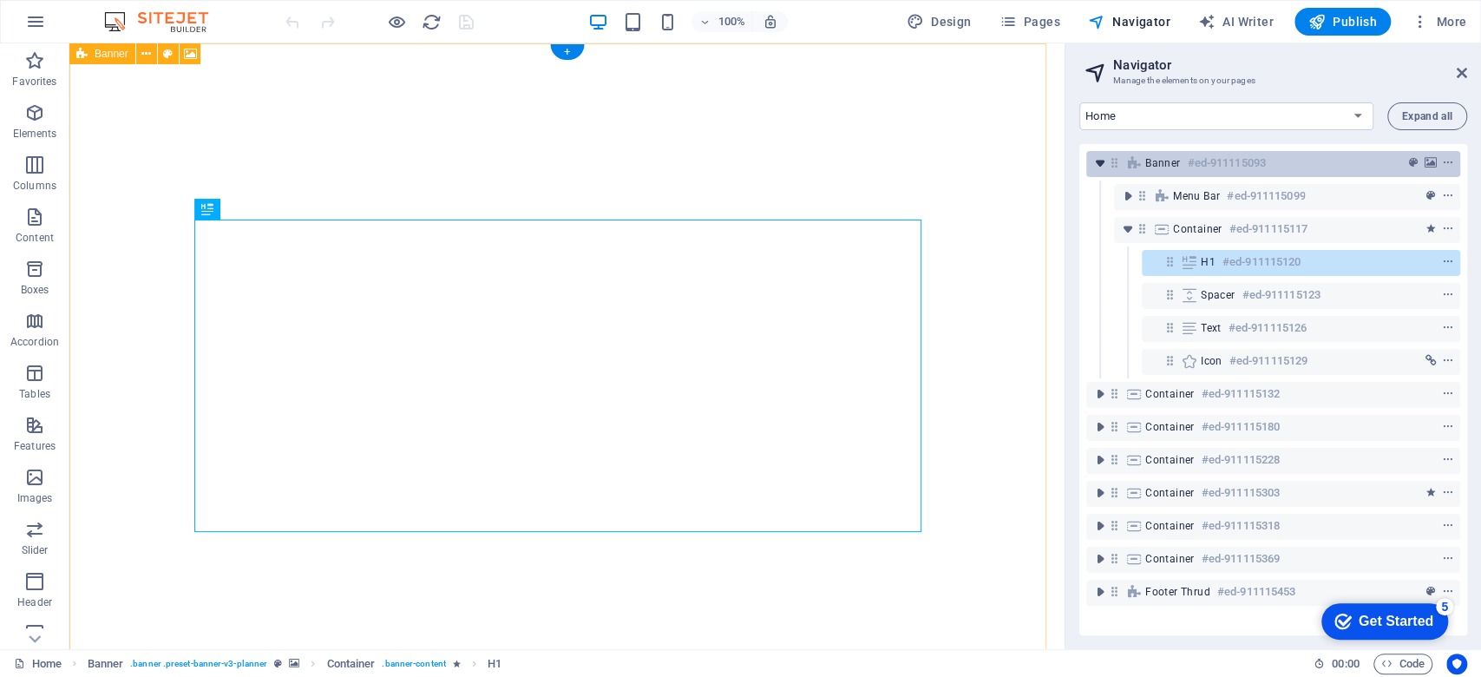
click at [1097, 162] on icon "toggle-expand" at bounding box center [1100, 162] width 17 height 17
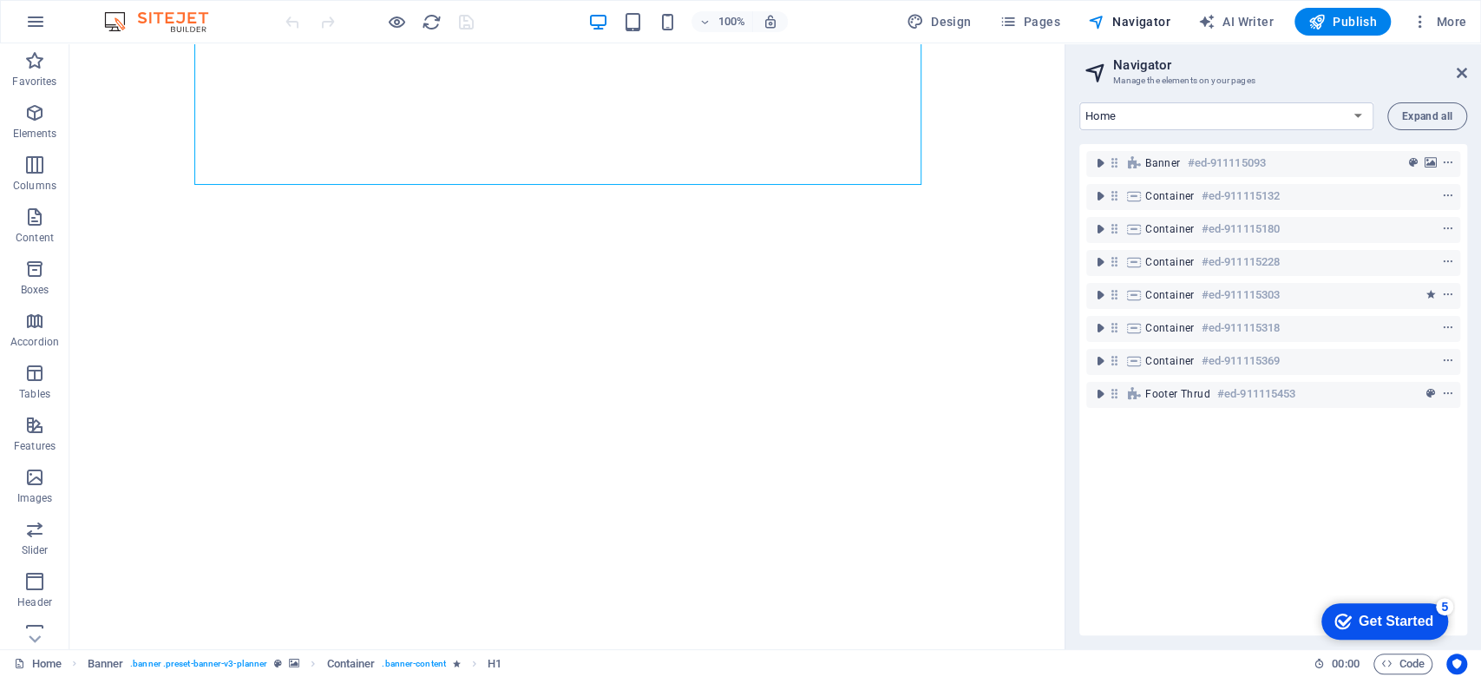
click at [101, 30] on img at bounding box center [165, 21] width 130 height 21
click at [116, 18] on img at bounding box center [165, 21] width 130 height 21
click at [160, 11] on img at bounding box center [165, 21] width 130 height 21
click at [181, 17] on img at bounding box center [165, 21] width 130 height 21
click at [400, 24] on icon "button" at bounding box center [397, 22] width 20 height 20
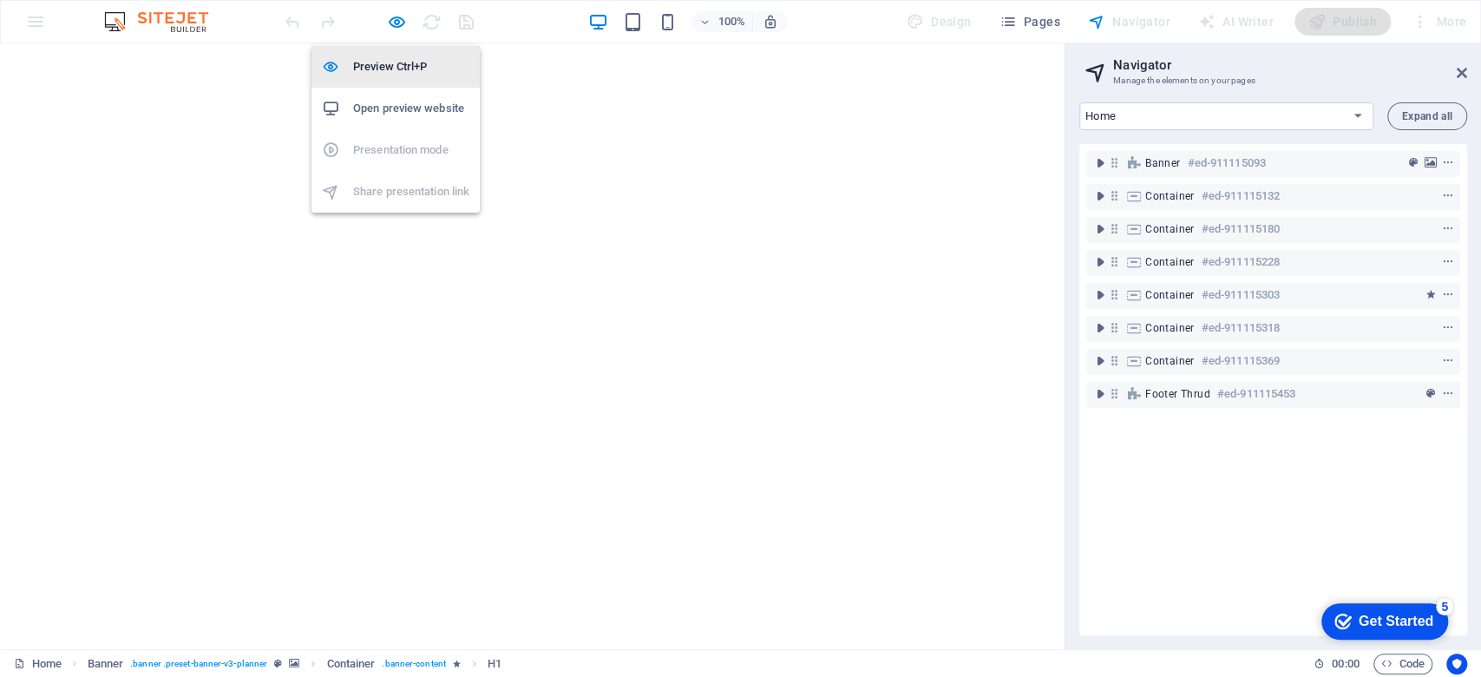
click at [425, 66] on h6 "Preview Ctrl+P" at bounding box center [411, 66] width 116 height 21
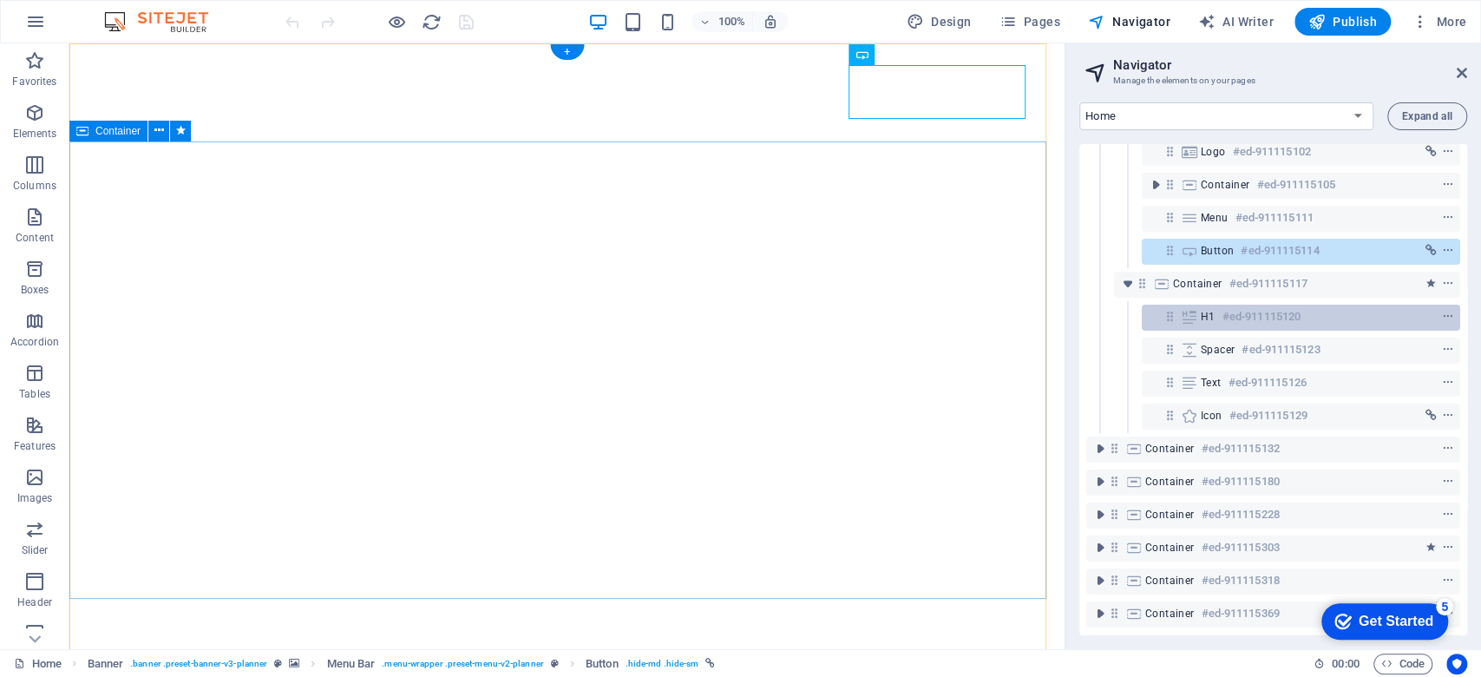
scroll to position [126, 0]
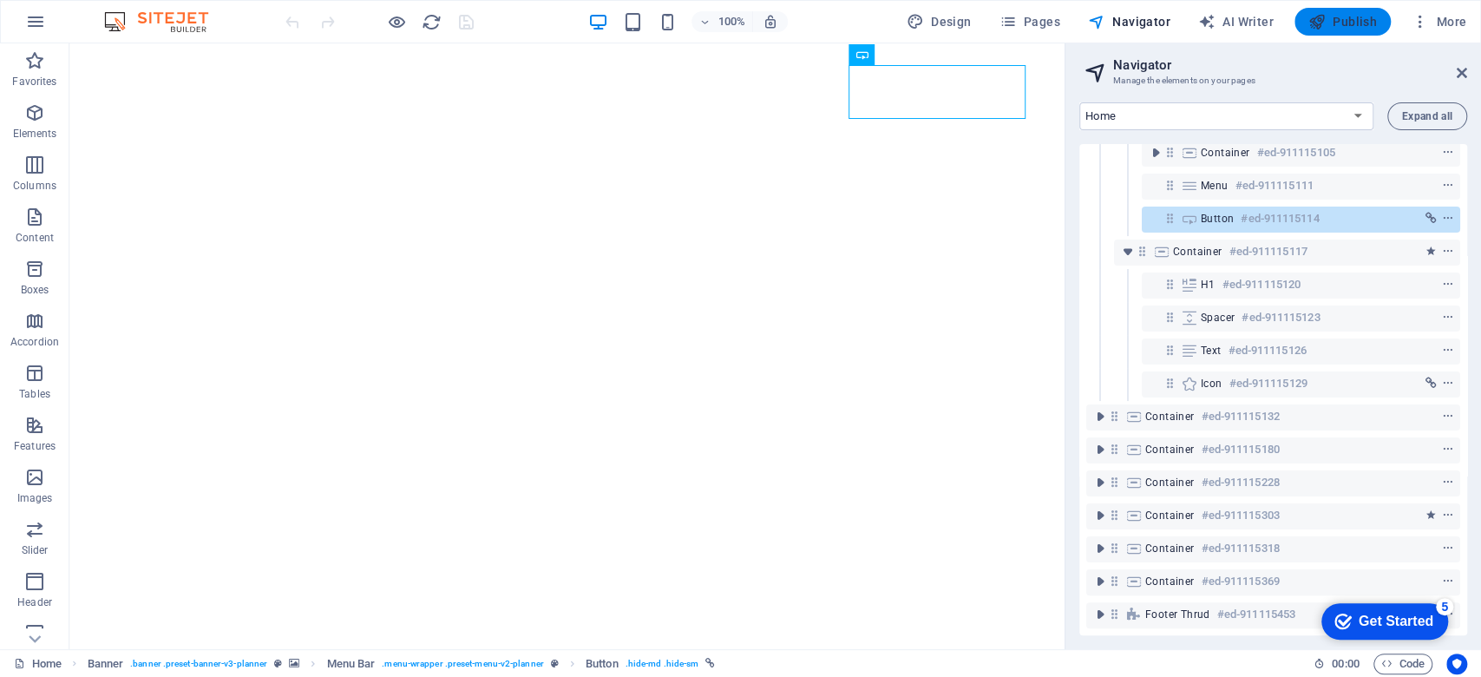
click at [1362, 33] on button "Publish" at bounding box center [1343, 22] width 96 height 28
